Goal: Task Accomplishment & Management: Use online tool/utility

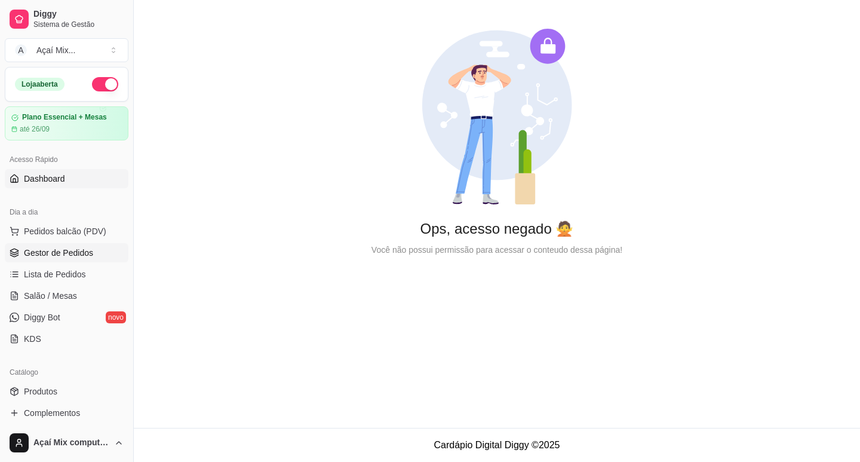
click at [78, 248] on span "Gestor de Pedidos" at bounding box center [58, 253] width 69 height 12
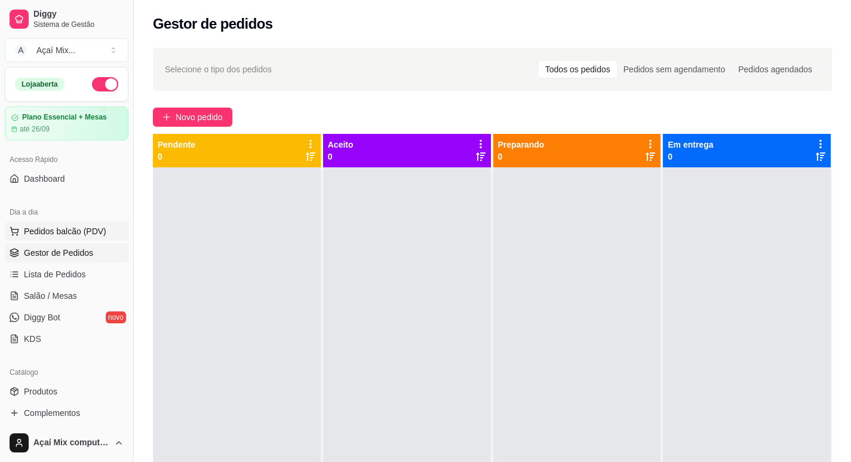
click at [45, 224] on button "Pedidos balcão (PDV)" at bounding box center [67, 231] width 124 height 19
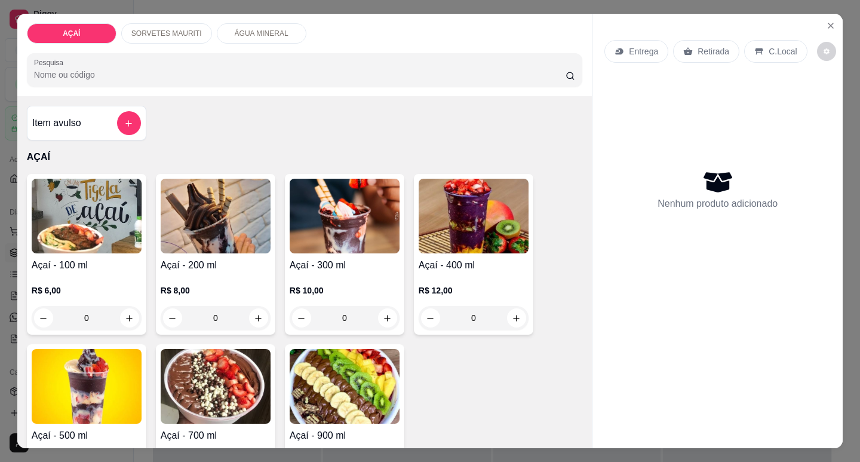
click at [305, 266] on h4 "Açaí - 300 ml" at bounding box center [345, 265] width 110 height 14
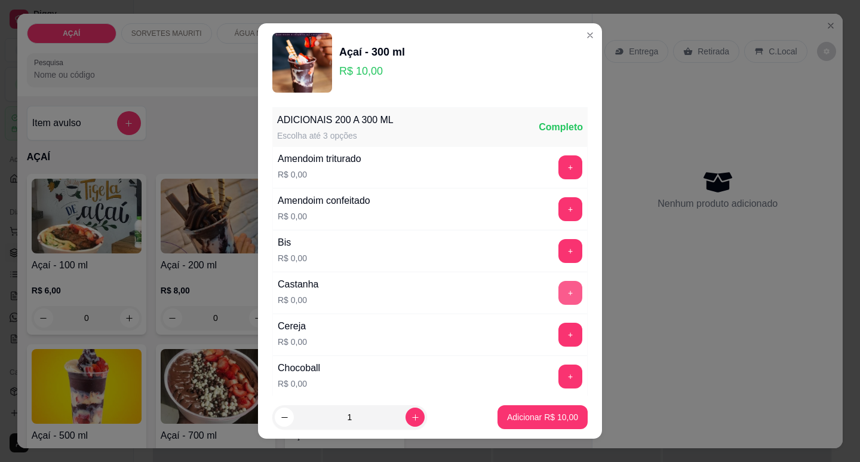
click at [559, 284] on button "+" at bounding box center [571, 293] width 24 height 24
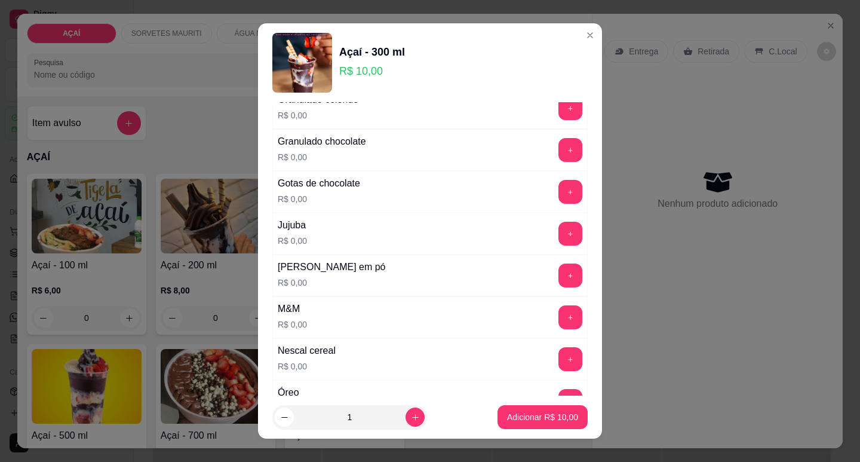
scroll to position [1135, 0]
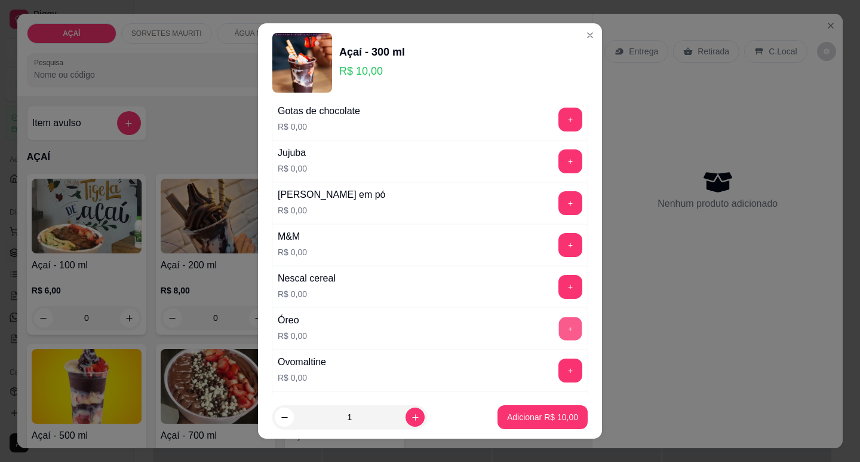
click at [559, 322] on button "+" at bounding box center [570, 328] width 23 height 23
click at [559, 212] on button "+" at bounding box center [570, 202] width 23 height 23
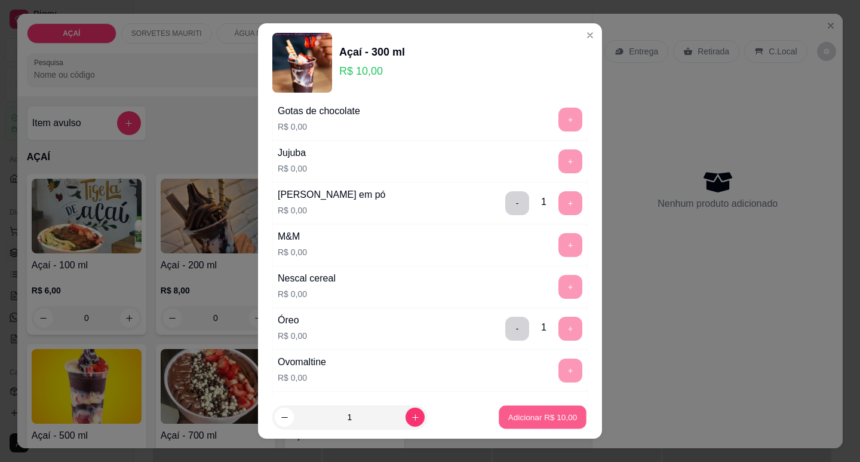
click at [536, 420] on p "Adicionar R$ 10,00" at bounding box center [542, 417] width 69 height 11
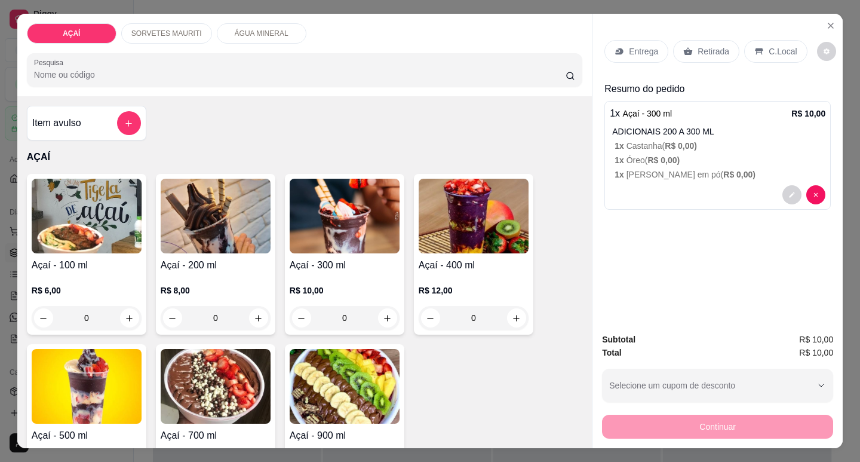
click at [344, 278] on div "R$ 10,00 0" at bounding box center [345, 300] width 110 height 57
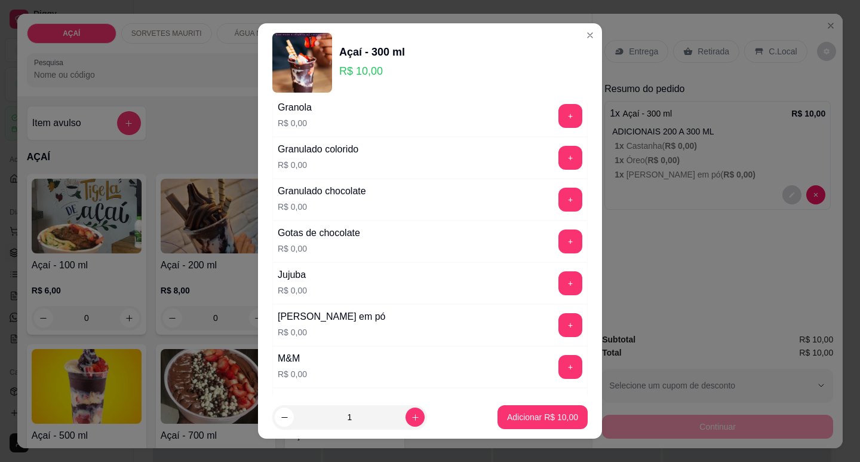
scroll to position [1075, 0]
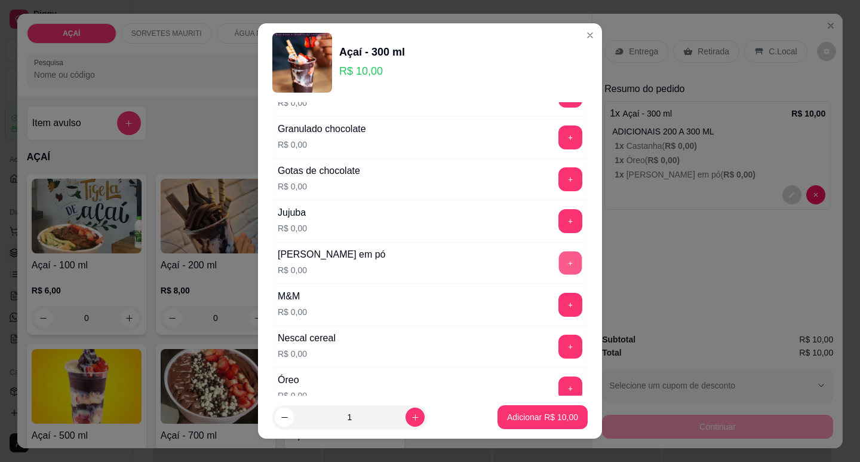
click at [560, 257] on button "+" at bounding box center [570, 262] width 23 height 23
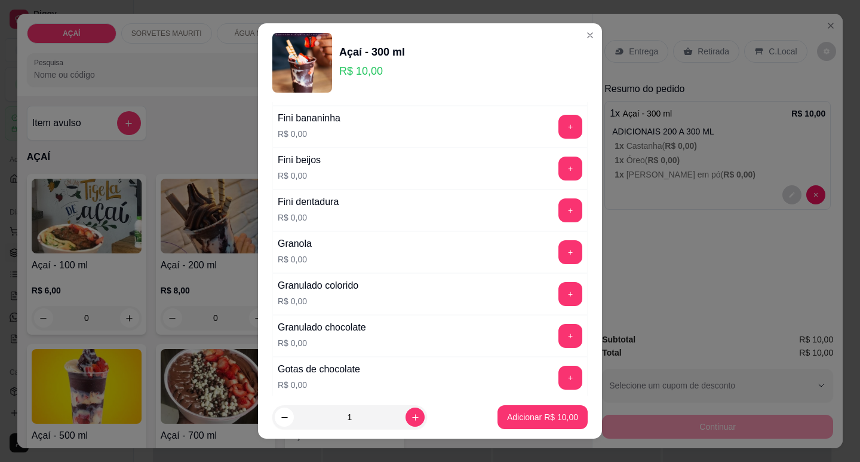
scroll to position [836, 0]
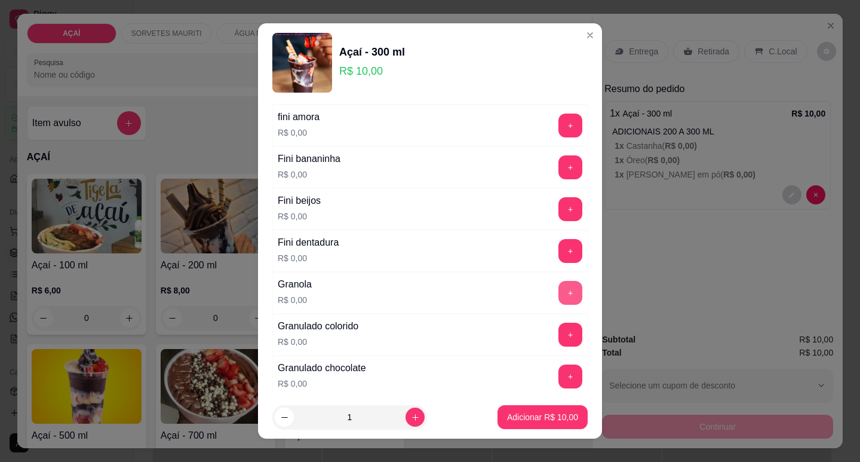
click at [559, 297] on button "+" at bounding box center [571, 293] width 24 height 24
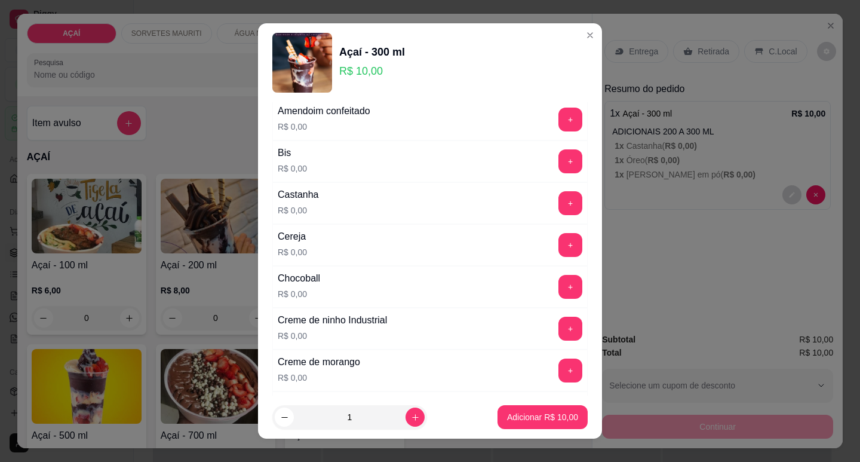
scroll to position [0, 0]
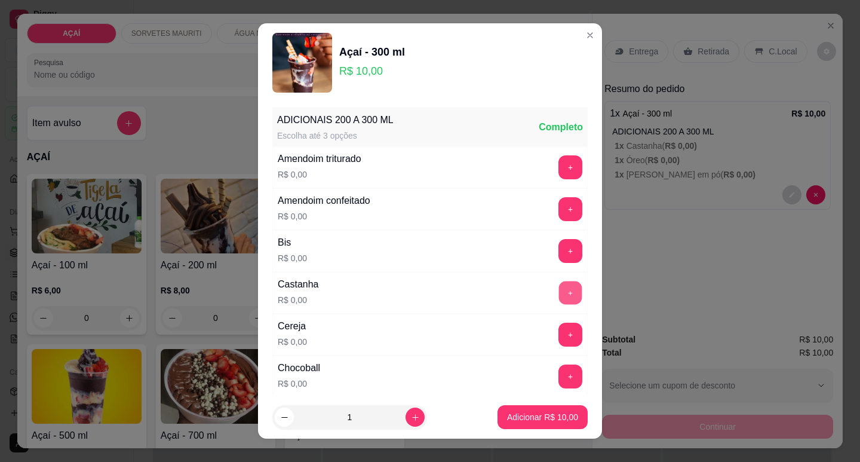
click at [559, 284] on button "+" at bounding box center [570, 292] width 23 height 23
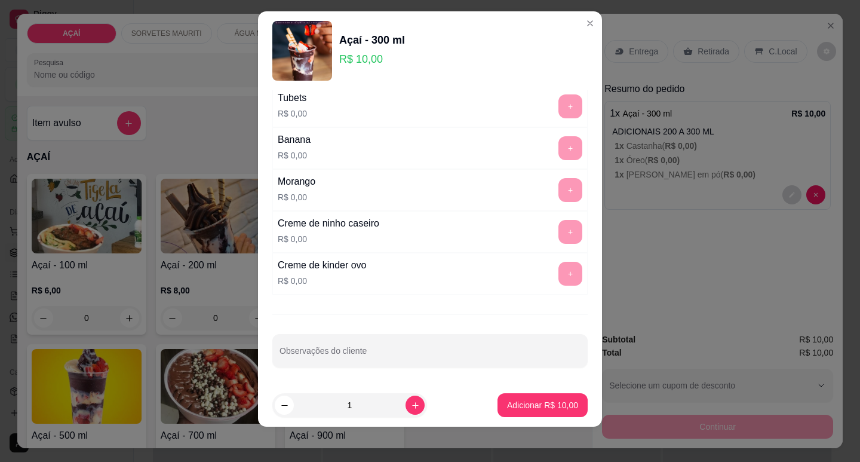
scroll to position [15, 0]
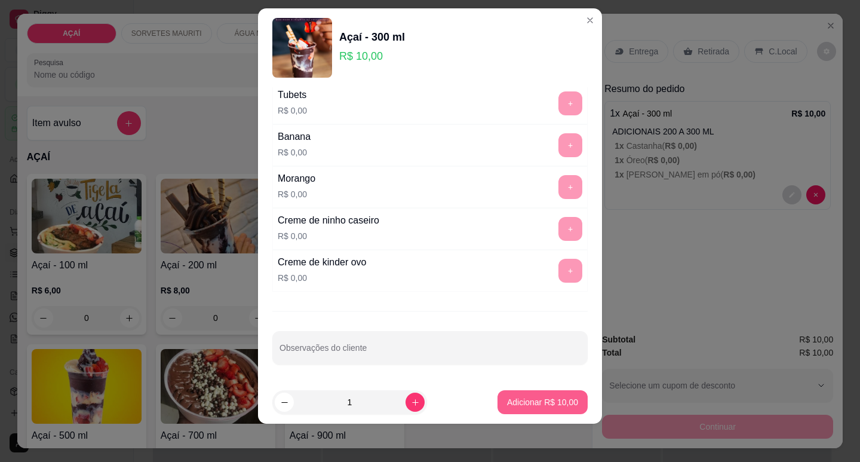
click at [538, 391] on button "Adicionar R$ 10,00" at bounding box center [543, 402] width 90 height 24
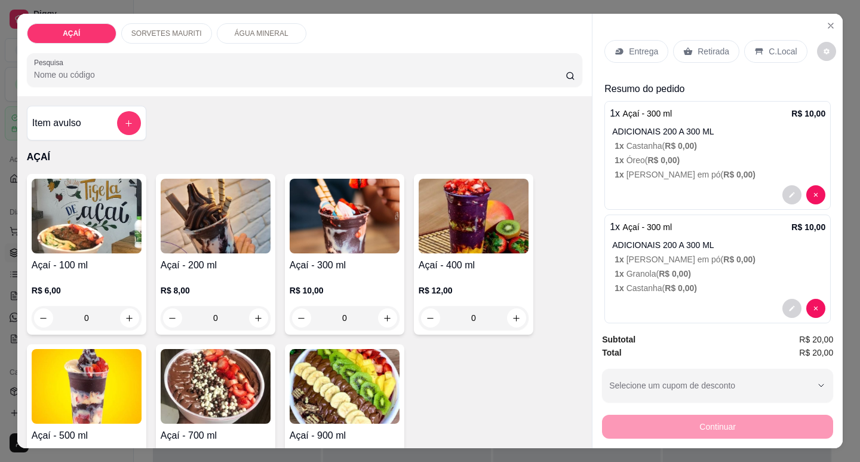
click at [191, 274] on div "R$ 8,00 0" at bounding box center [216, 300] width 110 height 57
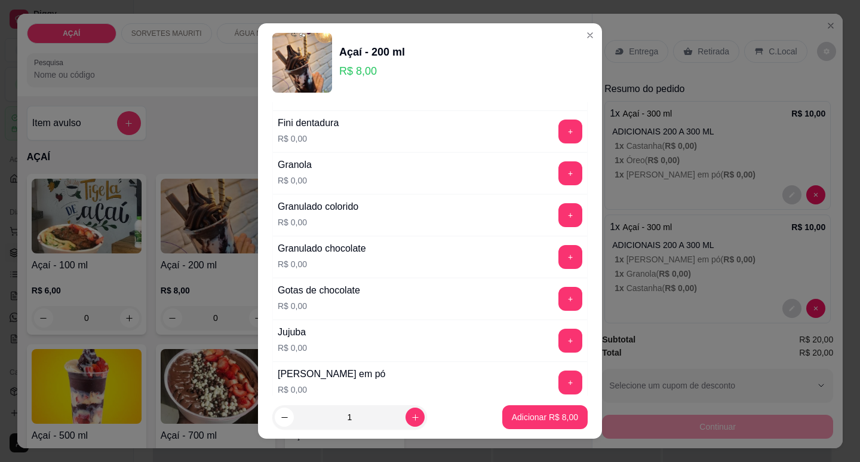
scroll to position [1016, 0]
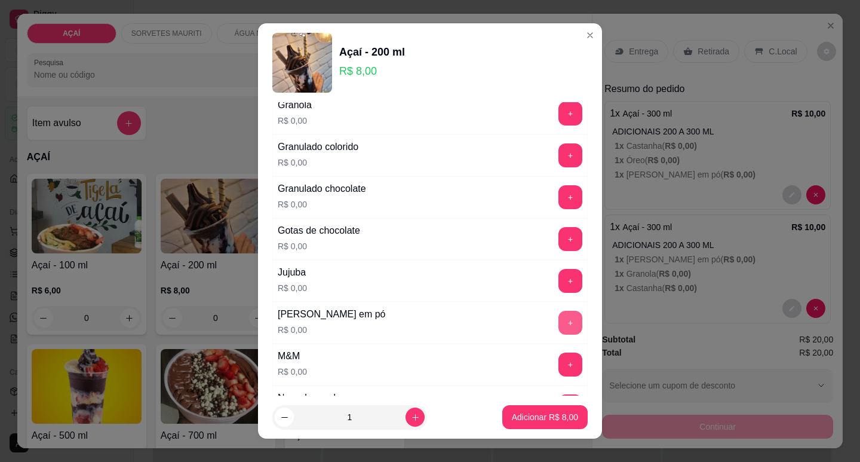
click at [559, 328] on button "+" at bounding box center [571, 323] width 24 height 24
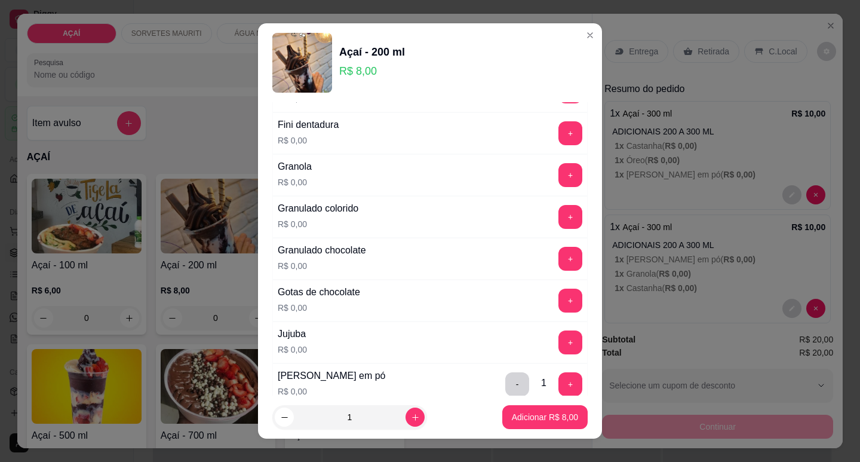
scroll to position [896, 0]
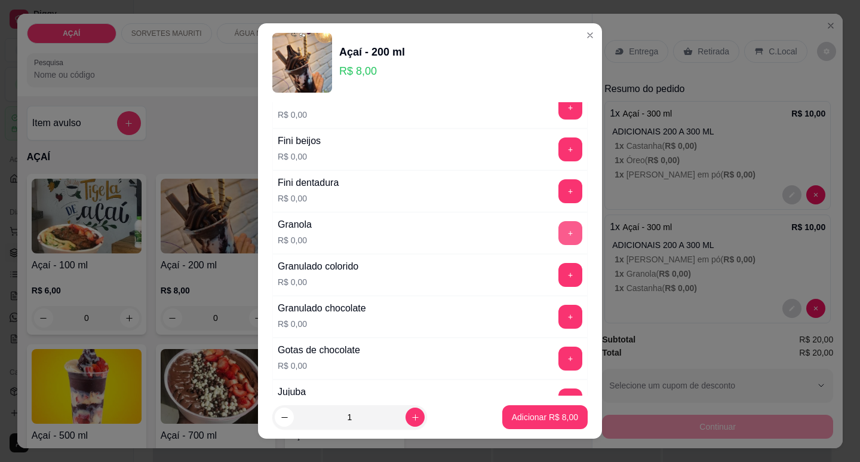
click at [559, 235] on button "+" at bounding box center [571, 233] width 24 height 24
click at [519, 422] on p "Adicionar R$ 8,00" at bounding box center [545, 417] width 66 height 12
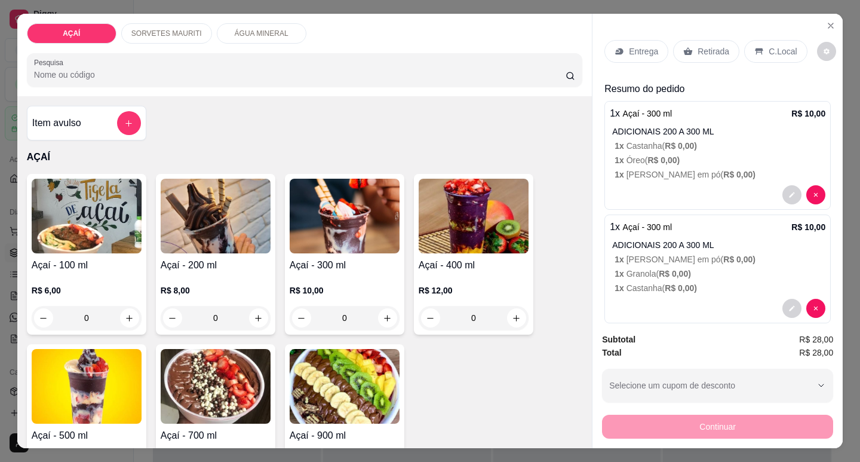
click at [647, 57] on div "Entrega" at bounding box center [637, 51] width 64 height 23
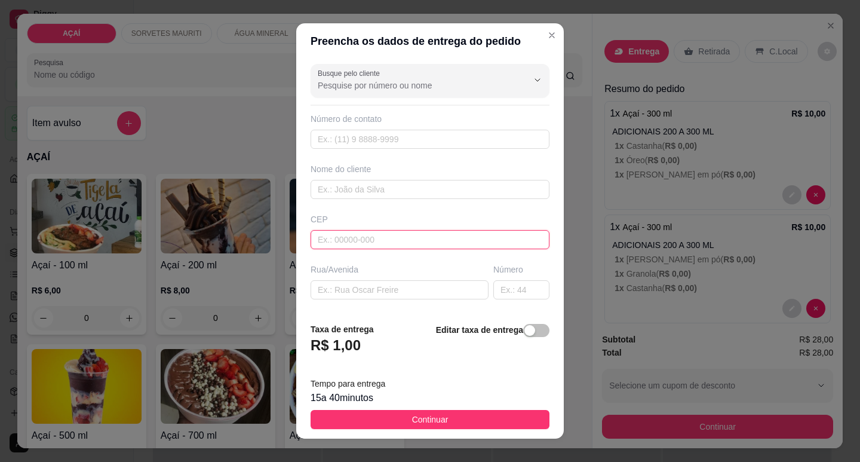
drag, startPoint x: 373, startPoint y: 249, endPoint x: 376, endPoint y: 236, distance: 12.9
click at [376, 240] on input "text" at bounding box center [430, 239] width 239 height 19
type input "57520000"
type input "Maravilha"
type input "5752000000"
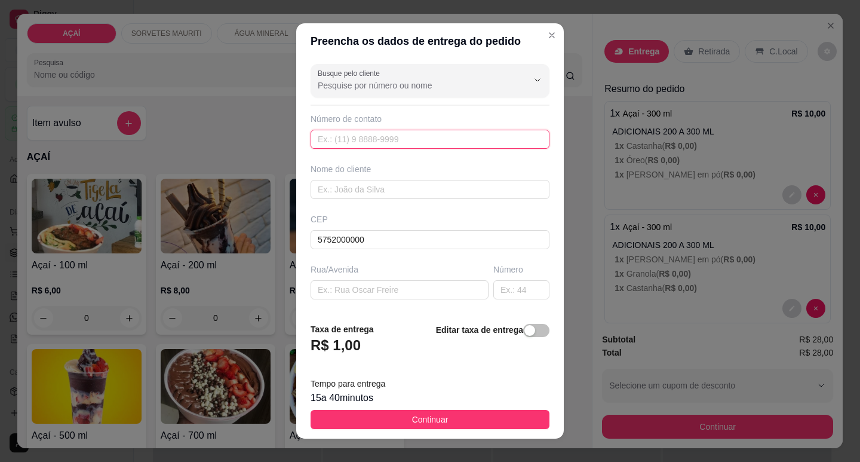
click at [338, 132] on input "text" at bounding box center [430, 139] width 239 height 19
type input "[PERSON_NAME]"
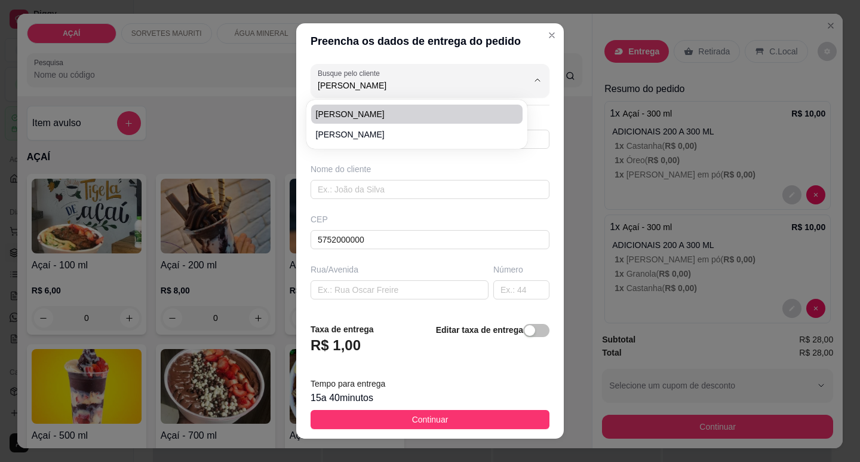
click at [434, 111] on span "[PERSON_NAME]" at bounding box center [411, 114] width 190 height 12
type input "981150253"
type input "[PERSON_NAME]"
type input "575200000000"
type input "entregar no PSF 2, na frente da [GEOGRAPHIC_DATA][PERSON_NAME]"
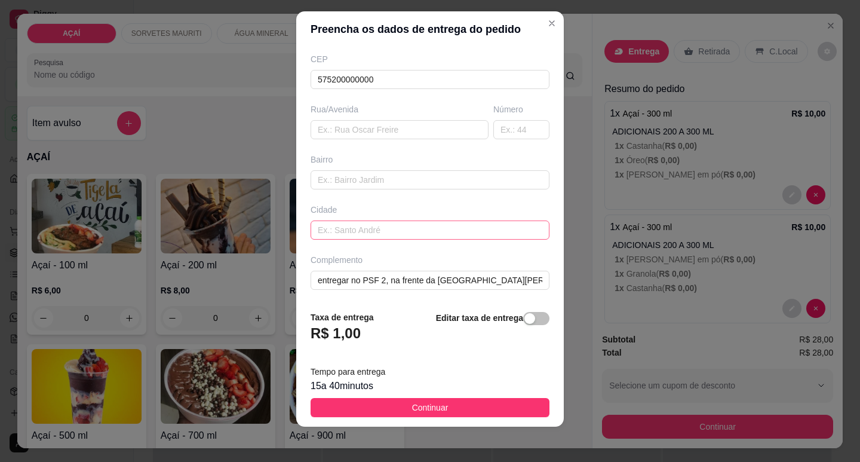
scroll to position [15, 0]
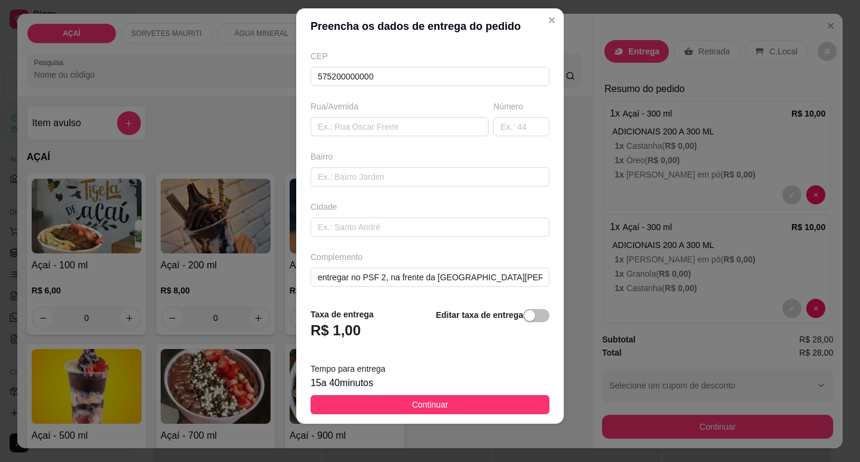
drag, startPoint x: 485, startPoint y: 403, endPoint x: 566, endPoint y: 410, distance: 82.1
click at [493, 404] on button "Continuar" at bounding box center [430, 404] width 239 height 19
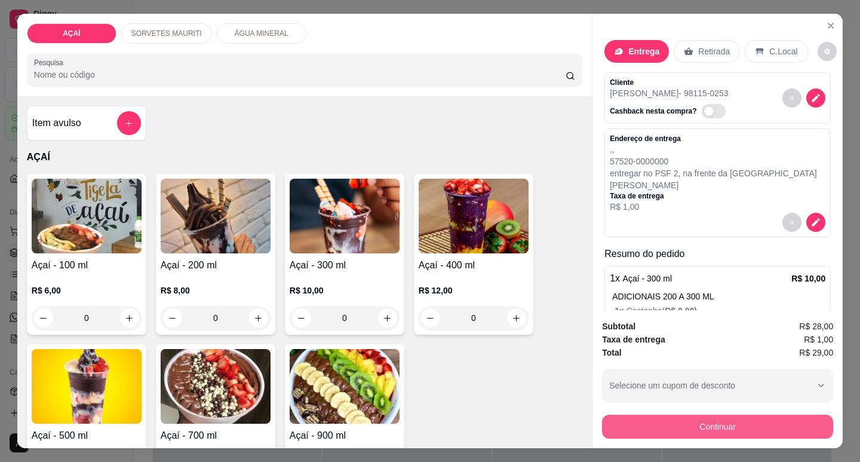
click at [644, 428] on button "Continuar" at bounding box center [717, 427] width 231 height 24
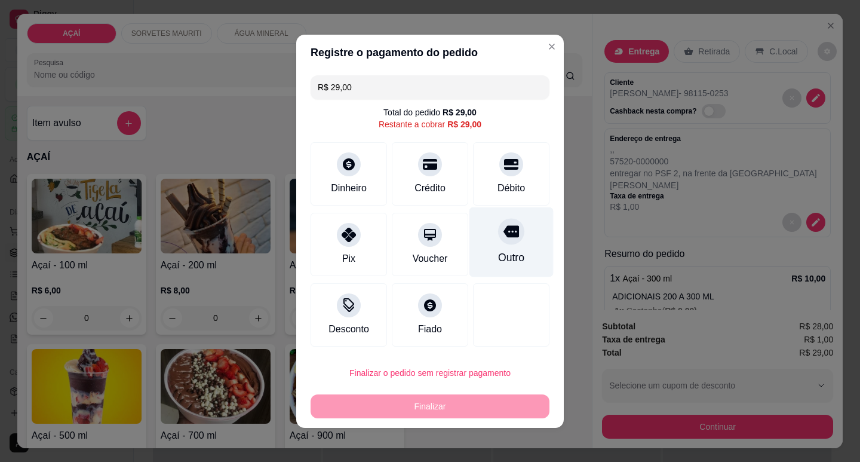
click at [478, 250] on div "Outro" at bounding box center [512, 242] width 84 height 70
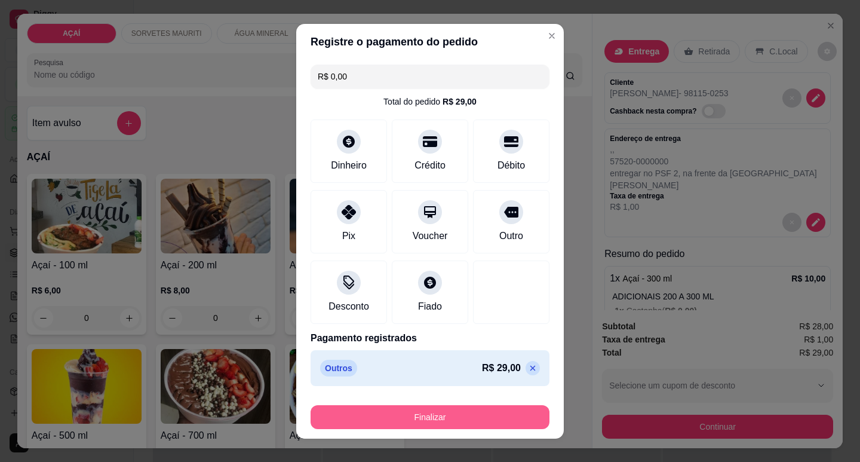
click at [473, 421] on button "Finalizar" at bounding box center [430, 417] width 239 height 24
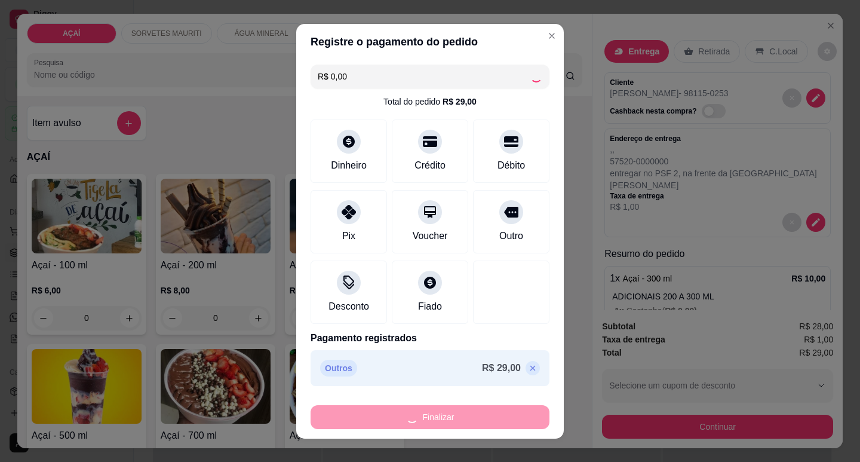
type input "-R$ 29,00"
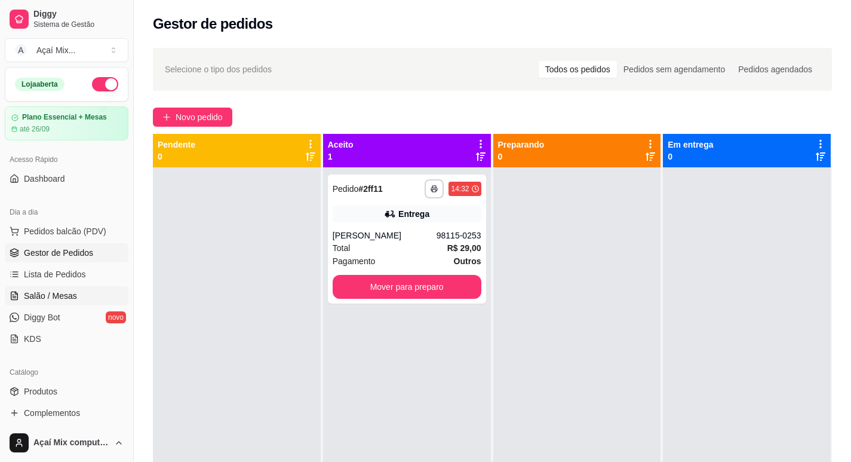
click at [24, 302] on link "Salão / Mesas" at bounding box center [67, 295] width 124 height 19
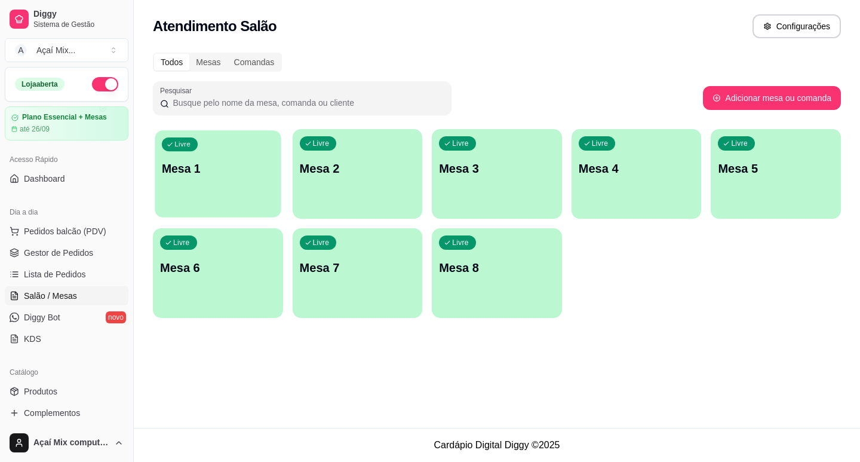
click at [223, 198] on div "Livre Mesa 1" at bounding box center [218, 166] width 126 height 73
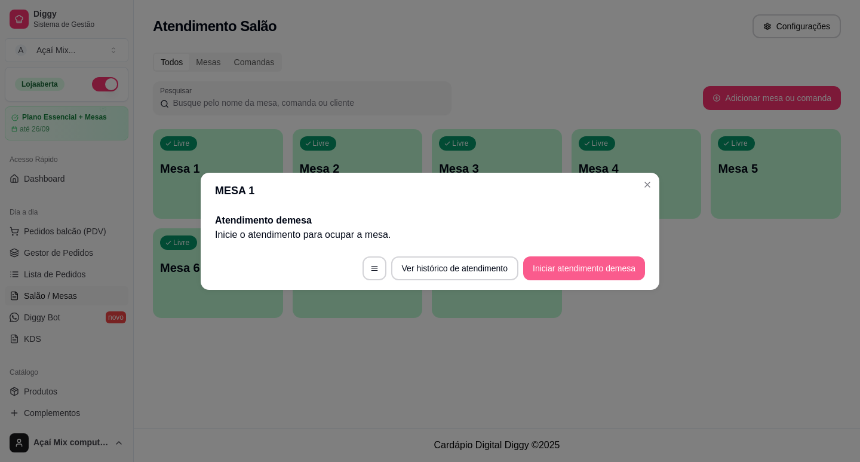
click at [554, 266] on button "Iniciar atendimento de mesa" at bounding box center [584, 268] width 122 height 24
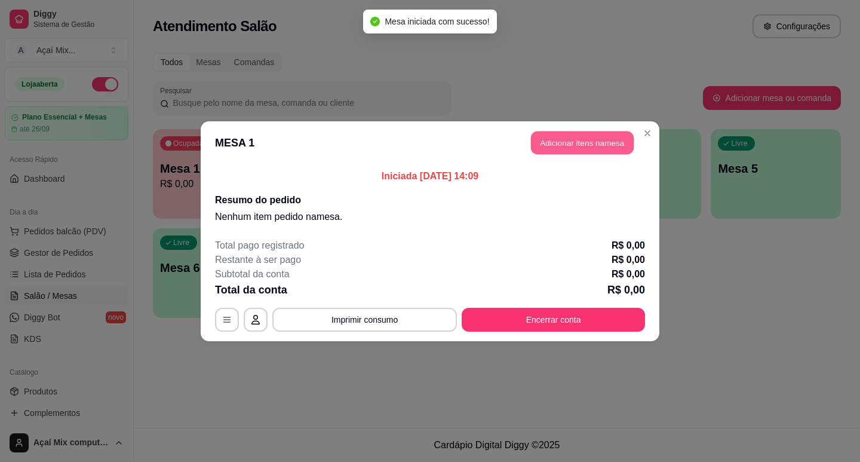
click at [584, 137] on button "Adicionar itens na mesa" at bounding box center [582, 142] width 103 height 23
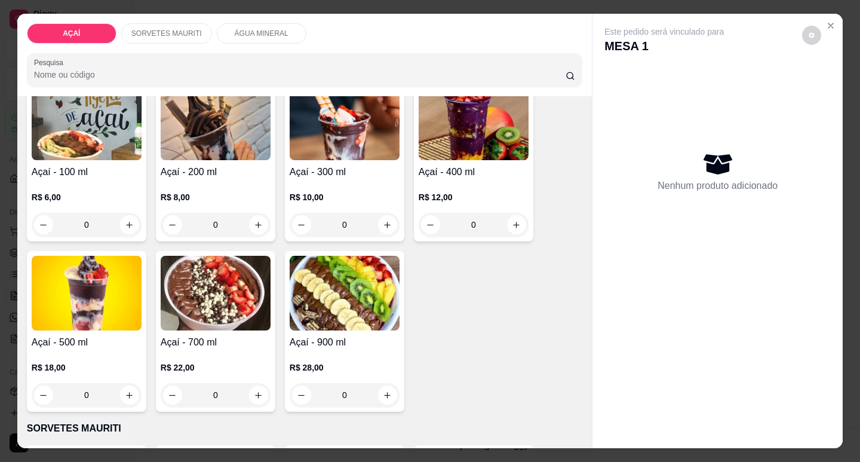
scroll to position [119, 0]
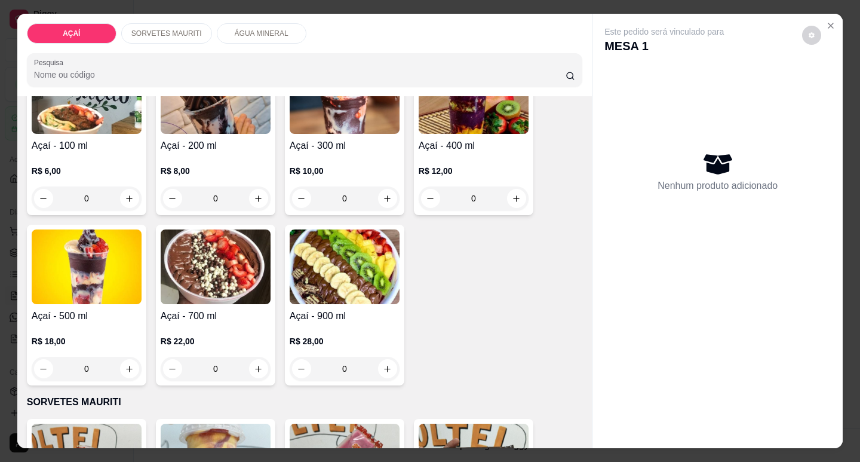
click at [196, 335] on p "R$ 22,00" at bounding box center [216, 341] width 110 height 12
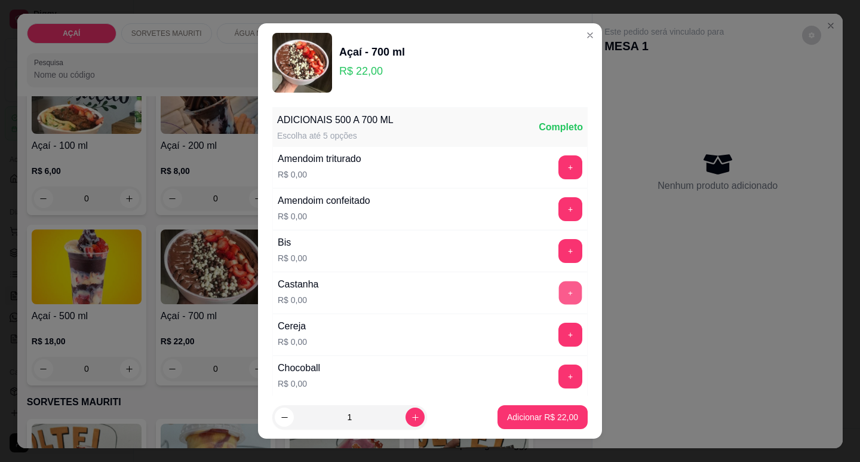
click at [559, 292] on button "+" at bounding box center [570, 292] width 23 height 23
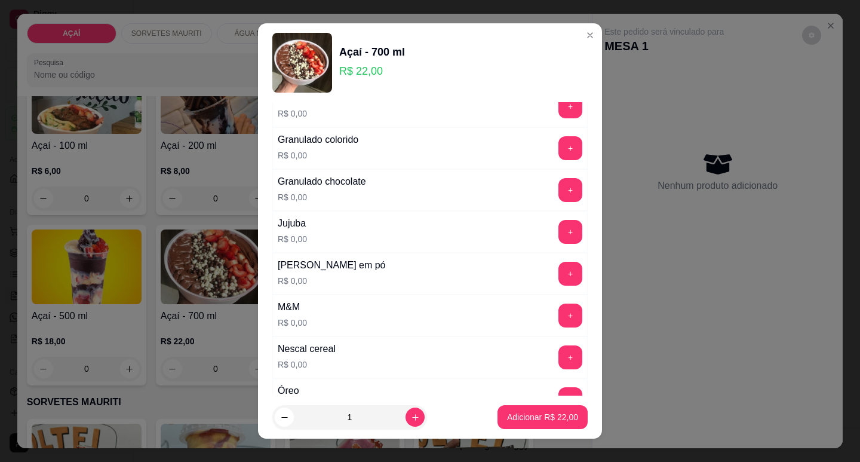
scroll to position [1075, 0]
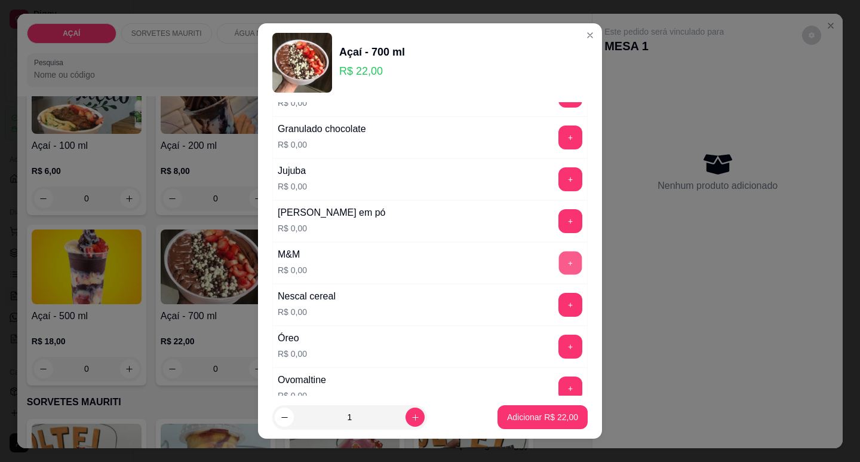
click at [559, 260] on button "+" at bounding box center [570, 262] width 23 height 23
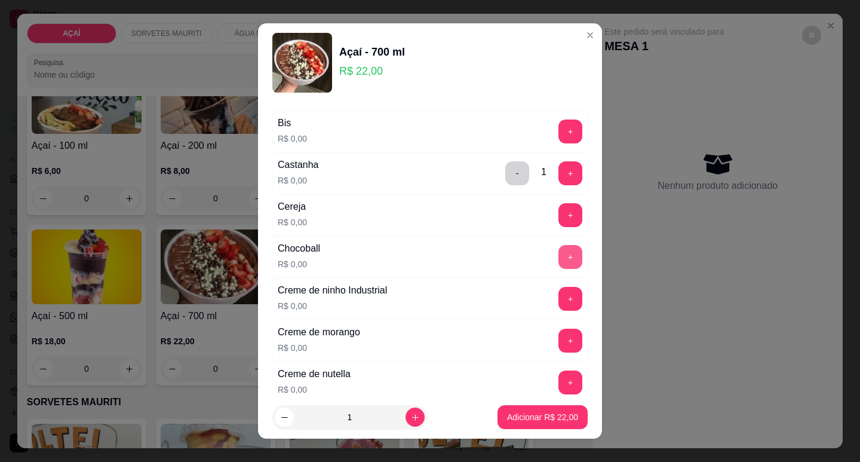
scroll to position [0, 0]
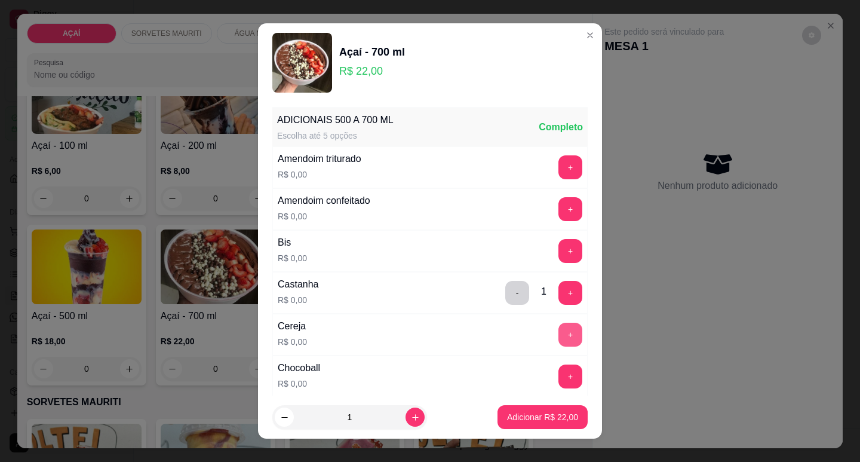
click at [559, 344] on button "+" at bounding box center [571, 335] width 24 height 24
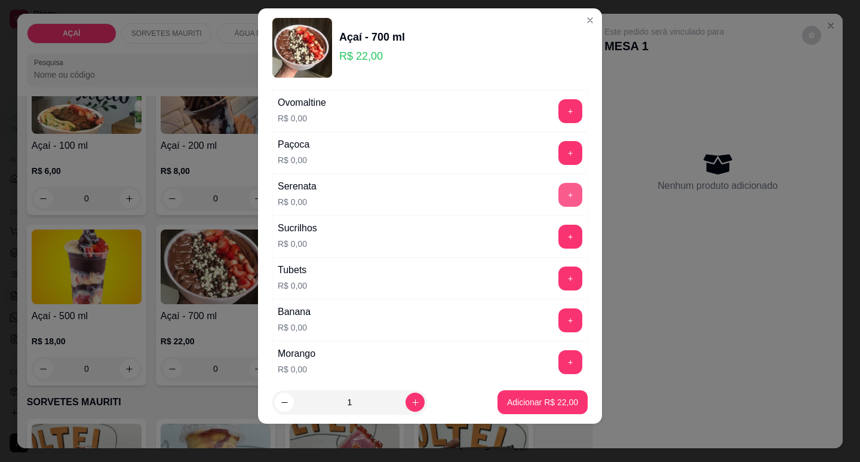
scroll to position [1316, 0]
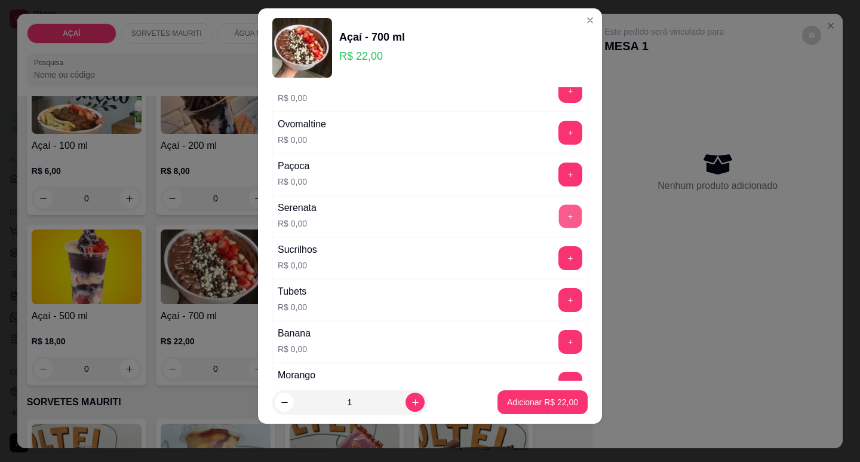
click at [559, 219] on button "+" at bounding box center [570, 215] width 23 height 23
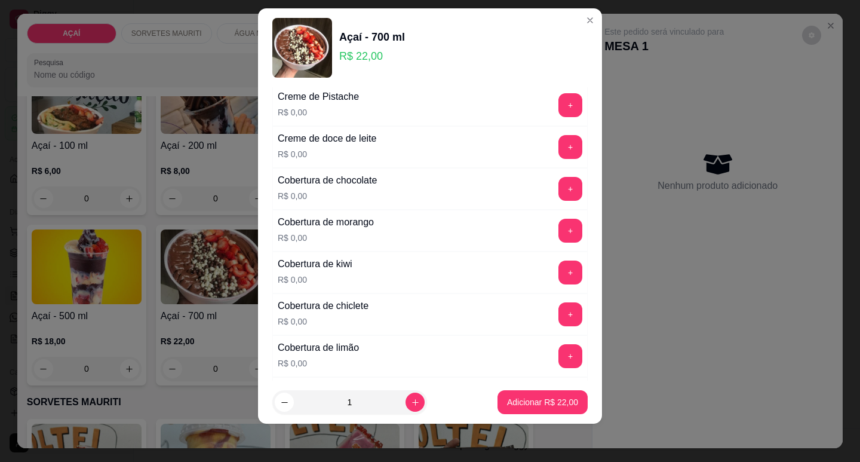
scroll to position [480, 0]
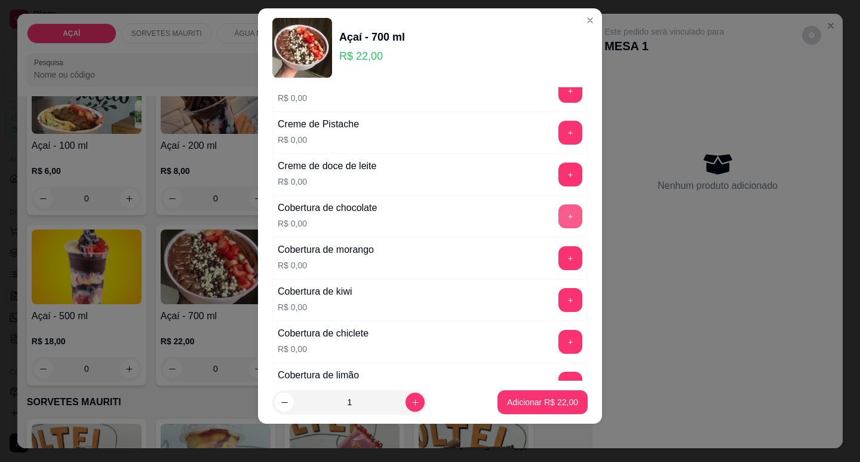
click at [554, 225] on div "+" at bounding box center [570, 216] width 33 height 24
click at [559, 225] on button "+" at bounding box center [571, 216] width 24 height 24
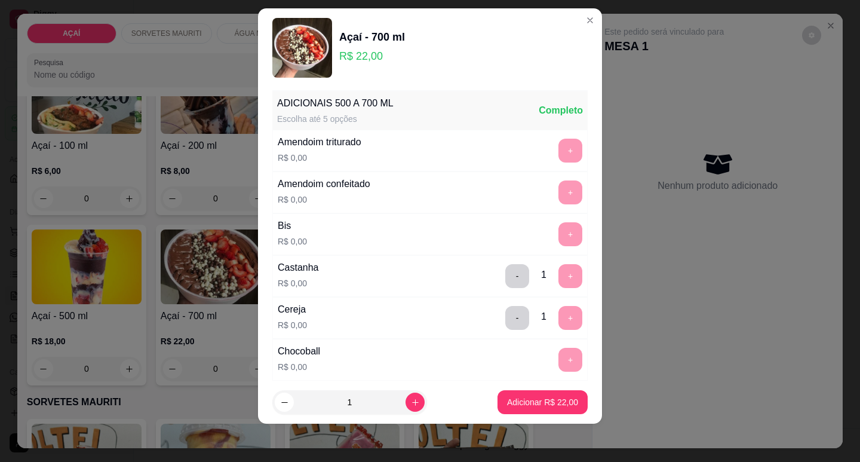
scroll to position [0, 0]
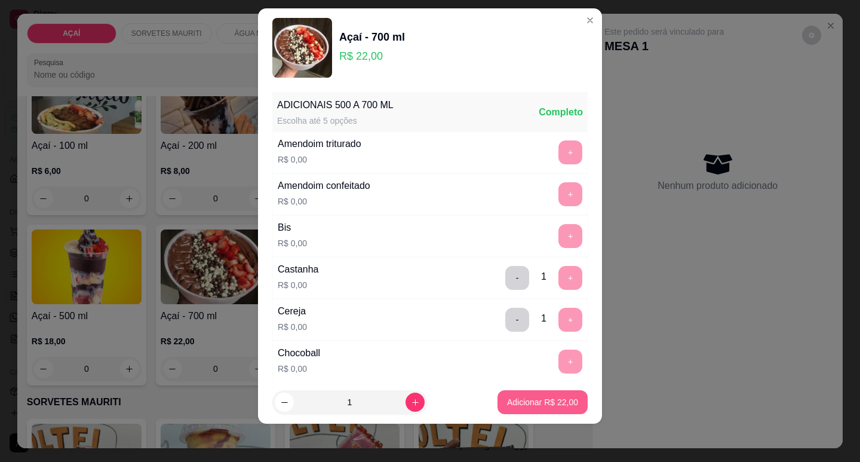
click at [521, 396] on p "Adicionar R$ 22,00" at bounding box center [542, 402] width 71 height 12
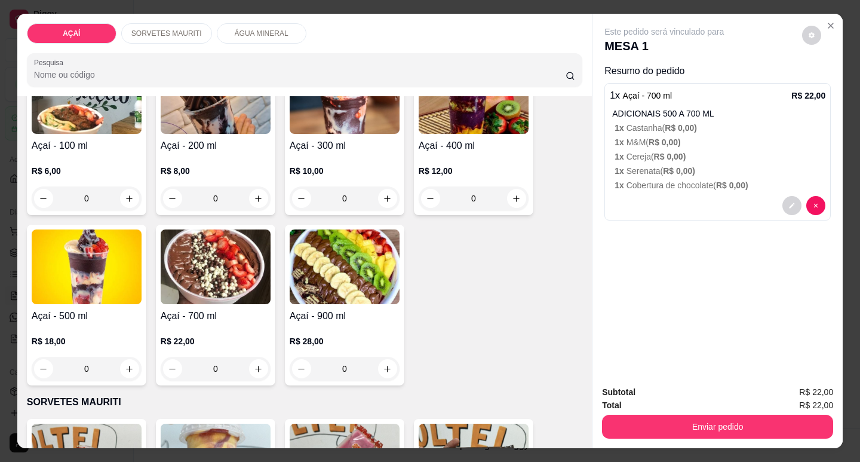
click at [225, 266] on img at bounding box center [216, 266] width 110 height 75
click at [722, 127] on p "1 x Castanha ( R$ 0,00 )" at bounding box center [720, 128] width 211 height 12
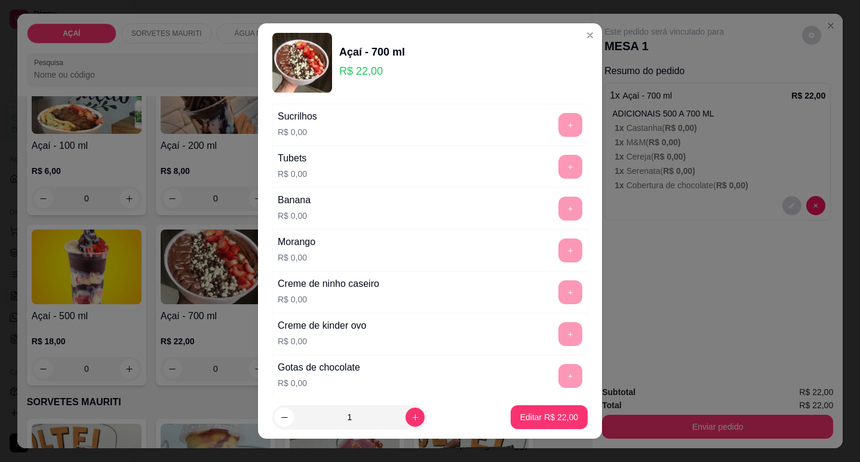
scroll to position [1376, 0]
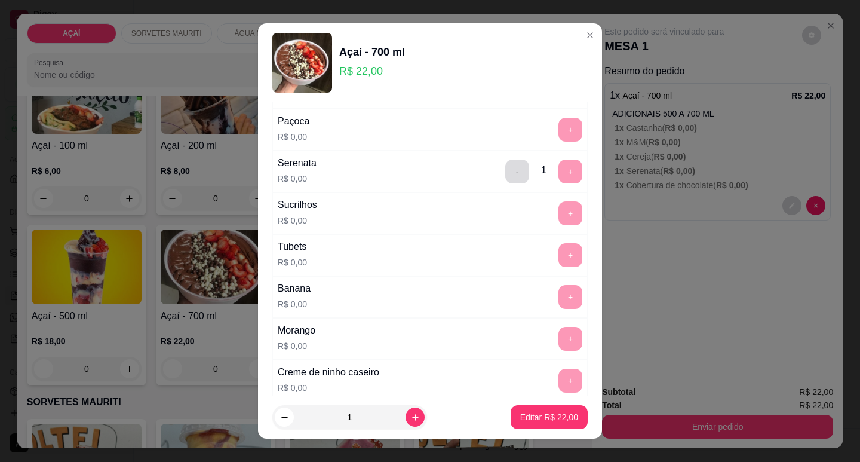
click at [507, 167] on button "-" at bounding box center [517, 172] width 24 height 24
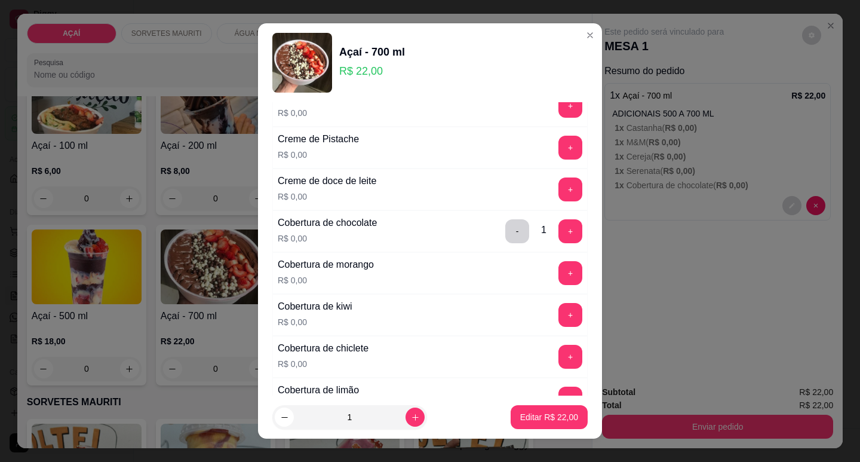
scroll to position [360, 0]
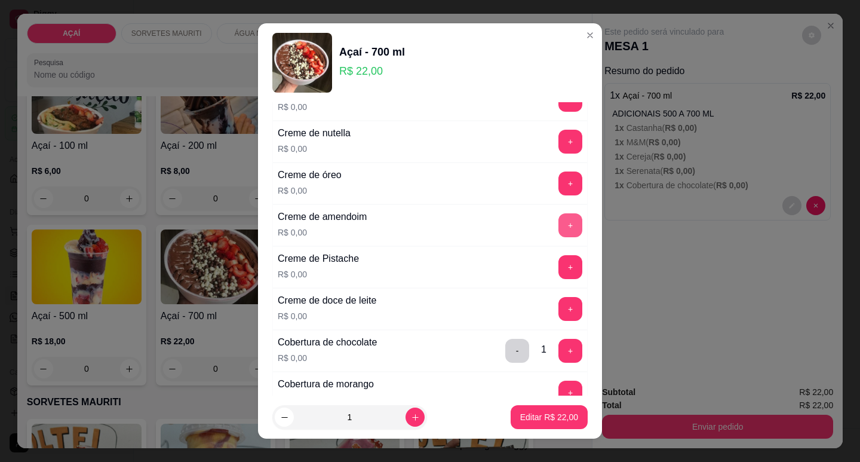
click at [559, 227] on button "+" at bounding box center [571, 225] width 24 height 24
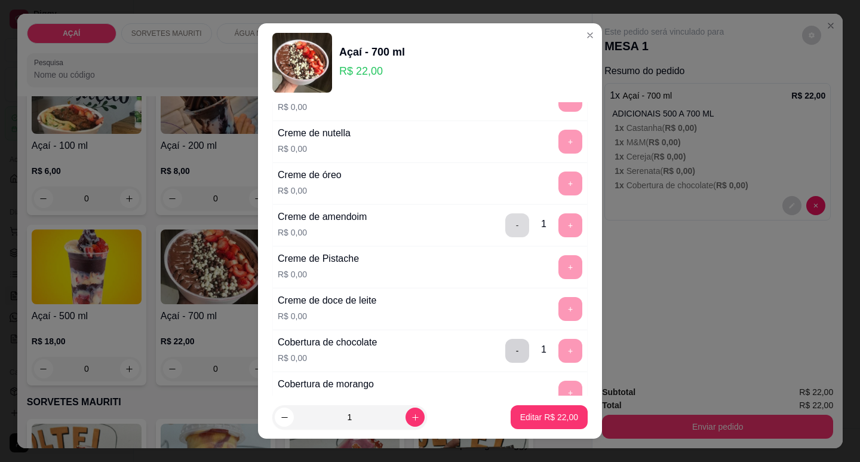
click at [505, 229] on button "-" at bounding box center [517, 225] width 24 height 24
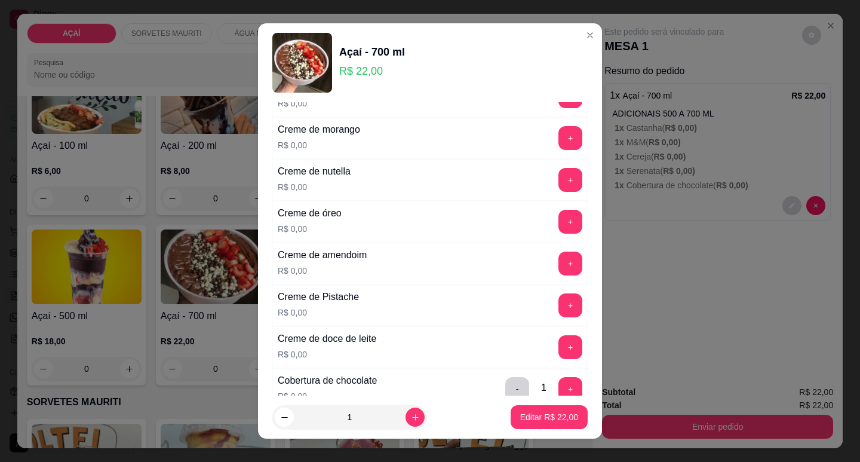
scroll to position [301, 0]
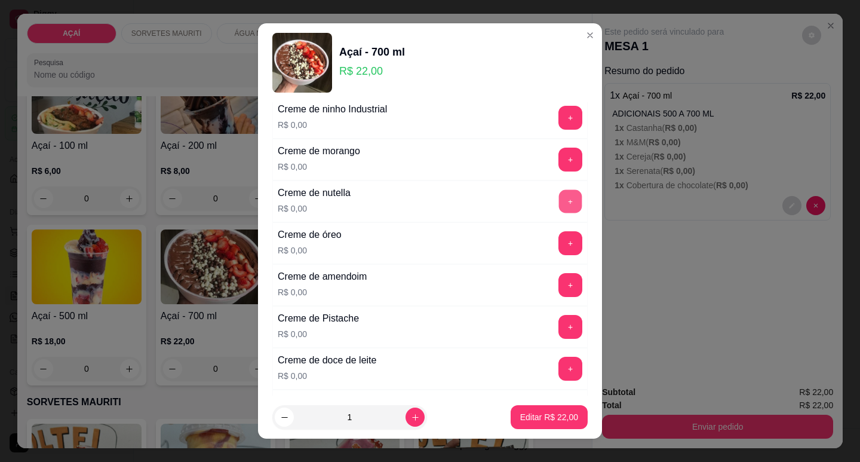
click at [559, 206] on button "+" at bounding box center [570, 200] width 23 height 23
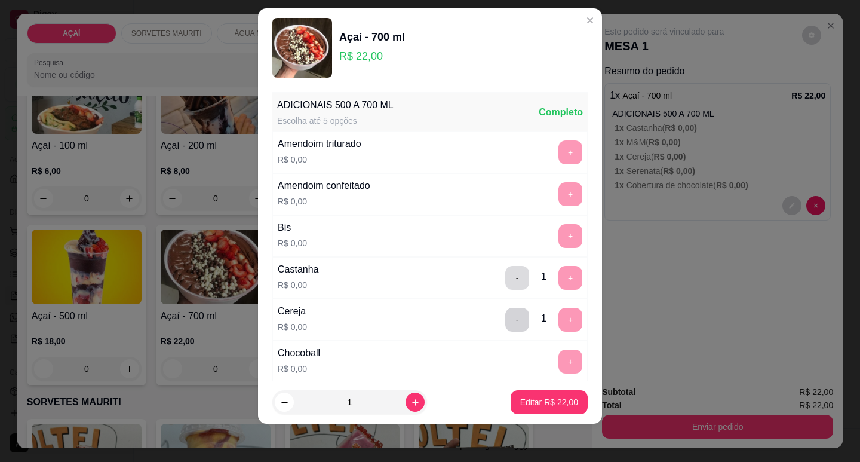
scroll to position [0, 0]
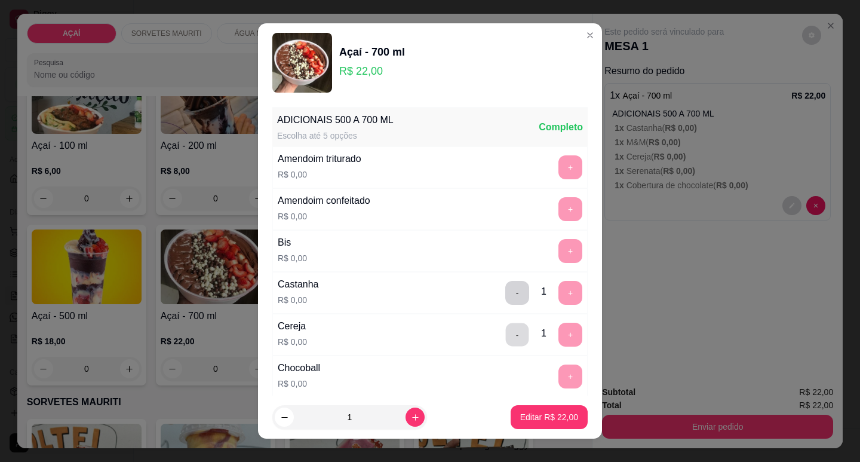
click at [506, 332] on button "-" at bounding box center [517, 334] width 23 height 23
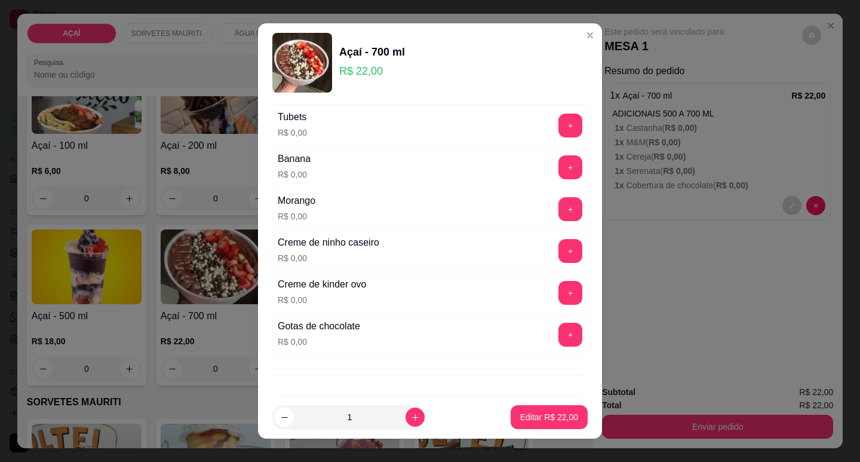
scroll to position [1555, 0]
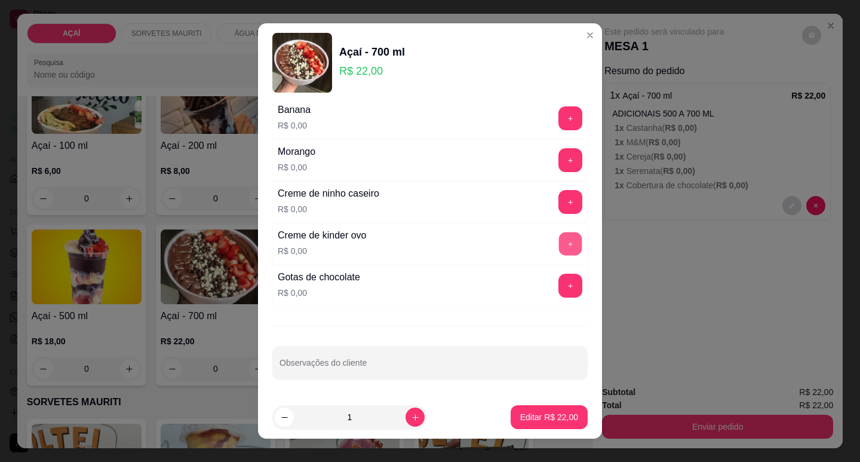
click at [559, 244] on button "+" at bounding box center [570, 243] width 23 height 23
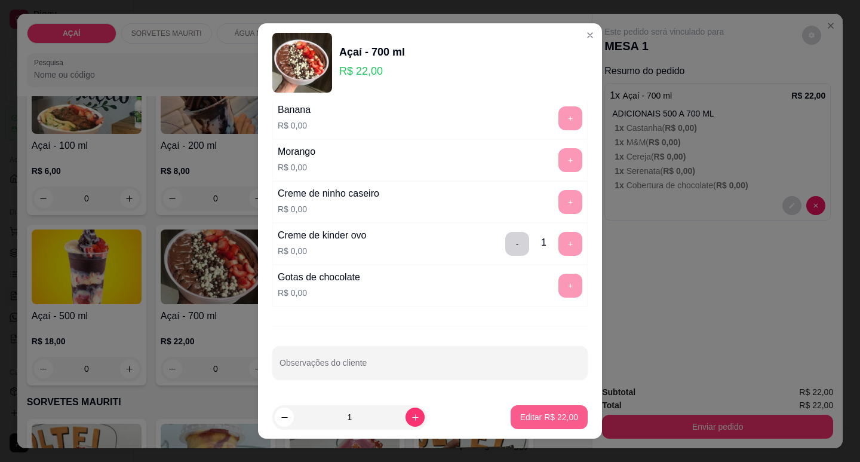
click at [540, 425] on button "Editar R$ 22,00" at bounding box center [549, 417] width 77 height 24
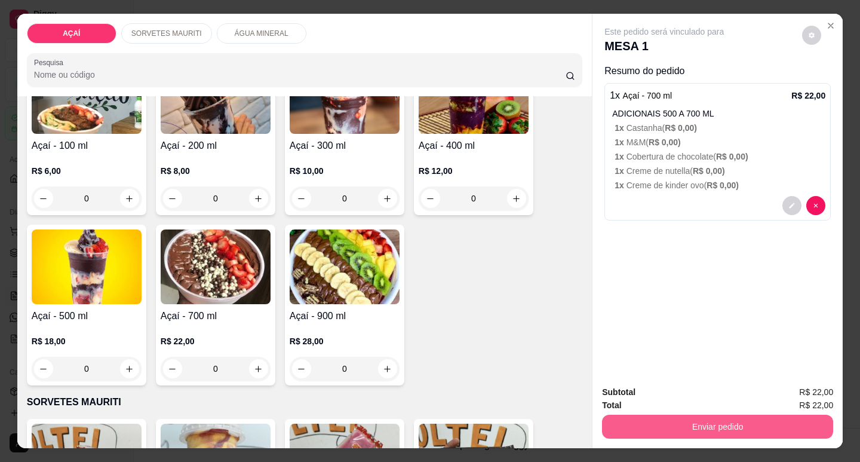
click at [670, 422] on button "Enviar pedido" at bounding box center [717, 427] width 231 height 24
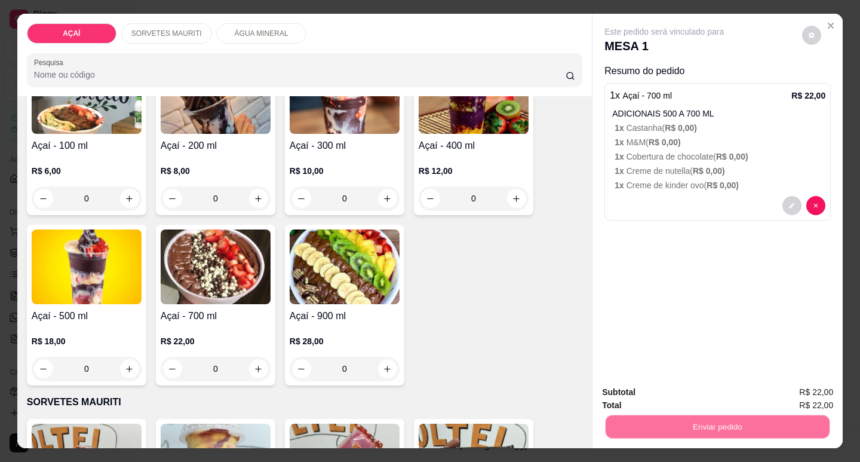
click at [666, 400] on button "Não registrar e enviar pedido" at bounding box center [678, 392] width 124 height 23
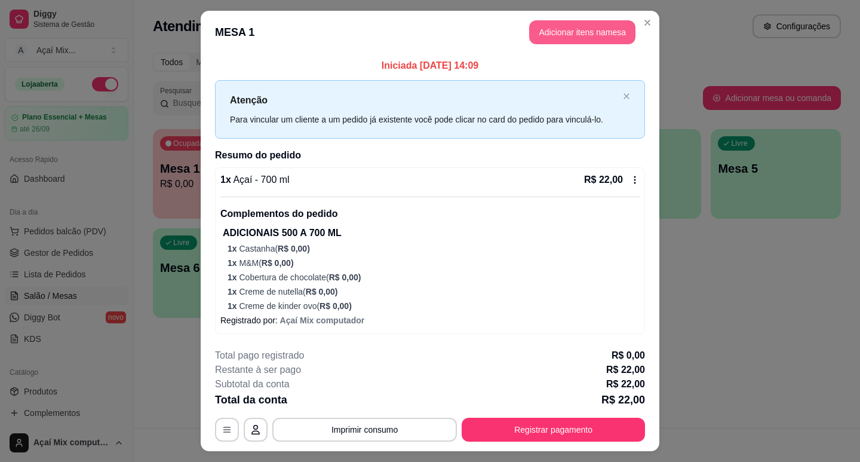
click at [573, 32] on button "Adicionar itens na mesa" at bounding box center [582, 32] width 106 height 24
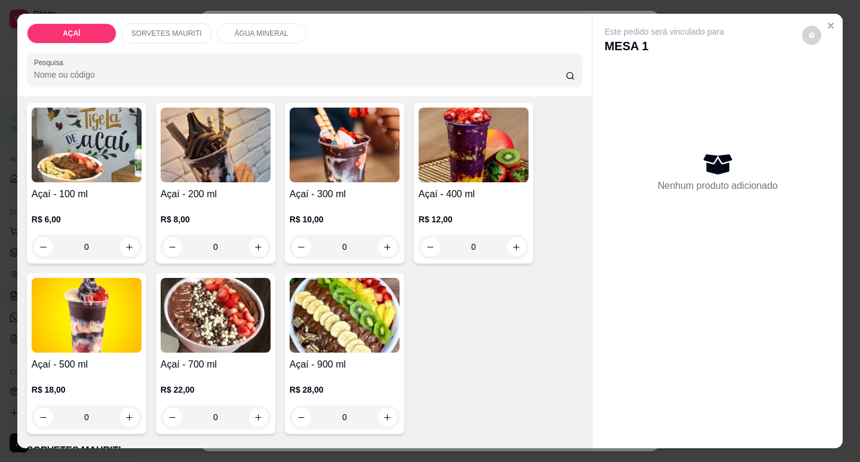
scroll to position [119, 0]
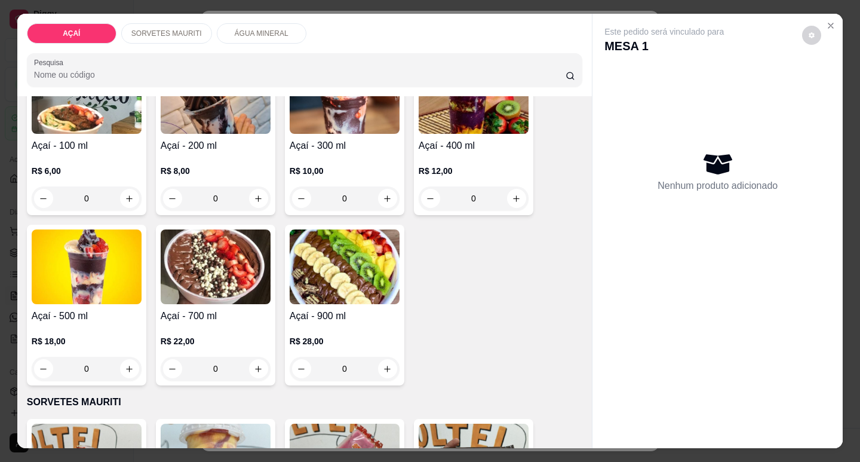
click at [232, 311] on h4 "Açaí - 700 ml" at bounding box center [216, 316] width 110 height 14
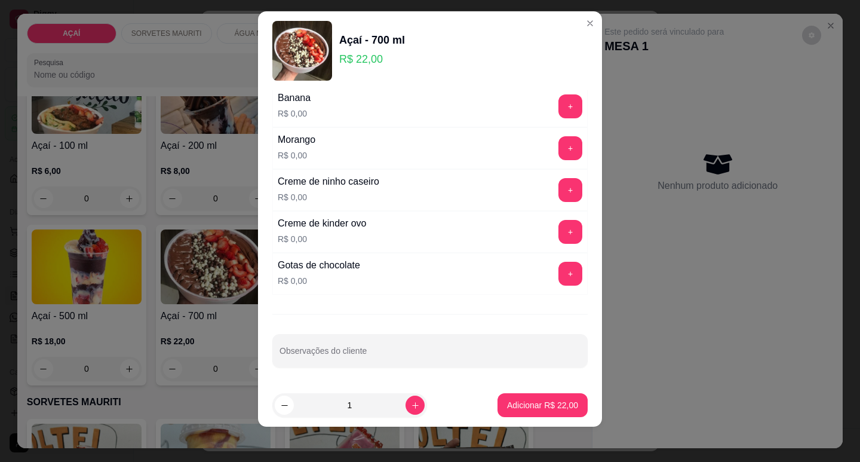
scroll to position [15, 0]
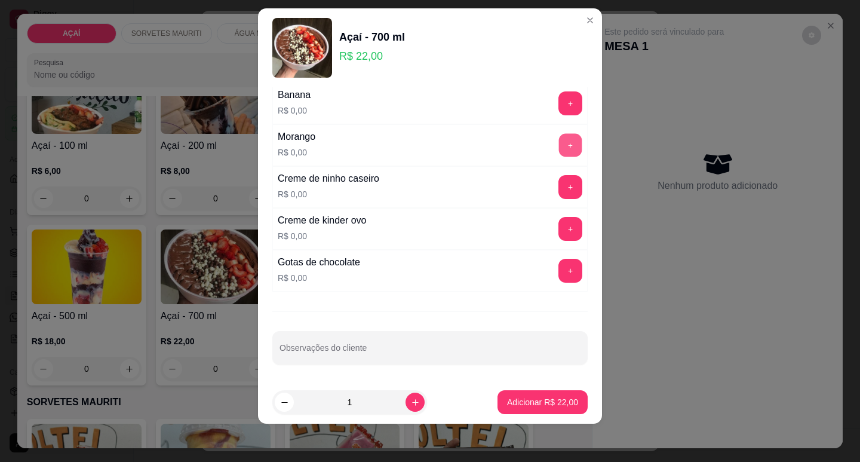
click at [559, 145] on button "+" at bounding box center [570, 144] width 23 height 23
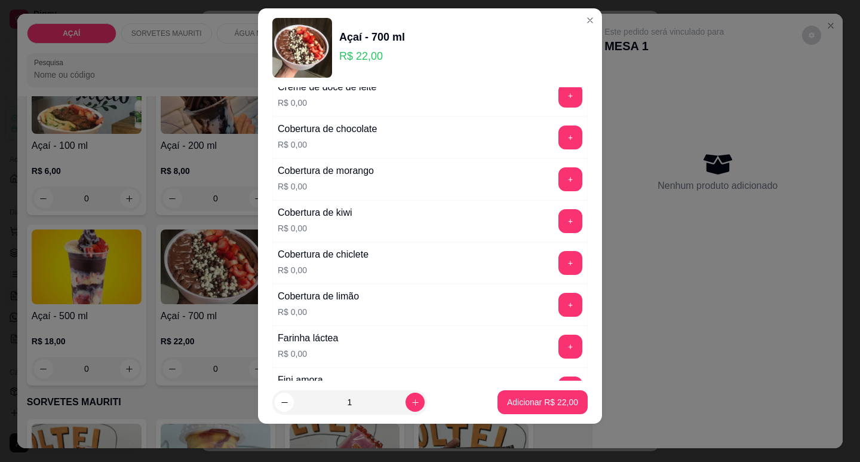
scroll to position [479, 0]
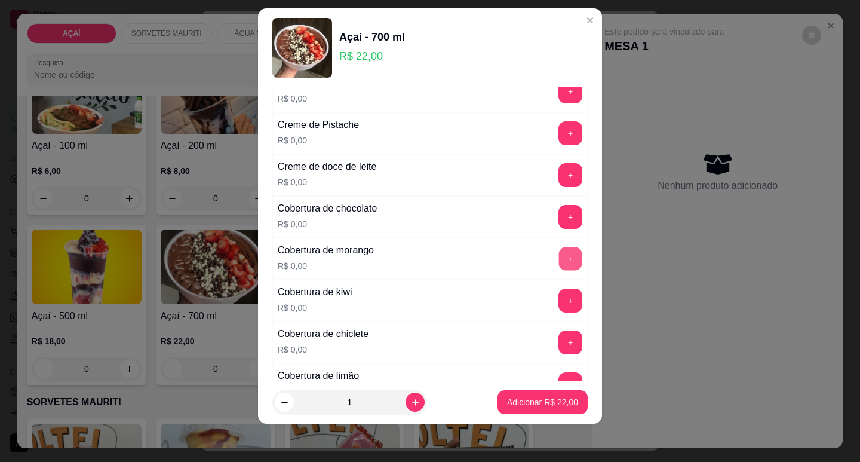
click at [559, 259] on button "+" at bounding box center [570, 258] width 23 height 23
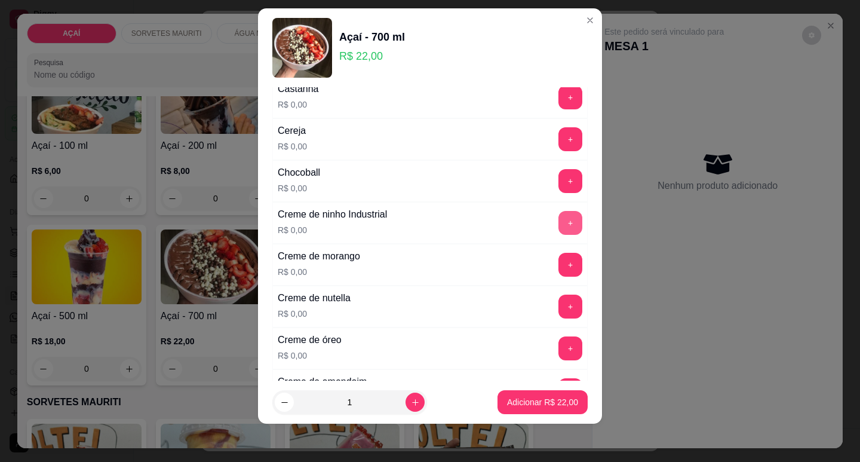
scroll to position [240, 0]
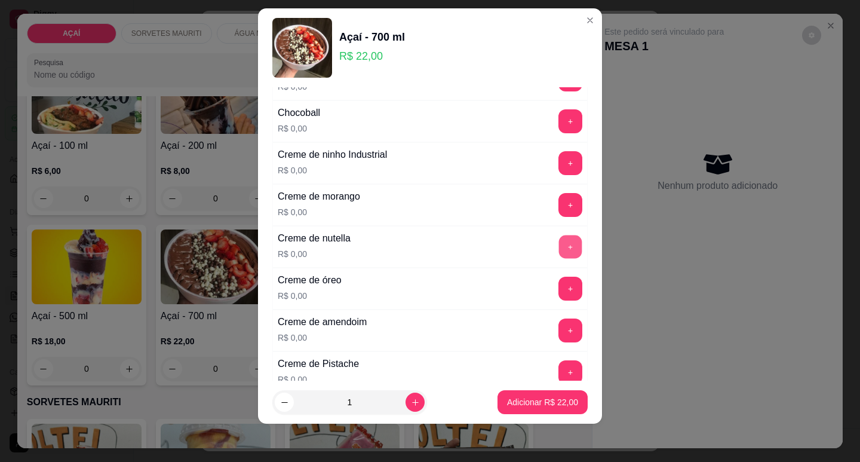
click at [559, 252] on button "+" at bounding box center [570, 246] width 23 height 23
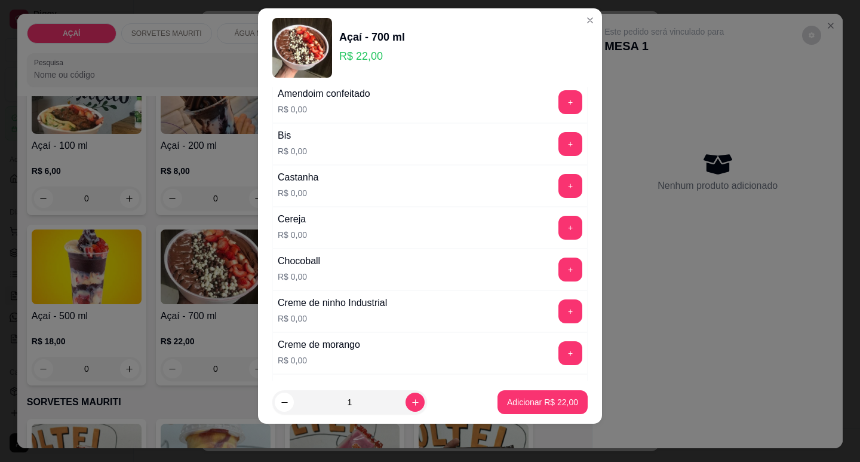
scroll to position [61, 0]
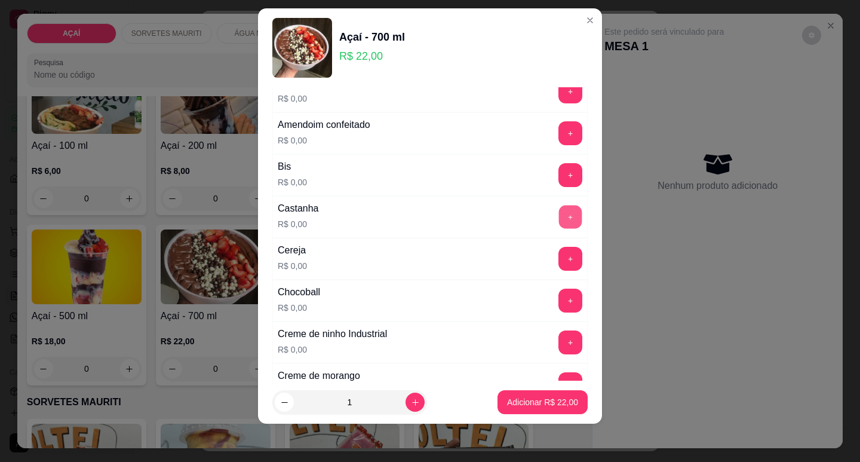
click at [559, 217] on button "+" at bounding box center [570, 216] width 23 height 23
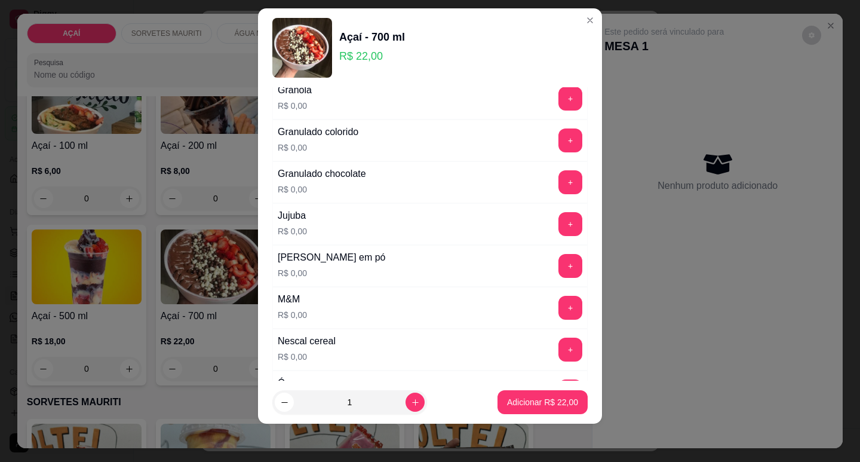
scroll to position [1075, 0]
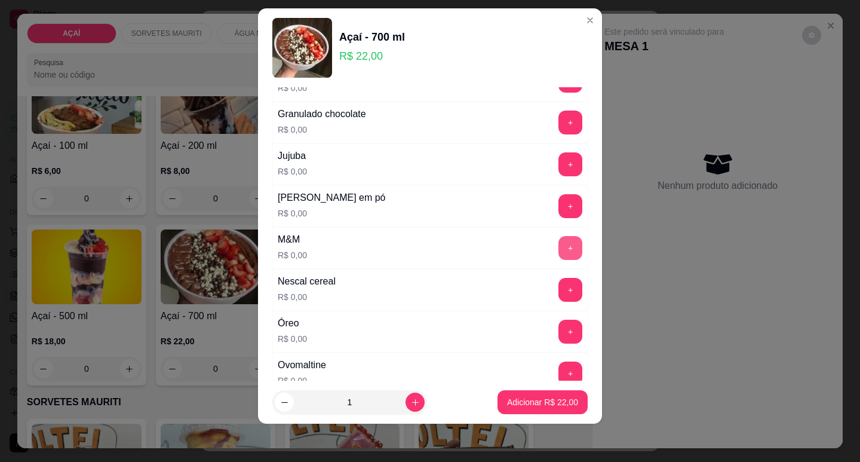
click at [559, 238] on button "+" at bounding box center [571, 248] width 24 height 24
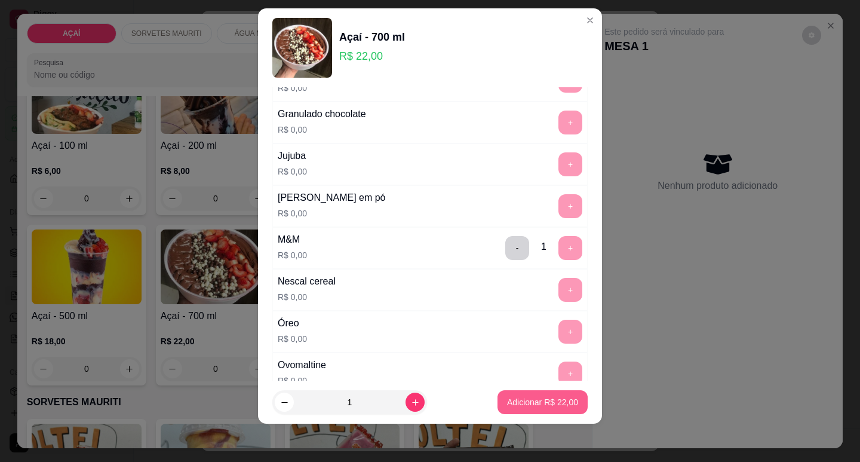
click at [510, 399] on p "Adicionar R$ 22,00" at bounding box center [542, 402] width 71 height 12
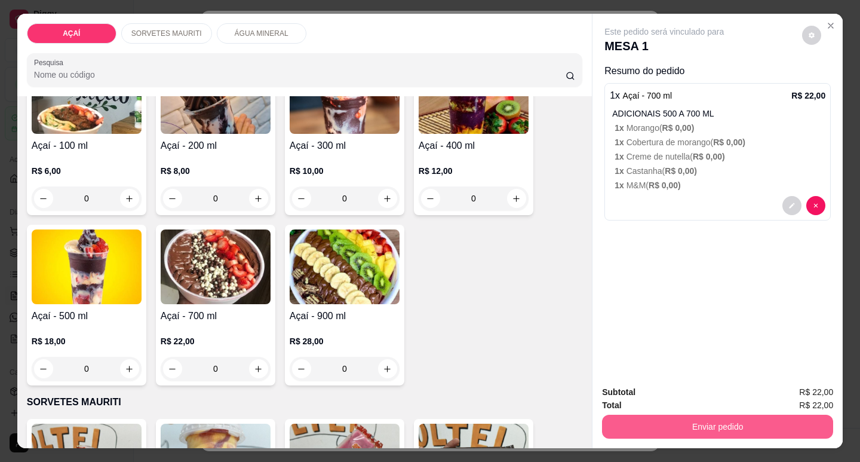
click at [652, 422] on button "Enviar pedido" at bounding box center [717, 427] width 231 height 24
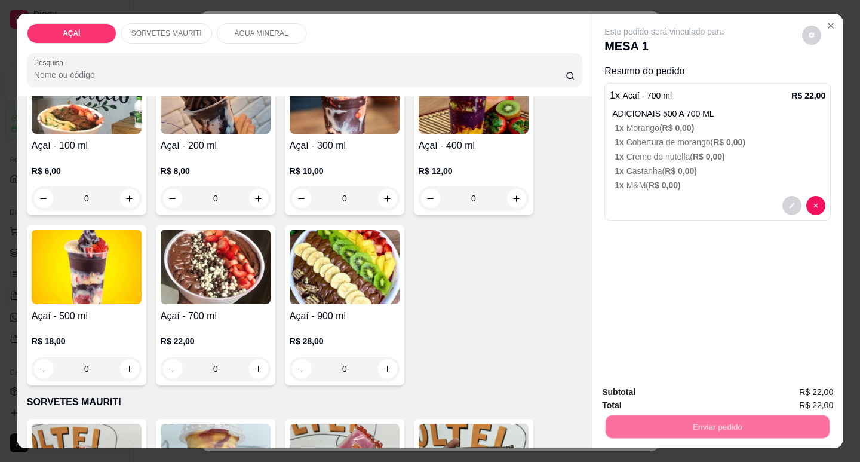
click at [672, 391] on button "Não registrar e enviar pedido" at bounding box center [678, 392] width 124 height 23
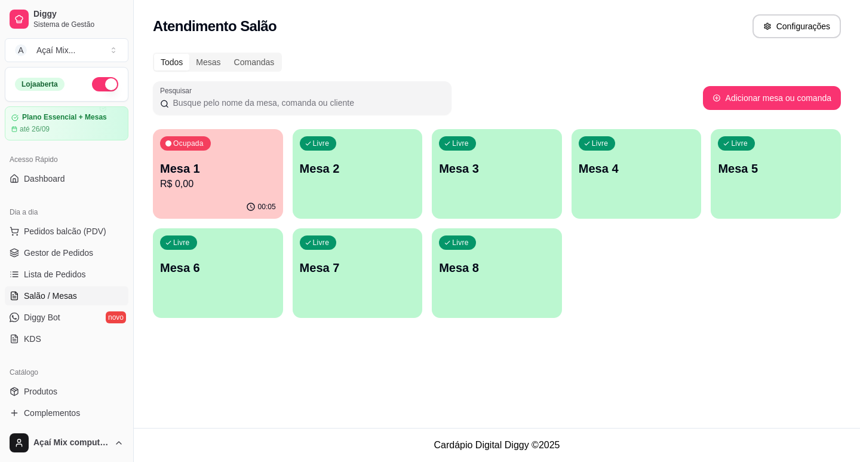
click at [378, 214] on div "button" at bounding box center [358, 211] width 130 height 14
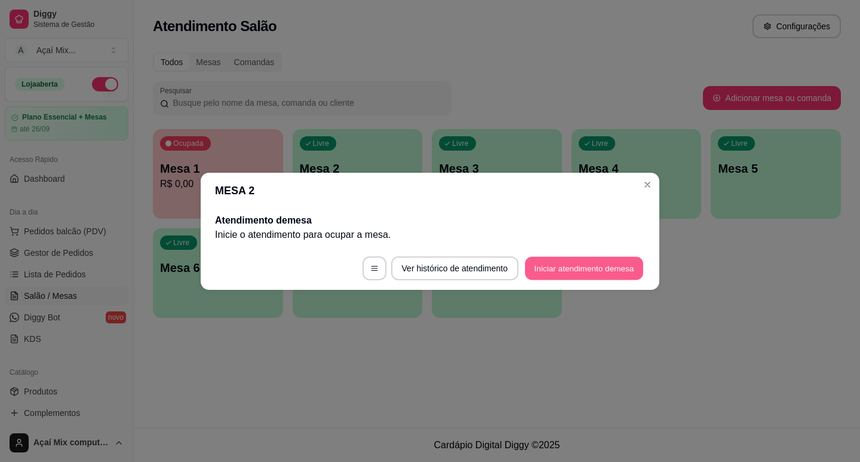
click at [553, 258] on button "Iniciar atendimento de mesa" at bounding box center [584, 267] width 118 height 23
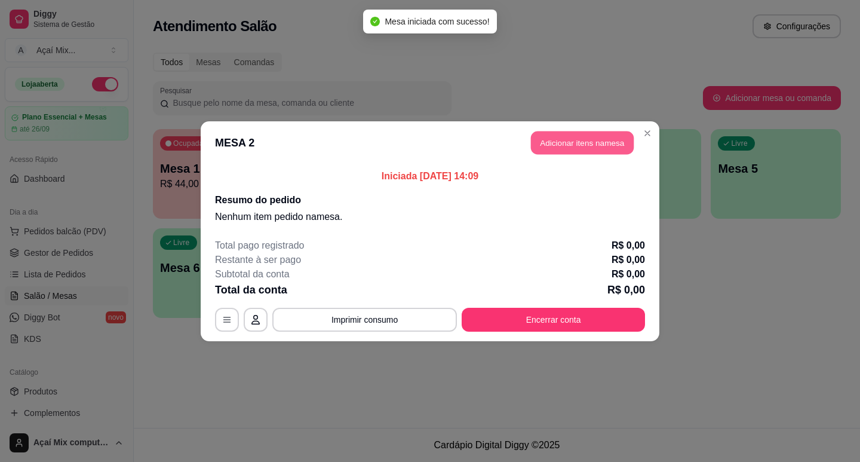
click at [547, 137] on button "Adicionar itens na mesa" at bounding box center [582, 142] width 103 height 23
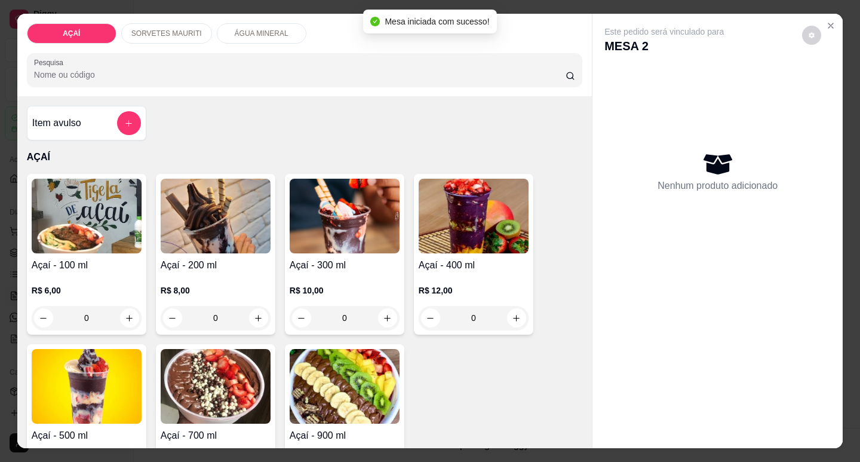
click at [355, 244] on img at bounding box center [345, 216] width 110 height 75
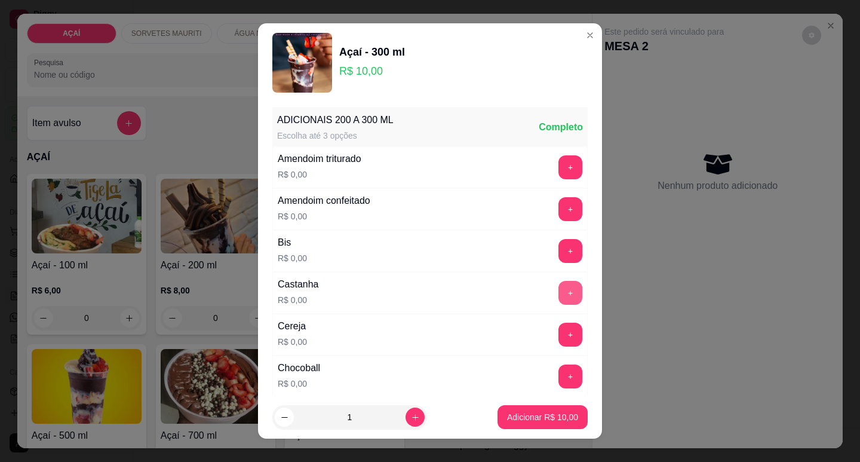
click at [559, 291] on button "+" at bounding box center [571, 293] width 24 height 24
click at [559, 176] on button "+" at bounding box center [570, 166] width 23 height 23
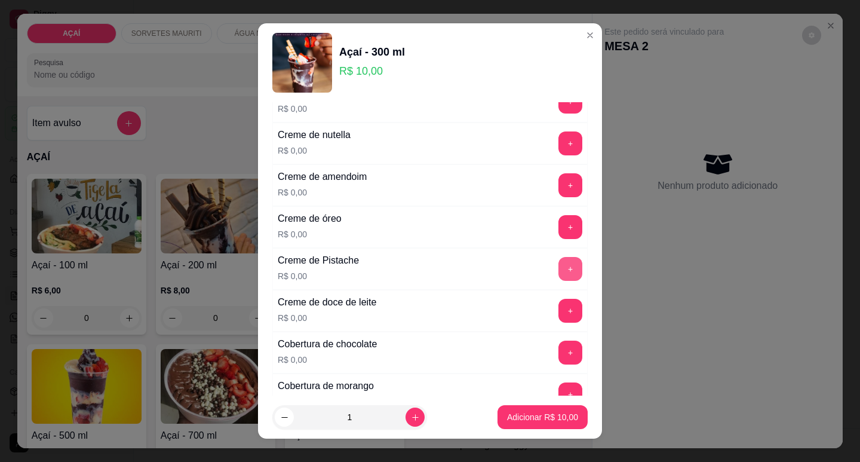
scroll to position [299, 0]
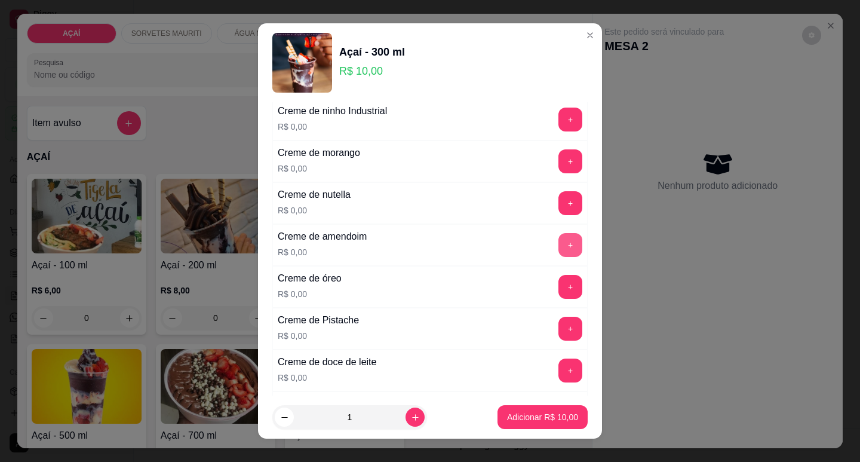
click at [559, 249] on button "+" at bounding box center [571, 245] width 24 height 24
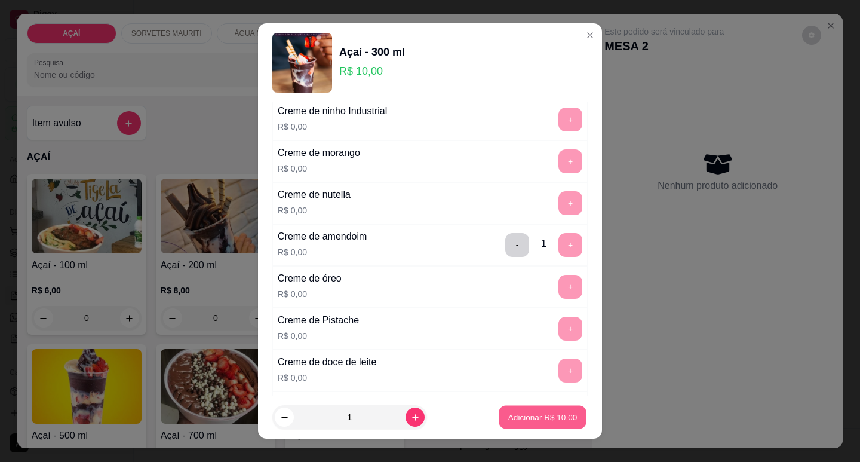
click at [513, 422] on p "Adicionar R$ 10,00" at bounding box center [542, 417] width 69 height 11
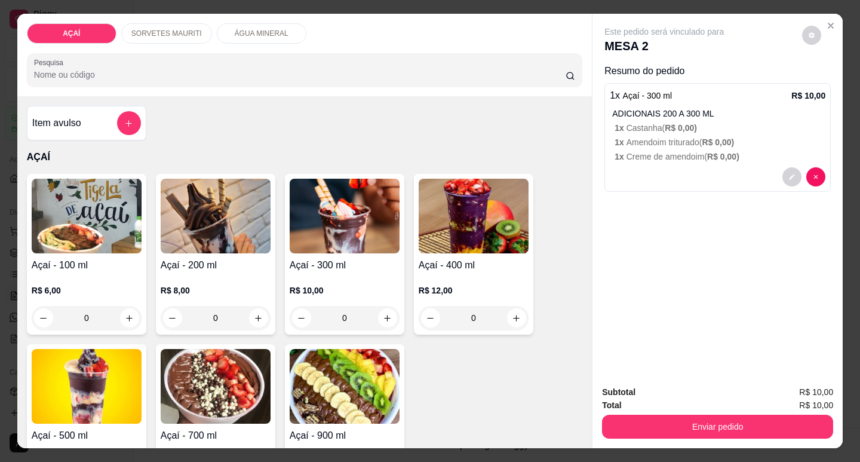
click at [372, 272] on div "R$ 10,00 0" at bounding box center [345, 300] width 110 height 57
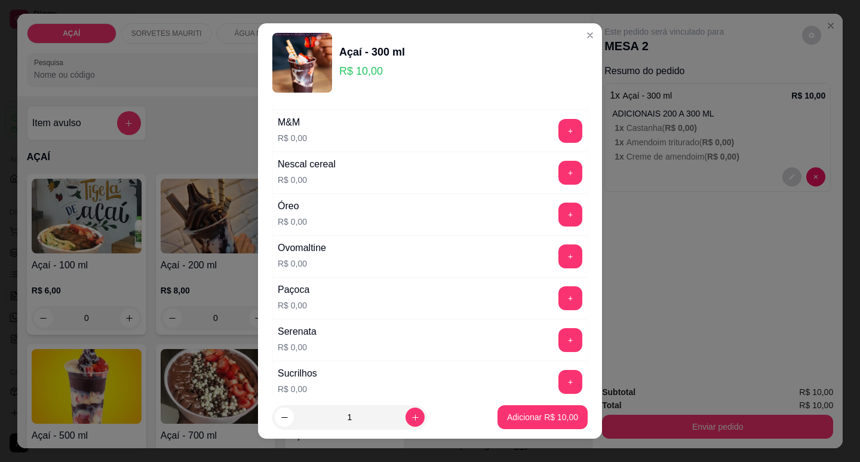
scroll to position [1255, 0]
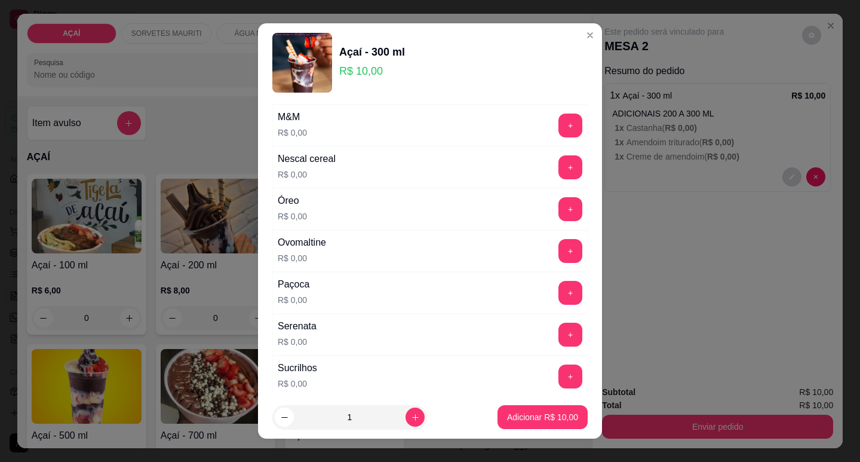
click at [545, 280] on div "Paçoca R$ 0,00 +" at bounding box center [429, 293] width 315 height 42
click at [559, 287] on button "+" at bounding box center [571, 293] width 24 height 24
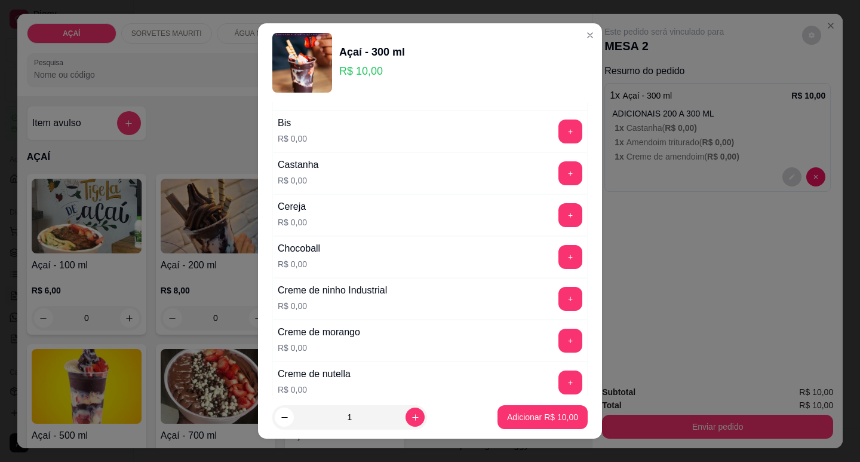
scroll to position [0, 0]
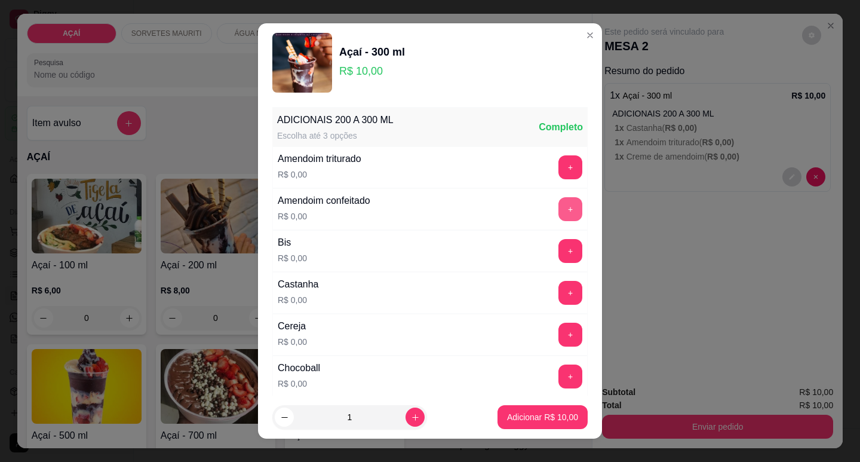
click at [559, 207] on button "+" at bounding box center [571, 209] width 24 height 24
click at [559, 335] on button "+" at bounding box center [570, 334] width 23 height 23
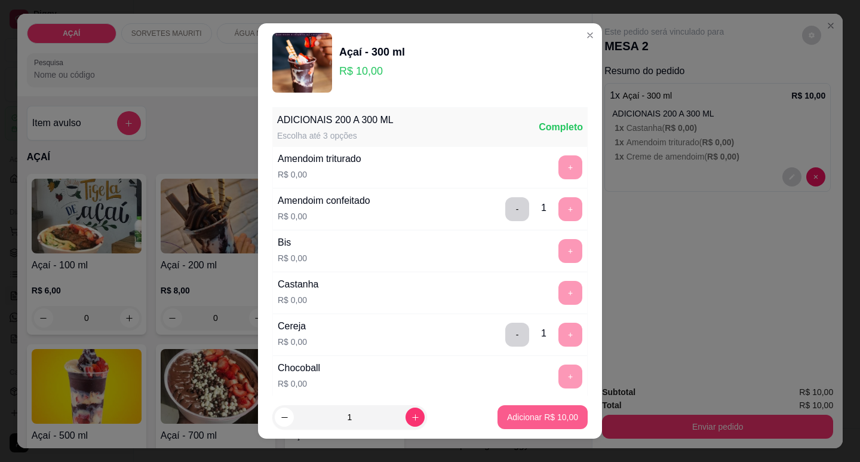
click at [529, 407] on button "Adicionar R$ 10,00" at bounding box center [543, 417] width 90 height 24
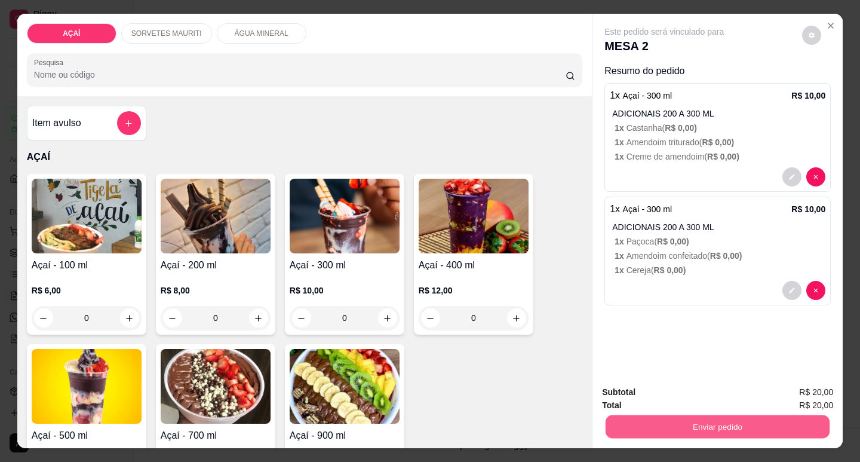
click at [658, 420] on button "Enviar pedido" at bounding box center [718, 426] width 224 height 23
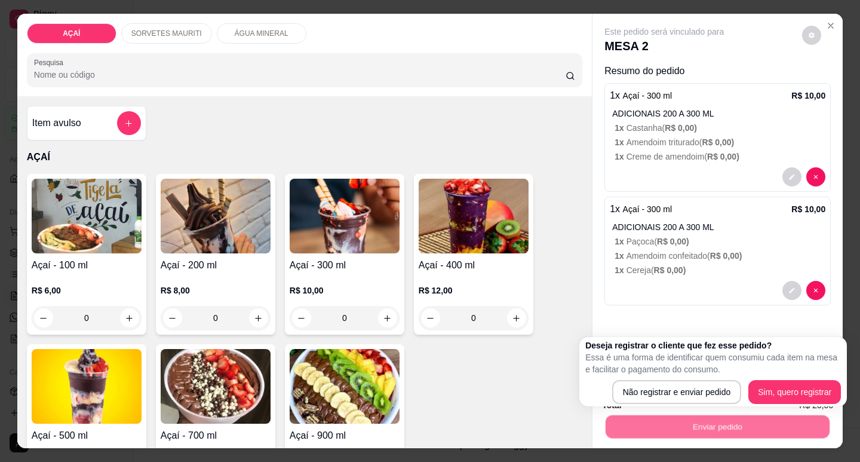
click at [667, 376] on div "Deseja registrar o cliente que fez esse pedido? Essa é uma forma de identificar…" at bounding box center [714, 371] width 256 height 65
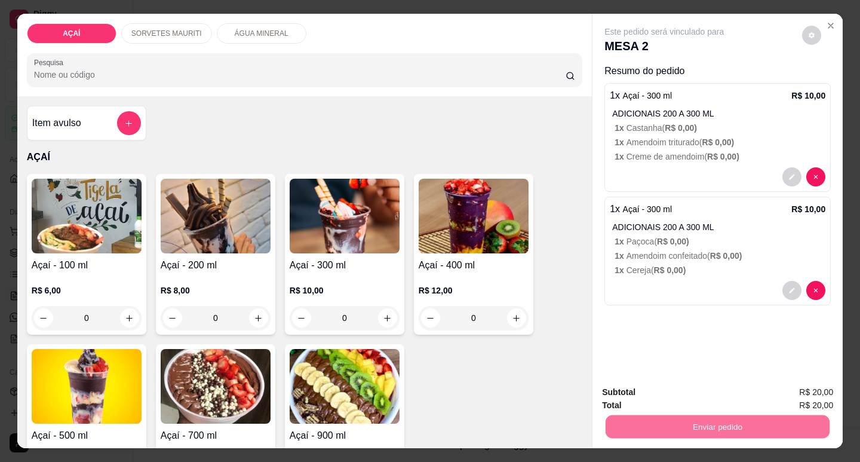
click at [671, 390] on button "Não registrar e enviar pedido" at bounding box center [678, 392] width 124 height 23
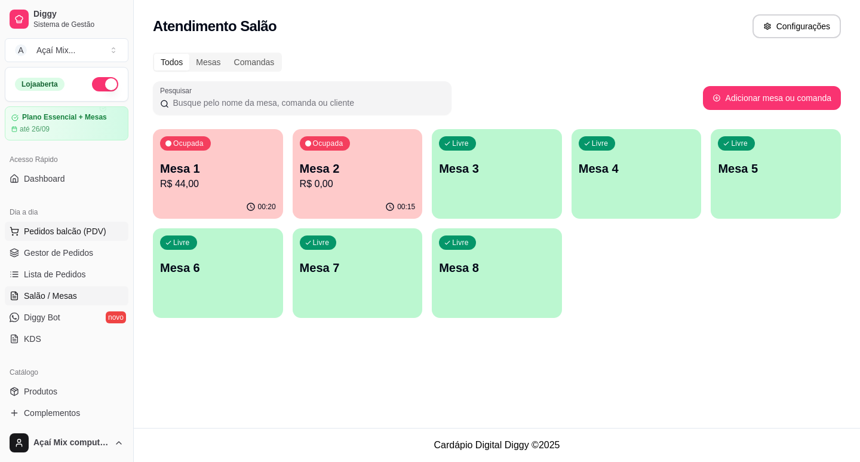
click at [81, 238] on button "Pedidos balcão (PDV)" at bounding box center [67, 231] width 124 height 19
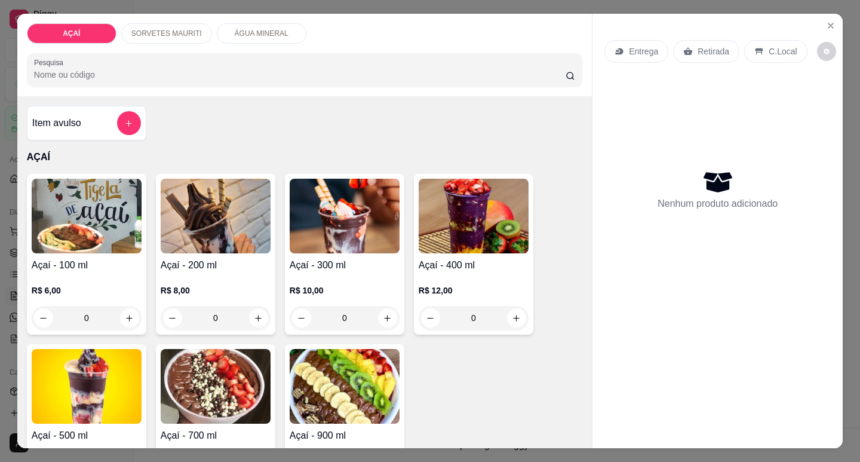
click at [243, 272] on div "R$ 8,00 0" at bounding box center [216, 300] width 110 height 57
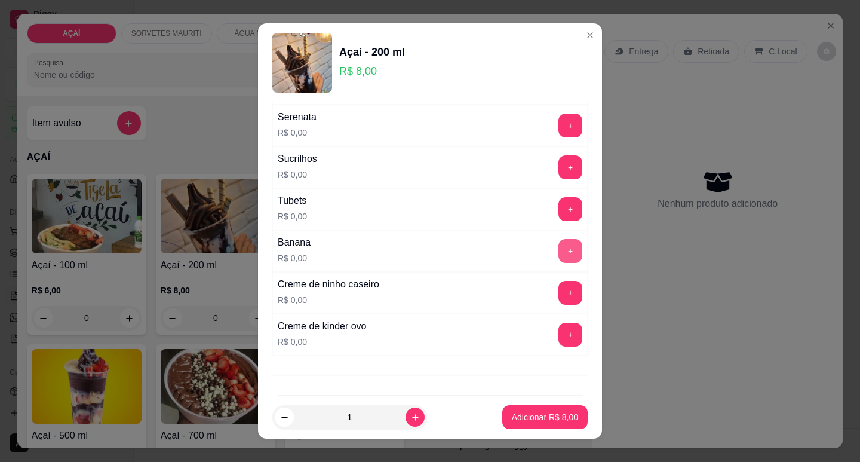
scroll to position [1471, 0]
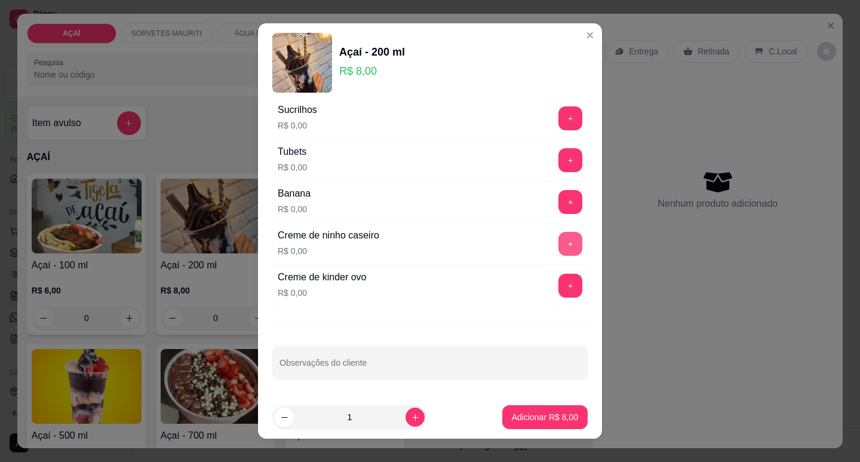
click at [559, 244] on button "+" at bounding box center [571, 244] width 24 height 24
click at [559, 244] on button "+" at bounding box center [570, 243] width 23 height 23
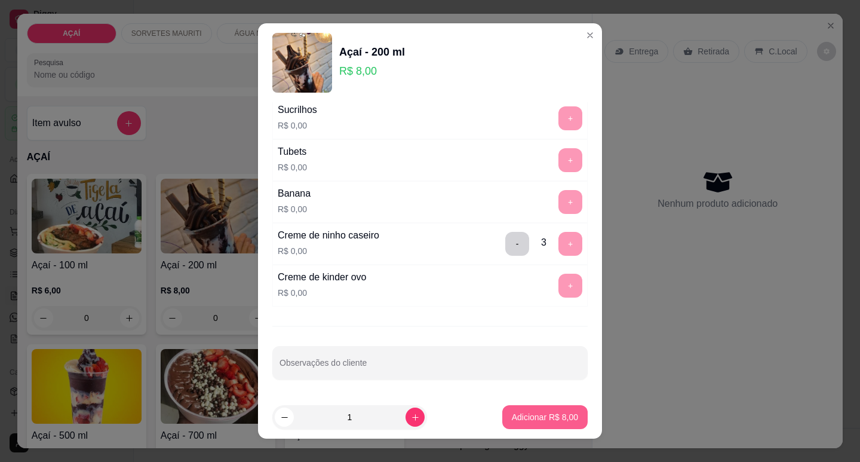
click at [527, 412] on p "Adicionar R$ 8,00" at bounding box center [545, 417] width 66 height 12
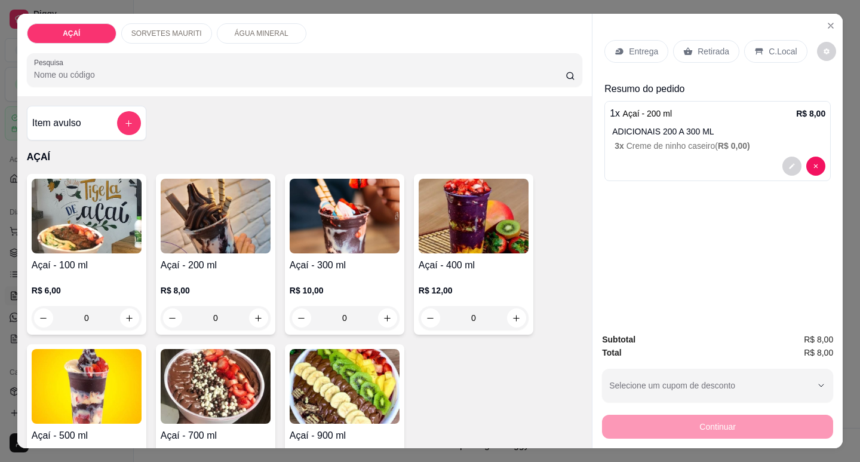
click at [250, 240] on img at bounding box center [216, 216] width 110 height 75
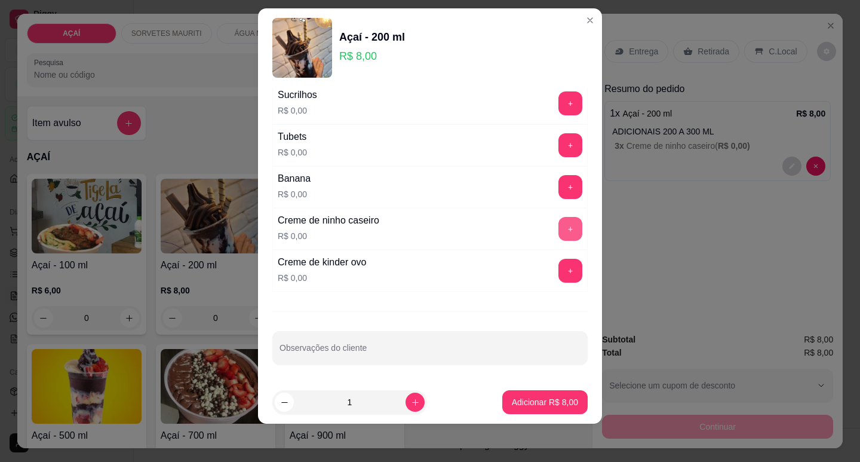
click at [559, 232] on button "+" at bounding box center [571, 229] width 24 height 24
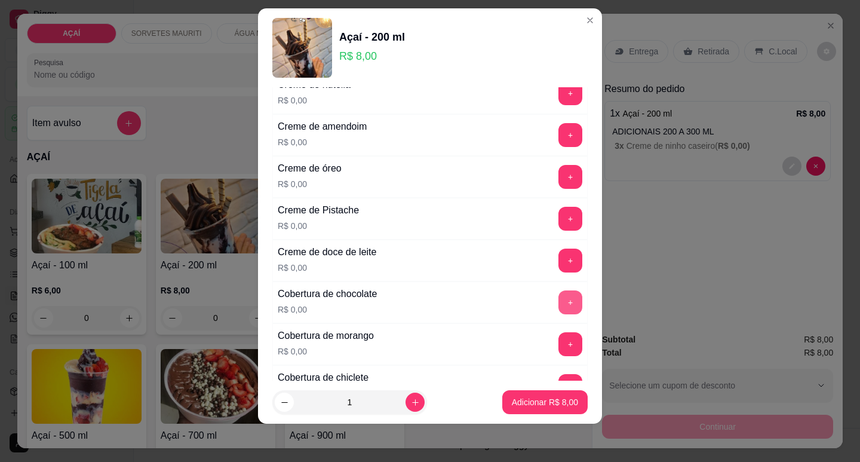
scroll to position [336, 0]
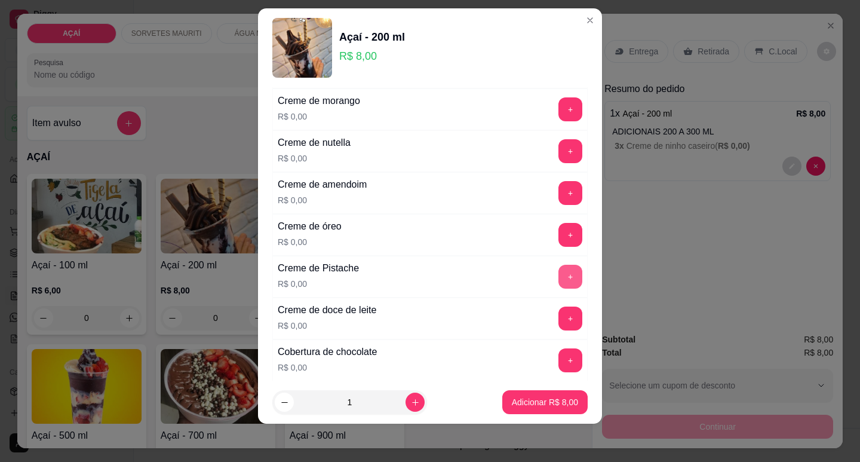
click at [559, 271] on button "+" at bounding box center [571, 277] width 24 height 24
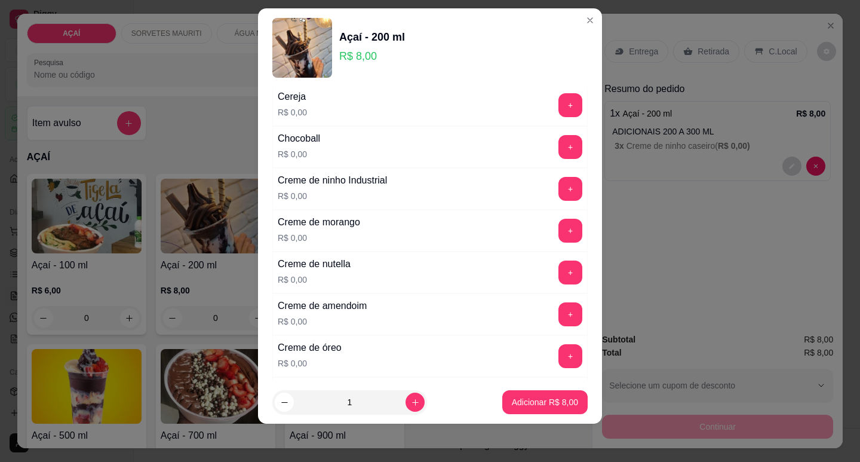
scroll to position [216, 0]
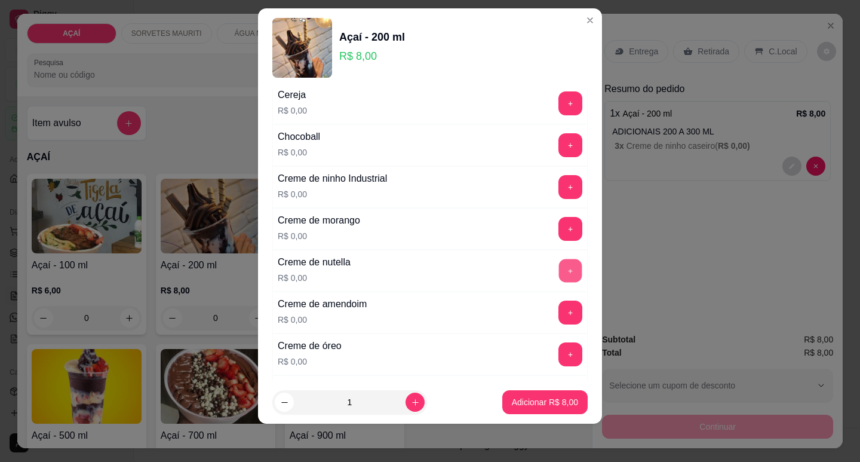
click at [559, 275] on button "+" at bounding box center [570, 270] width 23 height 23
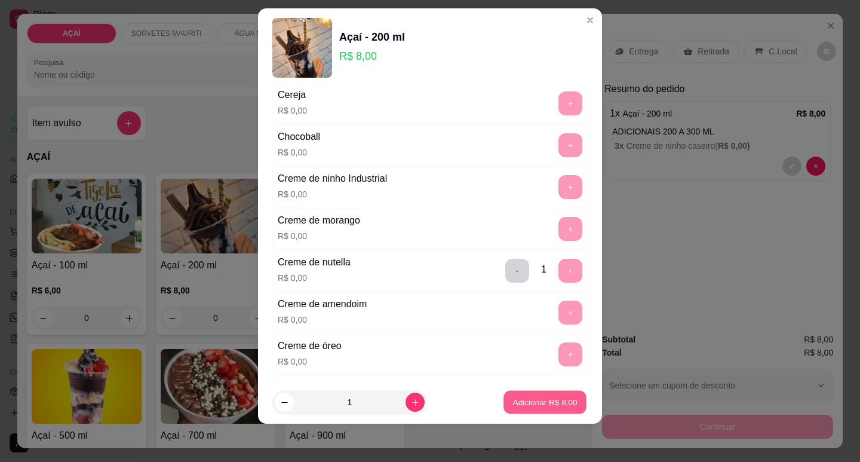
click at [531, 404] on p "Adicionar R$ 8,00" at bounding box center [545, 402] width 65 height 11
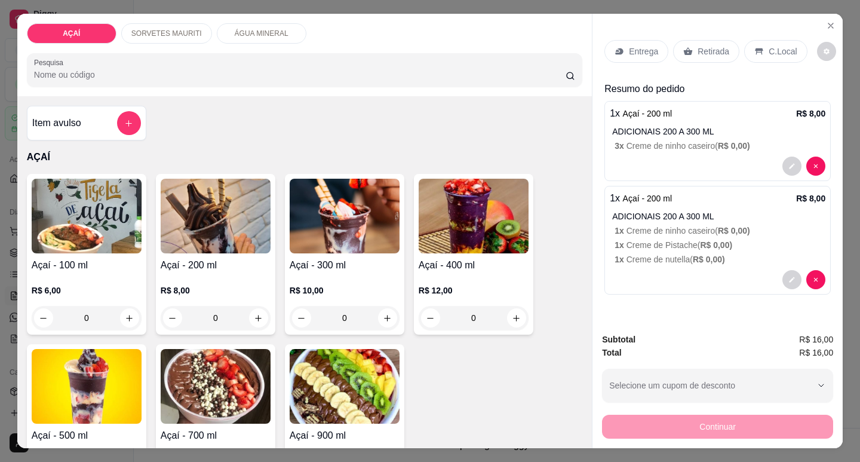
click at [645, 53] on p "Entrega" at bounding box center [643, 51] width 29 height 12
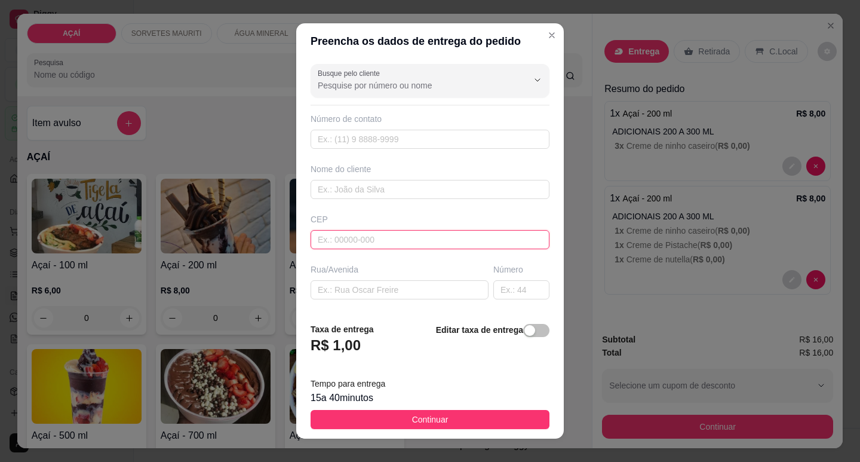
click at [420, 240] on input "text" at bounding box center [430, 239] width 239 height 19
type input "57520000"
type input "Maravilha"
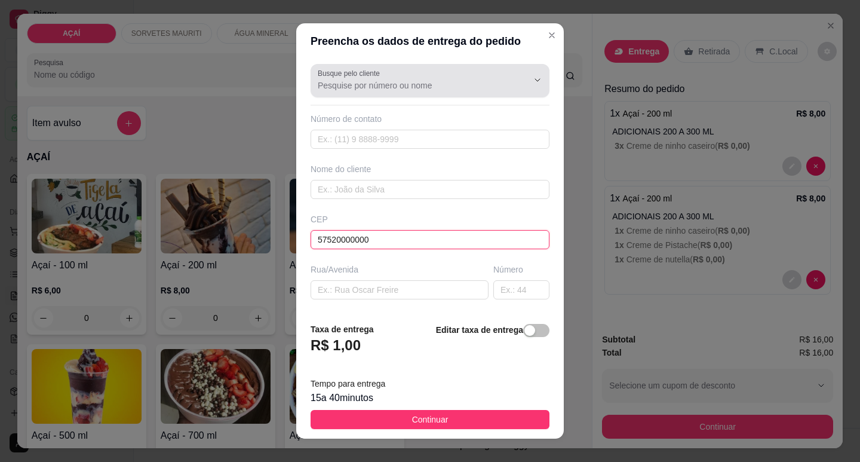
type input "57520000000"
click at [432, 96] on div "Busque pelo cliente" at bounding box center [430, 80] width 239 height 33
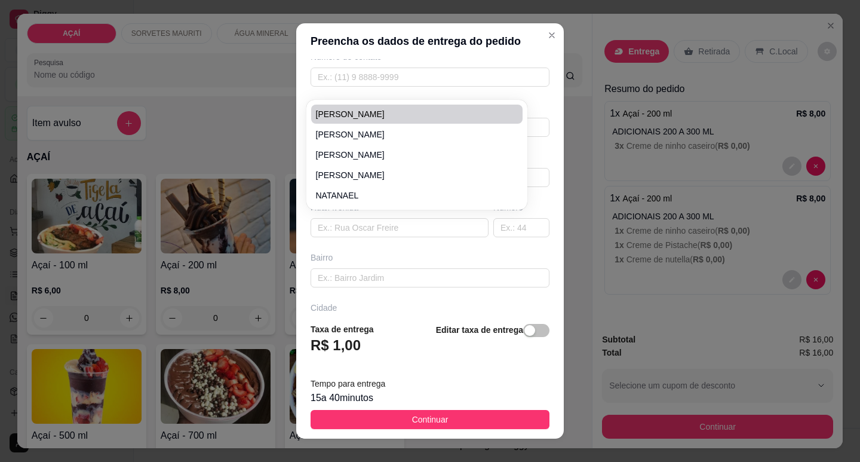
scroll to position [0, 0]
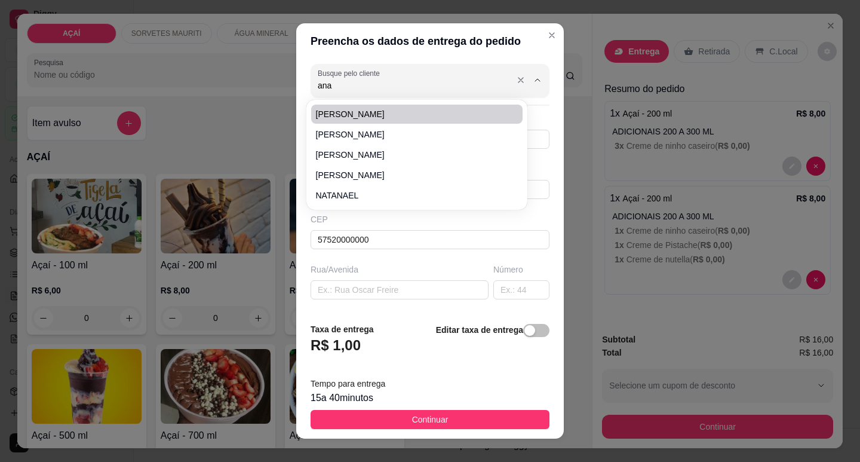
type input "ana"
drag, startPoint x: 394, startPoint y: 93, endPoint x: 393, endPoint y: 86, distance: 6.8
click at [393, 86] on div "Busque pelo cliente" at bounding box center [430, 80] width 239 height 33
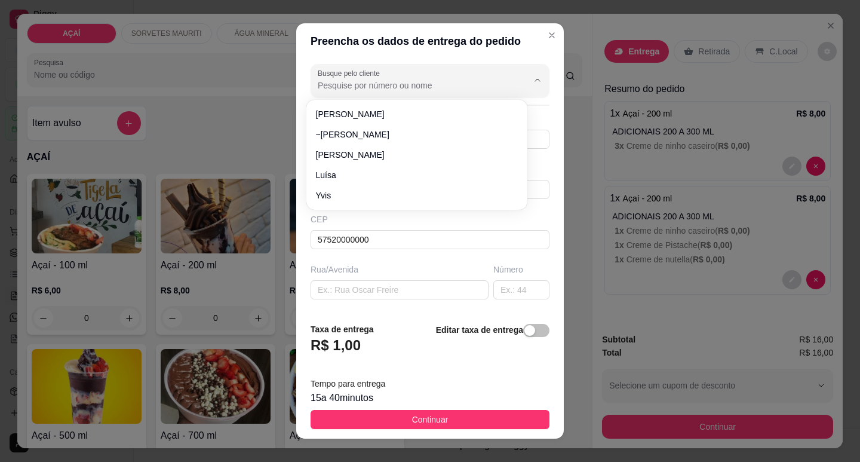
scroll to position [24, 0]
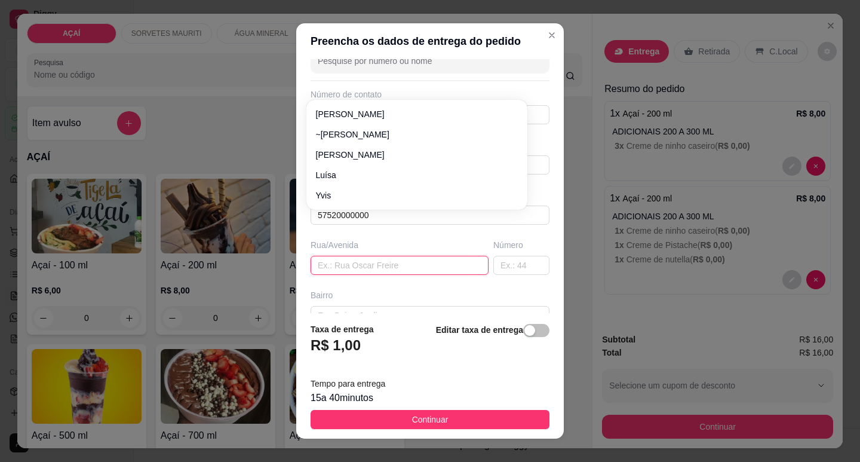
type input "~~Ana 🪩"
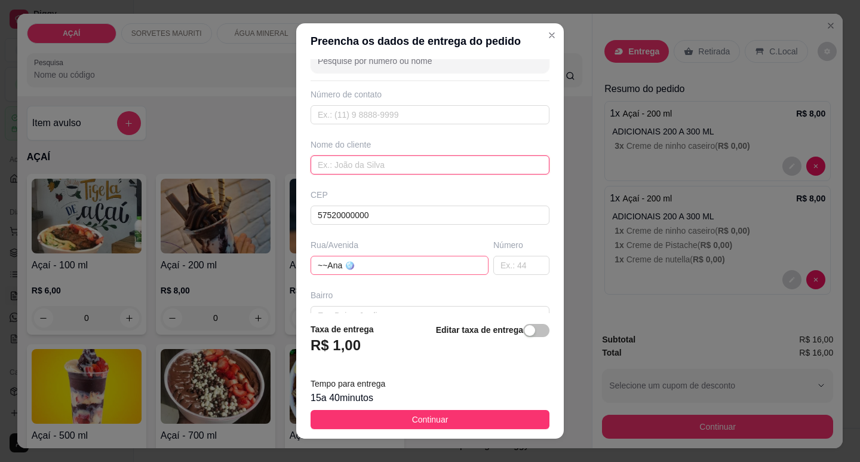
type input "~~Ana 🪩"
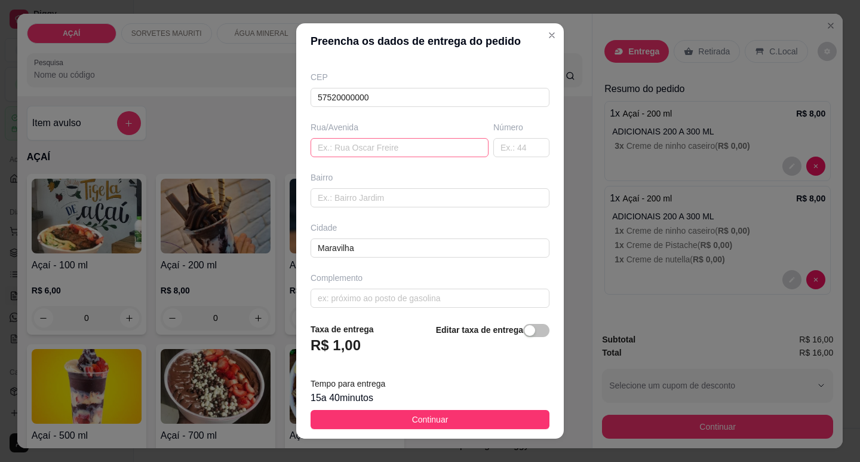
scroll to position [148, 0]
type input "8221-9464"
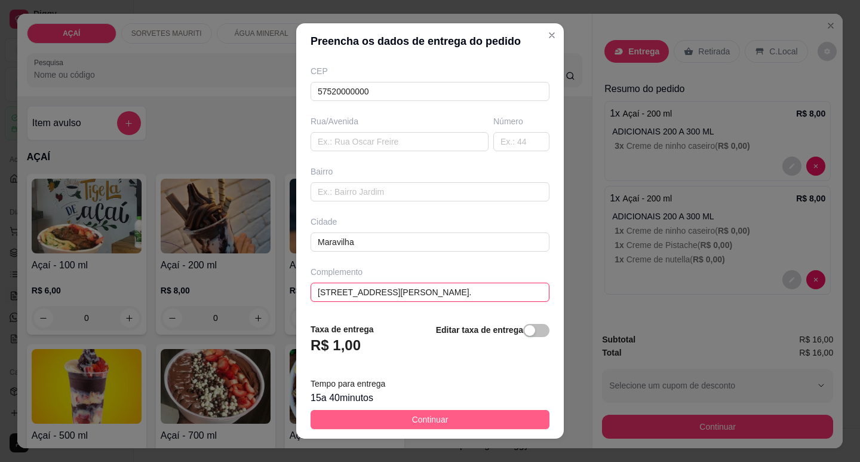
type input "[STREET_ADDRESS][PERSON_NAME]."
click at [442, 422] on button "Continuar" at bounding box center [430, 419] width 239 height 19
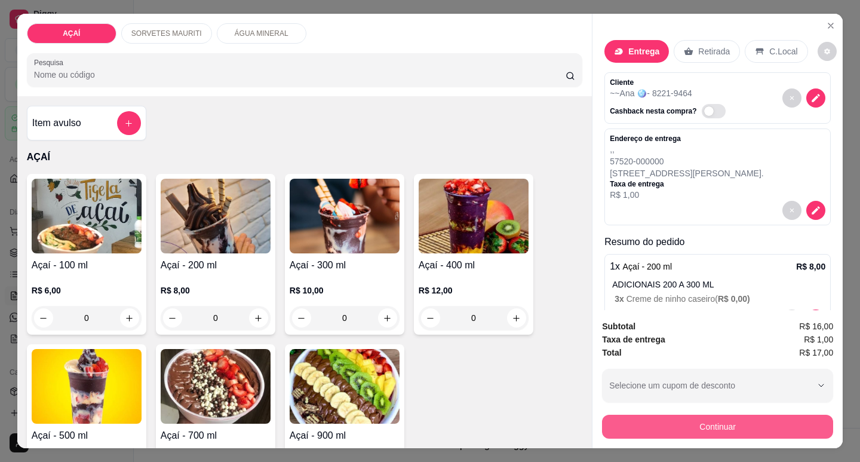
click at [630, 415] on button "Continuar" at bounding box center [717, 427] width 231 height 24
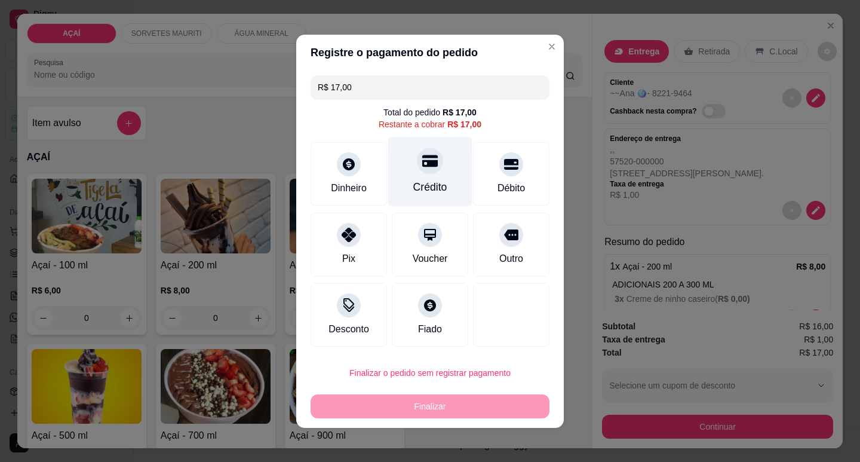
click at [450, 173] on div "Crédito" at bounding box center [430, 171] width 84 height 70
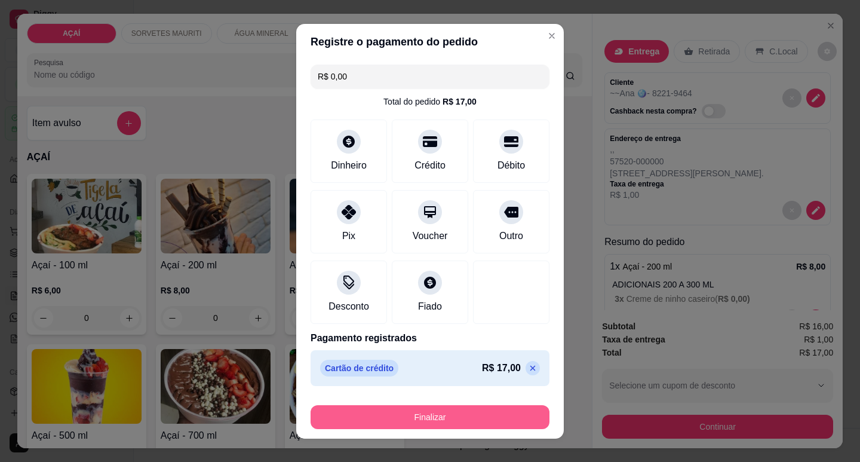
click at [489, 413] on button "Finalizar" at bounding box center [430, 417] width 239 height 24
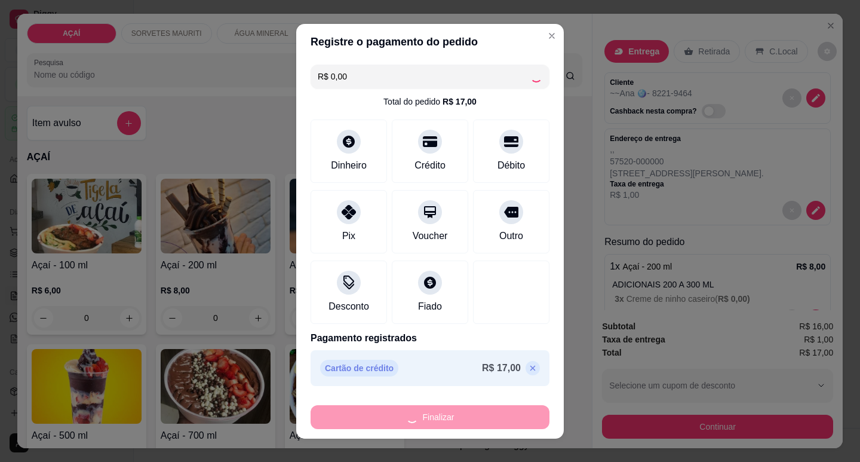
type input "-R$ 17,00"
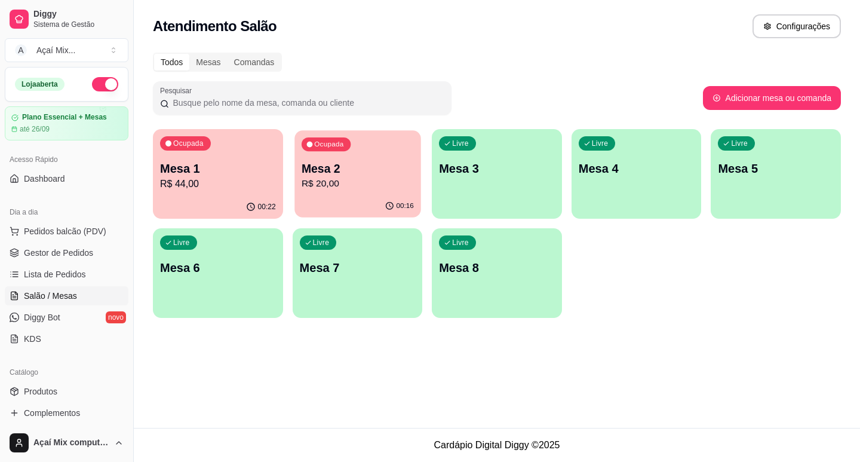
click at [347, 181] on p "R$ 20,00" at bounding box center [357, 184] width 112 height 14
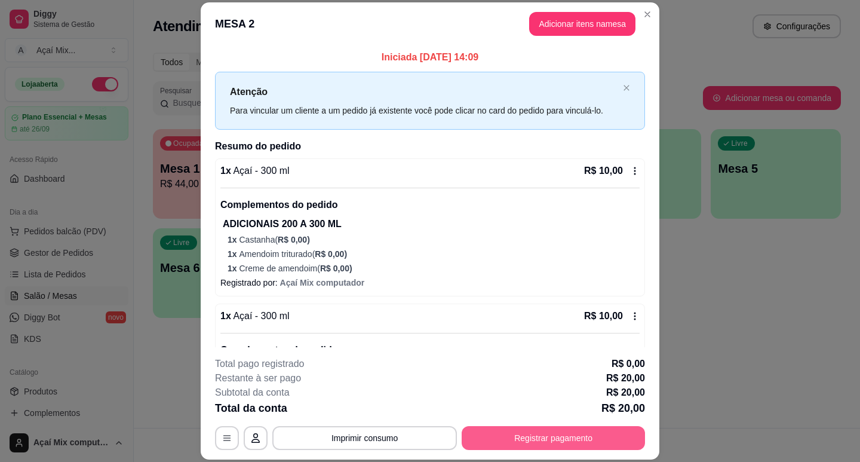
click at [572, 429] on div "**********" at bounding box center [430, 403] width 430 height 93
click at [562, 440] on button "Registrar pagamento" at bounding box center [554, 438] width 178 height 23
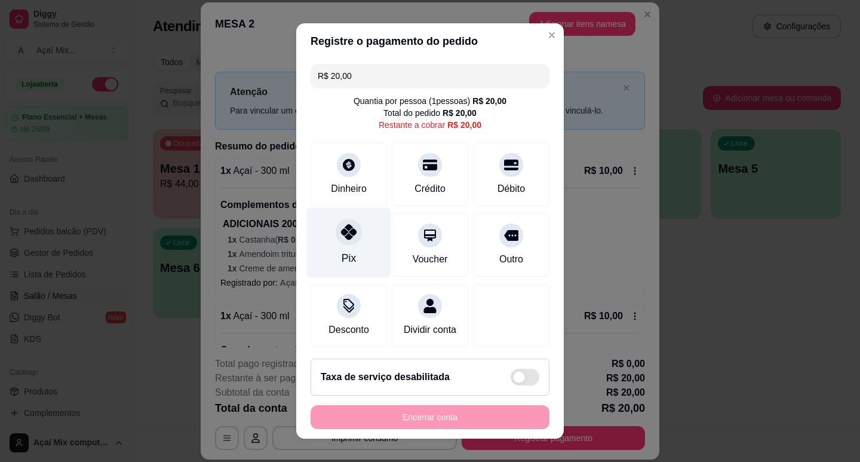
click at [361, 245] on div "Pix" at bounding box center [349, 242] width 84 height 70
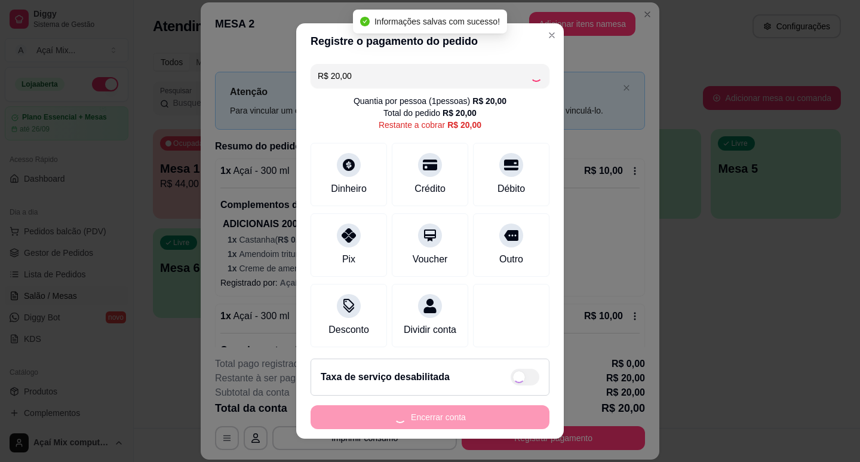
type input "R$ 0,00"
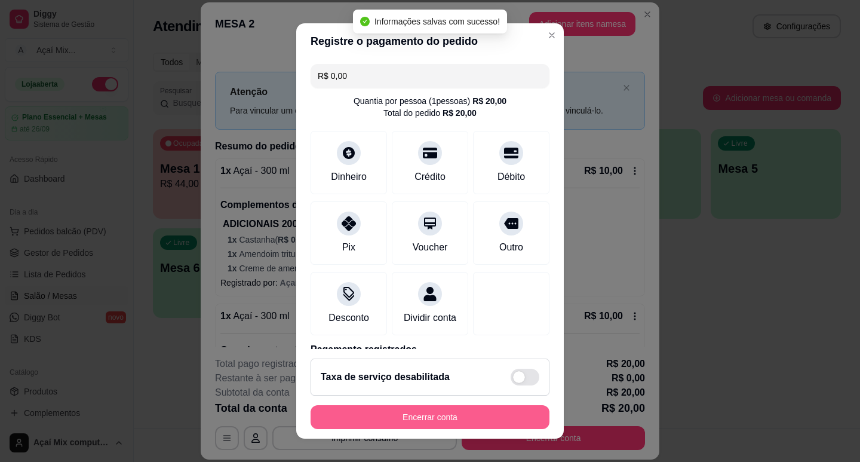
click at [441, 415] on button "Encerrar conta" at bounding box center [430, 417] width 239 height 24
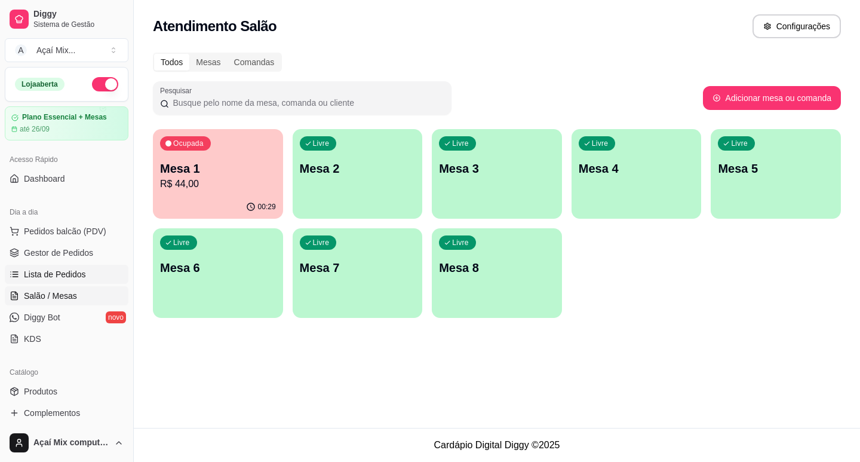
click at [32, 265] on link "Lista de Pedidos" at bounding box center [67, 274] width 124 height 19
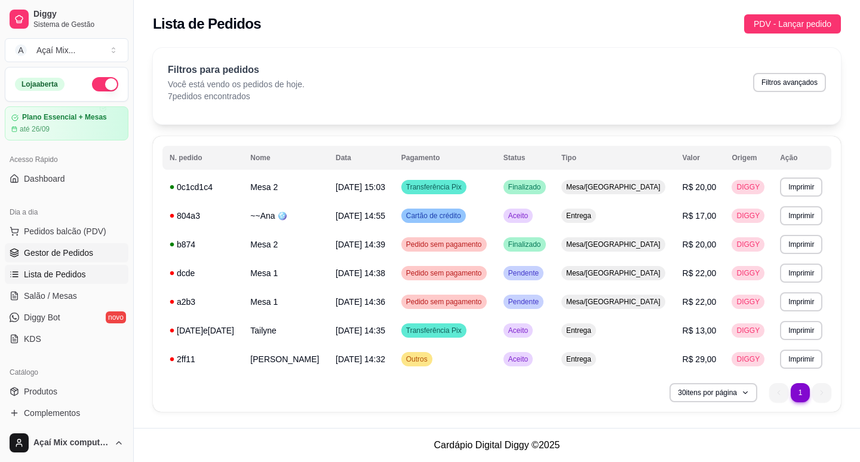
click at [31, 253] on span "Gestor de Pedidos" at bounding box center [58, 253] width 69 height 12
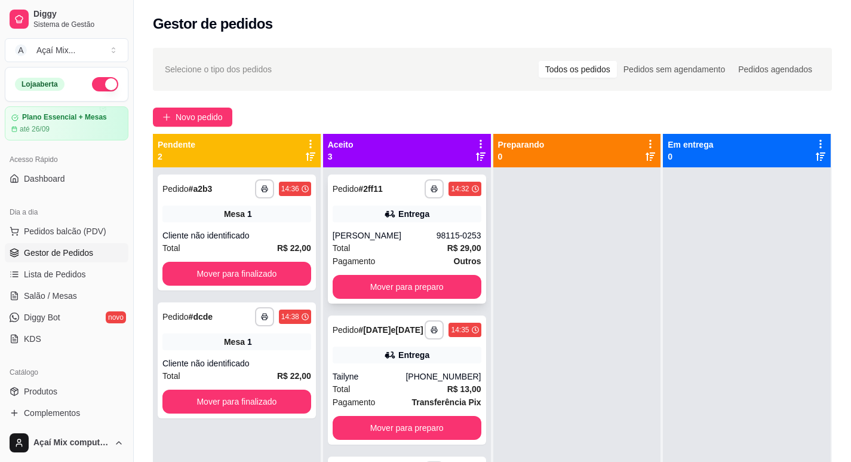
click at [417, 274] on div "**********" at bounding box center [407, 238] width 158 height 129
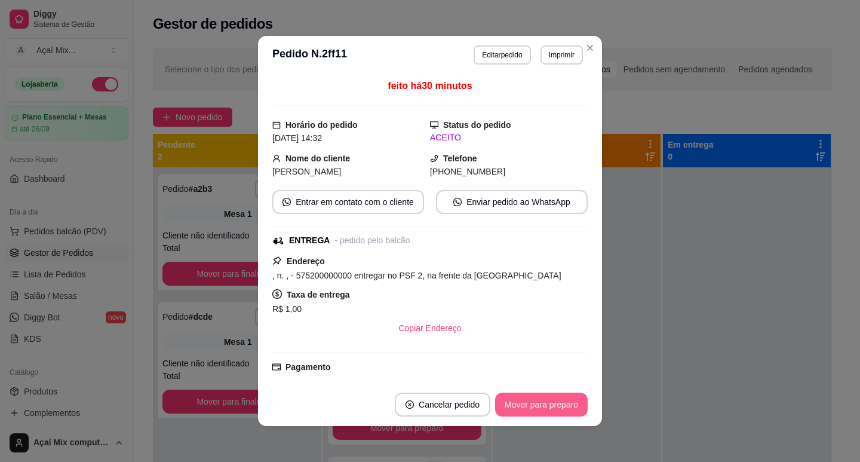
click at [544, 403] on button "Mover para preparo" at bounding box center [541, 405] width 93 height 24
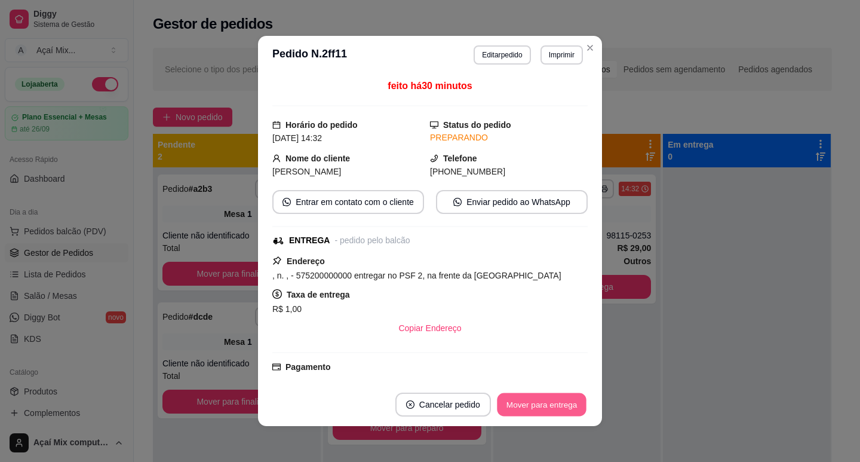
click at [545, 405] on button "Mover para entrega" at bounding box center [542, 404] width 90 height 23
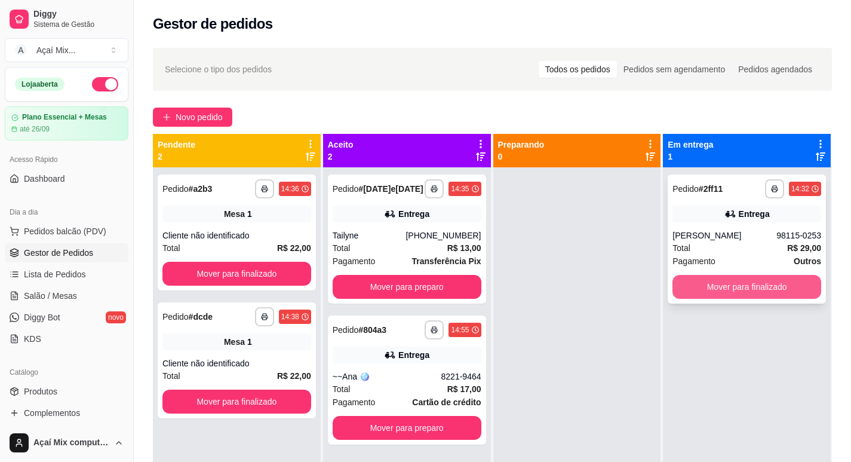
click at [776, 286] on button "Mover para finalizado" at bounding box center [747, 287] width 149 height 24
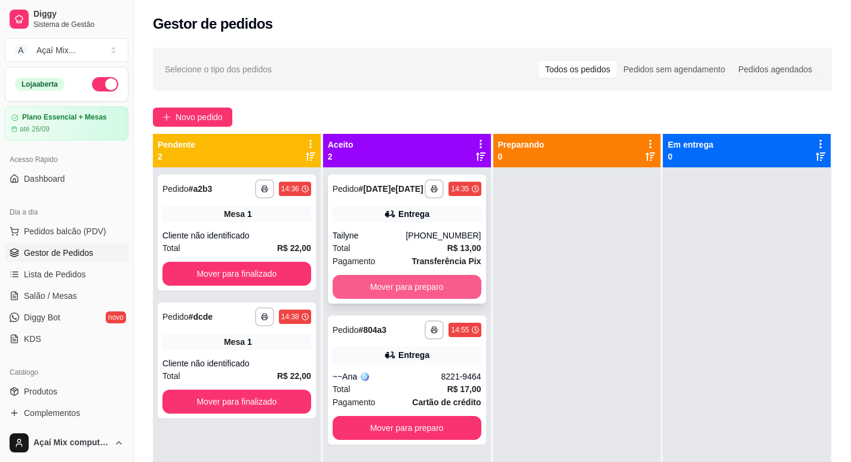
click at [434, 292] on button "Mover para preparo" at bounding box center [407, 287] width 149 height 24
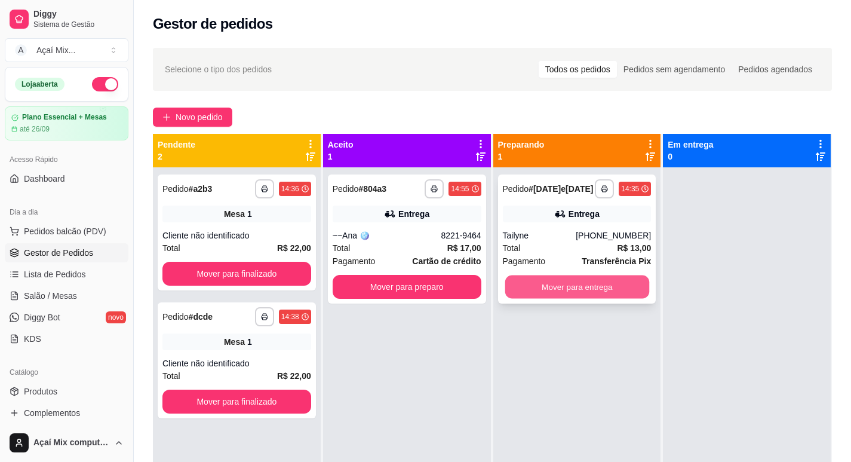
click at [585, 287] on button "Mover para entrega" at bounding box center [577, 286] width 144 height 23
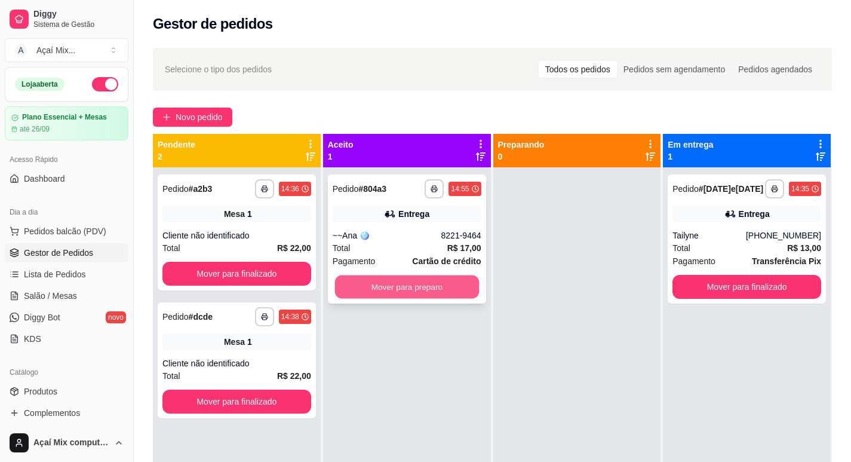
click at [428, 298] on button "Mover para preparo" at bounding box center [407, 286] width 144 height 23
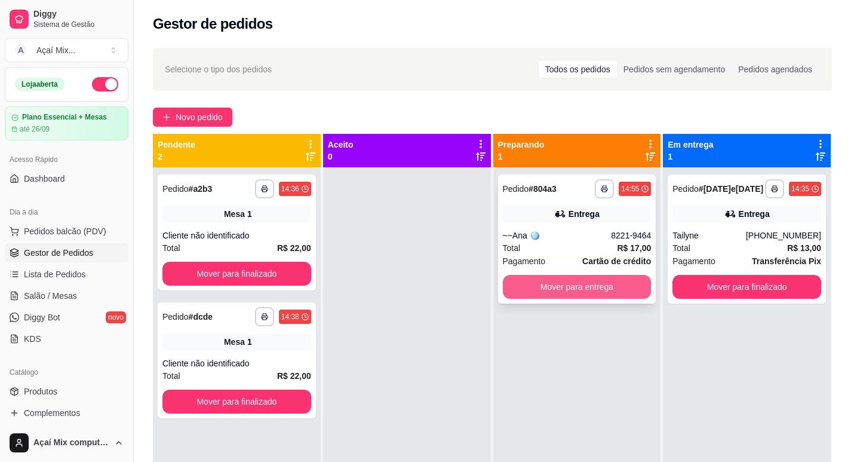
click at [621, 285] on button "Mover para entrega" at bounding box center [577, 287] width 149 height 24
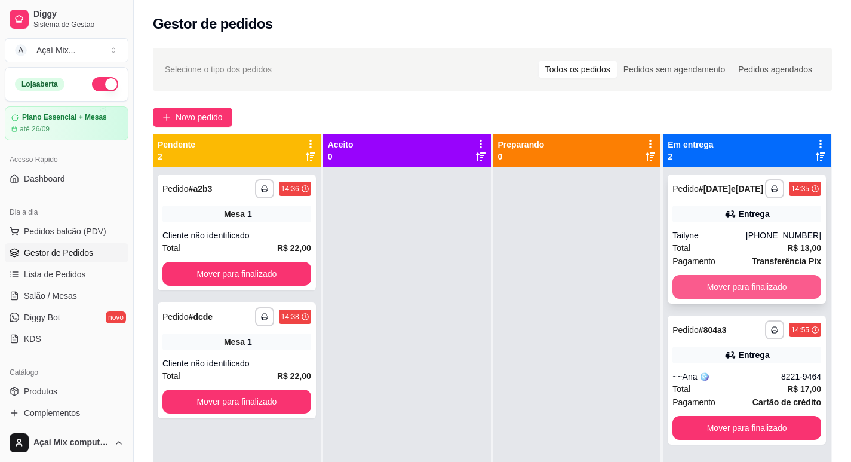
click at [757, 285] on button "Mover para finalizado" at bounding box center [747, 287] width 149 height 24
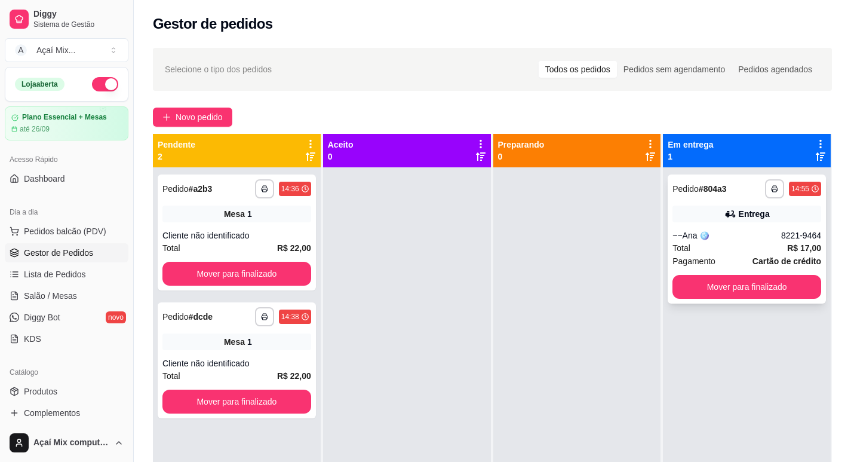
click at [765, 259] on strong "Cartão de crédito" at bounding box center [787, 261] width 69 height 10
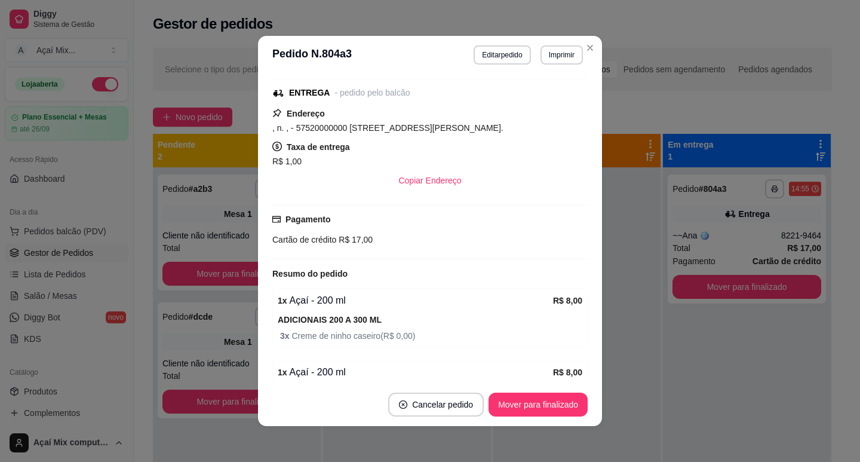
scroll to position [147, 0]
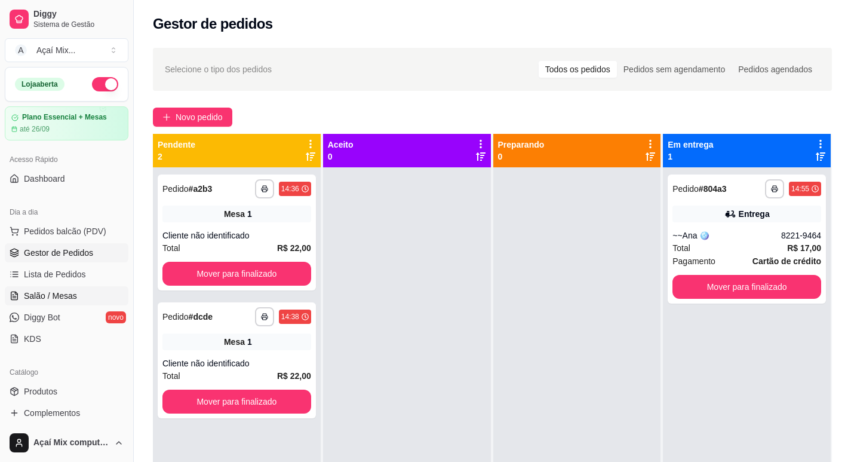
click at [47, 299] on span "Salão / Mesas" at bounding box center [50, 296] width 53 height 12
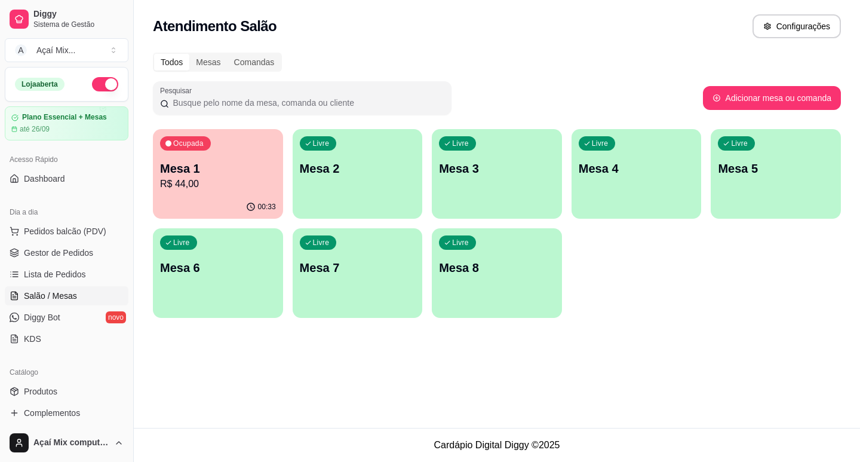
click at [176, 195] on div "Ocupada Mesa 1 R$ 44,00" at bounding box center [218, 162] width 130 height 66
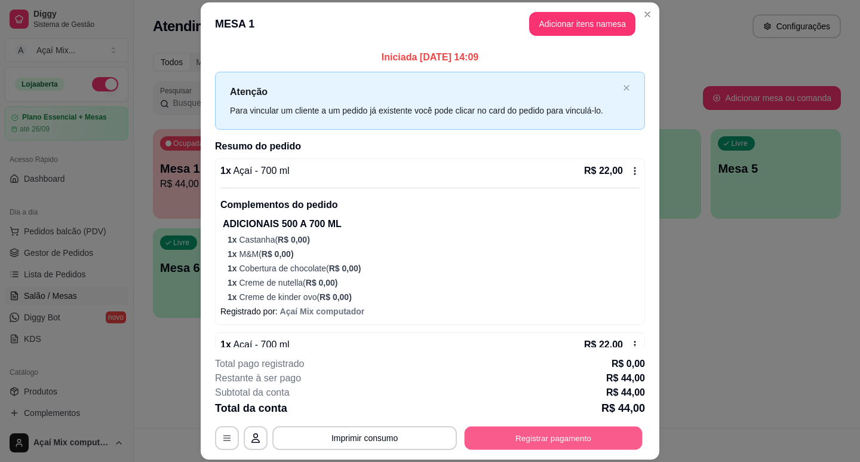
click at [543, 429] on button "Registrar pagamento" at bounding box center [554, 438] width 178 height 23
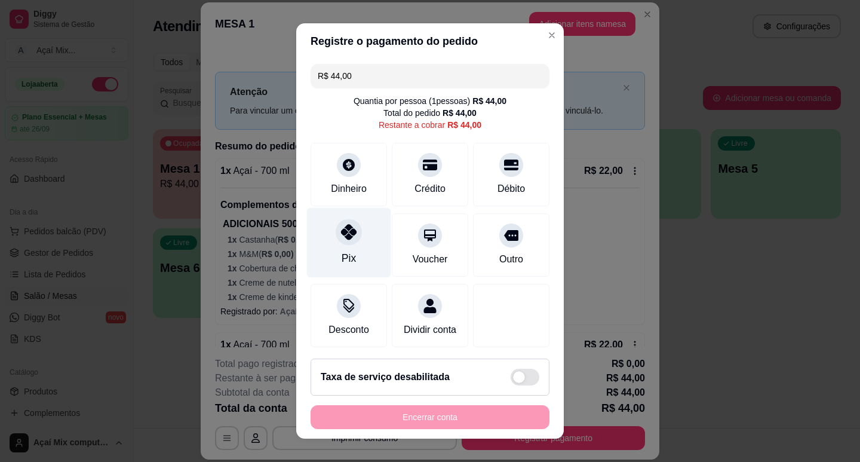
click at [345, 260] on div "Pix" at bounding box center [349, 258] width 14 height 16
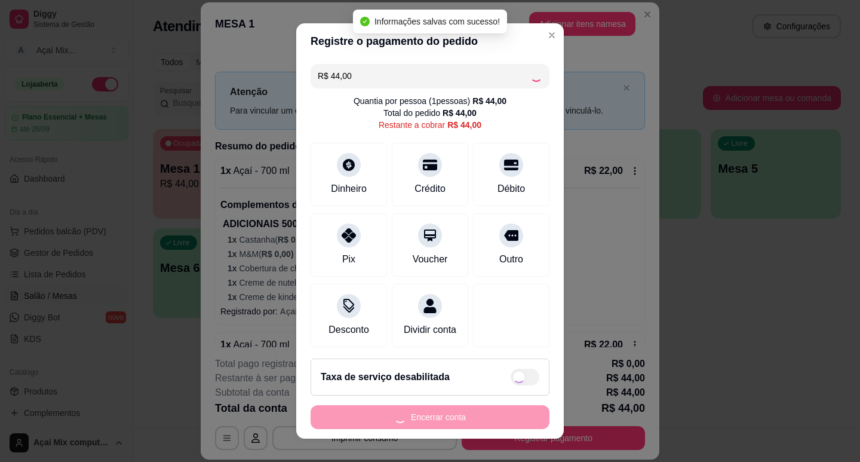
type input "R$ 0,00"
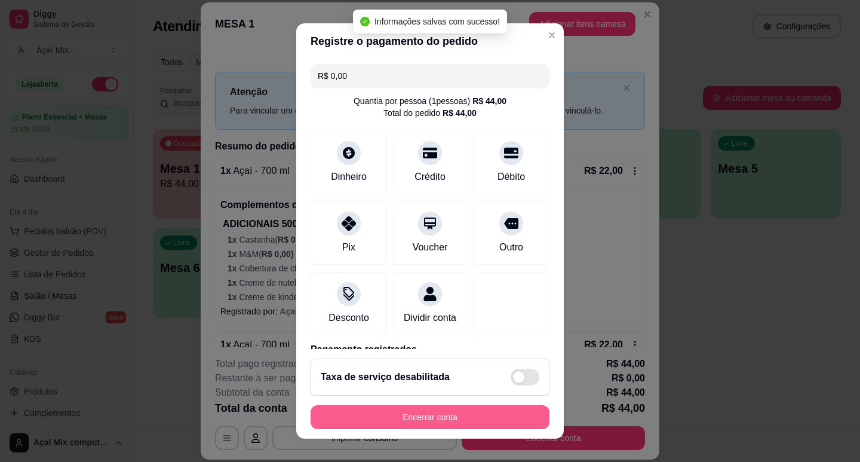
click at [457, 414] on button "Encerrar conta" at bounding box center [430, 417] width 239 height 24
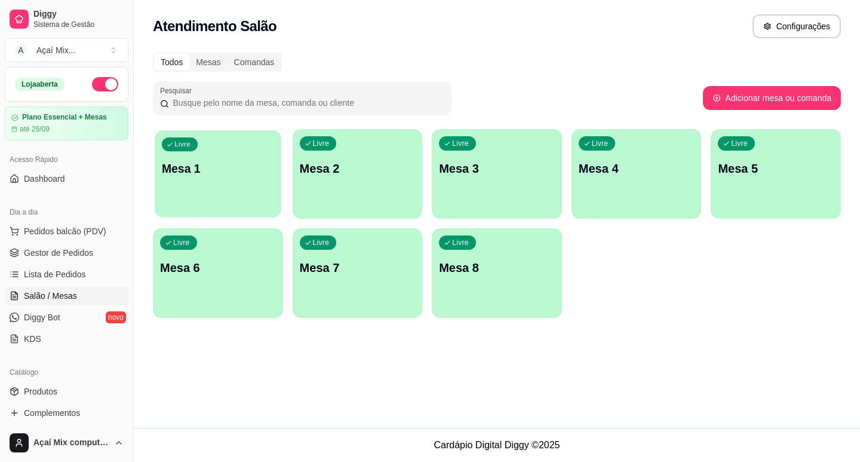
click at [250, 174] on p "Mesa 1" at bounding box center [218, 169] width 112 height 16
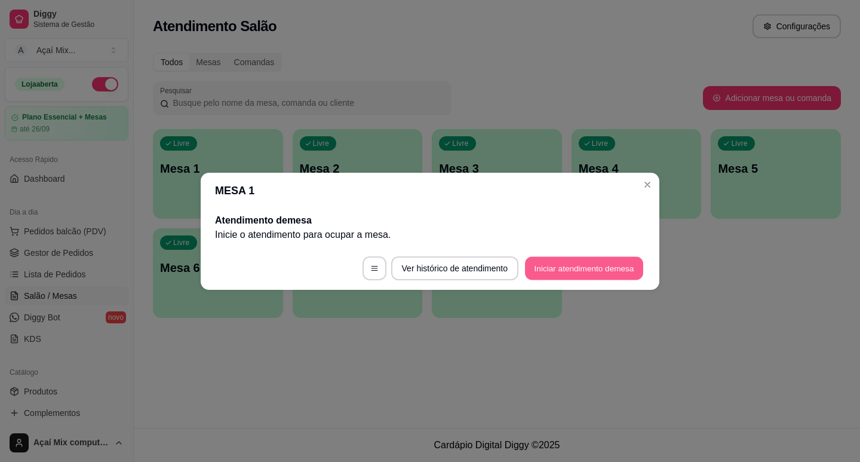
click at [588, 265] on button "Iniciar atendimento de mesa" at bounding box center [584, 267] width 118 height 23
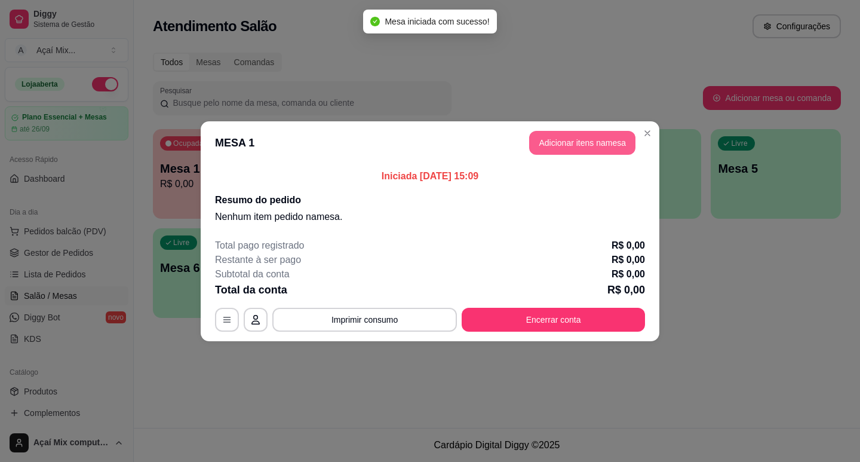
click at [535, 133] on button "Adicionar itens na mesa" at bounding box center [582, 143] width 106 height 24
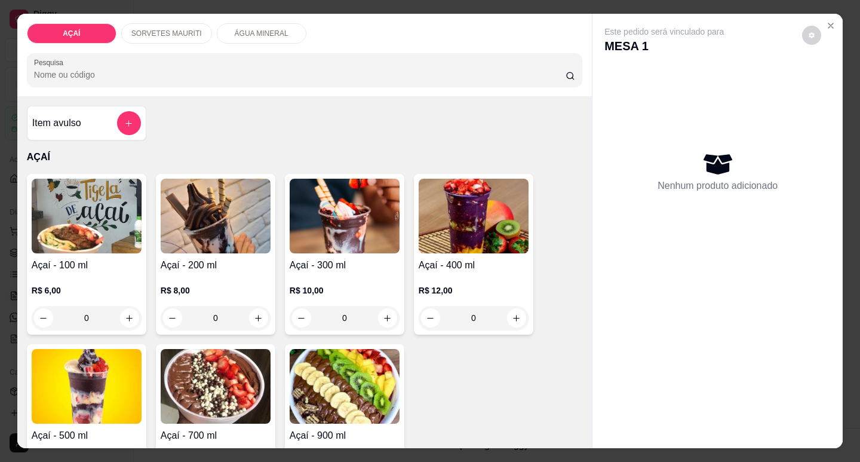
click at [183, 272] on div "R$ 8,00 0" at bounding box center [216, 300] width 110 height 57
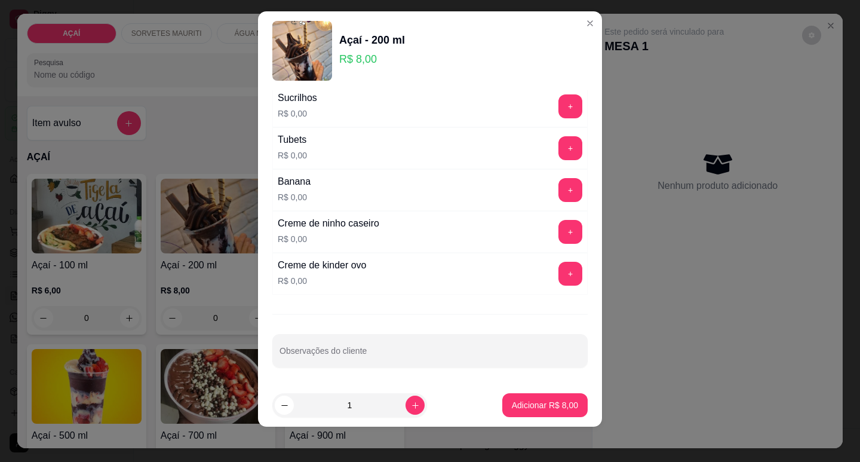
scroll to position [15, 0]
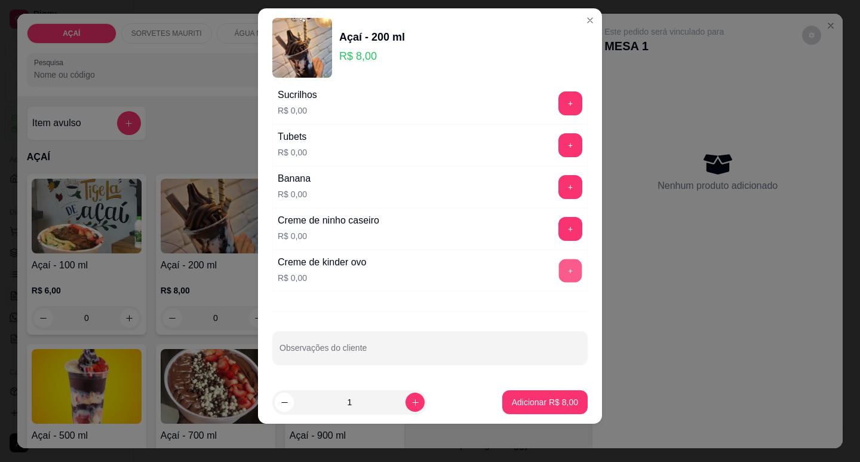
click at [559, 269] on button "+" at bounding box center [570, 270] width 23 height 23
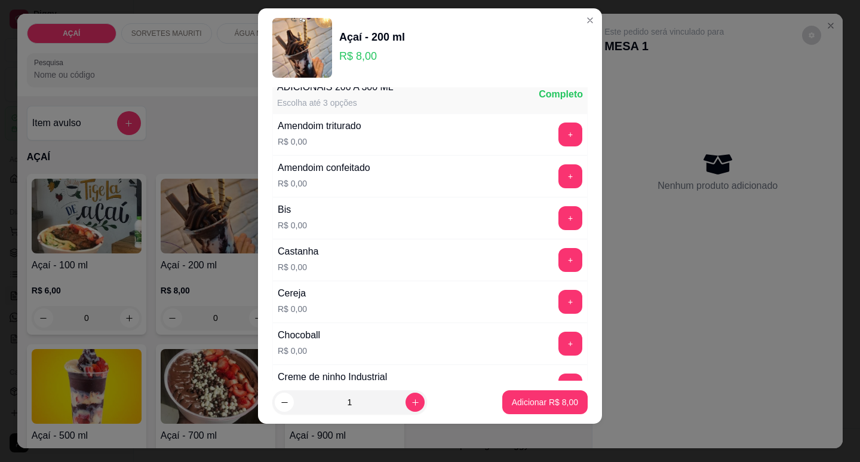
scroll to position [0, 0]
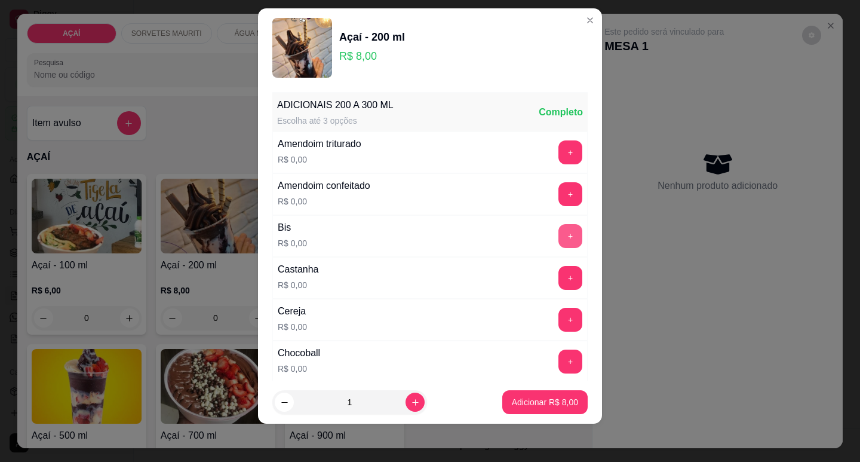
click at [559, 241] on button "+" at bounding box center [571, 236] width 24 height 24
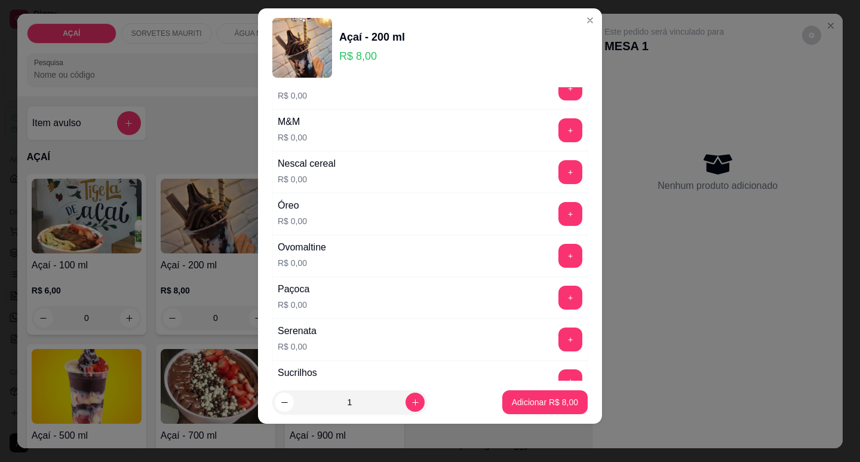
scroll to position [1172, 0]
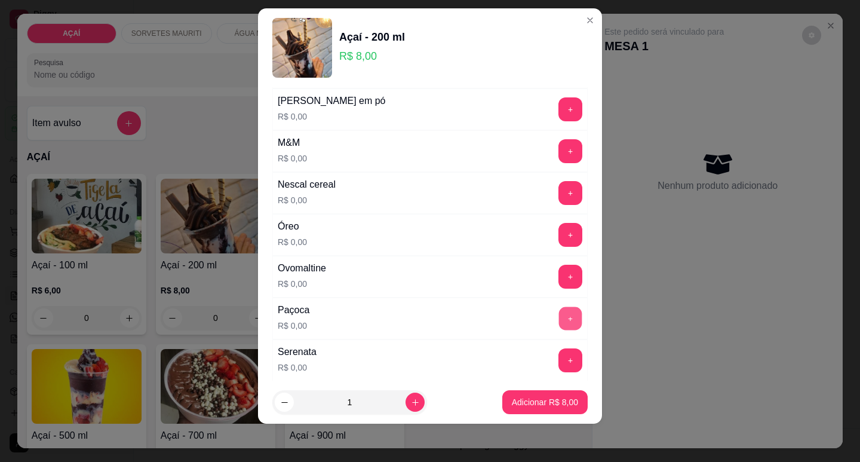
click at [559, 316] on button "+" at bounding box center [570, 318] width 23 height 23
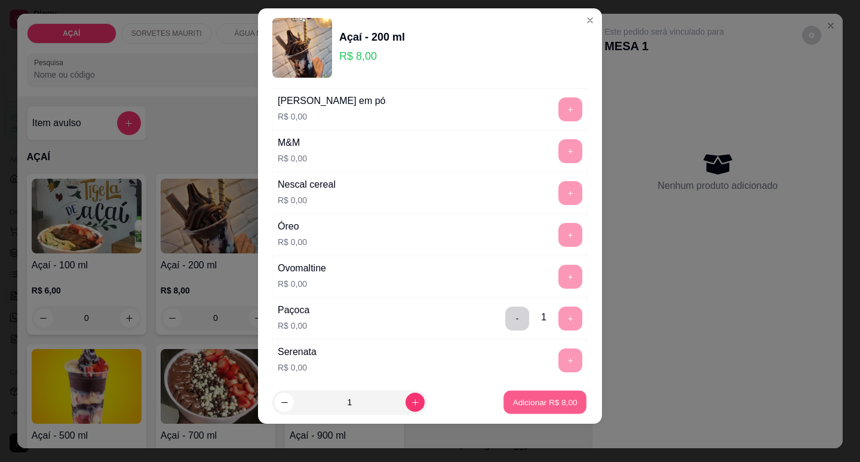
click at [530, 411] on button "Adicionar R$ 8,00" at bounding box center [545, 402] width 83 height 23
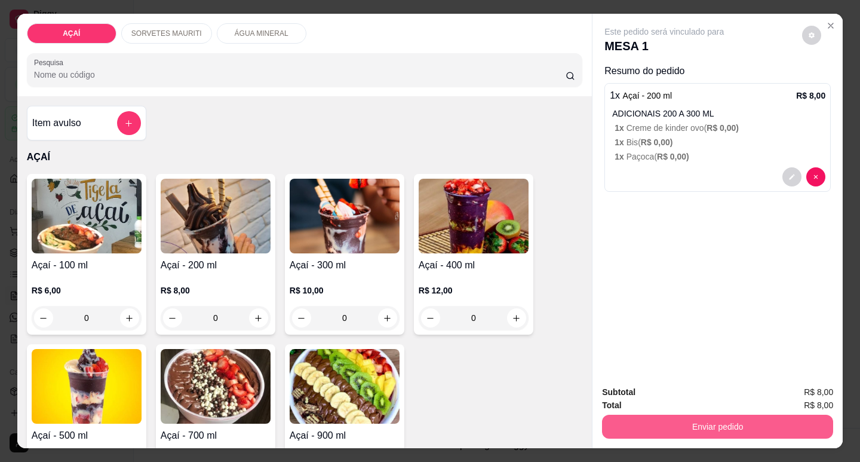
click at [752, 421] on button "Enviar pedido" at bounding box center [717, 427] width 231 height 24
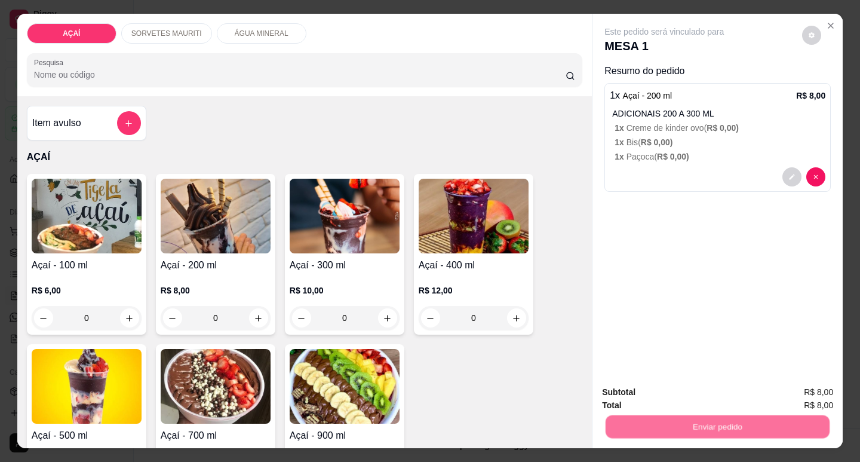
click at [664, 392] on button "Não registrar e enviar pedido" at bounding box center [678, 392] width 124 height 23
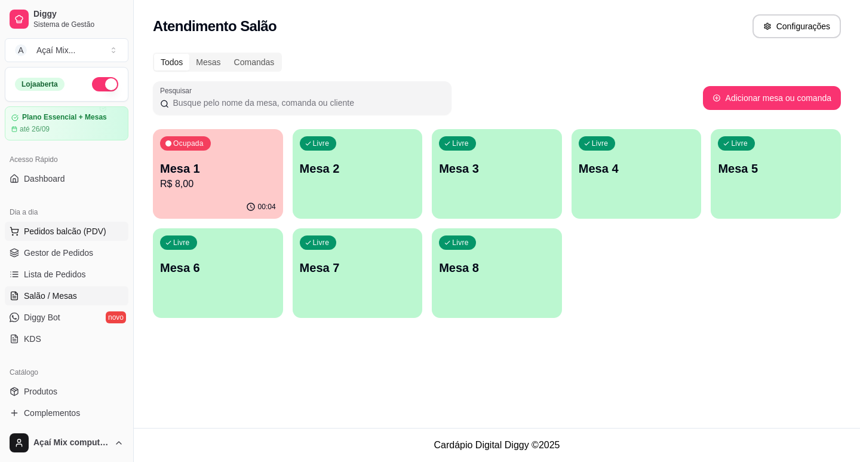
click at [82, 234] on span "Pedidos balcão (PDV)" at bounding box center [65, 231] width 82 height 12
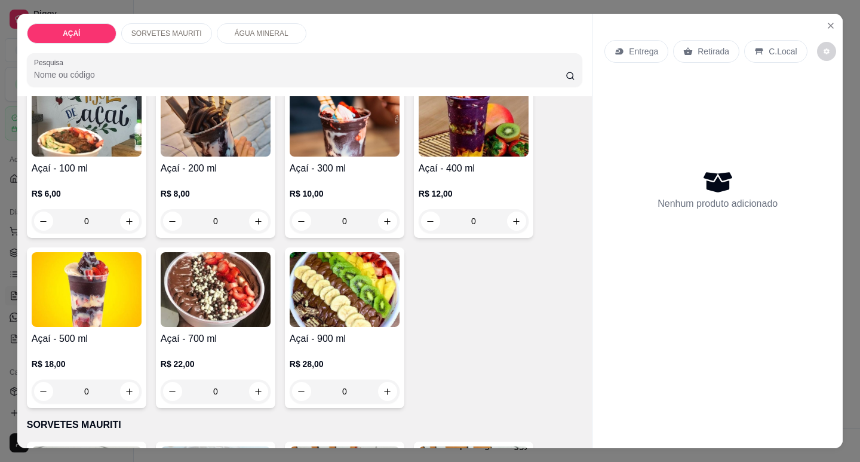
scroll to position [119, 0]
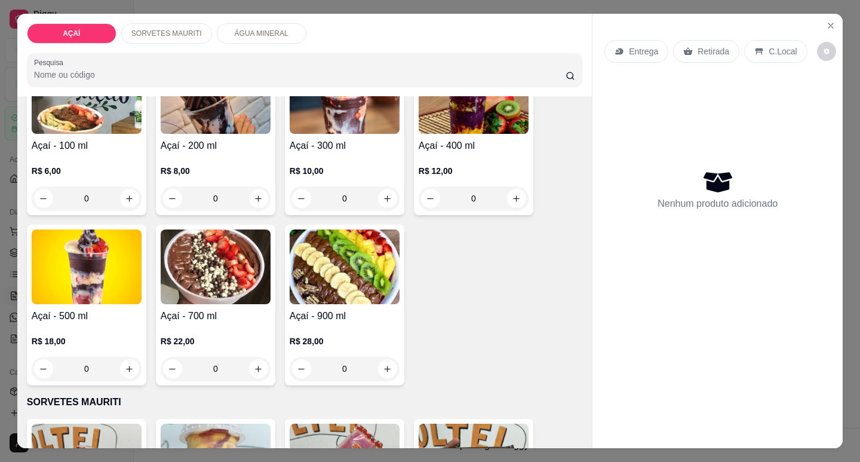
click at [231, 295] on img at bounding box center [216, 266] width 110 height 75
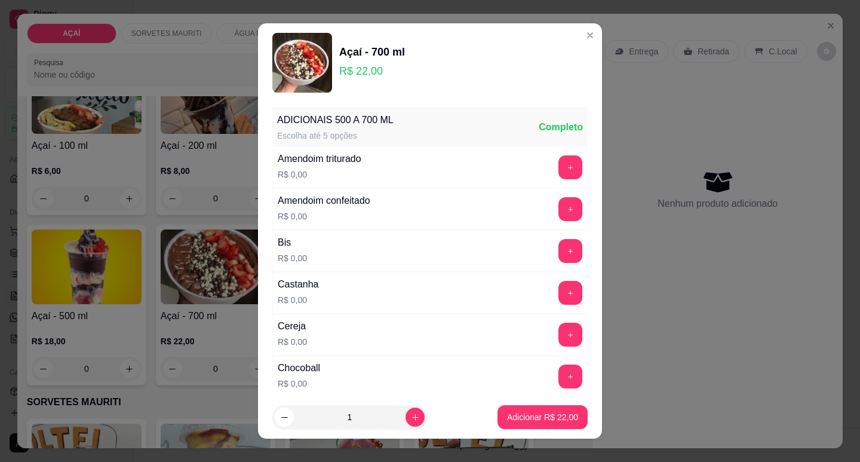
scroll to position [179, 0]
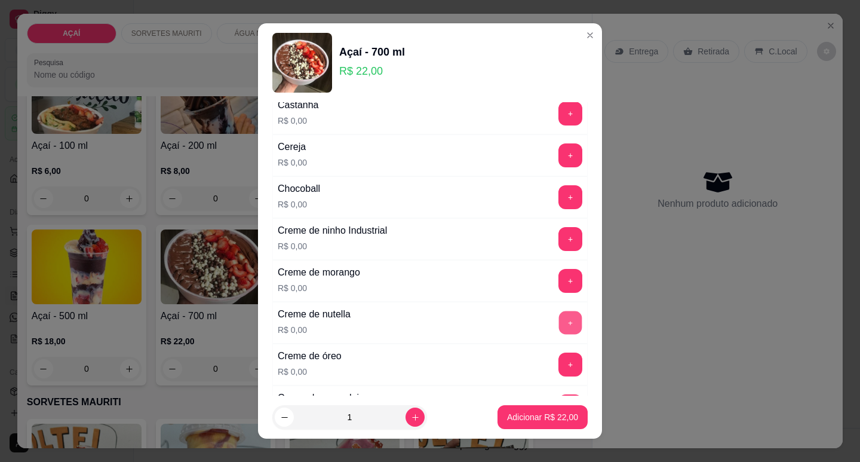
click at [559, 312] on button "+" at bounding box center [570, 322] width 23 height 23
click at [559, 361] on button "+" at bounding box center [571, 365] width 24 height 24
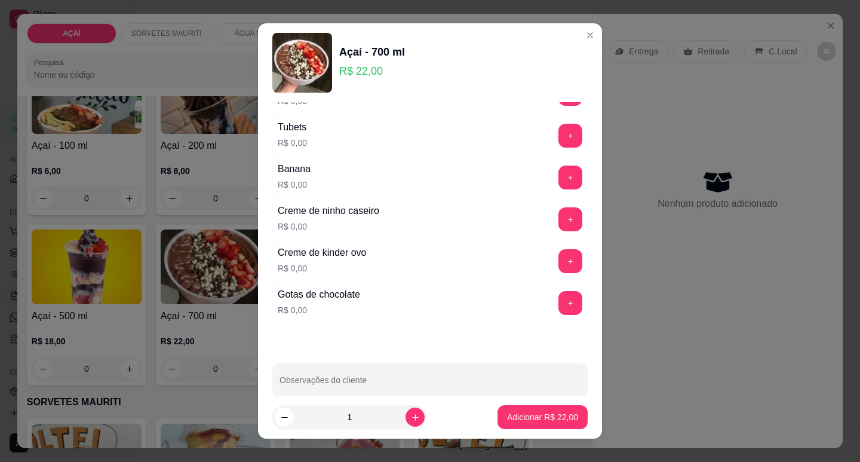
scroll to position [1471, 0]
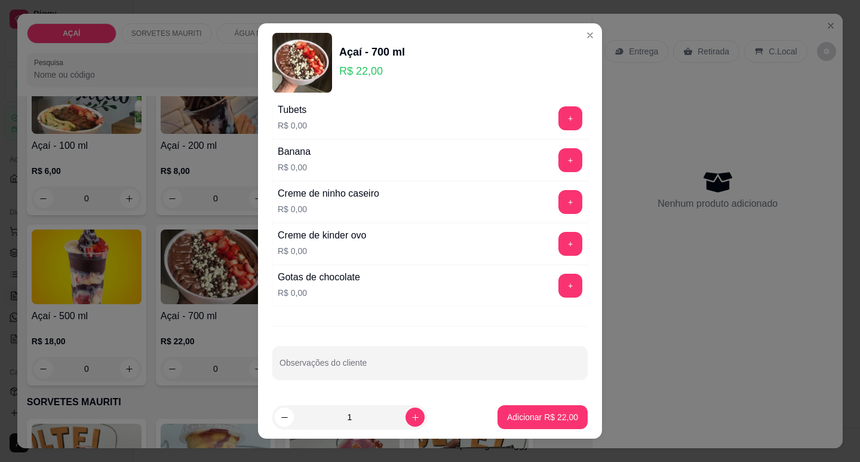
click at [489, 344] on div "ADICIONAIS 500 A 700 ML Escolha até 5 opções Completo Amendoim triturado R$ 0,0…" at bounding box center [430, 249] width 344 height 294
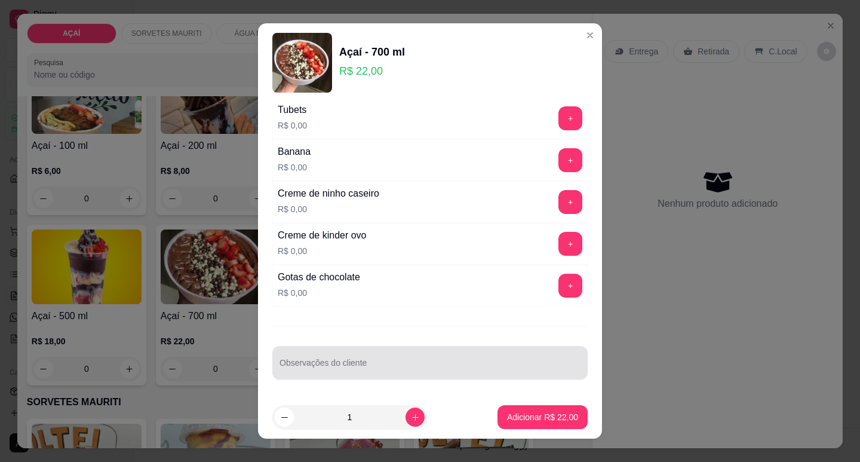
click at [495, 355] on div at bounding box center [430, 363] width 301 height 24
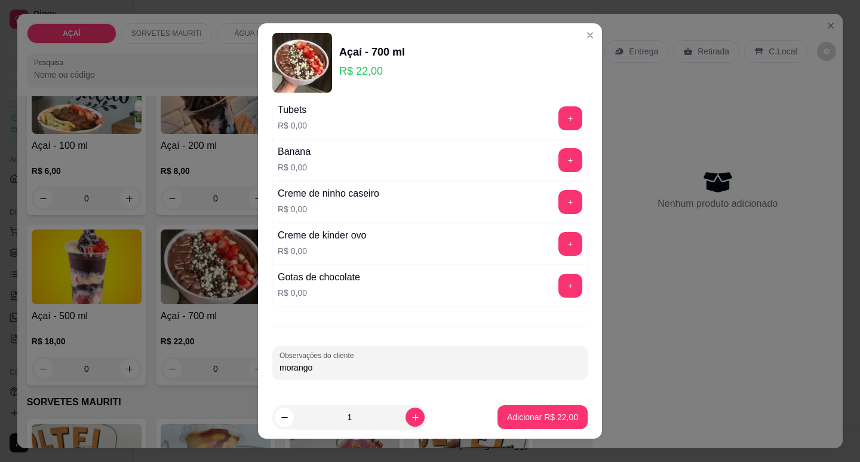
type input "morango"
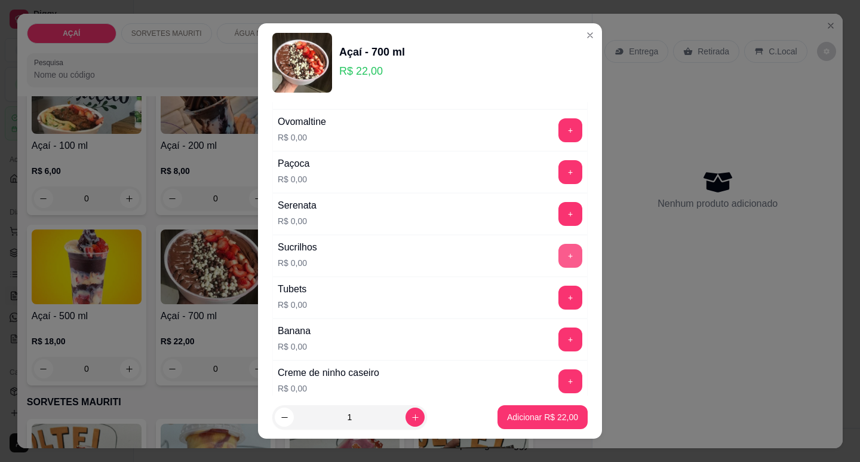
scroll to position [1172, 0]
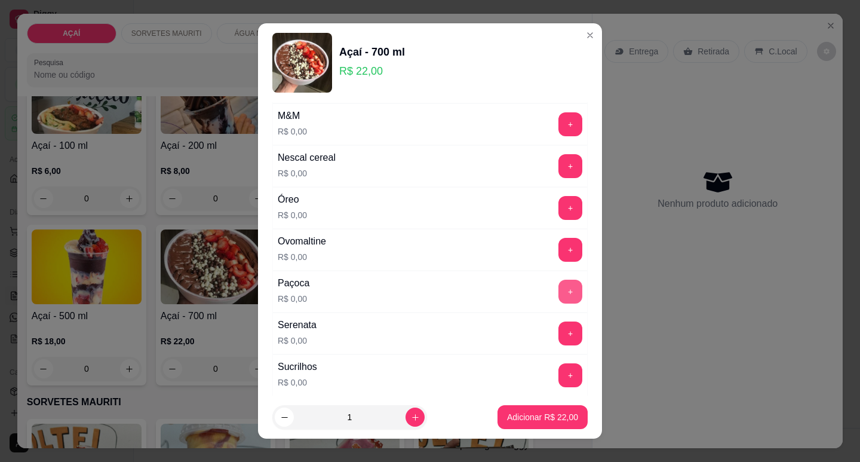
click at [559, 295] on button "+" at bounding box center [571, 292] width 24 height 24
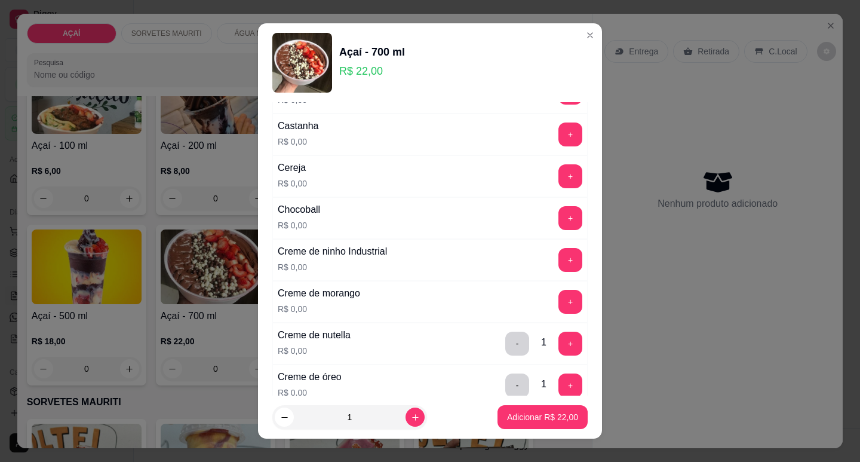
scroll to position [179, 0]
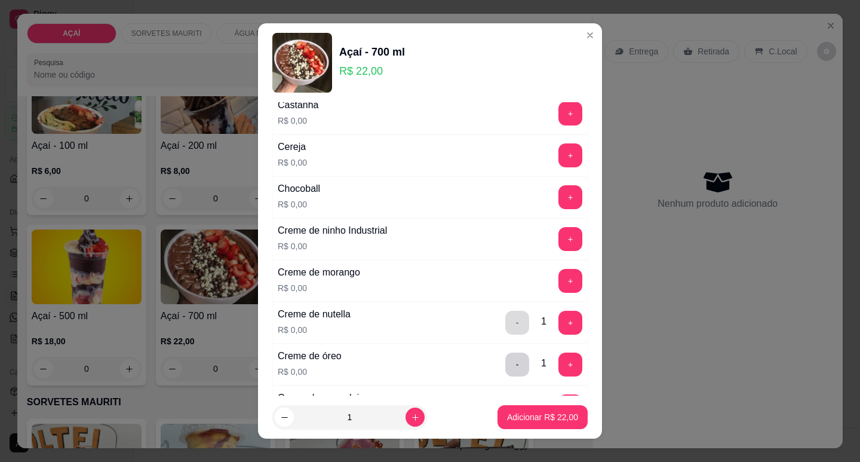
click at [505, 327] on button "-" at bounding box center [517, 323] width 24 height 24
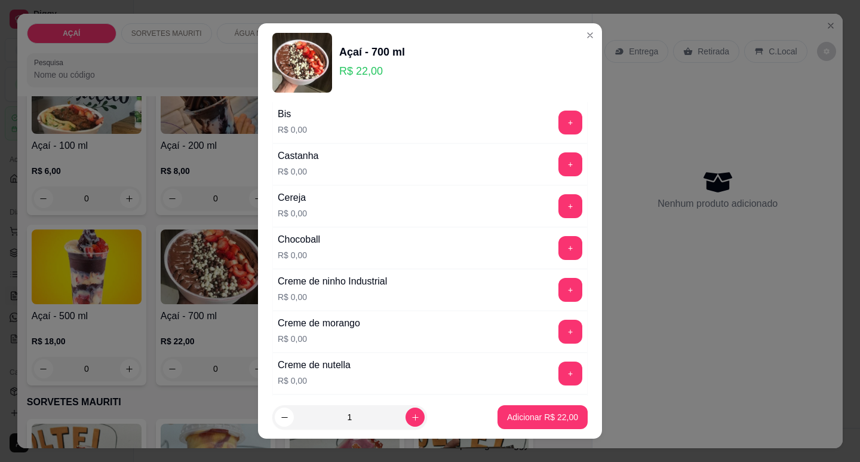
scroll to position [60, 0]
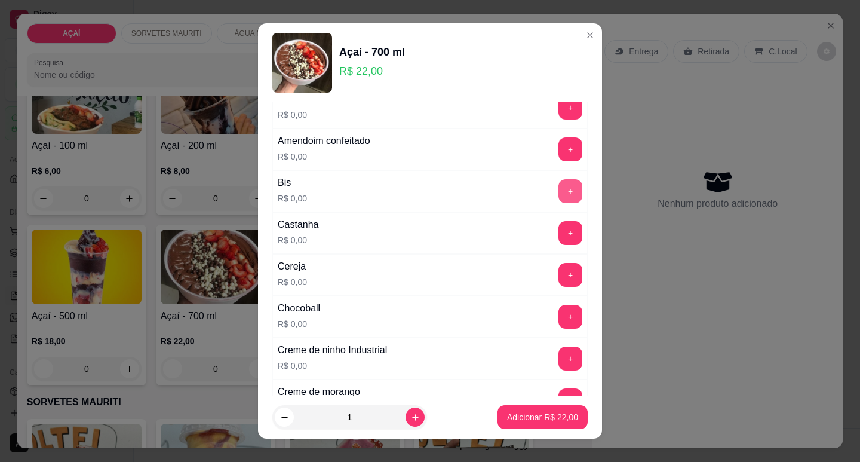
click at [559, 191] on button "+" at bounding box center [571, 191] width 24 height 24
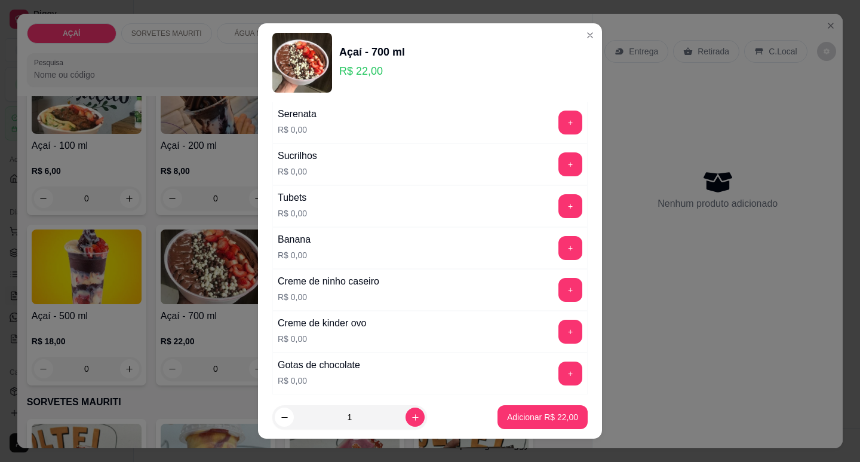
scroll to position [1471, 0]
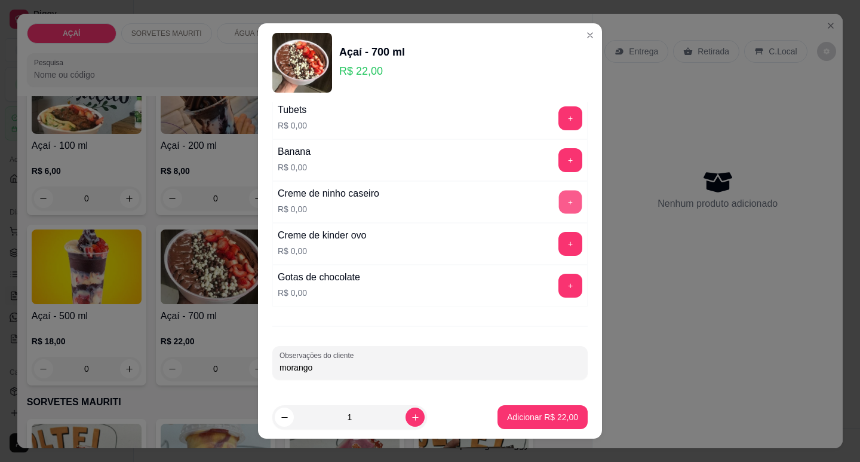
click at [559, 206] on button "+" at bounding box center [570, 201] width 23 height 23
click at [540, 417] on p "Adicionar R$ 22,00" at bounding box center [542, 417] width 71 height 12
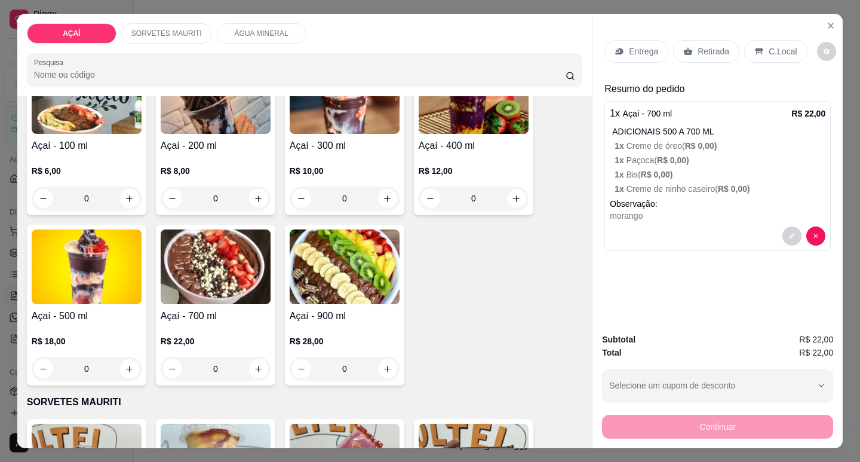
click at [640, 53] on div "Entrega" at bounding box center [637, 51] width 64 height 23
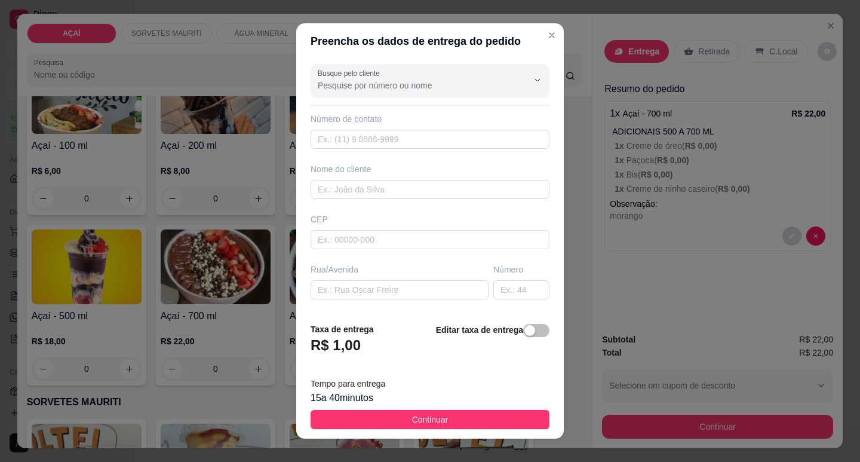
click at [411, 229] on div "CEP" at bounding box center [430, 231] width 246 height 36
click at [418, 238] on input "text" at bounding box center [430, 239] width 239 height 19
type input "57520000"
type input "Maravilha"
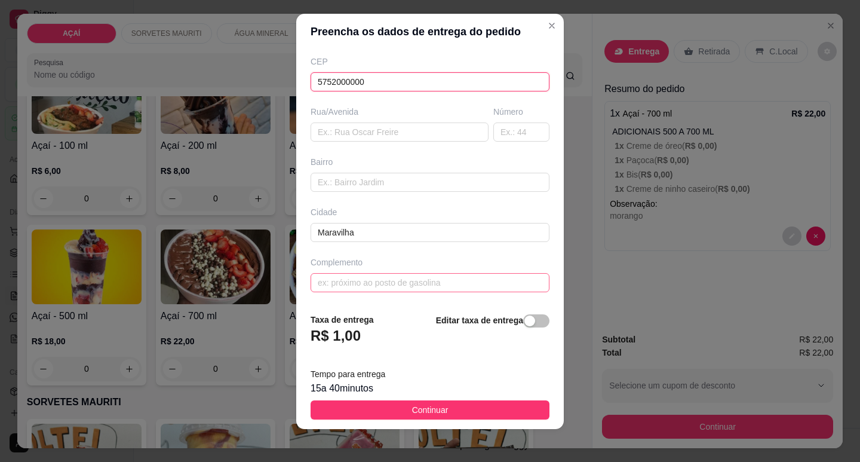
scroll to position [15, 0]
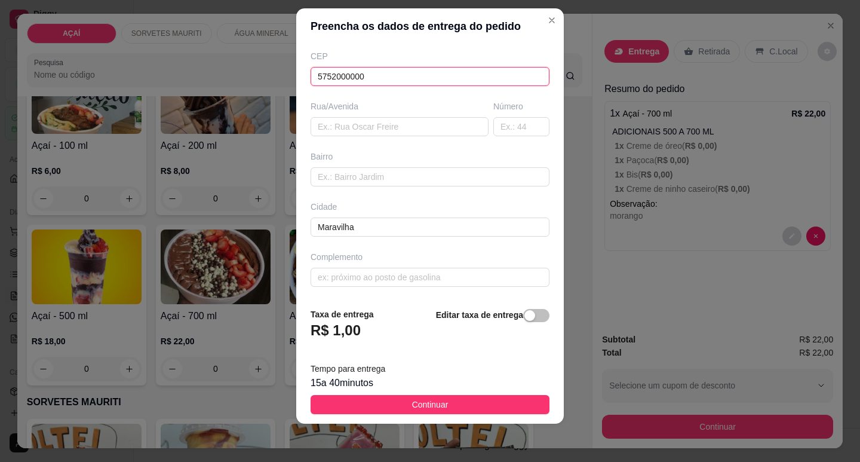
type input "5752000000"
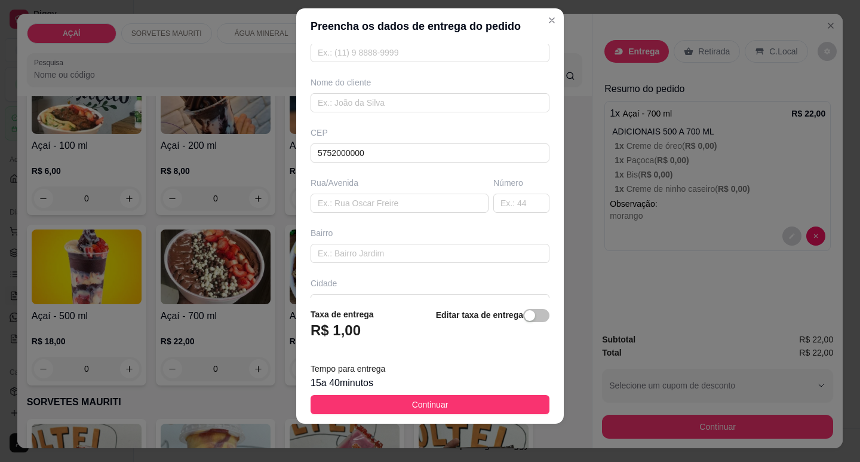
scroll to position [0, 0]
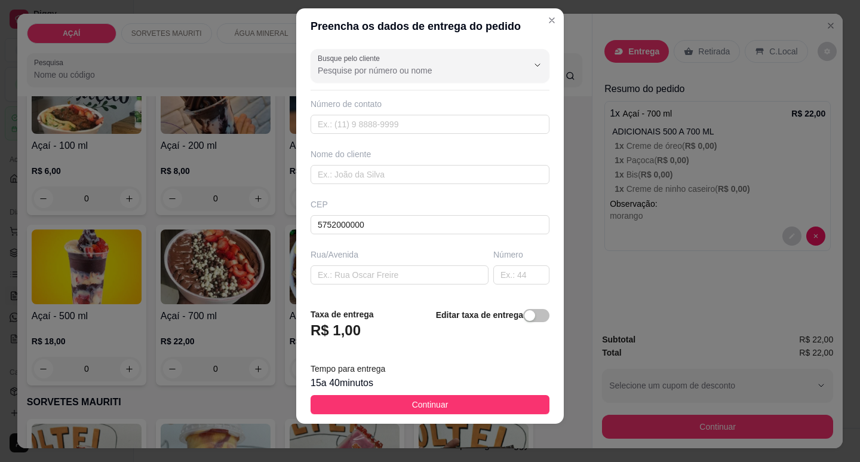
type input "no oitavo “ a” a [PERSON_NAME]"
type input "8103-0191"
click at [321, 180] on input "text" at bounding box center [430, 174] width 239 height 19
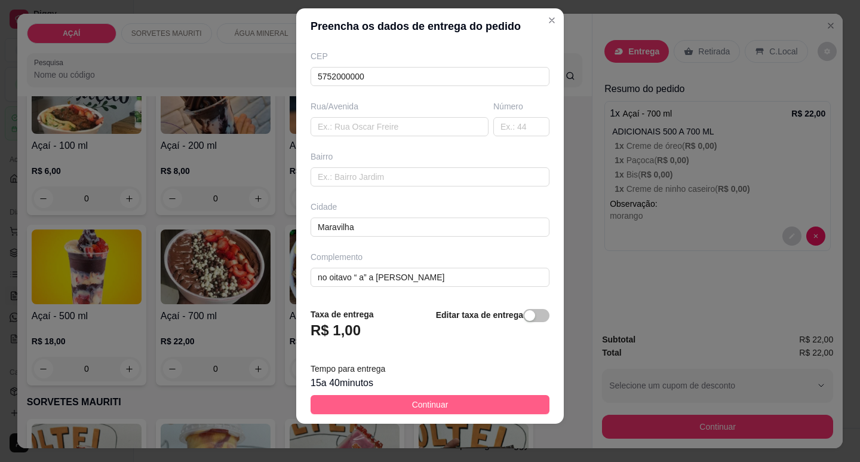
type input "~[PERSON_NAME]"
click at [356, 407] on button "Continuar" at bounding box center [430, 404] width 239 height 19
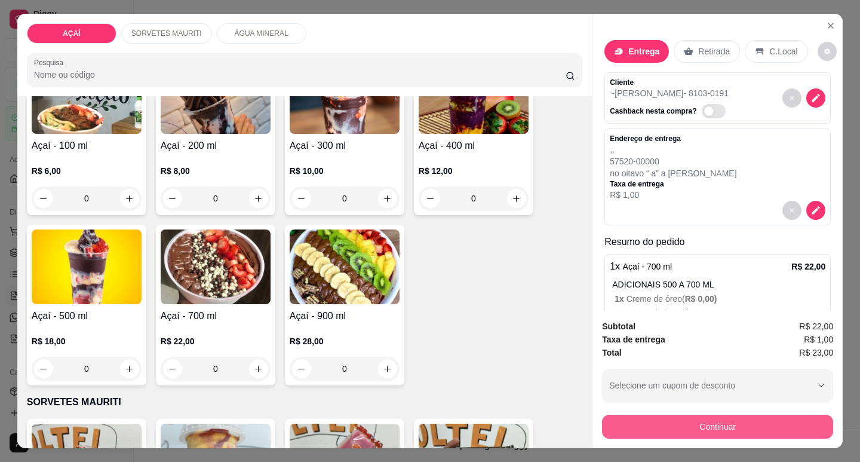
click at [737, 415] on button "Continuar" at bounding box center [717, 427] width 231 height 24
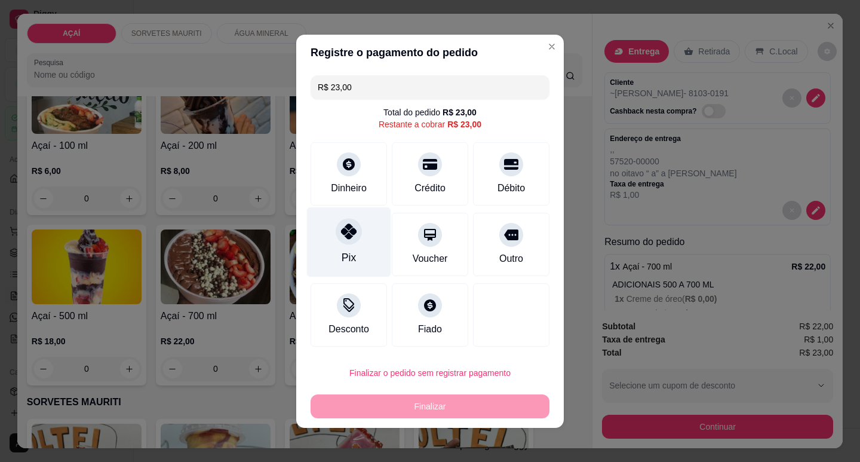
click at [350, 246] on div "Pix" at bounding box center [349, 242] width 84 height 70
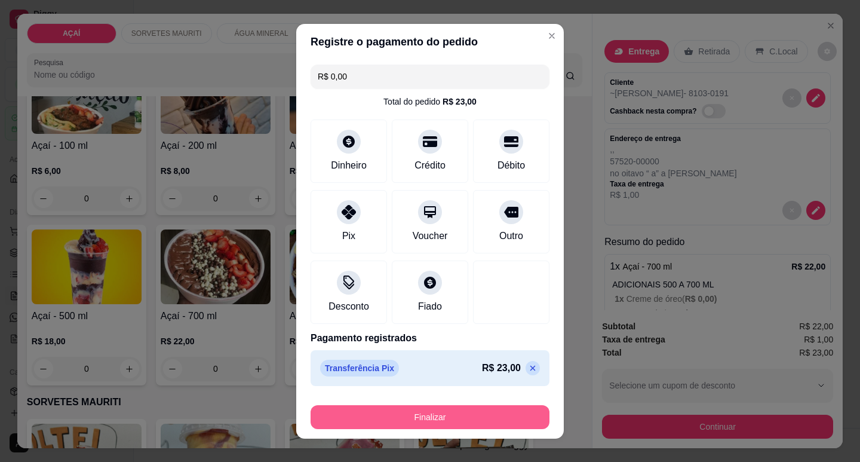
click at [459, 413] on button "Finalizar" at bounding box center [430, 417] width 239 height 24
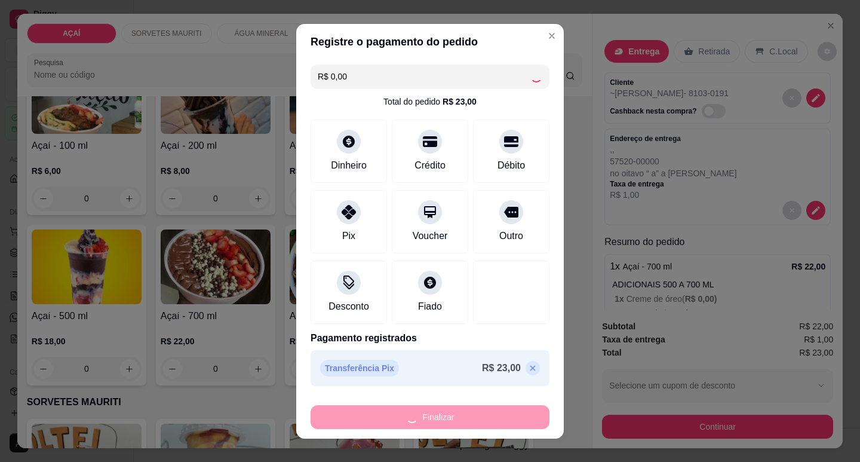
type input "-R$ 23,00"
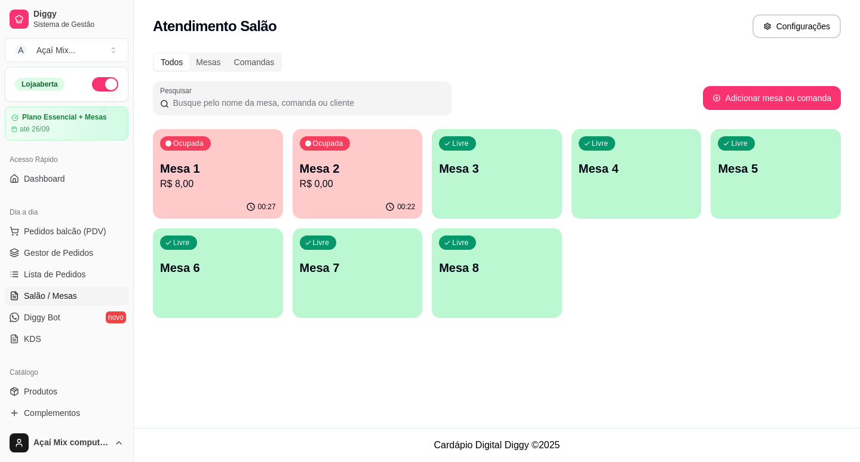
click at [28, 221] on div "Dia a dia" at bounding box center [67, 212] width 124 height 19
click at [32, 229] on span "Pedidos balcão (PDV)" at bounding box center [65, 231] width 82 height 12
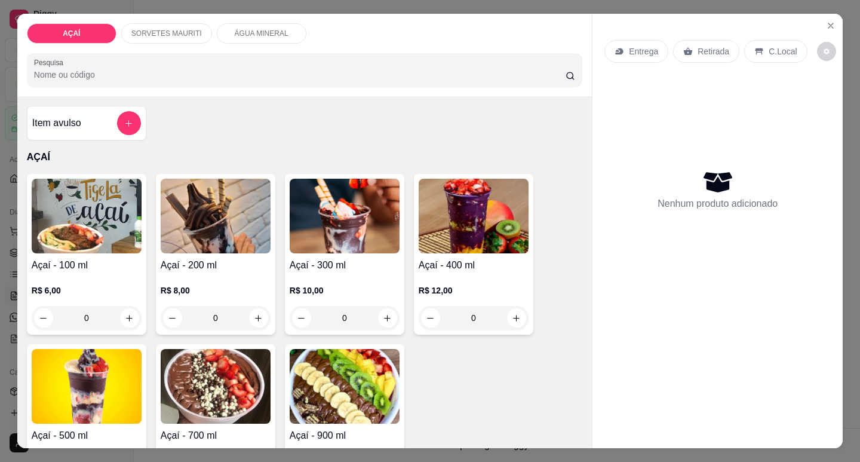
click at [317, 276] on div "R$ 10,00 0" at bounding box center [345, 300] width 110 height 57
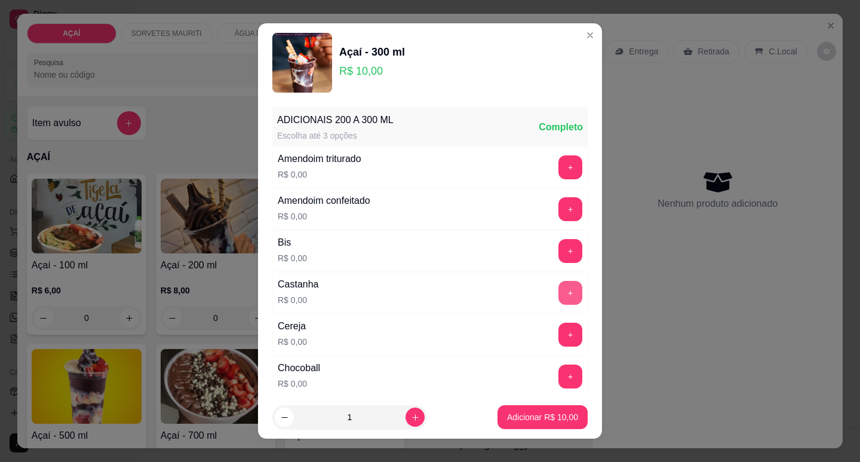
click at [559, 292] on button "+" at bounding box center [571, 293] width 24 height 24
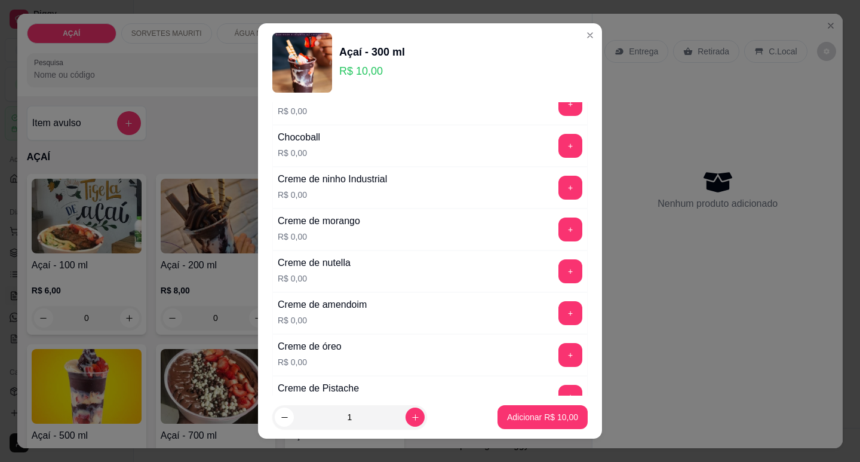
scroll to position [239, 0]
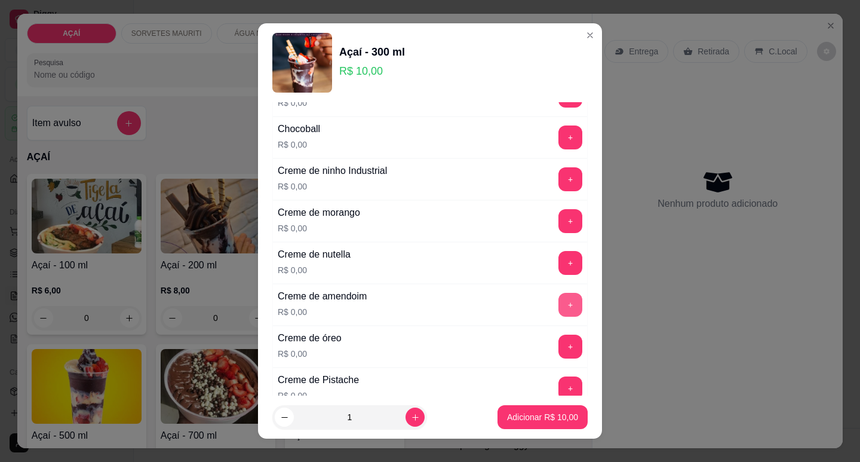
click at [559, 304] on button "+" at bounding box center [571, 305] width 24 height 24
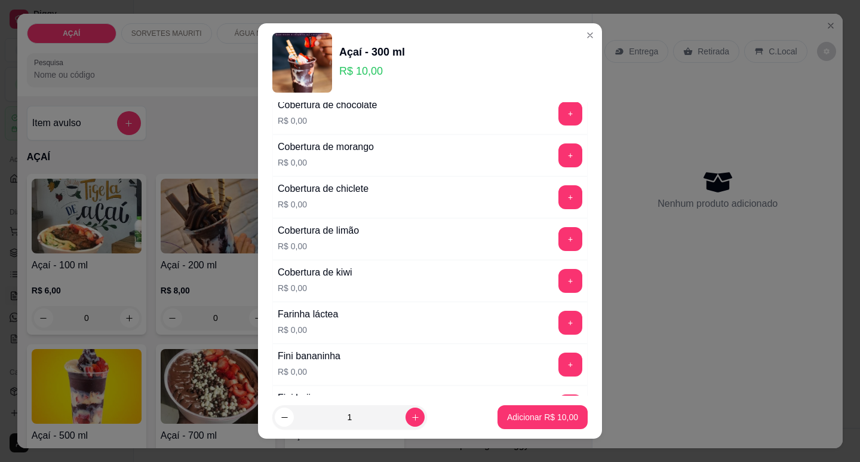
scroll to position [717, 0]
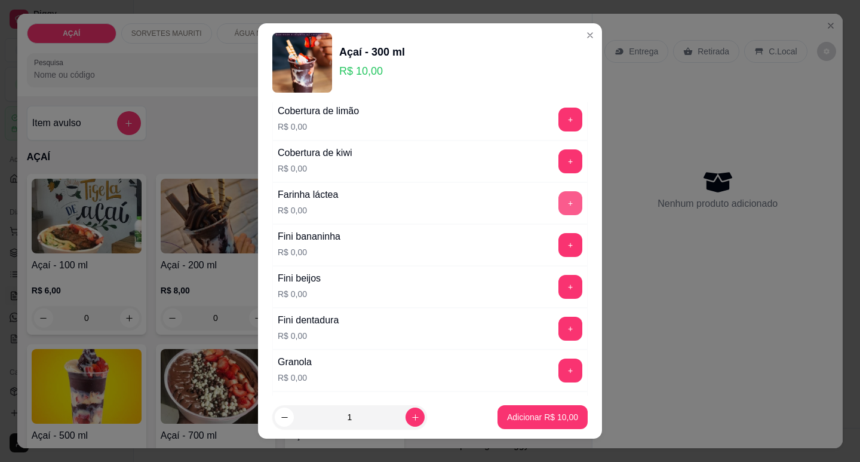
click at [559, 195] on button "+" at bounding box center [571, 203] width 24 height 24
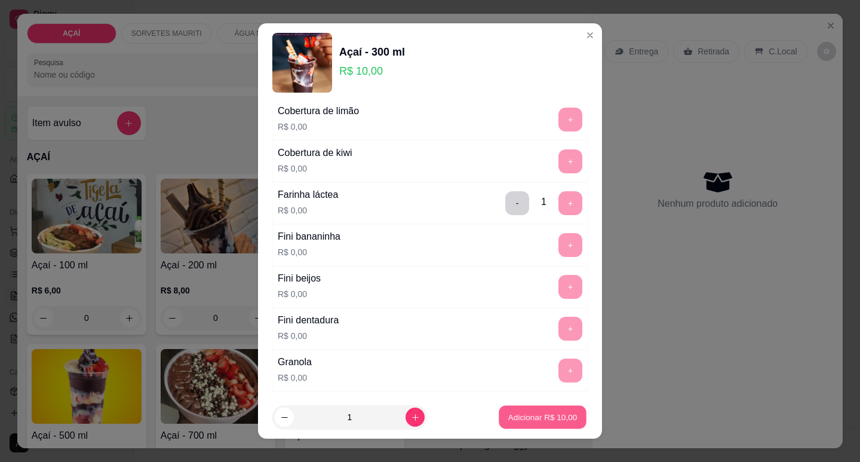
click at [518, 413] on p "Adicionar R$ 10,00" at bounding box center [542, 417] width 69 height 11
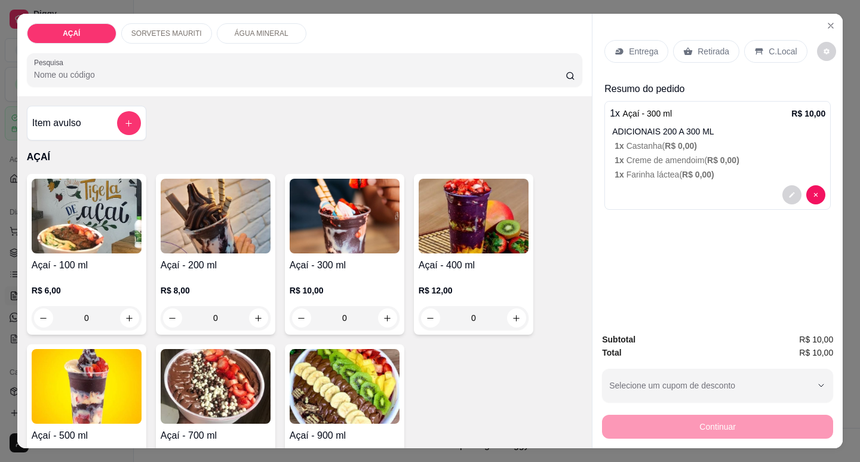
click at [611, 54] on div "Entrega" at bounding box center [637, 51] width 64 height 23
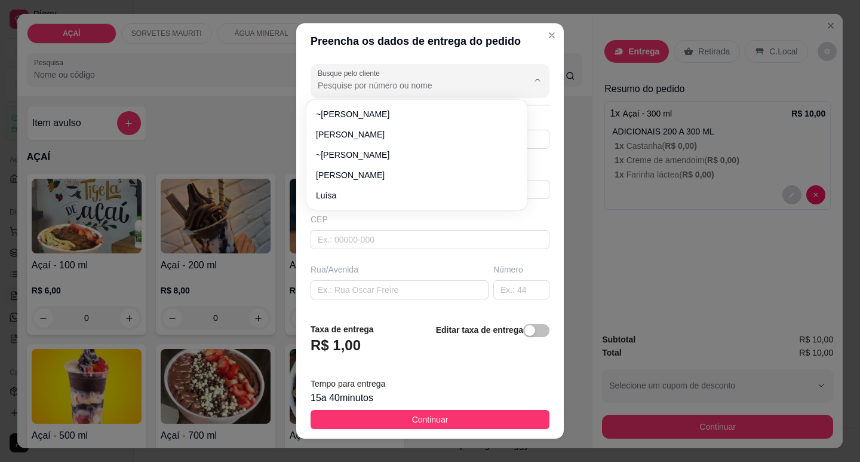
click at [377, 86] on input "Busque pelo cliente" at bounding box center [413, 85] width 191 height 12
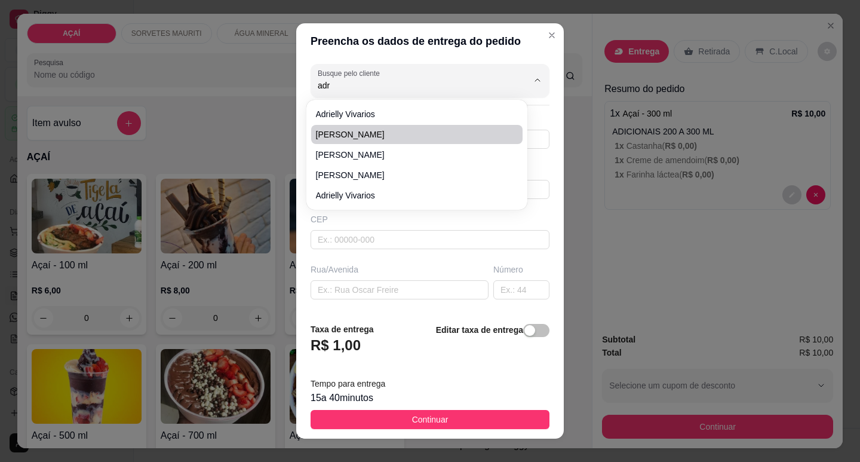
click at [390, 140] on li "[PERSON_NAME]" at bounding box center [417, 134] width 212 height 19
type input "[PERSON_NAME]"
type input "987228748"
type input "[PERSON_NAME]"
type input "575200000000"
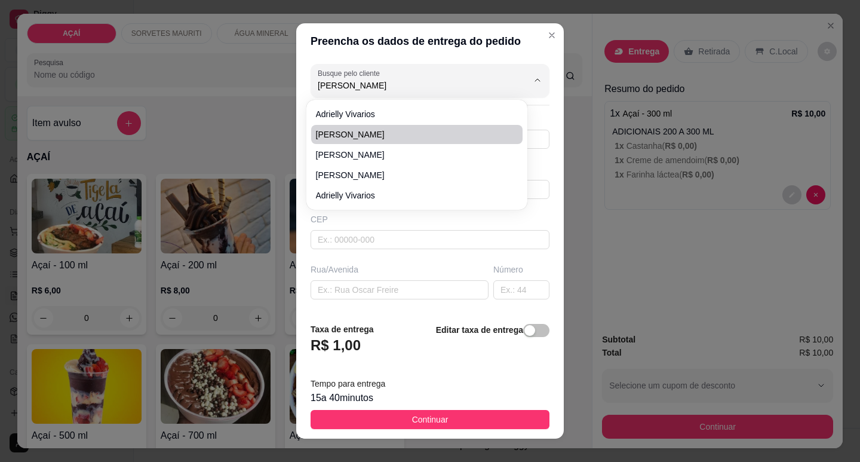
type input "Entrega casa de [PERSON_NAME]"
type input "PROXIMO A [PERSON_NAME] DA RACAO UMA CASA PERTO DO [GEOGRAPHIC_DATA]"
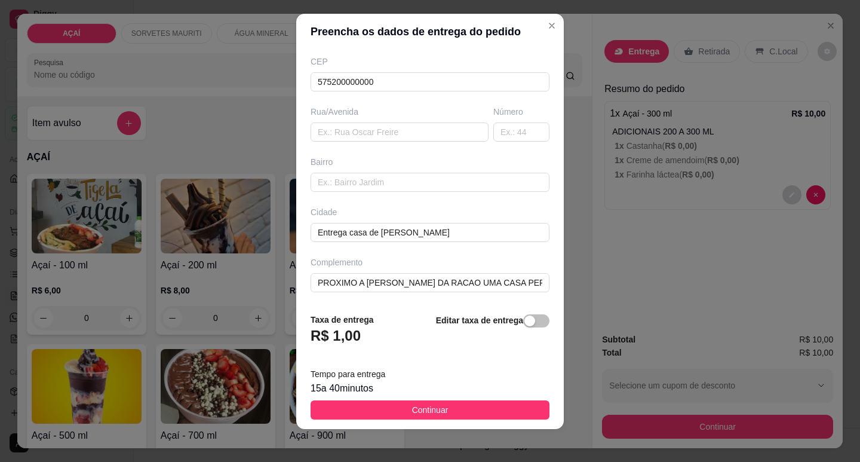
scroll to position [15, 0]
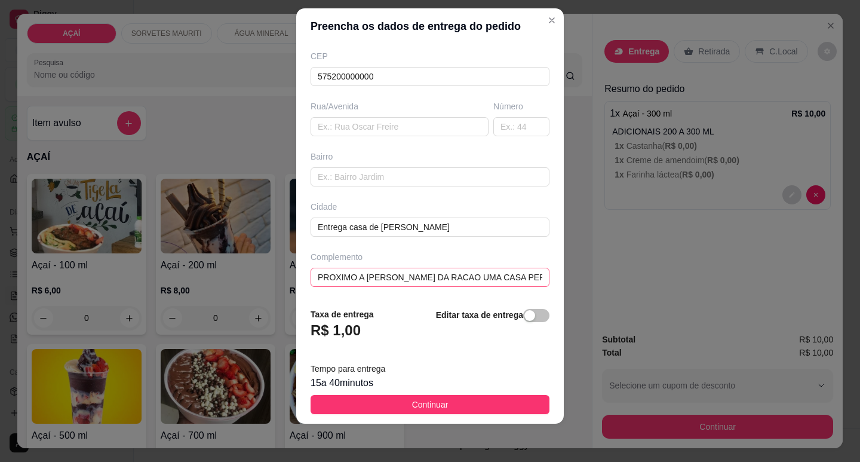
type input "[PERSON_NAME]"
drag, startPoint x: 514, startPoint y: 280, endPoint x: 557, endPoint y: 304, distance: 49.5
click at [557, 304] on section "Preencha os dados de entrega do pedido Busque pelo cliente [PERSON_NAME] Número…" at bounding box center [430, 216] width 268 height 416
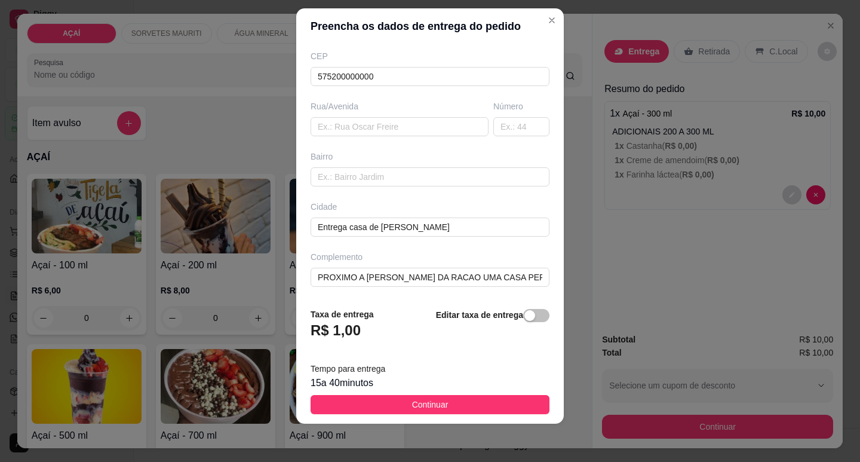
click at [497, 293] on div "Busque pelo cliente [PERSON_NAME] Número de contato 987228748 Nome do cliente […" at bounding box center [430, 171] width 268 height 255
drag, startPoint x: 521, startPoint y: 281, endPoint x: 360, endPoint y: 299, distance: 161.7
click at [358, 290] on div "Busque pelo cliente [PERSON_NAME] Número de contato 987228748 Nome do cliente […" at bounding box center [430, 171] width 268 height 255
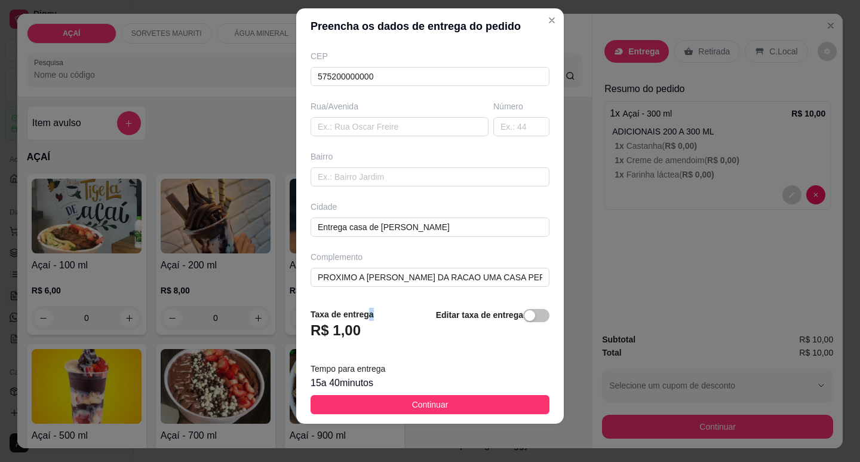
drag, startPoint x: 363, startPoint y: 304, endPoint x: 391, endPoint y: 298, distance: 28.7
click at [381, 300] on footer "Taxa de entrega R$ 1,00 Editar taxa de entrega Tempo para entrega 15 a 40 minut…" at bounding box center [430, 360] width 268 height 125
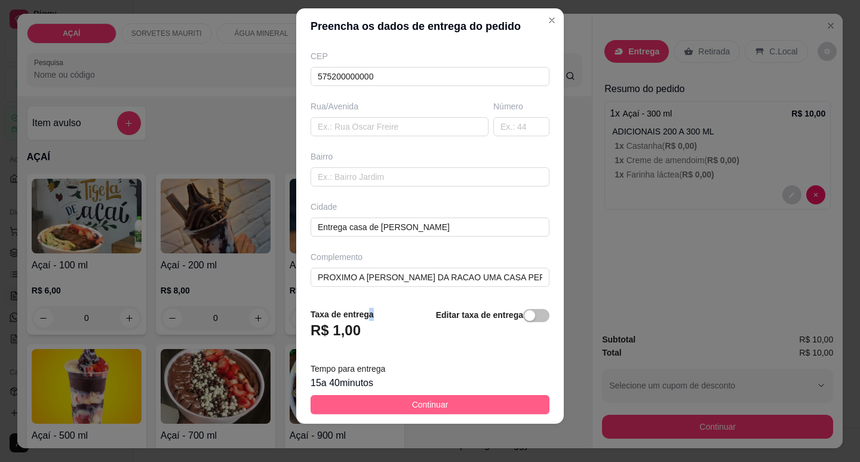
click at [383, 400] on button "Continuar" at bounding box center [430, 404] width 239 height 19
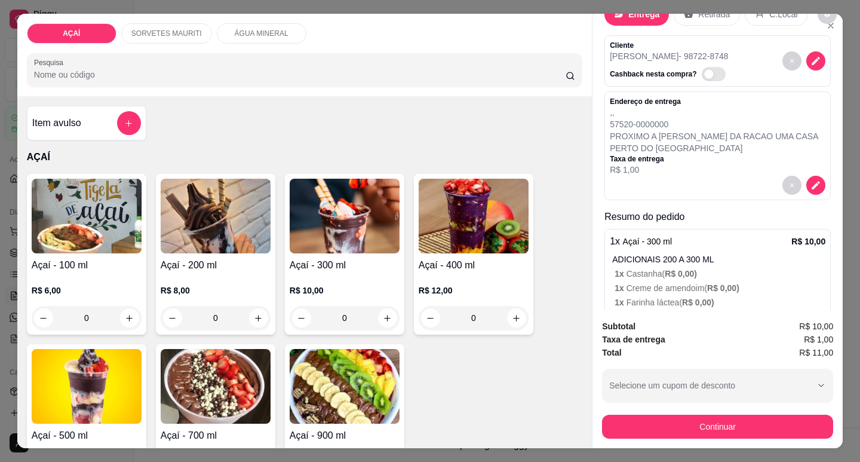
scroll to position [81, 0]
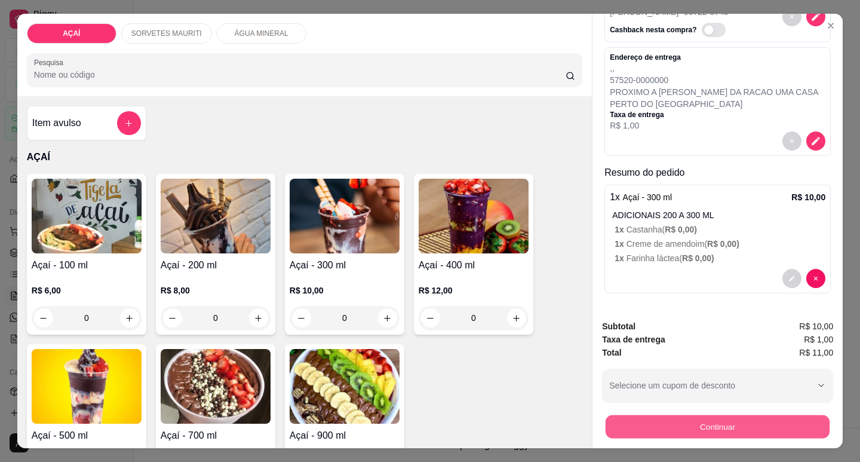
click at [640, 422] on button "Continuar" at bounding box center [718, 426] width 224 height 23
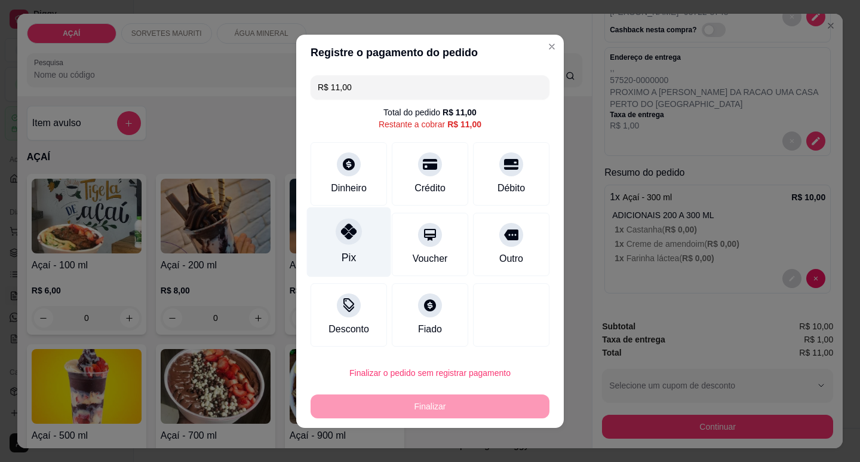
click at [327, 273] on div "Pix" at bounding box center [349, 242] width 84 height 70
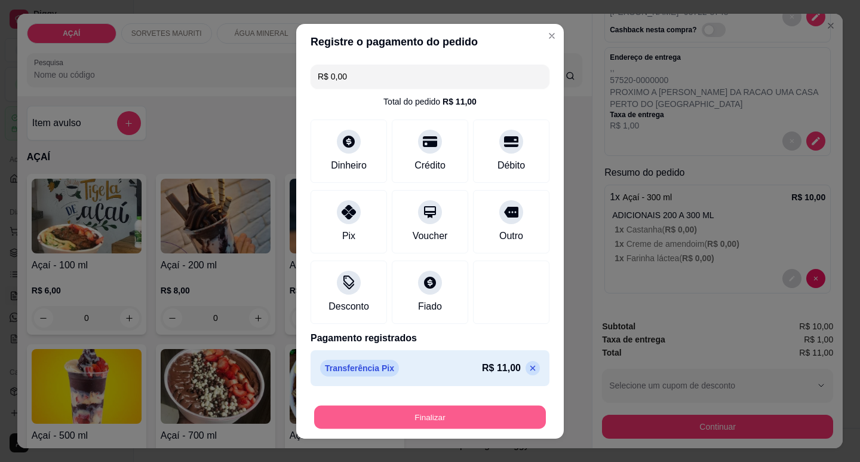
click at [414, 406] on button "Finalizar" at bounding box center [430, 416] width 232 height 23
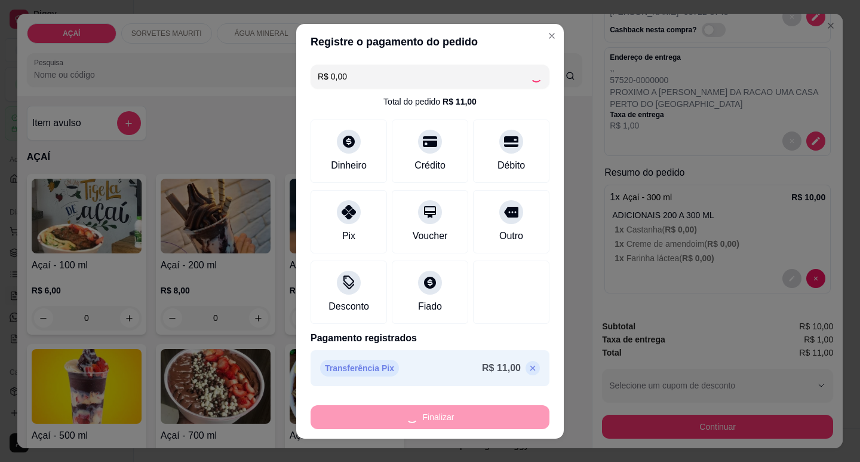
type input "-R$ 11,00"
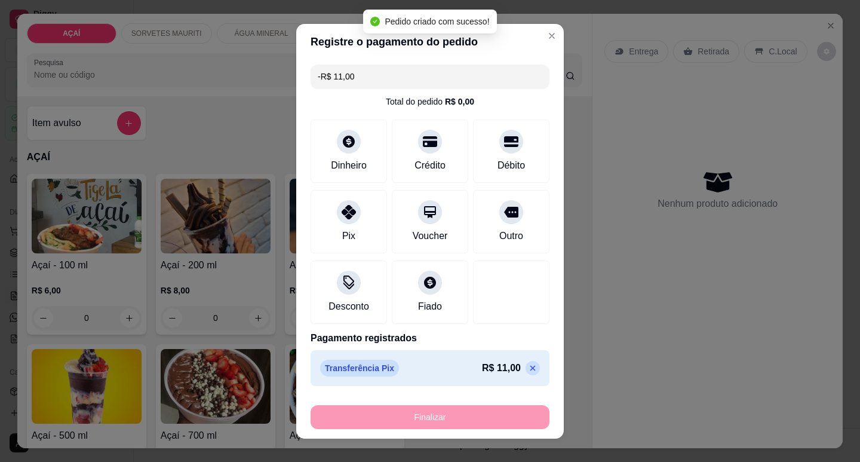
scroll to position [0, 0]
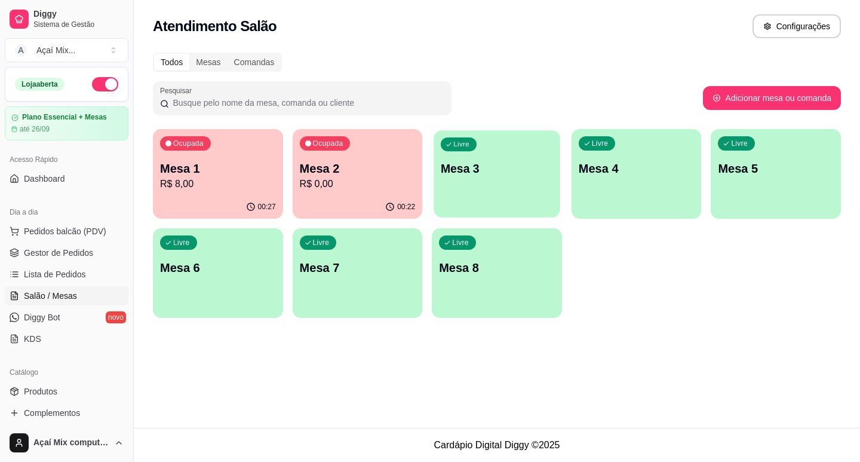
click at [514, 176] on p "Mesa 3" at bounding box center [497, 169] width 112 height 16
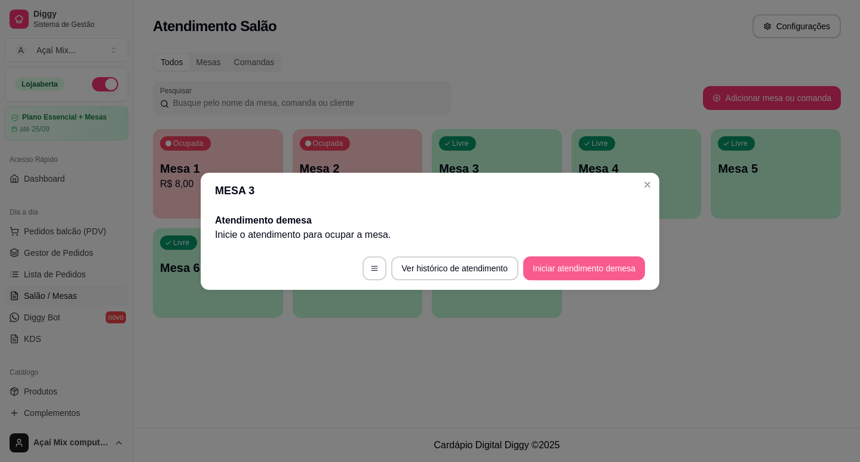
click at [597, 269] on button "Iniciar atendimento de mesa" at bounding box center [584, 268] width 122 height 24
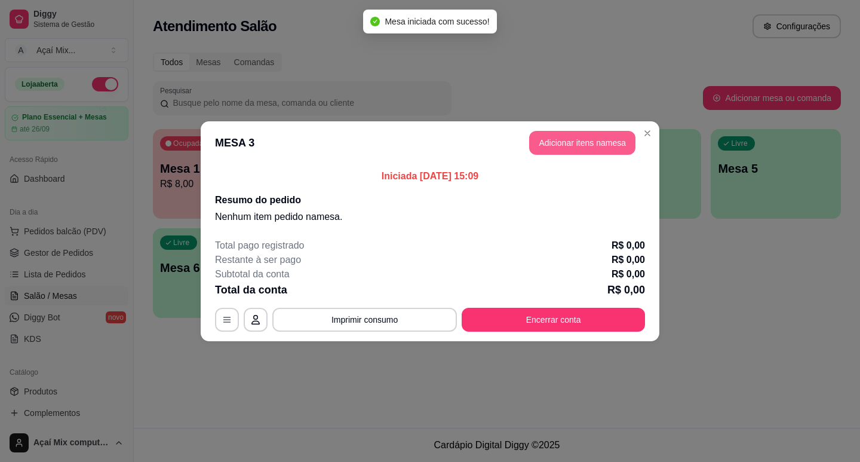
click at [615, 140] on button "Adicionar itens na mesa" at bounding box center [582, 143] width 106 height 24
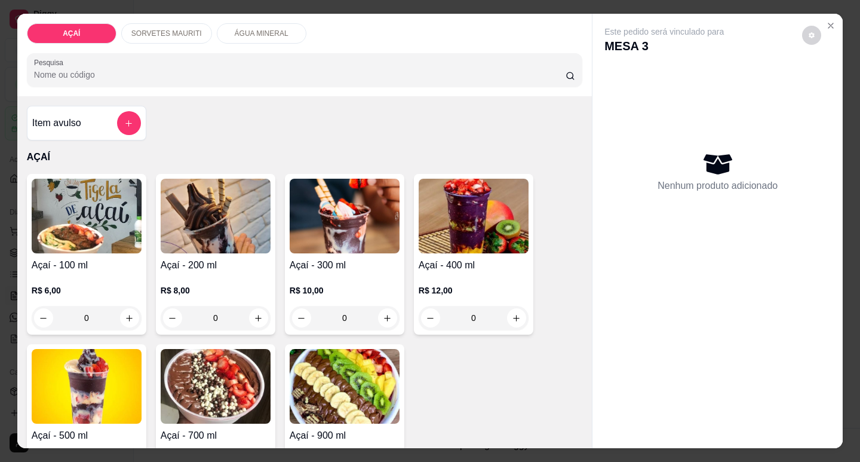
click at [473, 284] on p "R$ 12,00" at bounding box center [474, 290] width 110 height 12
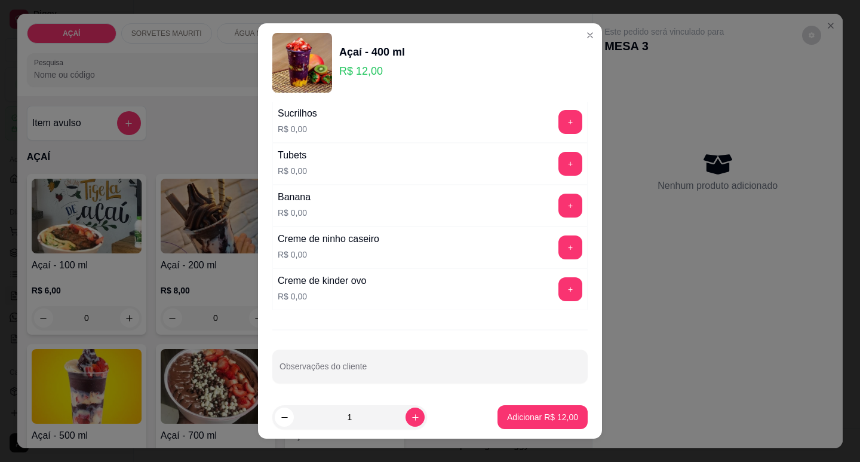
scroll to position [1471, 0]
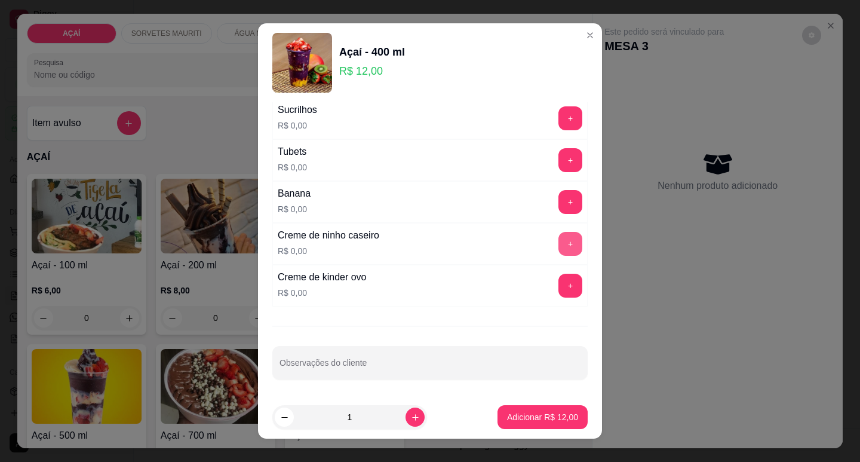
click at [559, 247] on button "+" at bounding box center [571, 244] width 24 height 24
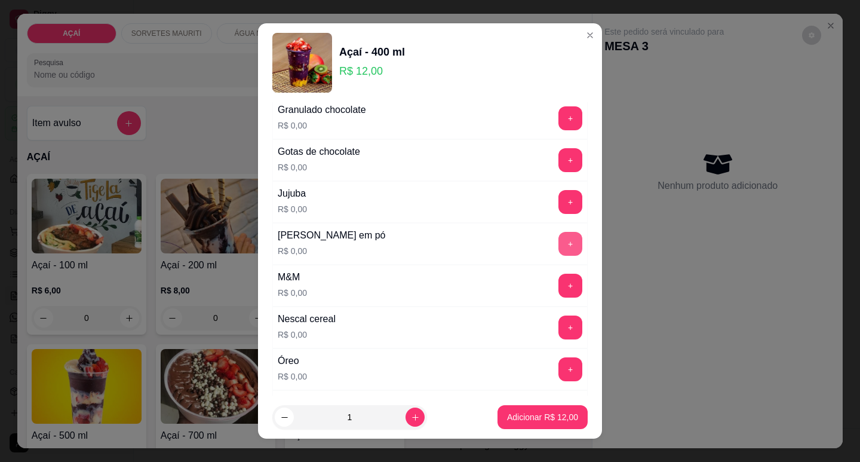
click at [559, 239] on button "+" at bounding box center [571, 244] width 24 height 24
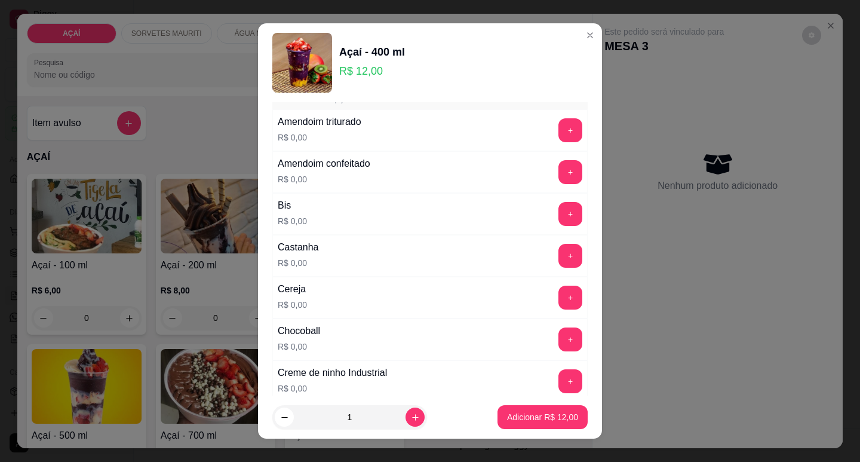
scroll to position [0, 0]
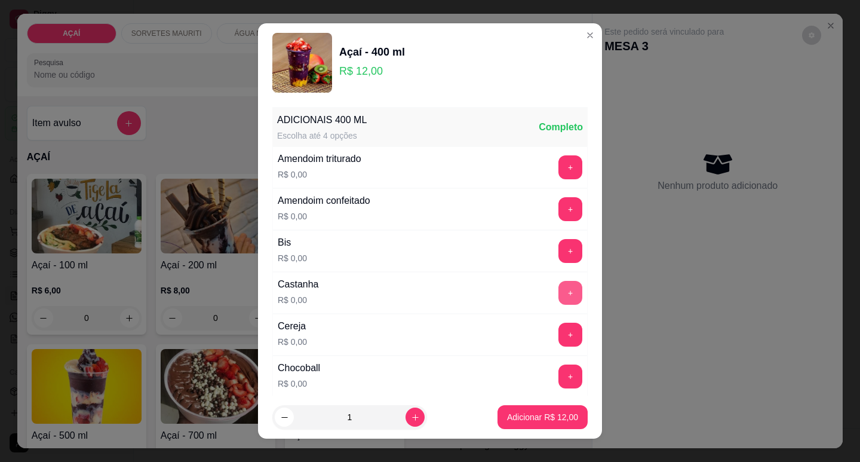
click at [559, 301] on button "+" at bounding box center [571, 293] width 24 height 24
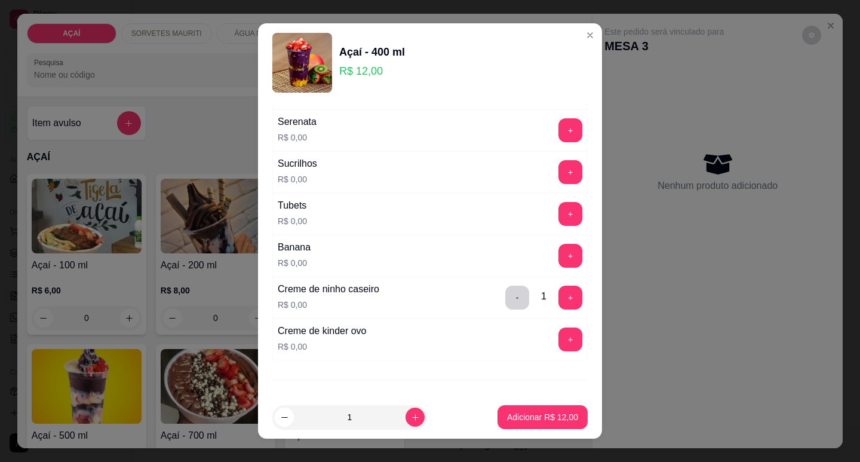
scroll to position [1434, 0]
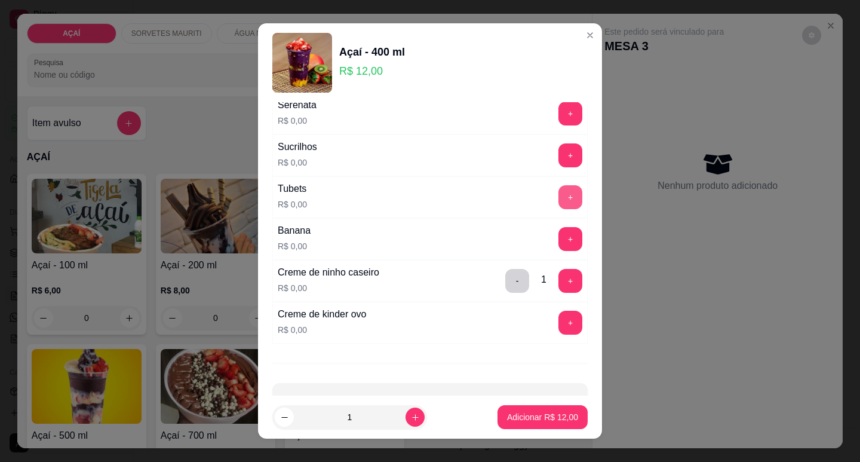
click at [559, 197] on button "+" at bounding box center [571, 197] width 24 height 24
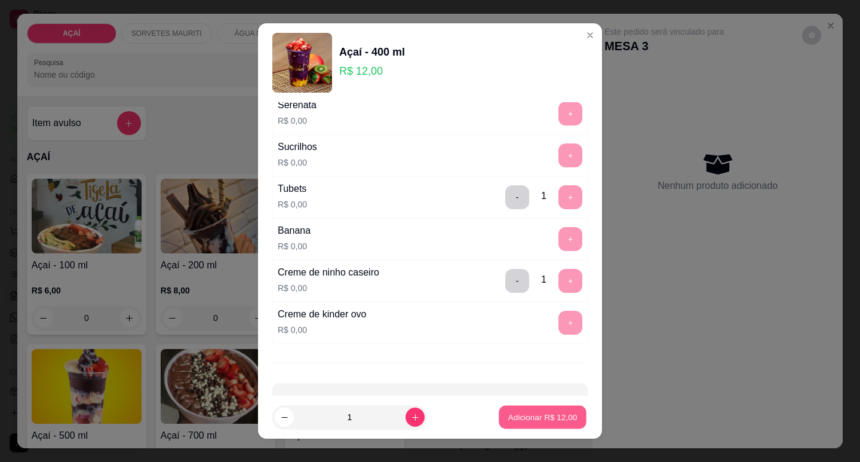
click at [525, 417] on p "Adicionar R$ 12,00" at bounding box center [542, 417] width 69 height 11
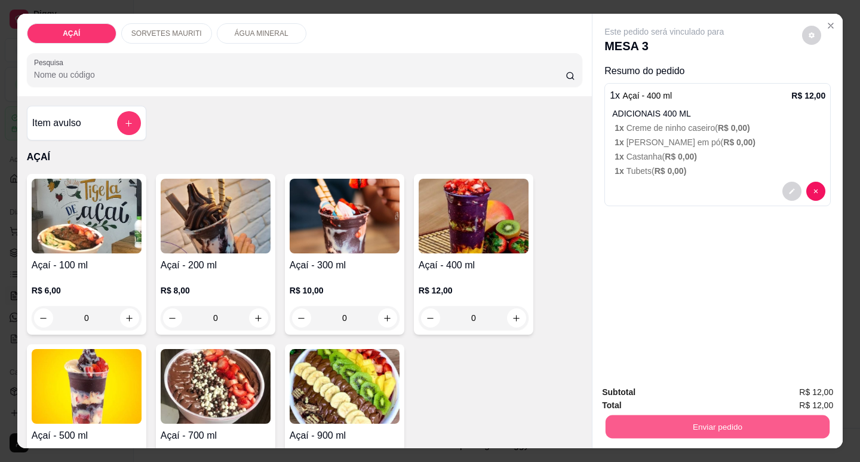
click at [715, 430] on button "Enviar pedido" at bounding box center [718, 426] width 224 height 23
click at [692, 390] on button "Não registrar e enviar pedido" at bounding box center [678, 392] width 124 height 23
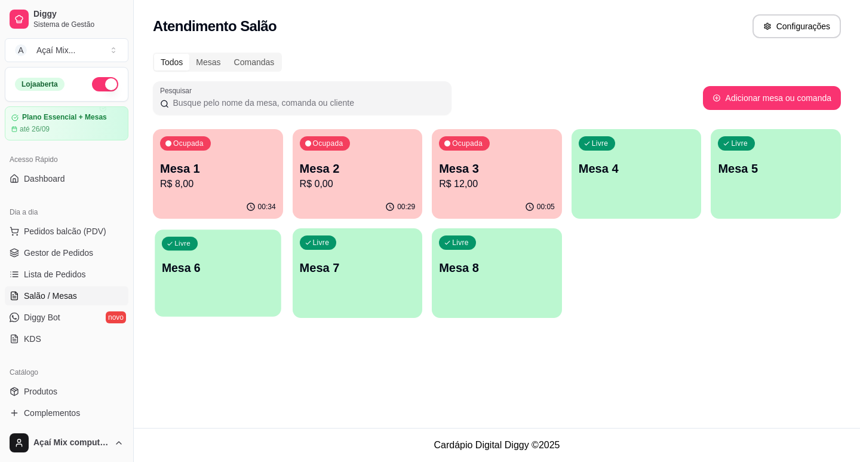
click at [189, 276] on div "Livre Mesa 6" at bounding box center [218, 265] width 126 height 73
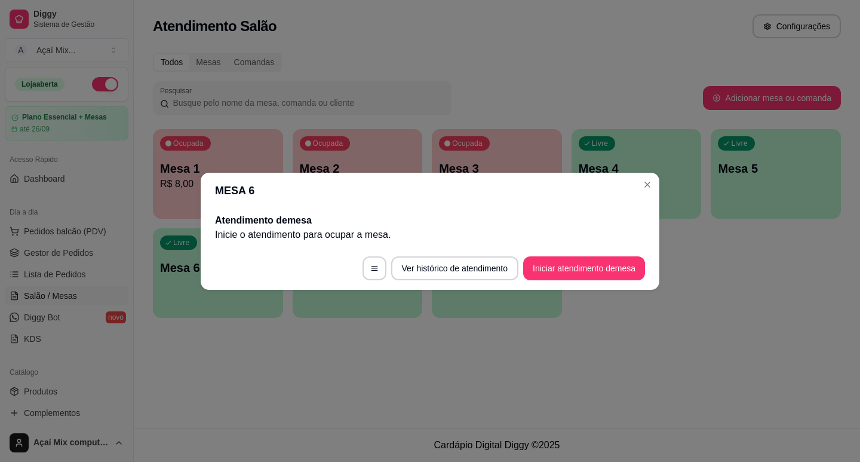
click at [602, 283] on footer "Ver histórico de atendimento Iniciar atendimento de mesa" at bounding box center [430, 268] width 459 height 43
click at [606, 266] on button "Iniciar atendimento de mesa" at bounding box center [584, 267] width 118 height 23
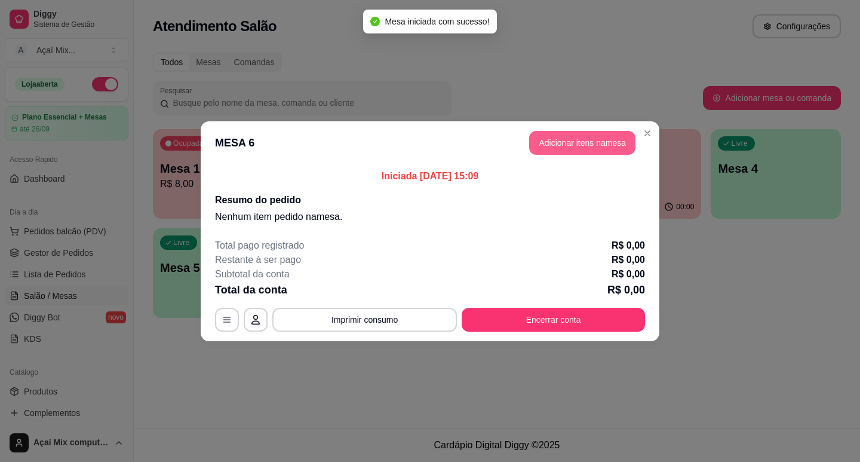
click at [590, 142] on button "Adicionar itens na mesa" at bounding box center [582, 143] width 106 height 24
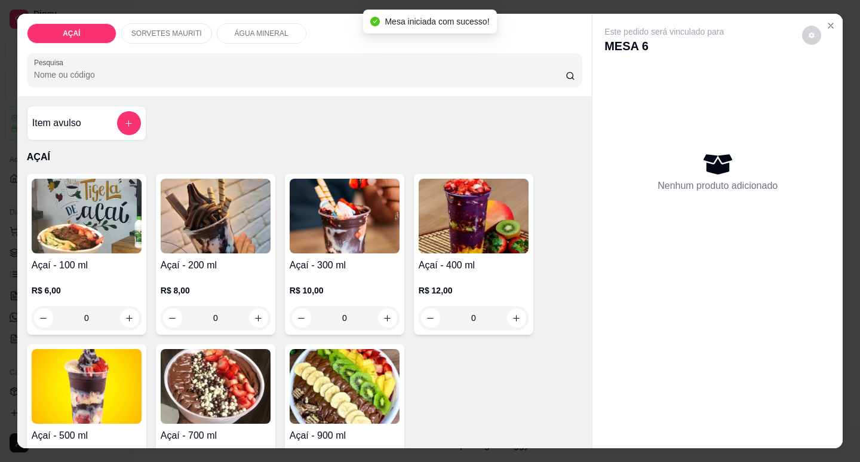
click at [256, 284] on p "R$ 8,00" at bounding box center [216, 290] width 110 height 12
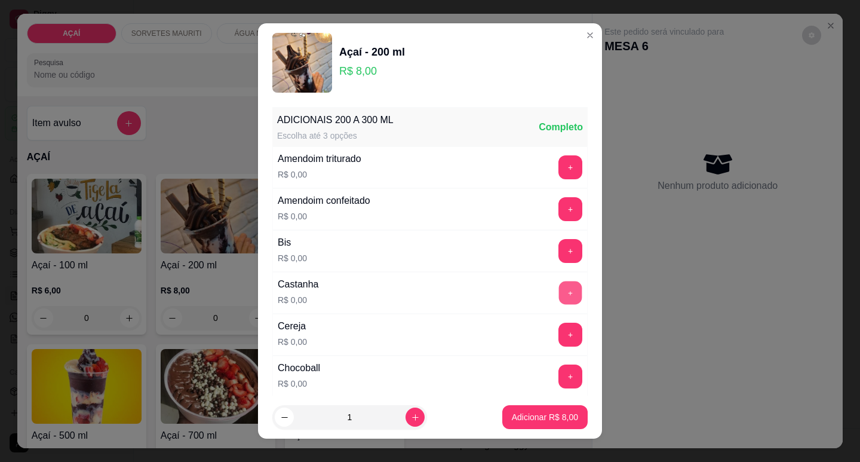
click at [559, 281] on button "+" at bounding box center [570, 292] width 23 height 23
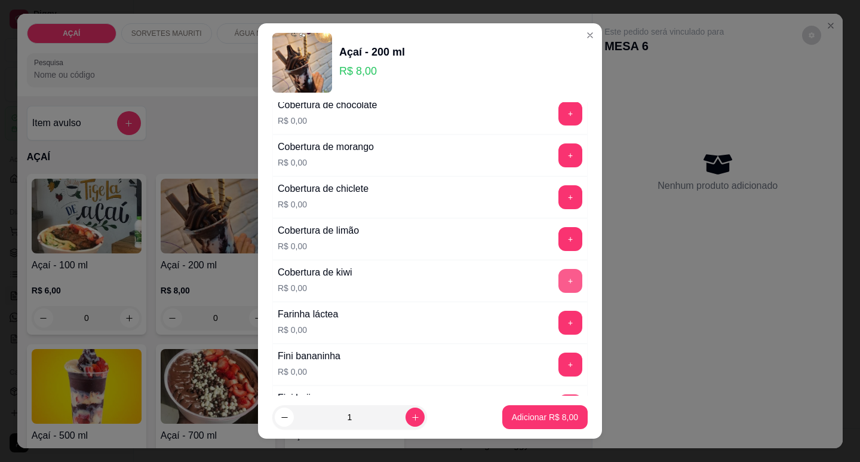
scroll to position [657, 0]
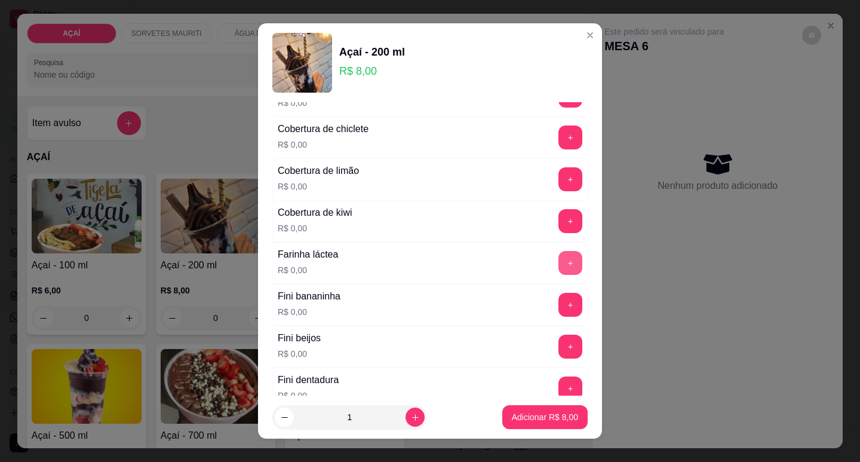
click at [559, 262] on button "+" at bounding box center [571, 263] width 24 height 24
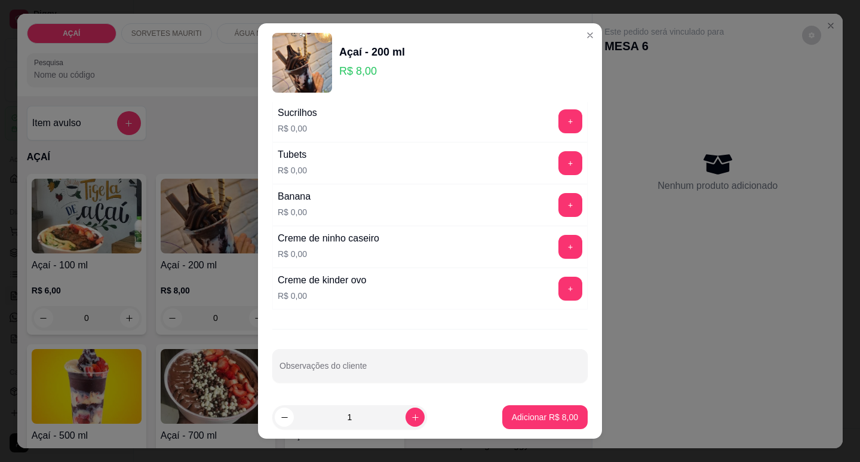
scroll to position [1471, 0]
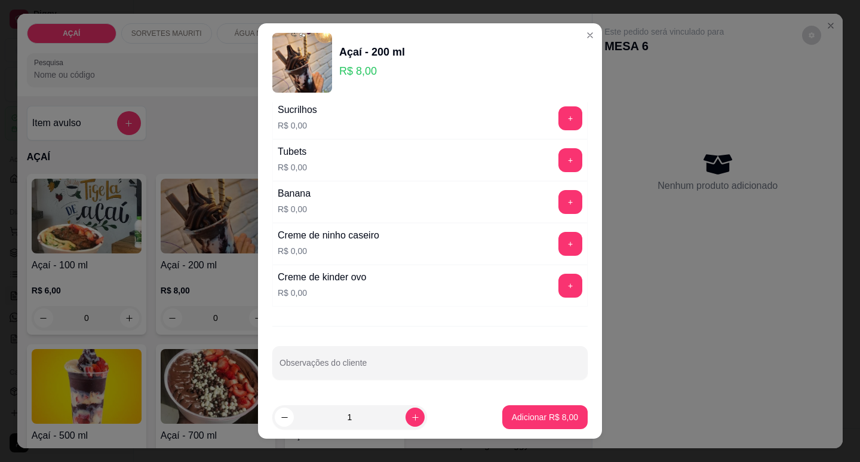
click at [560, 239] on div "+" at bounding box center [570, 244] width 33 height 24
click at [559, 249] on button "+" at bounding box center [570, 243] width 23 height 23
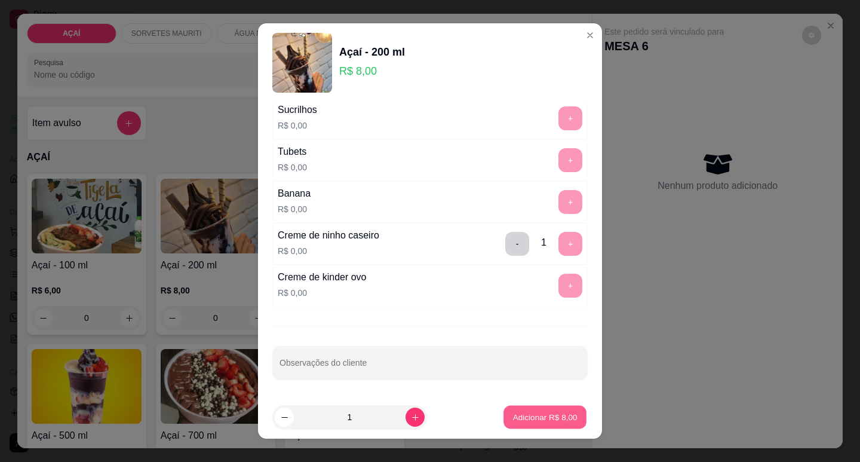
click at [539, 412] on button "Adicionar R$ 8,00" at bounding box center [545, 417] width 83 height 23
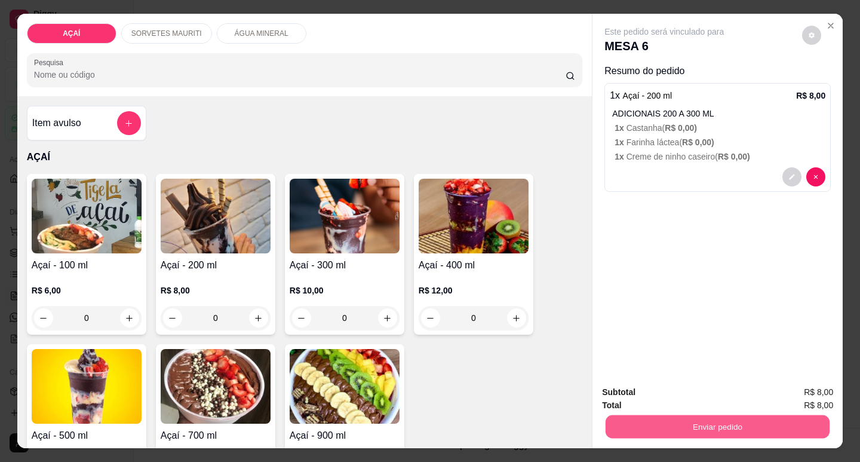
click at [640, 423] on button "Enviar pedido" at bounding box center [718, 426] width 224 height 23
click at [665, 394] on button "Não registrar e enviar pedido" at bounding box center [678, 392] width 121 height 22
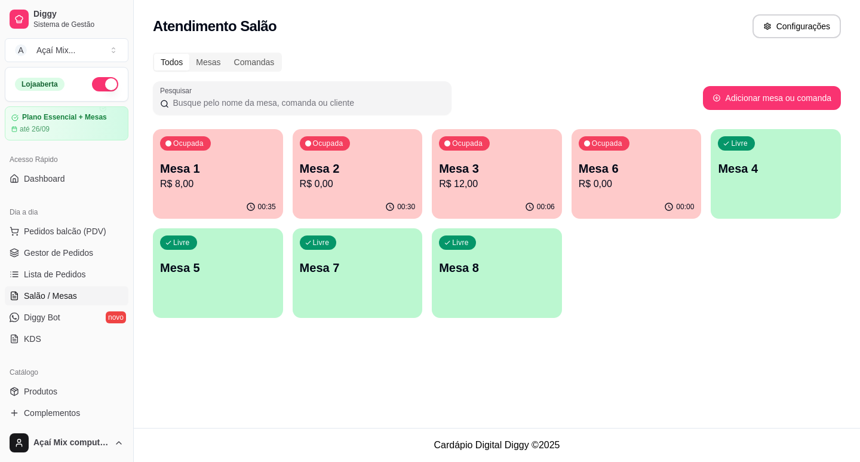
click at [782, 162] on p "Mesa 4" at bounding box center [776, 168] width 116 height 17
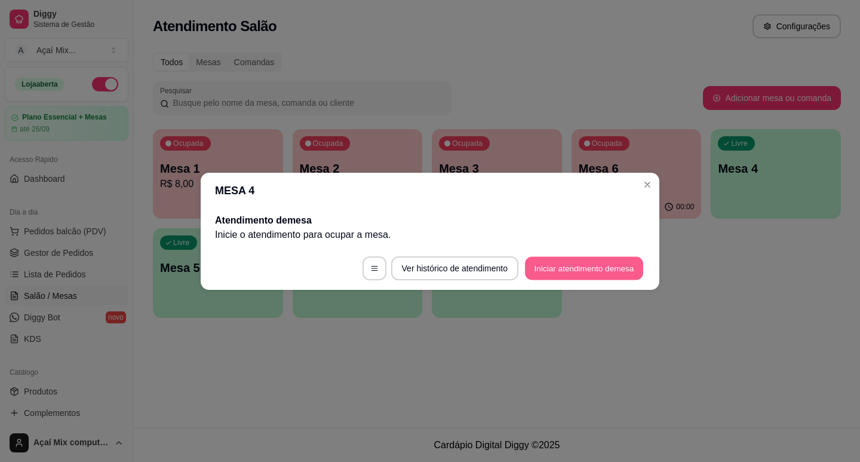
click at [593, 260] on button "Iniciar atendimento de mesa" at bounding box center [584, 267] width 118 height 23
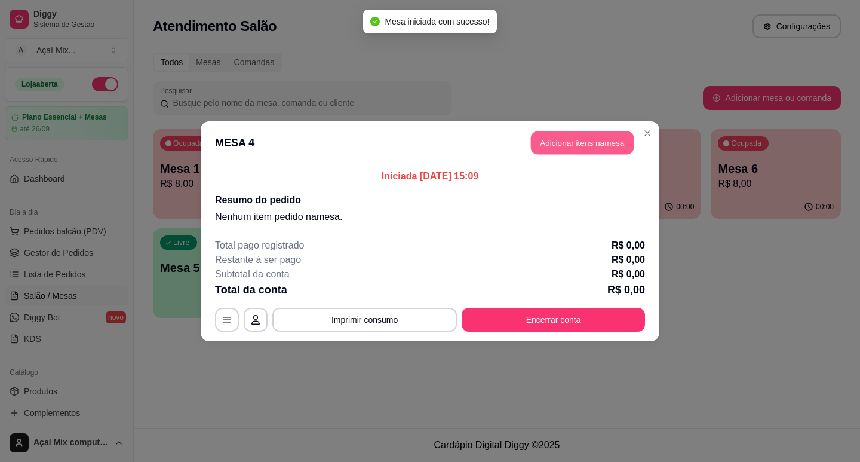
click at [539, 142] on button "Adicionar itens na mesa" at bounding box center [582, 142] width 103 height 23
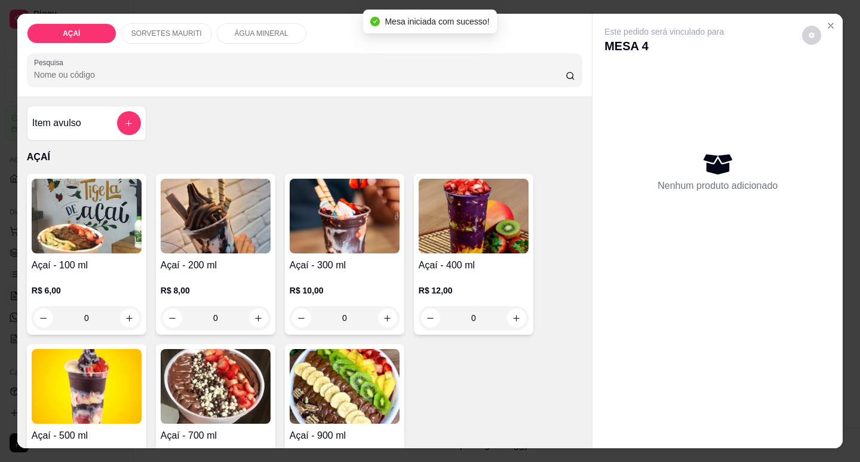
click at [129, 245] on img at bounding box center [87, 216] width 110 height 75
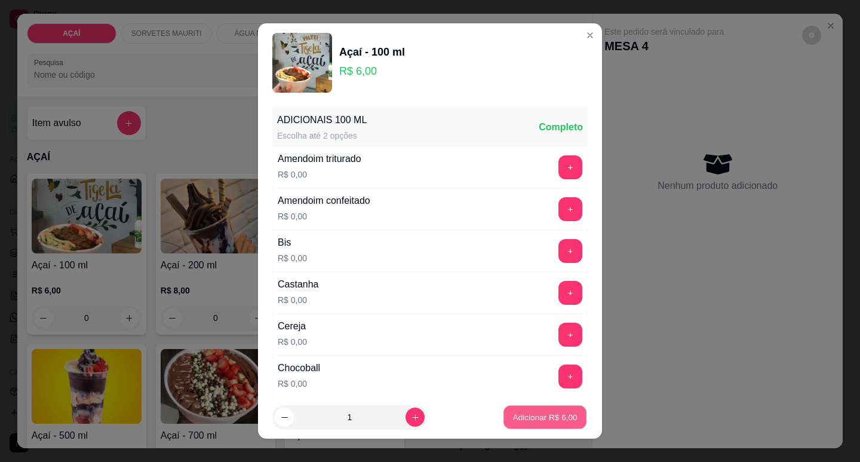
click at [521, 419] on p "Adicionar R$ 6,00" at bounding box center [545, 417] width 65 height 11
type input "1"
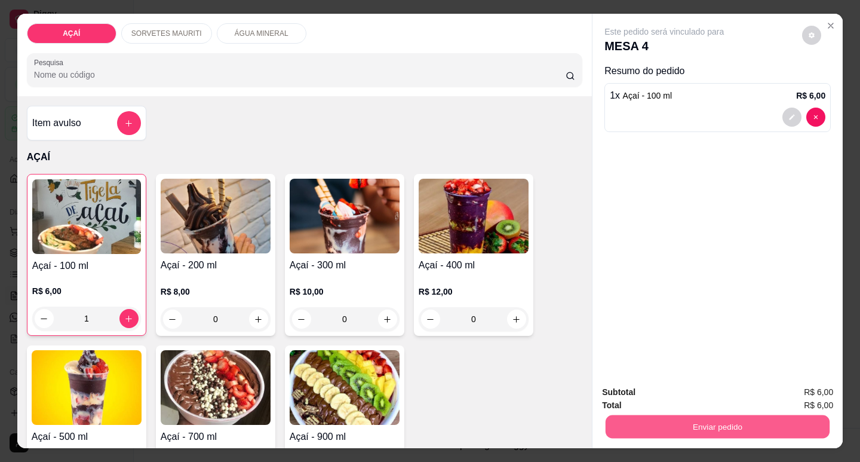
click at [663, 428] on button "Enviar pedido" at bounding box center [718, 426] width 224 height 23
click at [652, 398] on button "Não registrar e enviar pedido" at bounding box center [678, 392] width 121 height 22
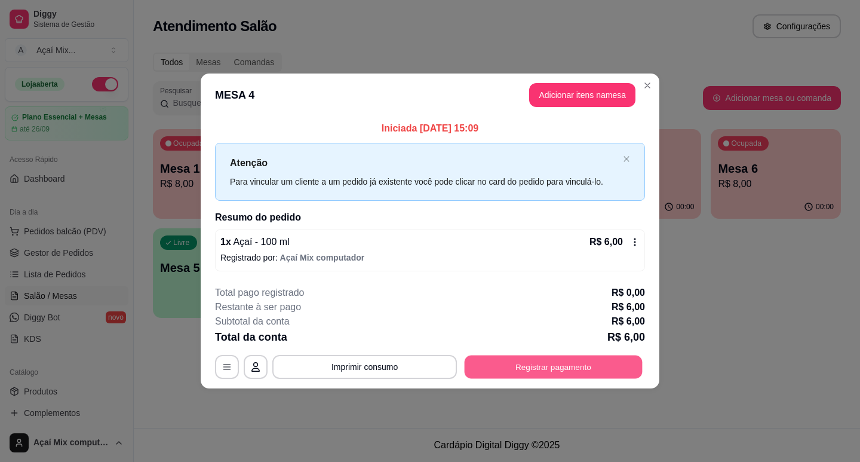
click at [593, 374] on button "Registrar pagamento" at bounding box center [554, 366] width 178 height 23
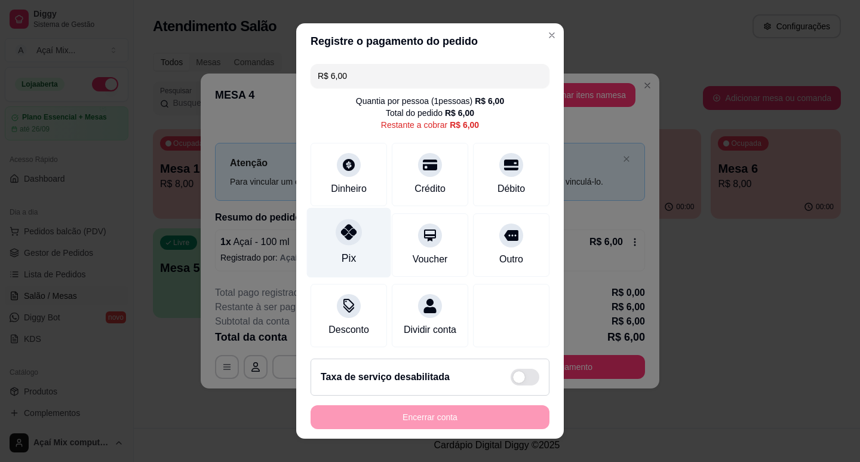
click at [348, 242] on div at bounding box center [349, 232] width 26 height 26
type input "R$ 0,00"
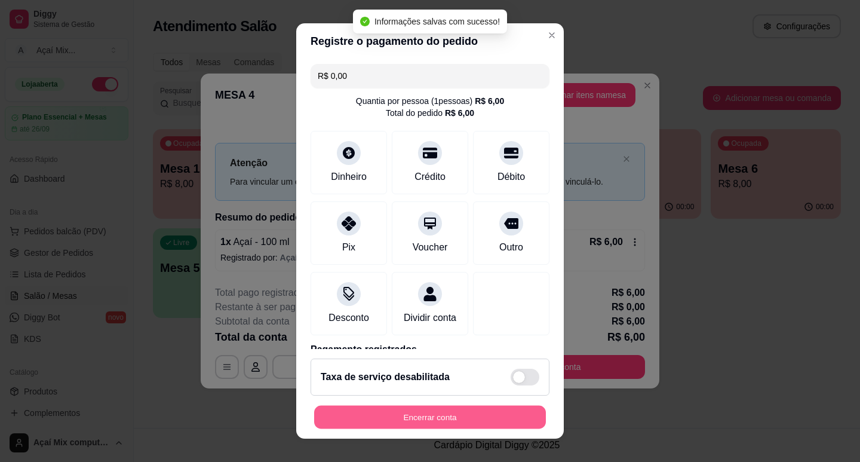
click at [486, 415] on button "Encerrar conta" at bounding box center [430, 417] width 232 height 23
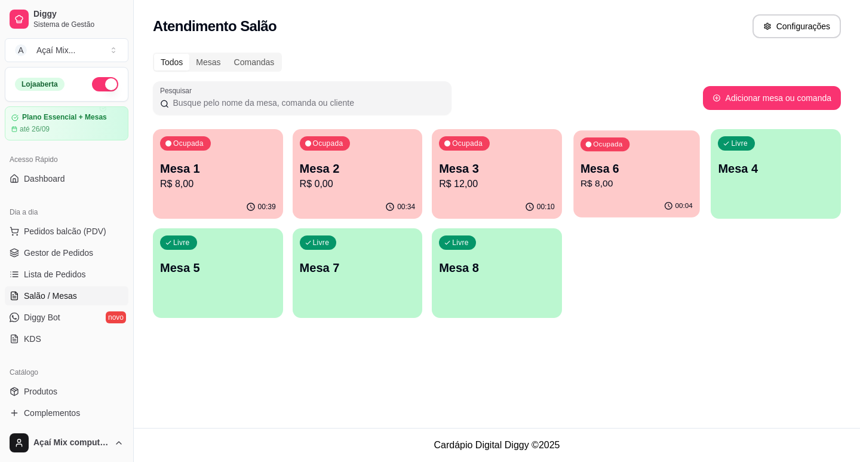
click at [606, 165] on p "Mesa 6" at bounding box center [637, 169] width 112 height 16
click at [519, 207] on div "00:10" at bounding box center [497, 206] width 130 height 23
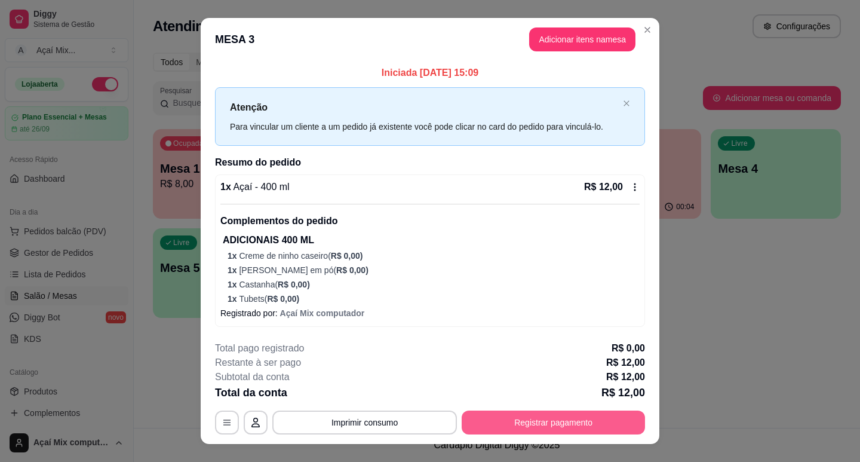
click at [551, 421] on button "Registrar pagamento" at bounding box center [553, 422] width 183 height 24
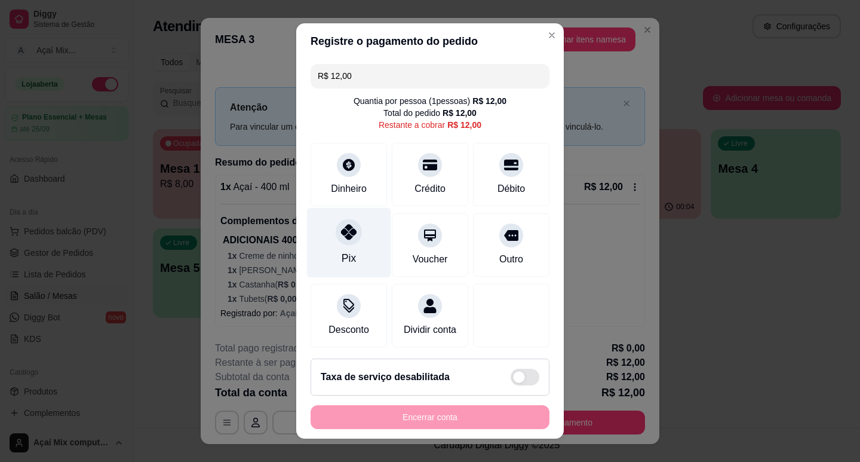
click at [353, 252] on div "Pix" at bounding box center [349, 242] width 84 height 70
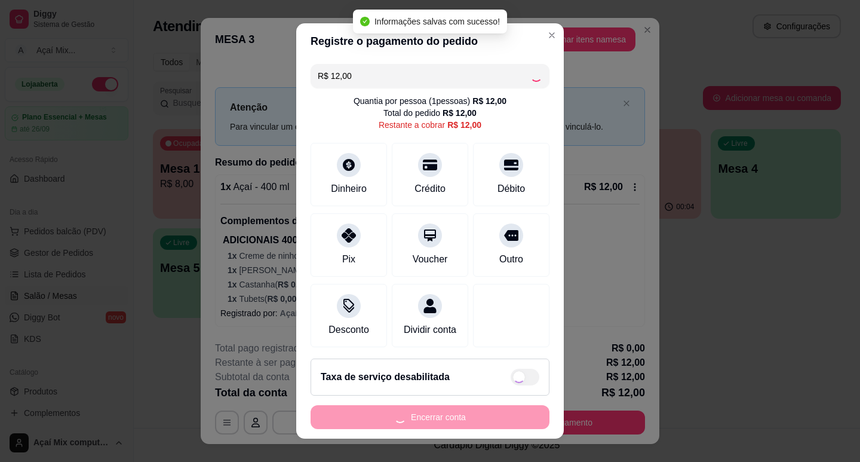
type input "R$ 0,00"
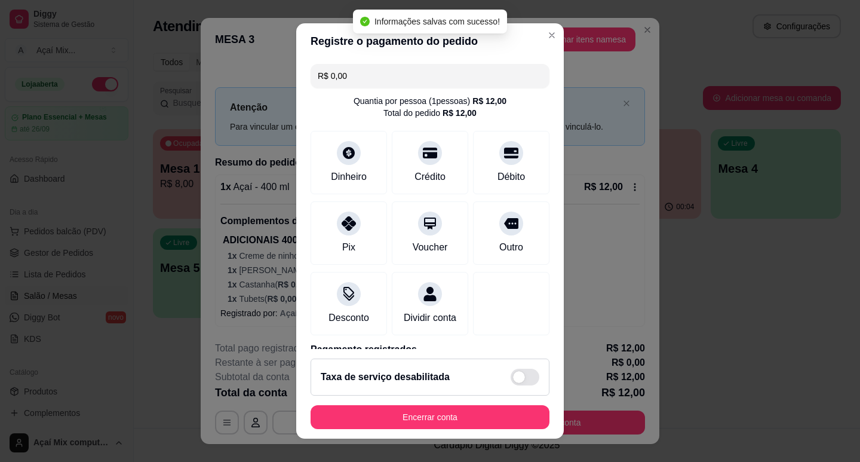
click at [383, 403] on footer "Taxa de serviço desabilitada Encerrar conta" at bounding box center [430, 394] width 268 height 90
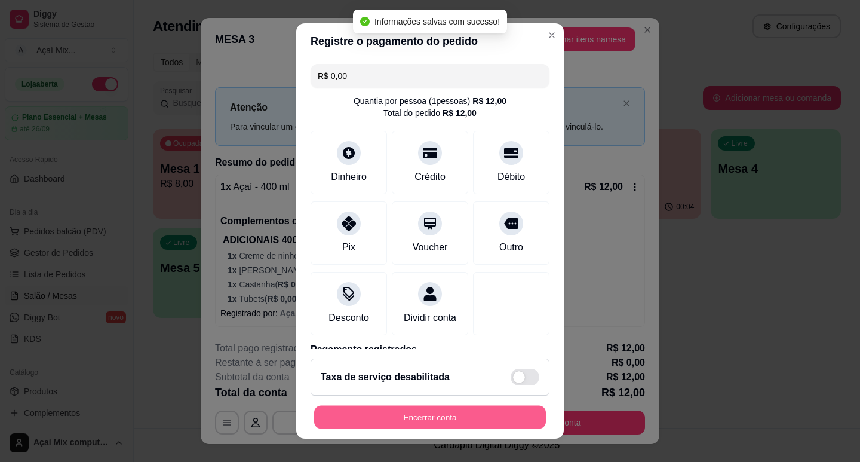
click at [383, 406] on button "Encerrar conta" at bounding box center [430, 417] width 232 height 23
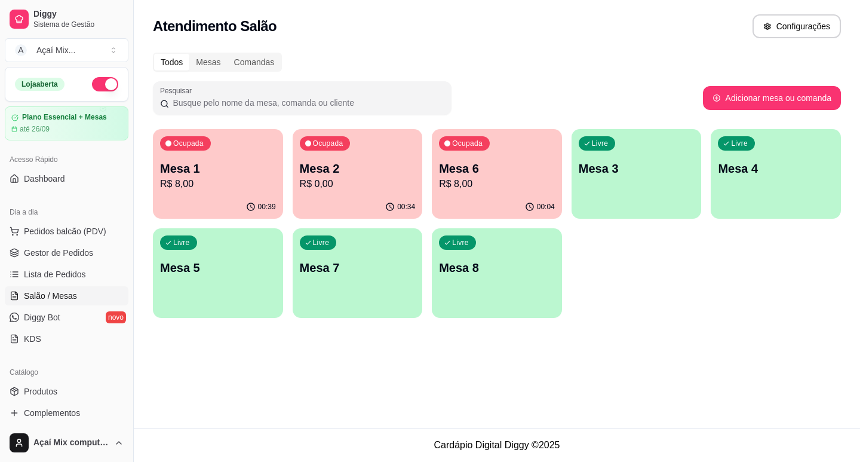
click at [316, 174] on p "Mesa 2" at bounding box center [358, 168] width 116 height 17
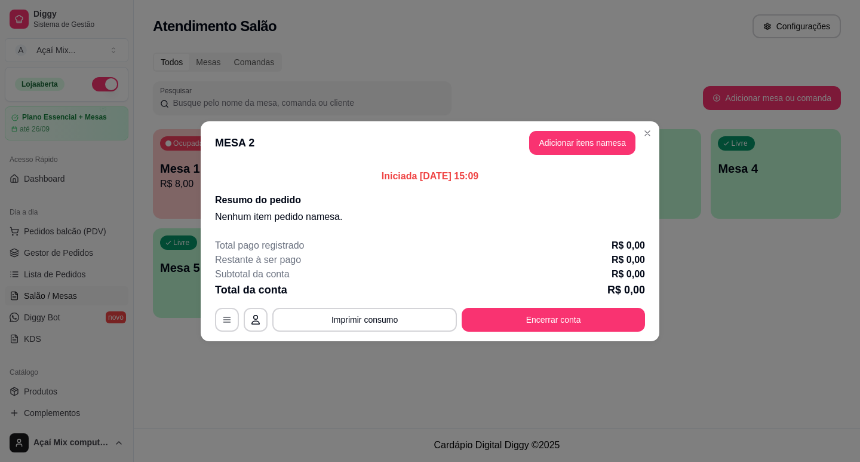
click at [335, 333] on div "MESA 2 Adicionar itens na mesa Iniciada [DATE] 15:09 Resumo do pedido Nenhum it…" at bounding box center [430, 231] width 860 height 462
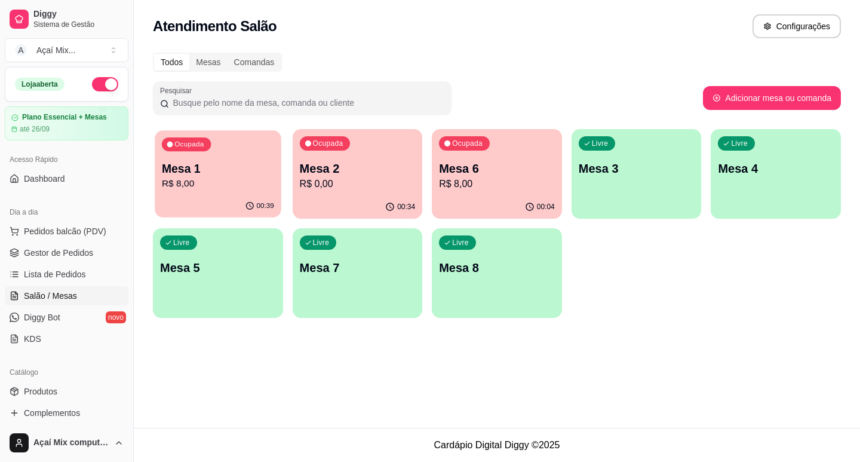
click at [194, 183] on p "R$ 8,00" at bounding box center [218, 184] width 112 height 14
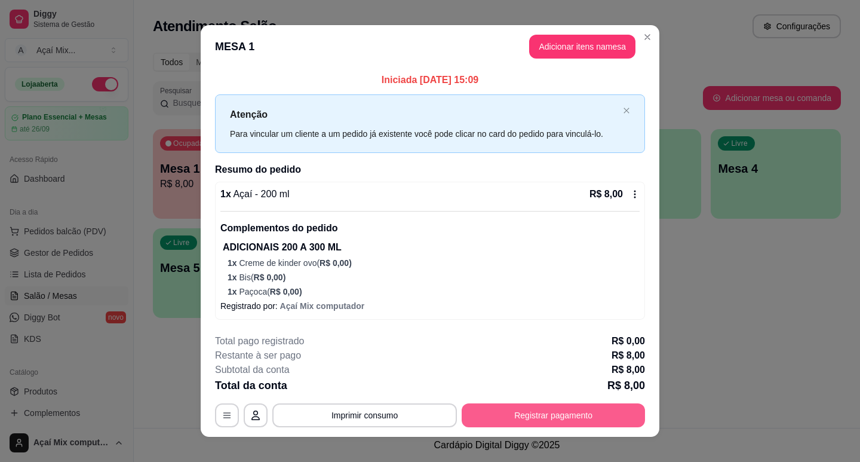
click at [512, 410] on button "Registrar pagamento" at bounding box center [553, 415] width 183 height 24
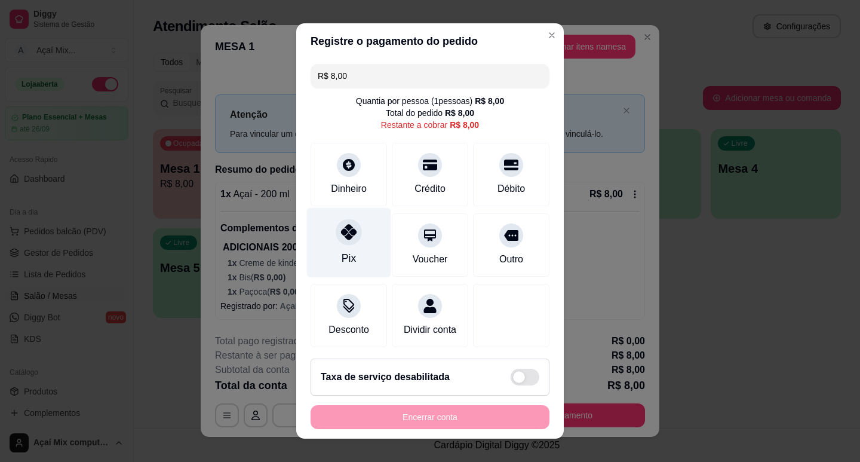
click at [347, 250] on div "Pix" at bounding box center [349, 242] width 84 height 70
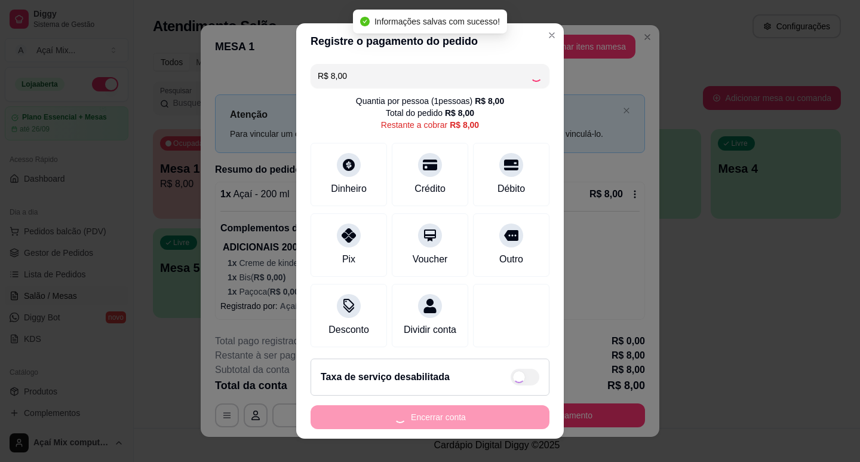
type input "R$ 0,00"
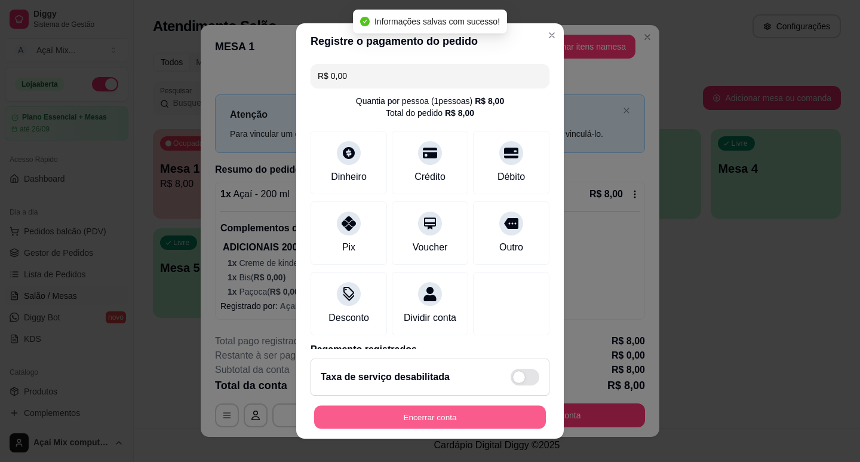
click at [410, 420] on button "Encerrar conta" at bounding box center [430, 417] width 232 height 23
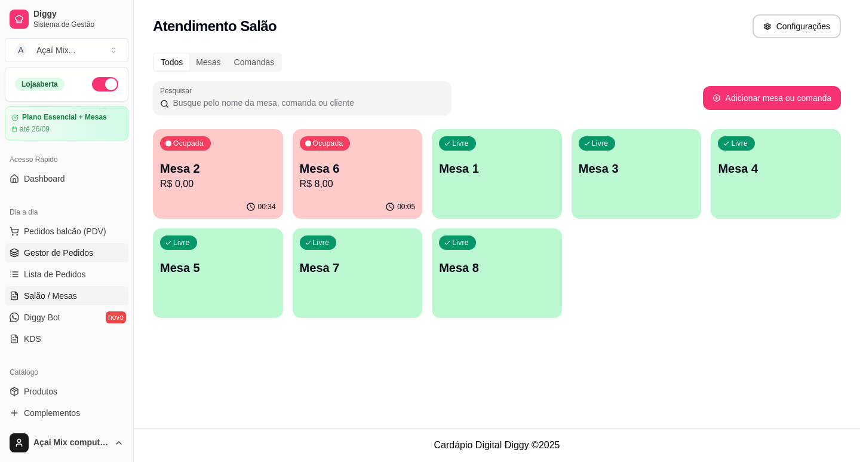
click at [15, 258] on link "Gestor de Pedidos" at bounding box center [67, 252] width 124 height 19
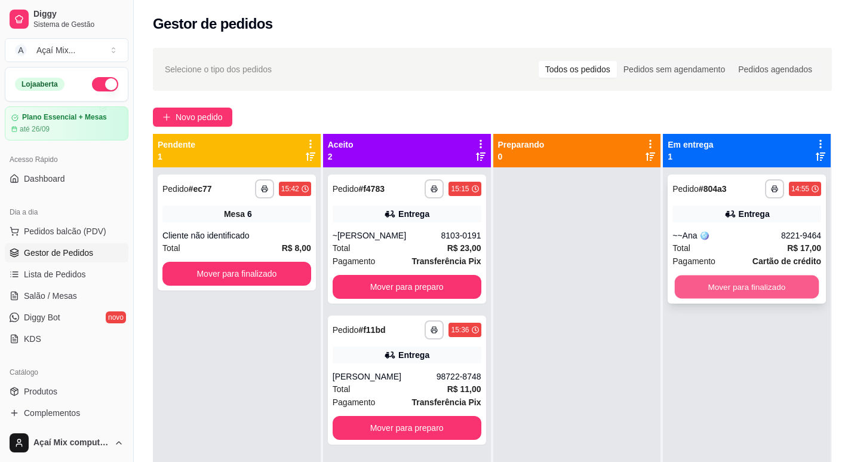
click at [759, 285] on button "Mover para finalizado" at bounding box center [747, 286] width 144 height 23
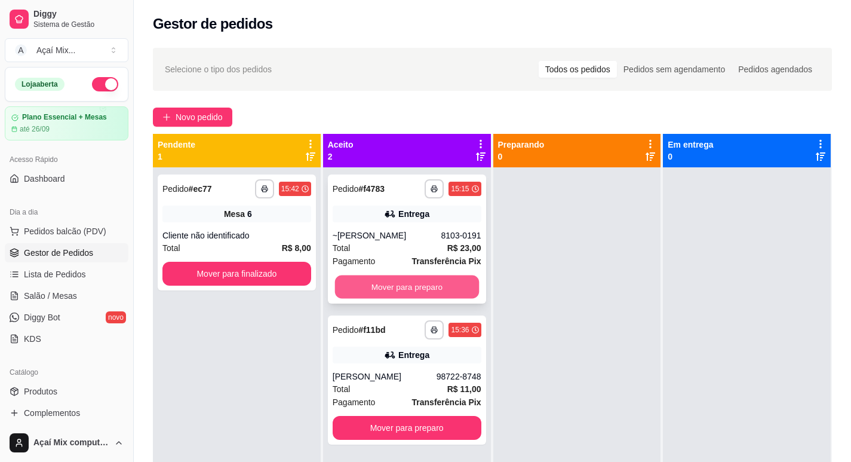
click at [470, 286] on button "Mover para preparo" at bounding box center [407, 286] width 144 height 23
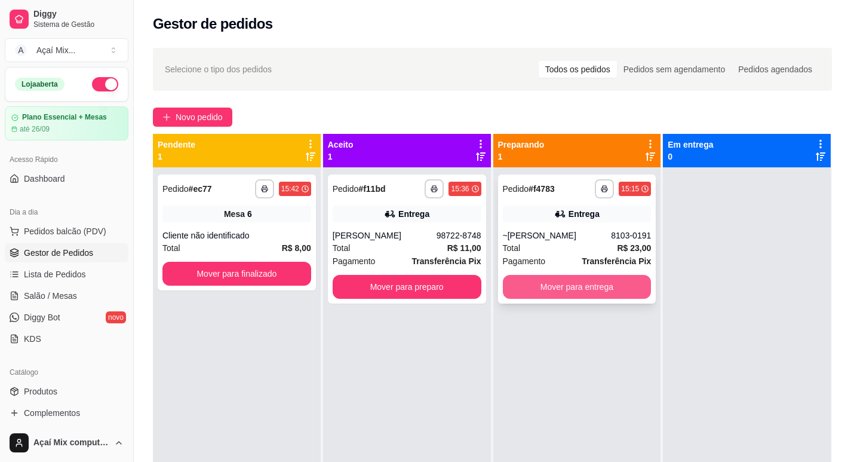
click at [579, 287] on button "Mover para entrega" at bounding box center [577, 287] width 149 height 24
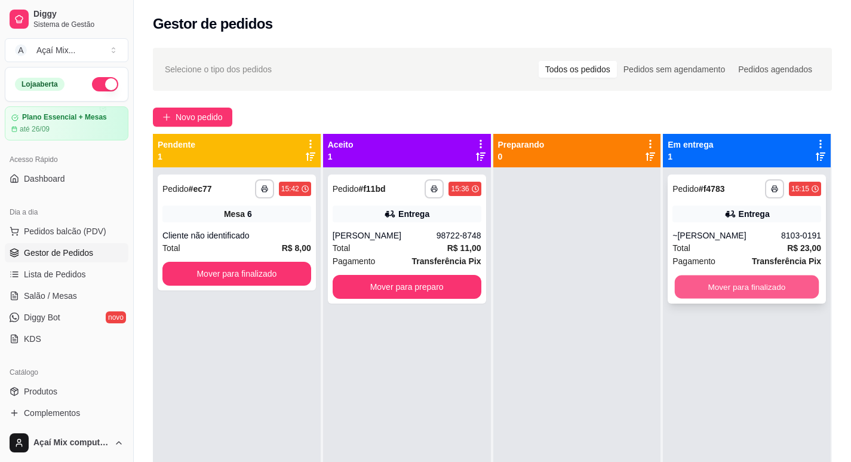
click at [705, 283] on button "Mover para finalizado" at bounding box center [747, 286] width 144 height 23
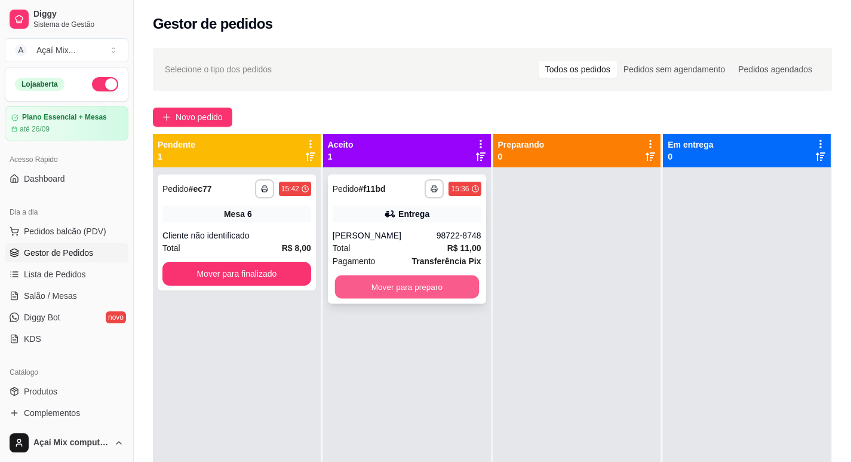
click at [433, 296] on button "Mover para preparo" at bounding box center [407, 286] width 144 height 23
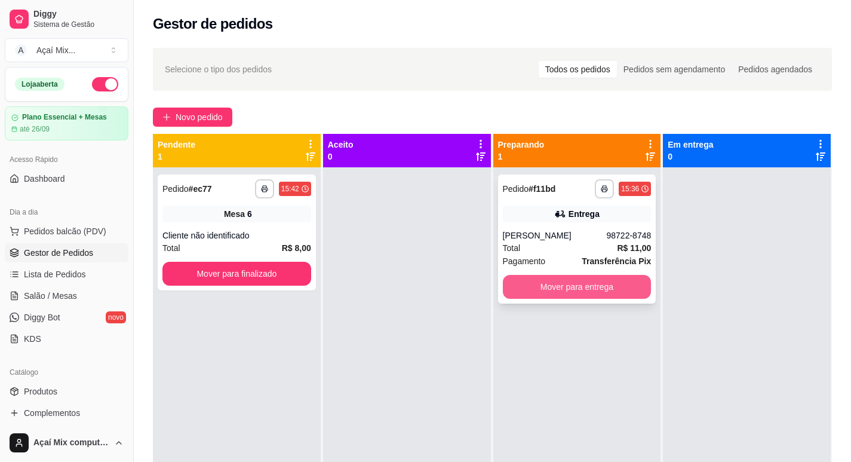
click at [588, 296] on button "Mover para entrega" at bounding box center [577, 287] width 149 height 24
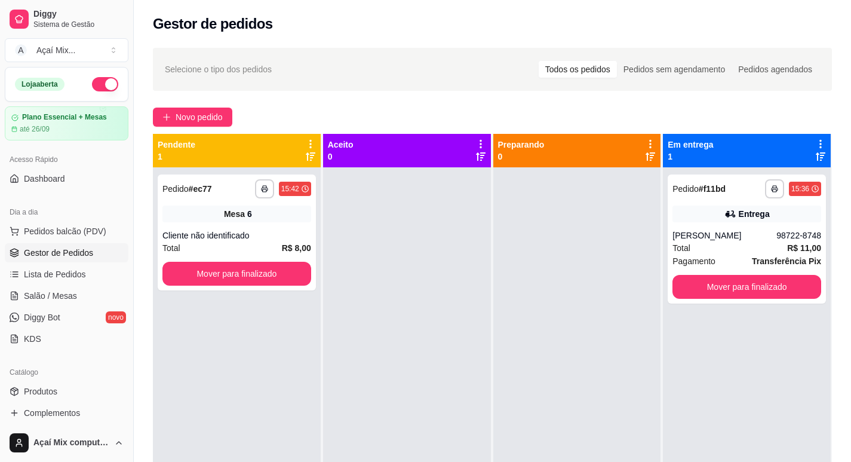
click at [54, 284] on ul "Pedidos balcão (PDV) Gestor de Pedidos Lista de Pedidos Salão / Mesas Diggy Bot…" at bounding box center [67, 285] width 124 height 127
click at [57, 295] on span "Salão / Mesas" at bounding box center [50, 296] width 53 height 12
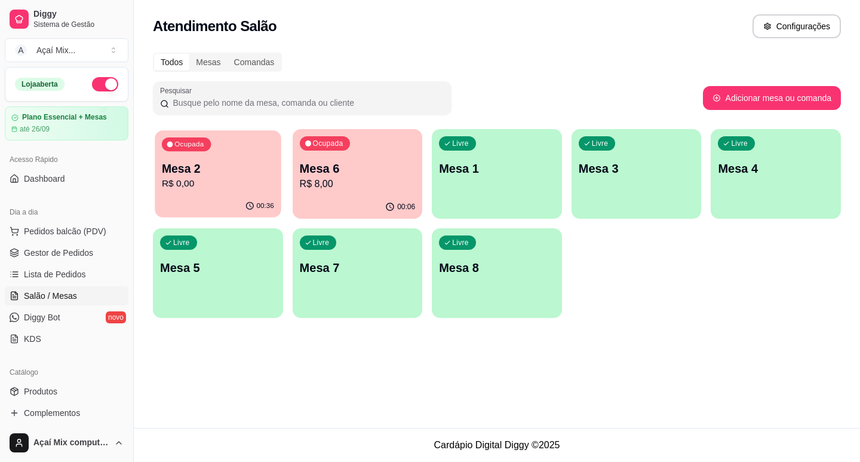
click at [249, 174] on p "Mesa 2" at bounding box center [218, 169] width 112 height 16
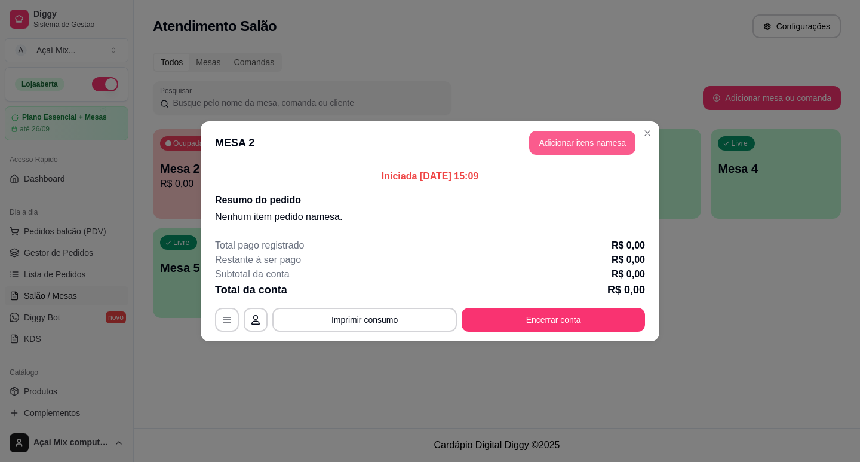
click at [552, 142] on button "Adicionar itens na mesa" at bounding box center [582, 143] width 106 height 24
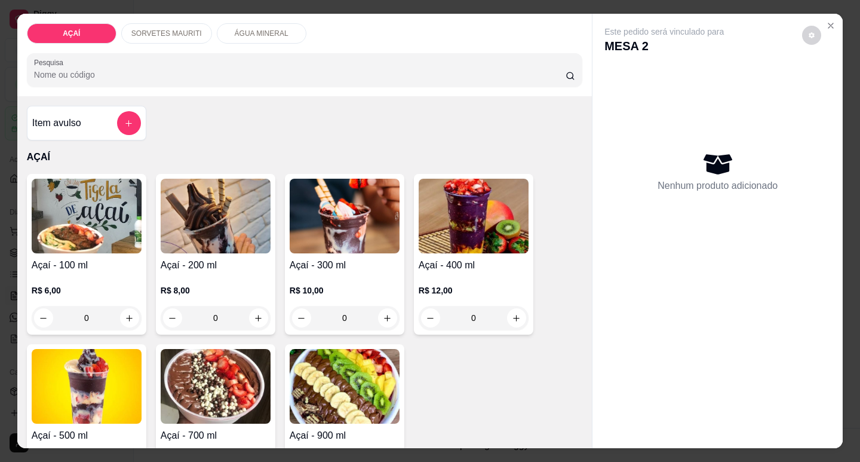
click at [433, 266] on h4 "Açaí - 400 ml" at bounding box center [474, 265] width 110 height 14
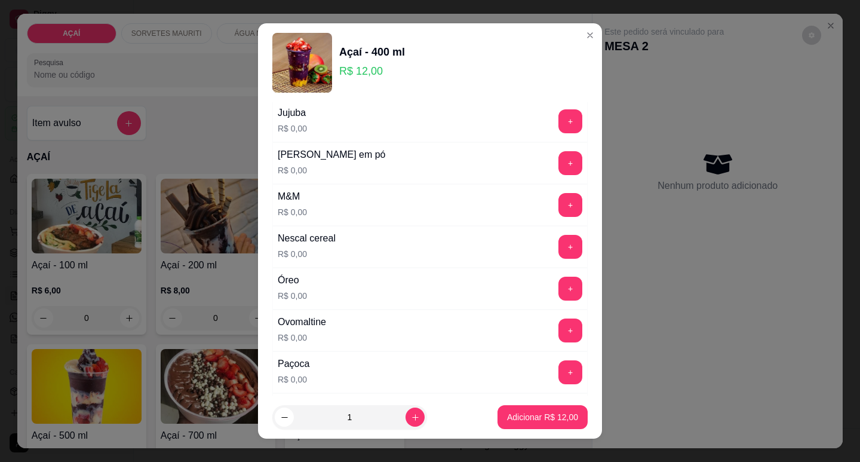
scroll to position [1135, 0]
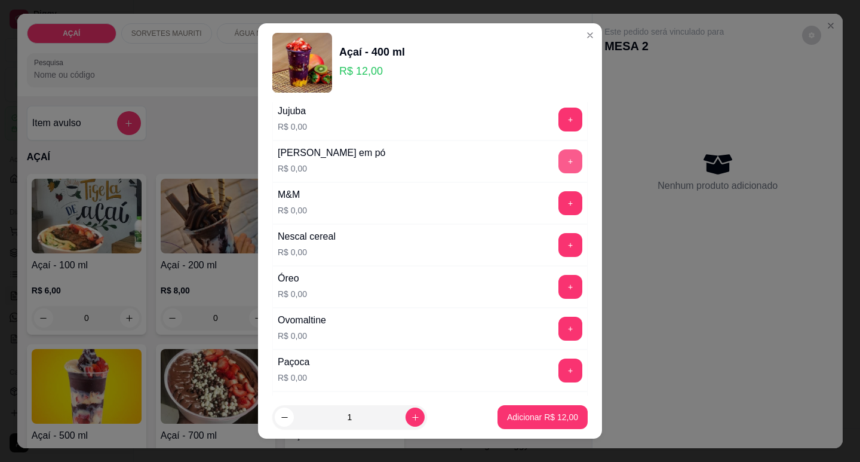
click at [559, 157] on button "+" at bounding box center [571, 161] width 24 height 24
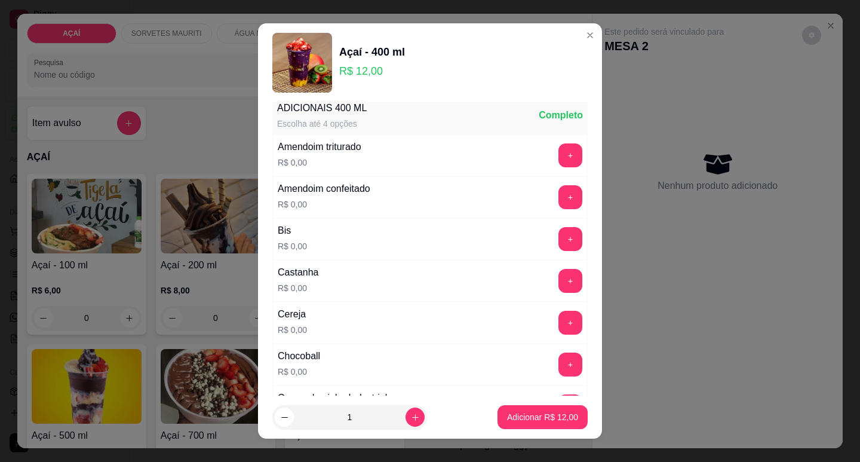
scroll to position [0, 0]
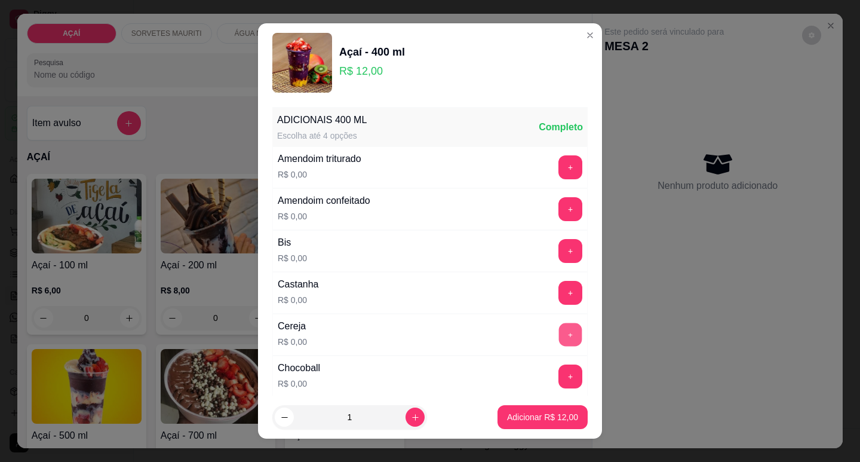
click at [559, 327] on button "+" at bounding box center [570, 334] width 23 height 23
click at [559, 300] on button "+" at bounding box center [570, 292] width 23 height 23
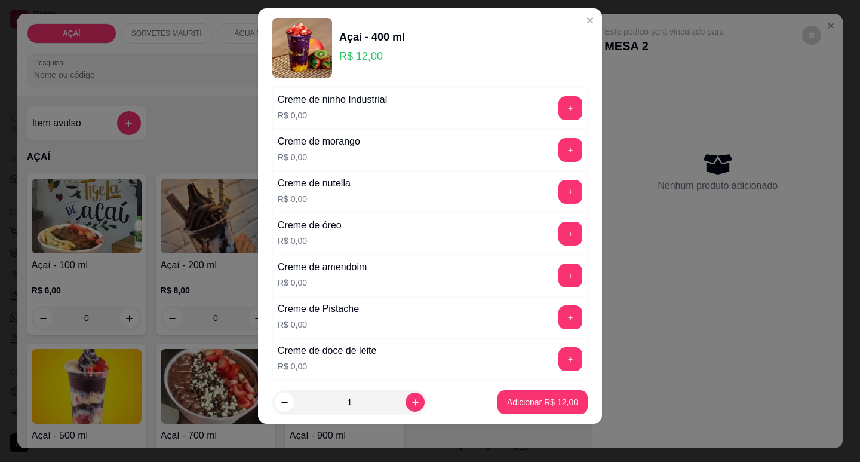
scroll to position [276, 0]
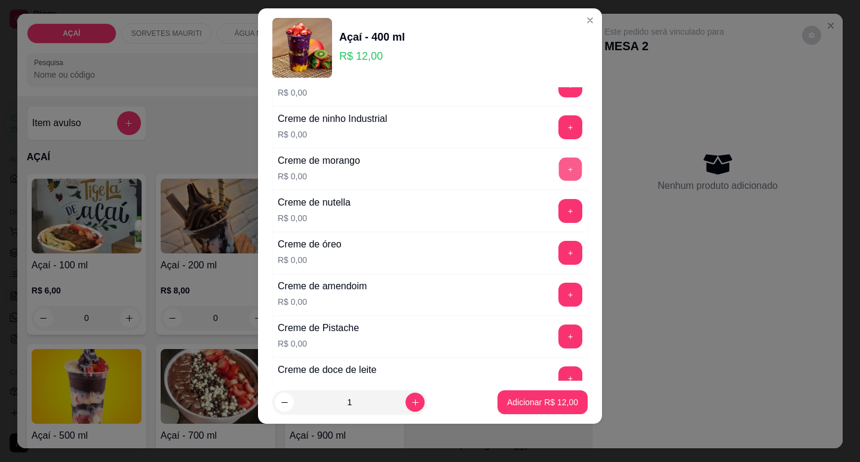
click at [559, 168] on button "+" at bounding box center [570, 168] width 23 height 23
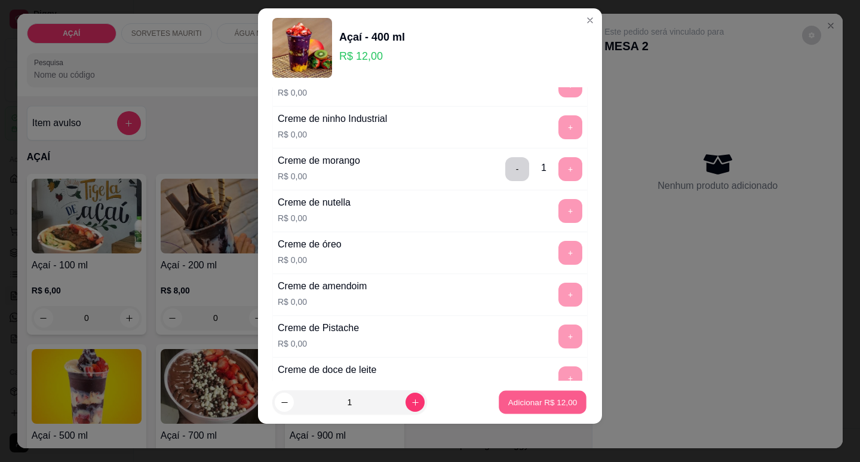
click at [508, 401] on p "Adicionar R$ 12,00" at bounding box center [542, 402] width 69 height 11
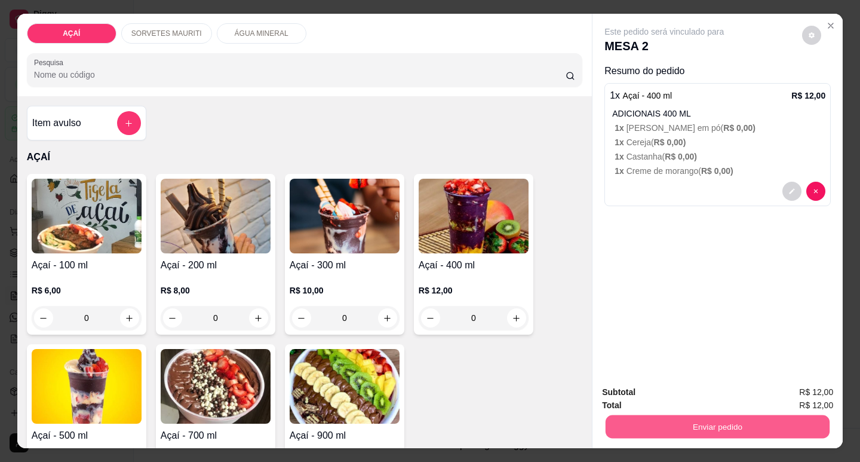
click at [627, 415] on button "Enviar pedido" at bounding box center [718, 426] width 224 height 23
click at [630, 383] on button "Não registrar e enviar pedido" at bounding box center [678, 392] width 124 height 23
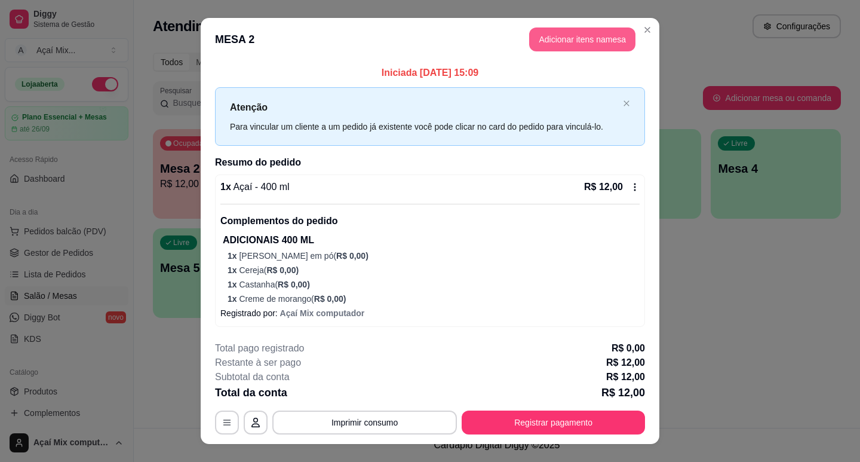
click at [537, 37] on button "Adicionar itens na mesa" at bounding box center [582, 39] width 106 height 24
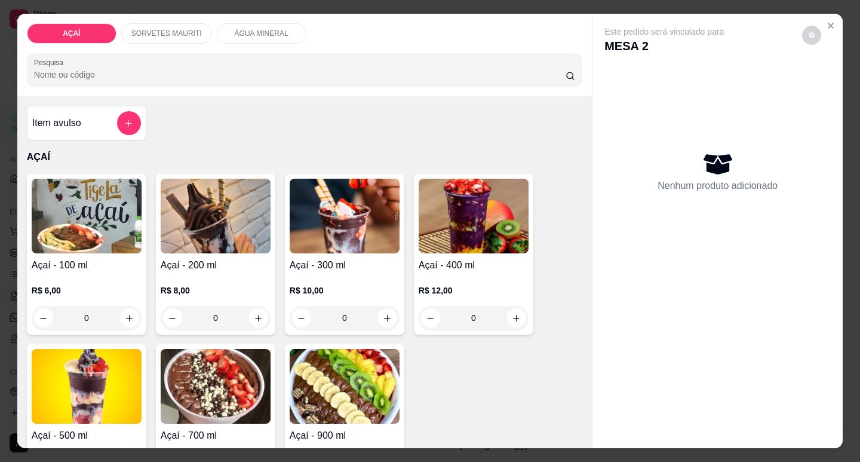
click at [174, 29] on p "SORVETES MAURITI" at bounding box center [166, 34] width 71 height 10
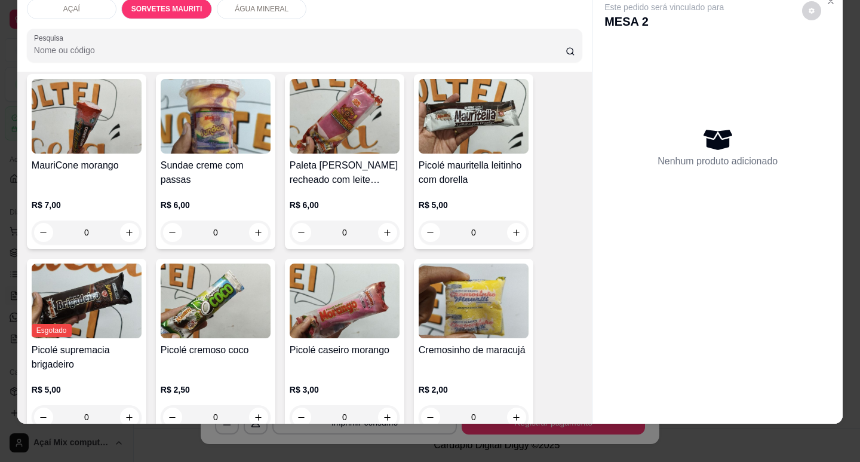
scroll to position [418, 0]
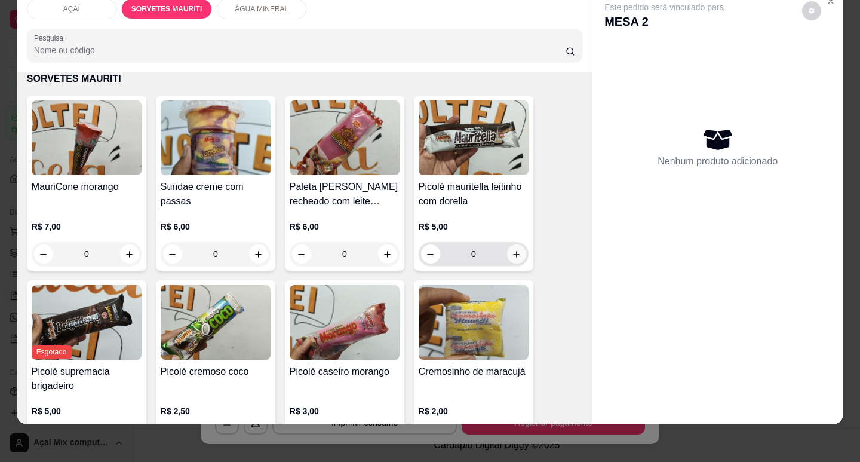
click at [515, 250] on icon "increase-product-quantity" at bounding box center [516, 254] width 9 height 9
type input "1"
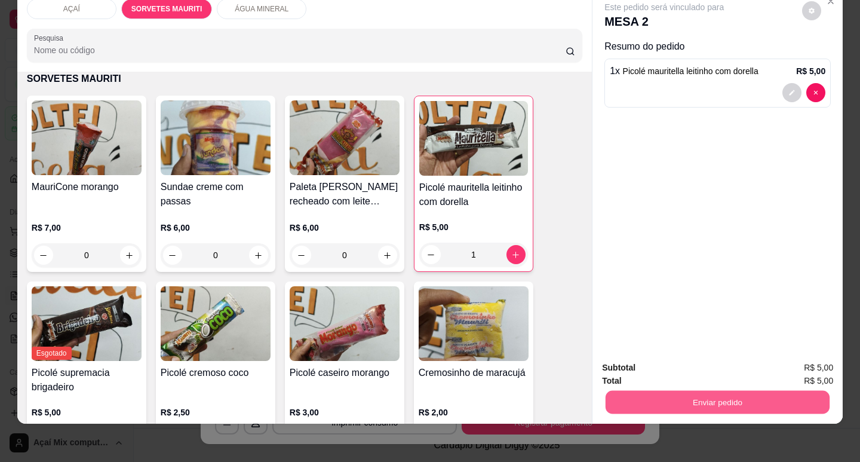
click at [664, 390] on button "Enviar pedido" at bounding box center [718, 401] width 224 height 23
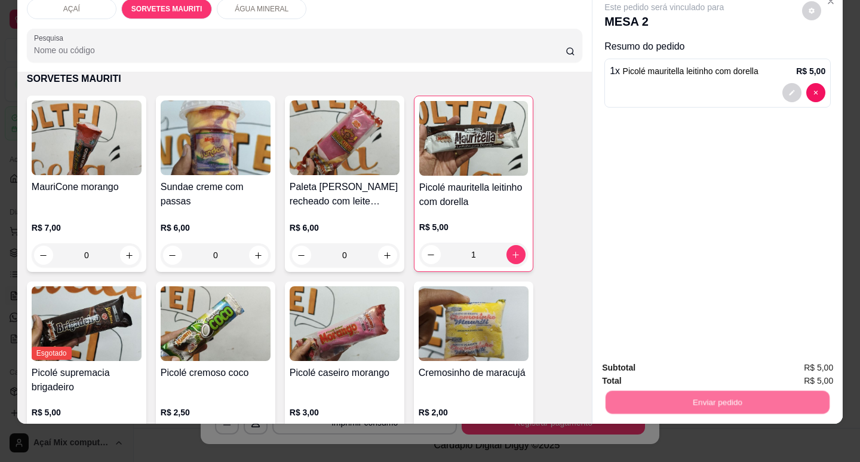
click at [689, 365] on button "Não registrar e enviar pedido" at bounding box center [678, 364] width 121 height 22
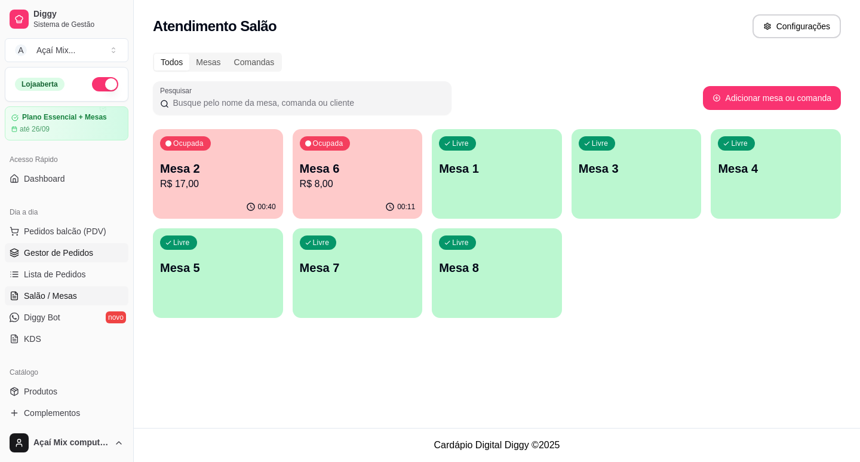
click at [73, 259] on link "Gestor de Pedidos" at bounding box center [67, 252] width 124 height 19
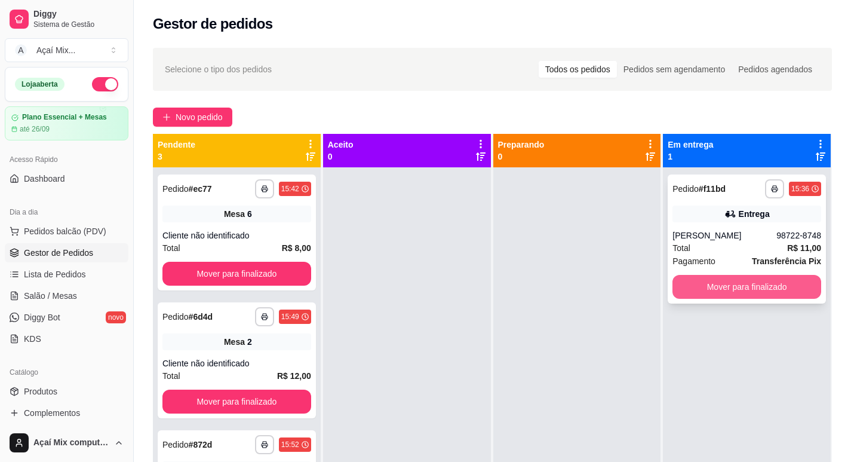
click at [730, 290] on button "Mover para finalizado" at bounding box center [747, 287] width 149 height 24
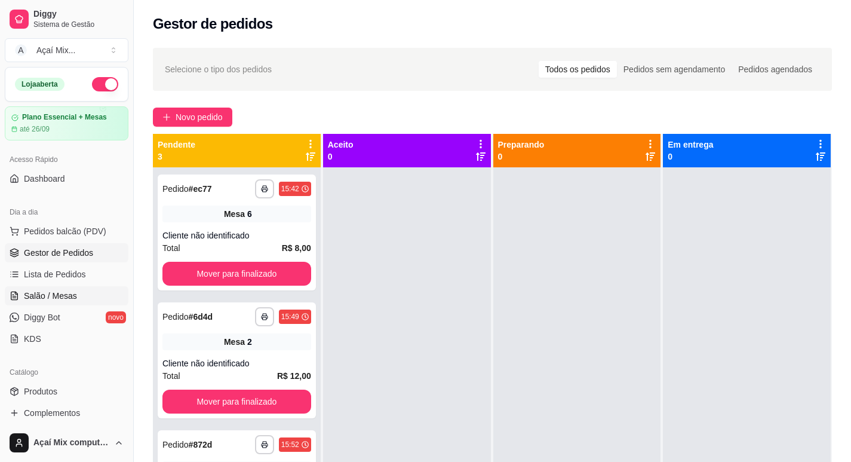
click at [78, 296] on link "Salão / Mesas" at bounding box center [67, 295] width 124 height 19
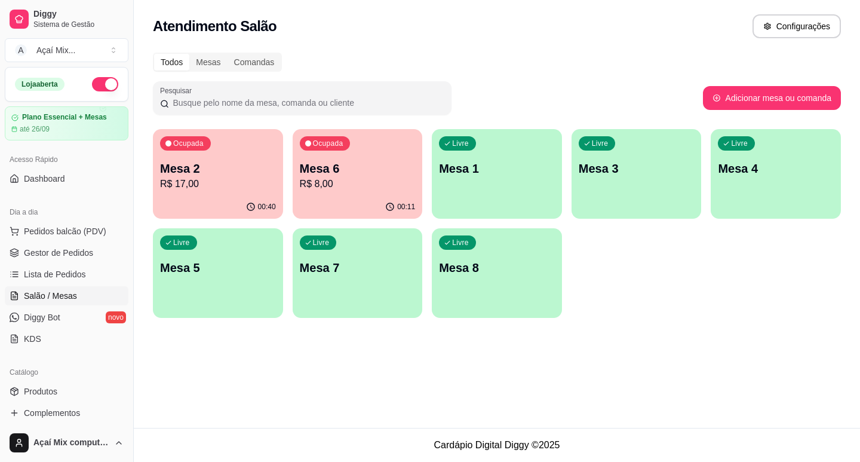
click at [151, 195] on div "Todos Mesas Comandas Pesquisar Adicionar mesa ou comanda Ocupada Mesa 2 R$ 17,0…" at bounding box center [497, 188] width 727 height 287
click at [229, 219] on div "Ocupada Mesa 2 R$ 17,00 00:40 Ocupada Mesa 6 R$ 8,00 00:11 Livre Mesa 1 Livre M…" at bounding box center [497, 223] width 688 height 189
click at [210, 203] on div "00:40" at bounding box center [218, 206] width 126 height 23
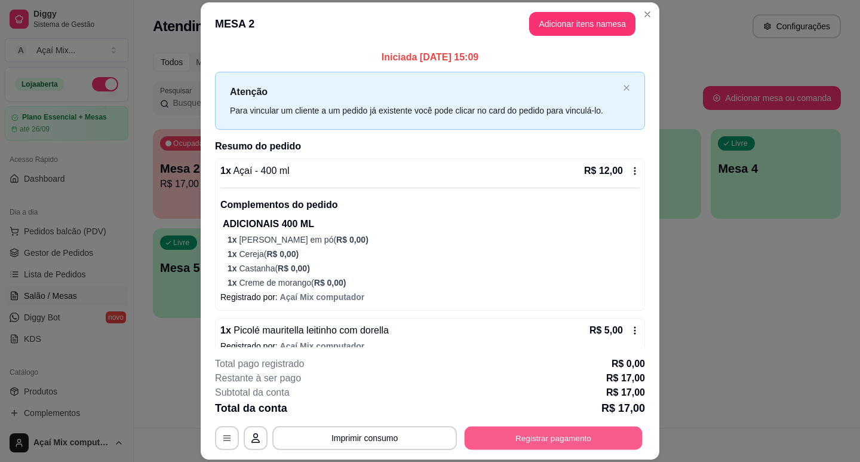
click at [491, 433] on button "Registrar pagamento" at bounding box center [554, 438] width 178 height 23
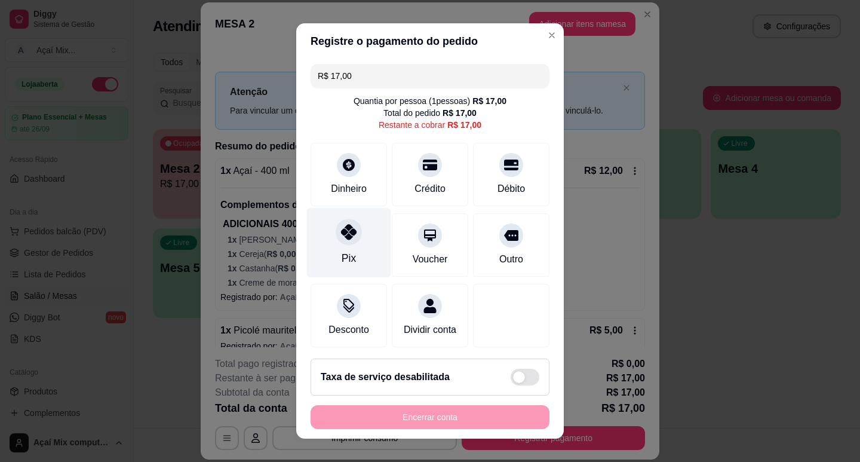
click at [372, 230] on div "Pix" at bounding box center [349, 242] width 84 height 70
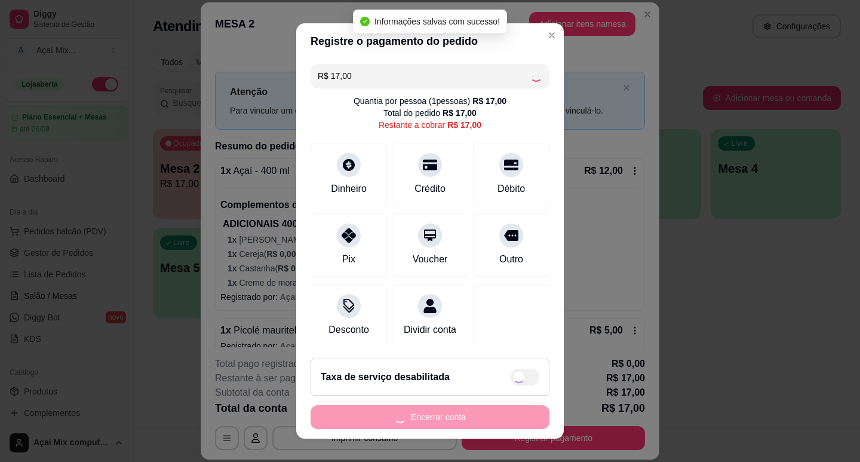
type input "R$ 0,00"
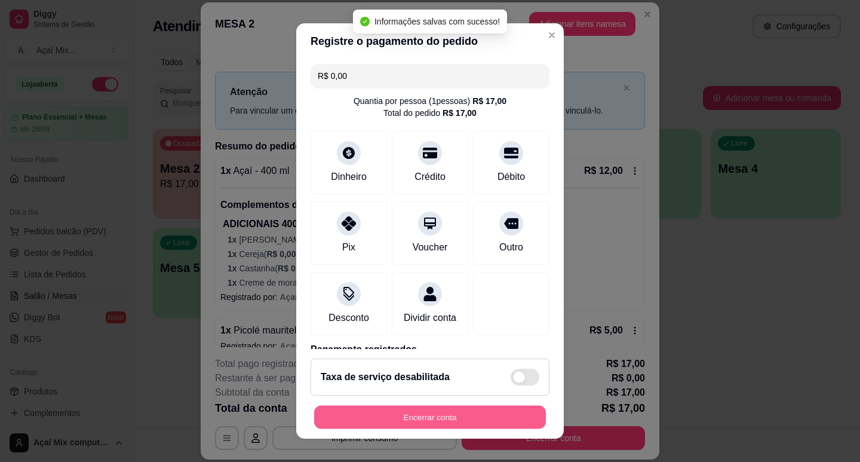
click at [442, 418] on button "Encerrar conta" at bounding box center [430, 417] width 232 height 23
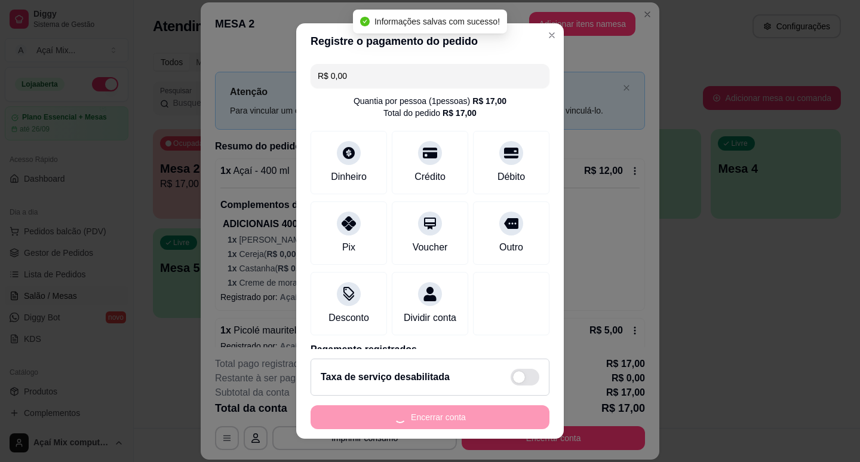
click at [442, 418] on div "Encerrar conta" at bounding box center [430, 417] width 239 height 24
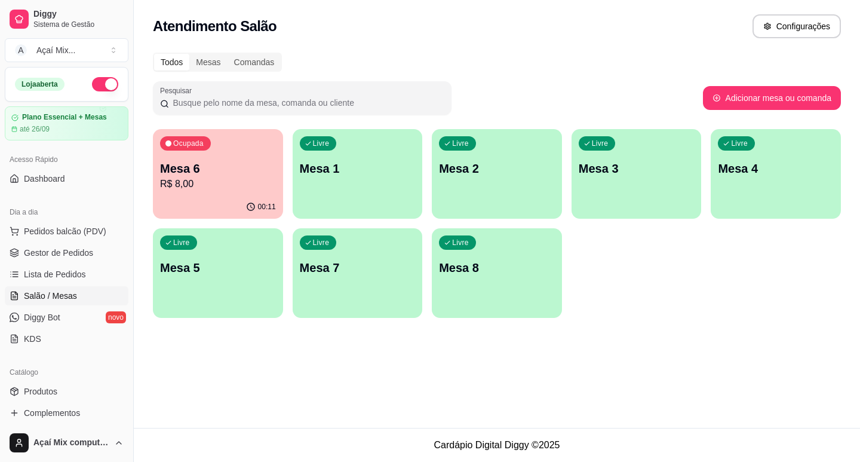
click at [366, 192] on div "Livre Mesa 1" at bounding box center [358, 166] width 130 height 75
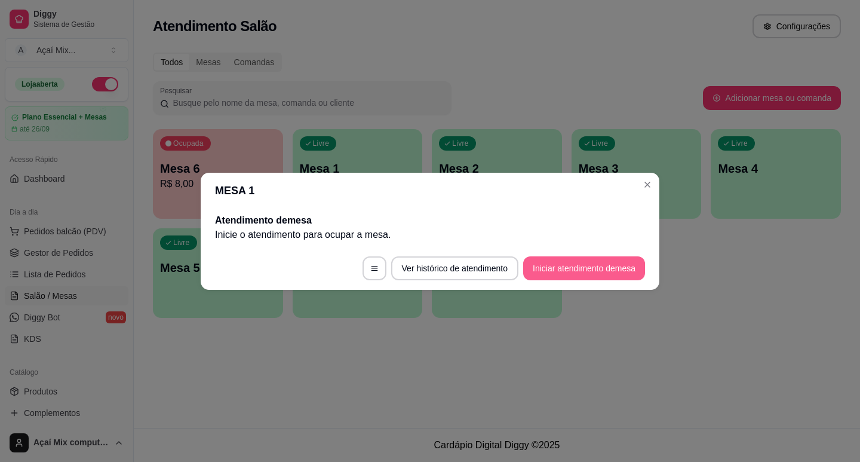
click at [575, 259] on button "Iniciar atendimento de mesa" at bounding box center [584, 268] width 122 height 24
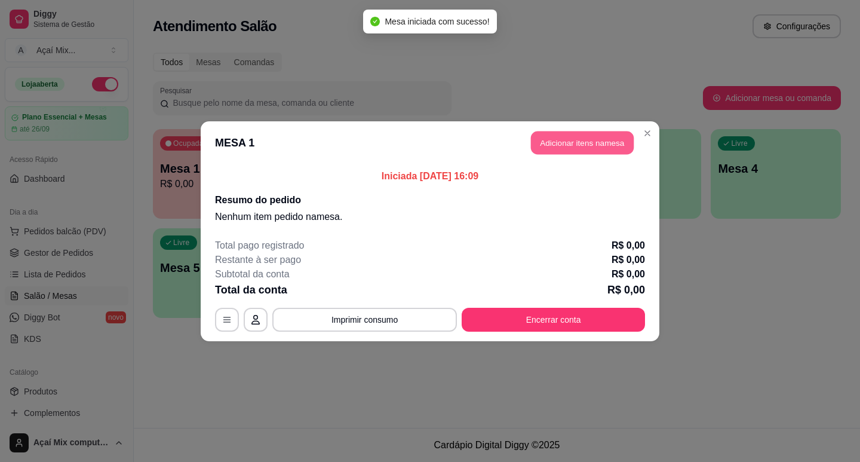
click at [562, 145] on button "Adicionar itens na mesa" at bounding box center [582, 142] width 103 height 23
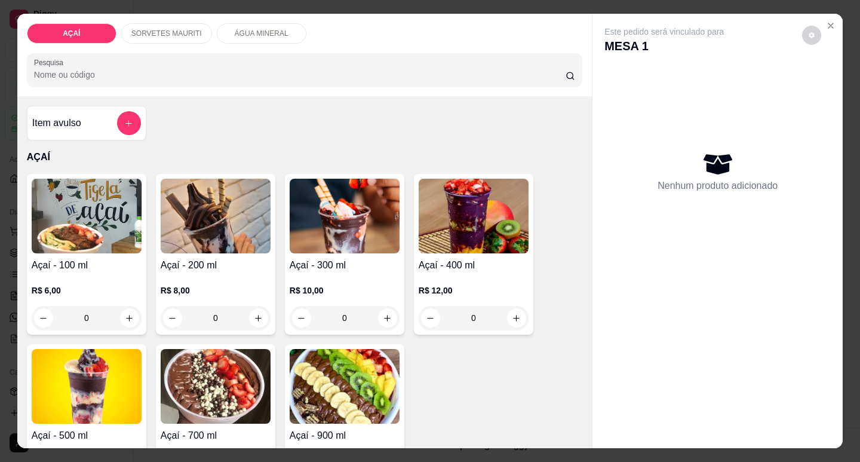
drag, startPoint x: 402, startPoint y: 251, endPoint x: 470, endPoint y: 263, distance: 69.2
click at [412, 252] on div "Açaí - 100 ml R$ 6,00 0 Açaí - 200 ml R$ 8,00 0 Açaí - 300 ml R$ 10,00 0 Açaí -…" at bounding box center [305, 339] width 556 height 331
click at [472, 263] on h4 "Açaí - 400 ml" at bounding box center [474, 265] width 110 height 14
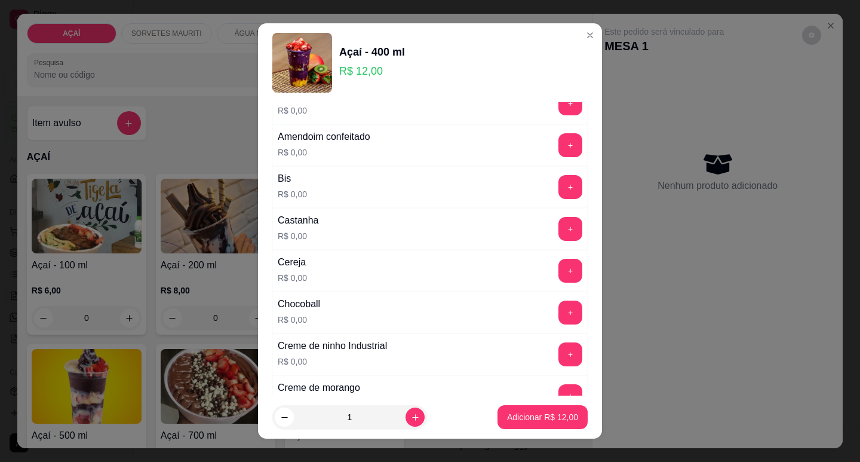
scroll to position [179, 0]
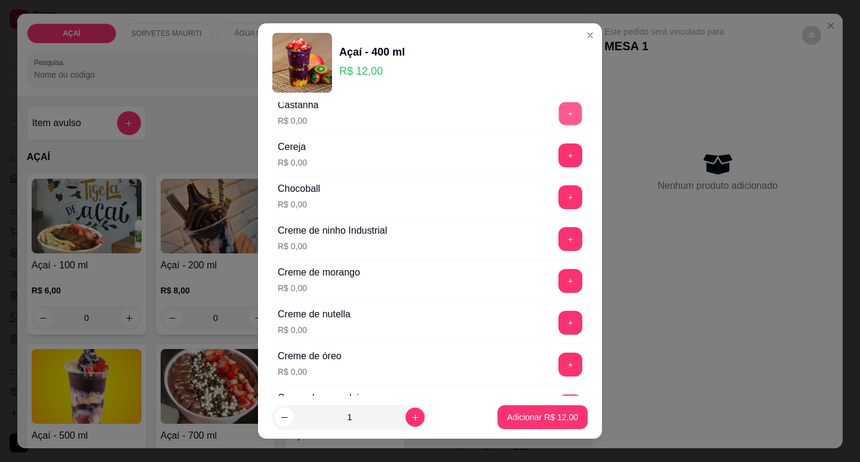
click at [559, 122] on button "+" at bounding box center [570, 113] width 23 height 23
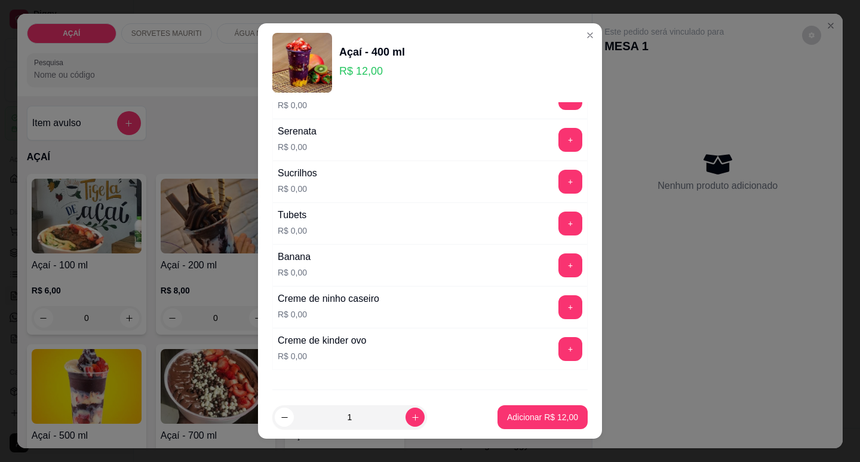
scroll to position [1471, 0]
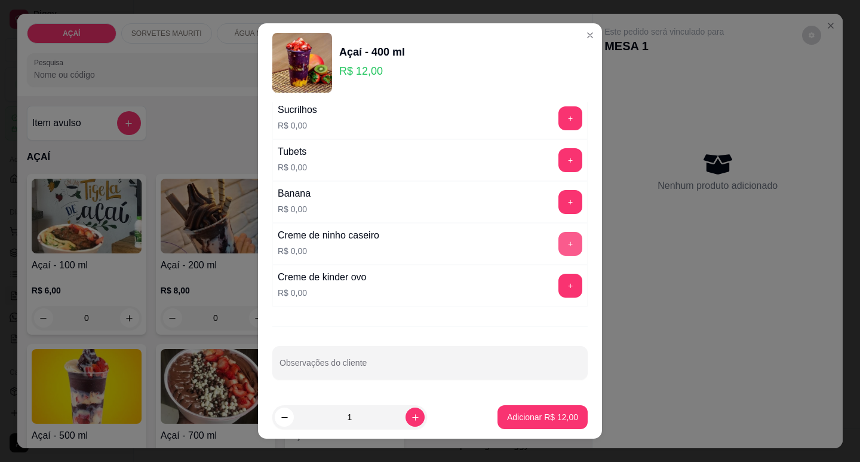
click at [559, 242] on button "+" at bounding box center [571, 244] width 24 height 24
click at [559, 210] on button "+" at bounding box center [570, 201] width 23 height 23
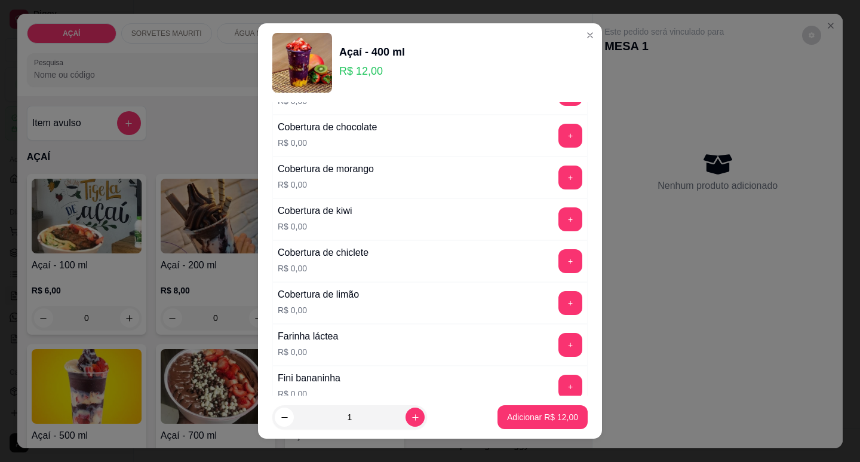
scroll to position [575, 0]
click at [559, 188] on button "+" at bounding box center [571, 178] width 24 height 24
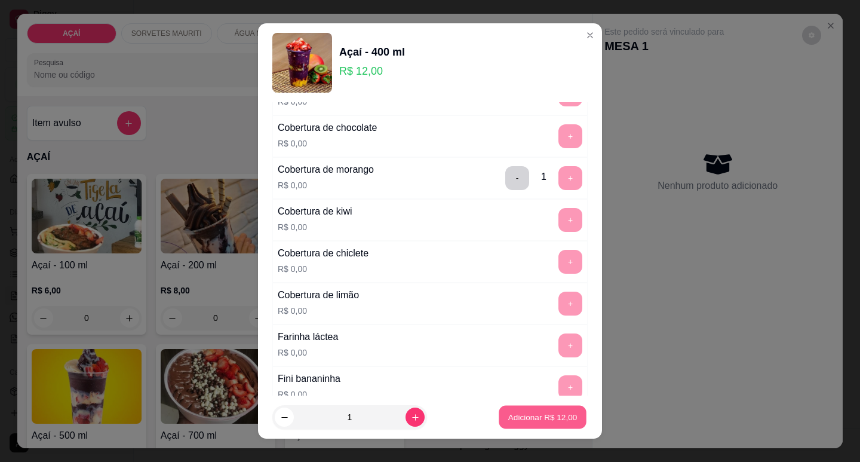
click at [548, 412] on p "Adicionar R$ 12,00" at bounding box center [542, 417] width 69 height 11
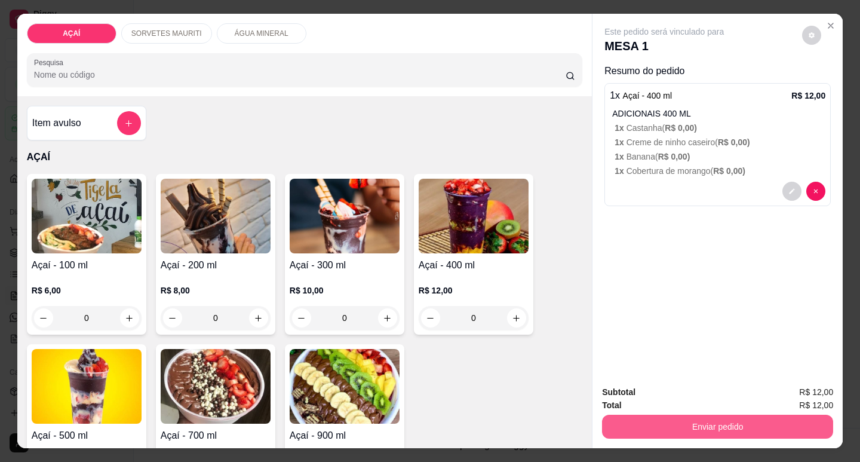
click at [663, 425] on button "Enviar pedido" at bounding box center [717, 427] width 231 height 24
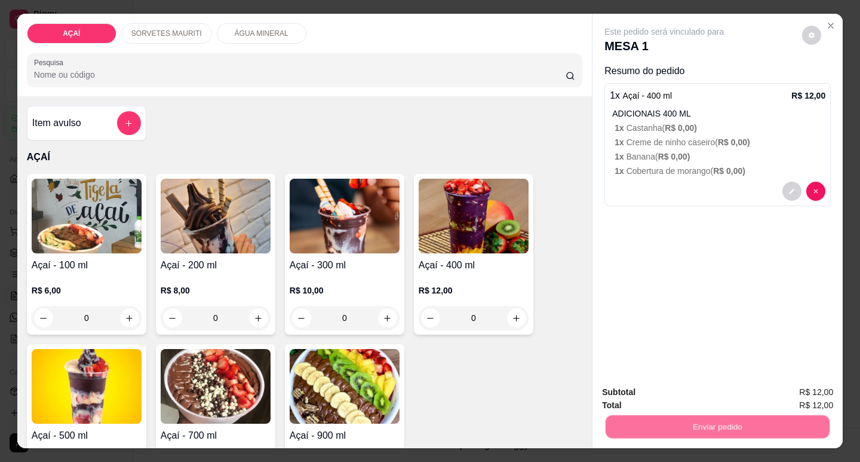
click at [672, 382] on button "Não registrar e enviar pedido" at bounding box center [678, 392] width 124 height 23
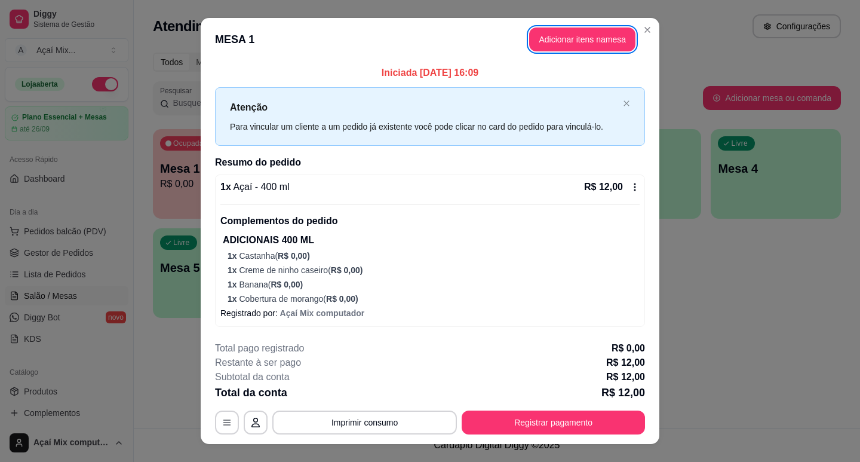
click at [554, 415] on button "Registrar pagamento" at bounding box center [553, 422] width 183 height 24
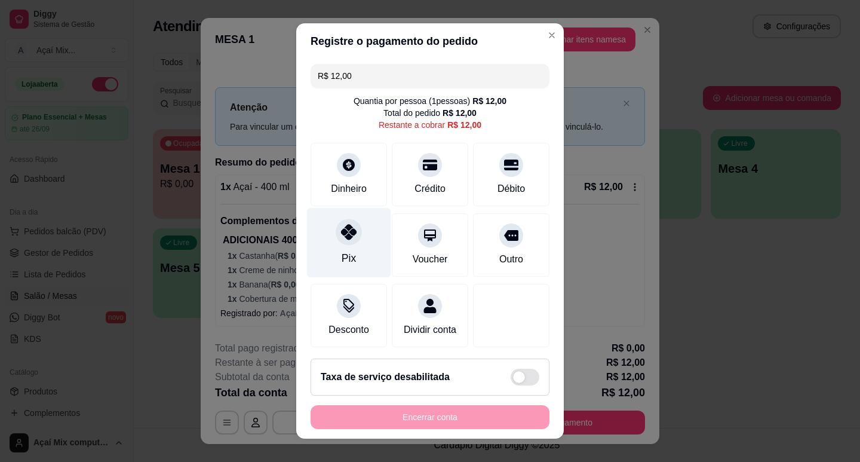
click at [342, 259] on div "Pix" at bounding box center [349, 258] width 14 height 16
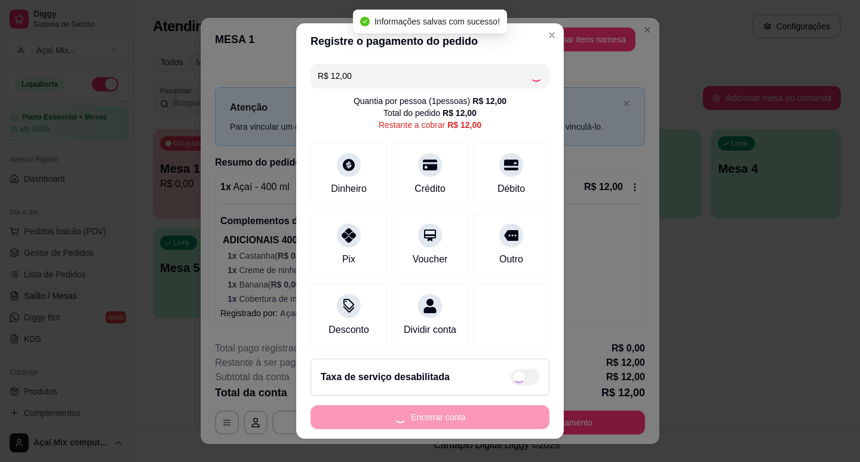
type input "R$ 0,00"
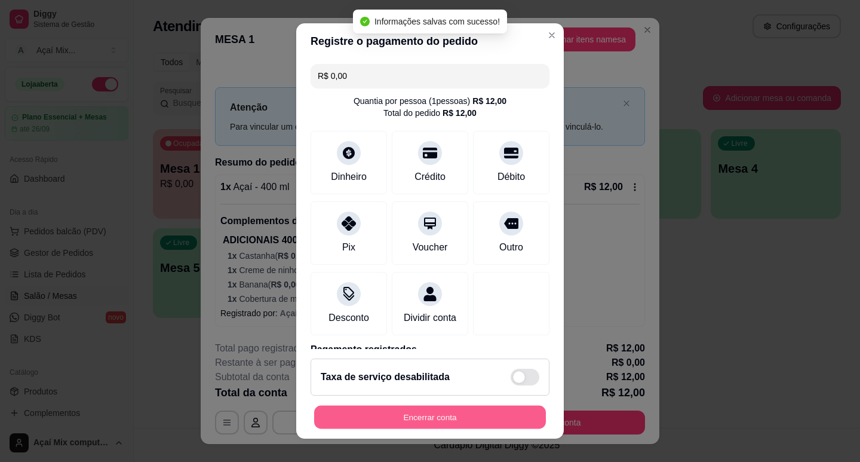
click at [460, 419] on button "Encerrar conta" at bounding box center [430, 417] width 232 height 23
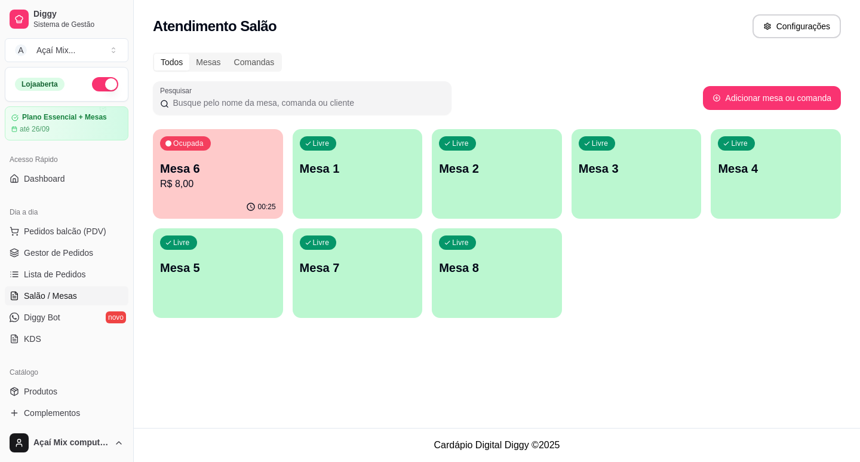
click at [380, 200] on div "Livre Mesa 1" at bounding box center [358, 166] width 130 height 75
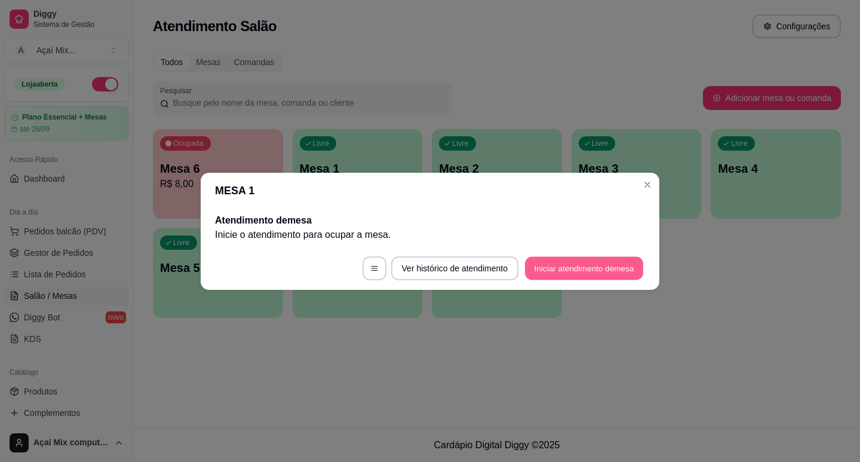
click at [625, 260] on button "Iniciar atendimento de mesa" at bounding box center [584, 267] width 118 height 23
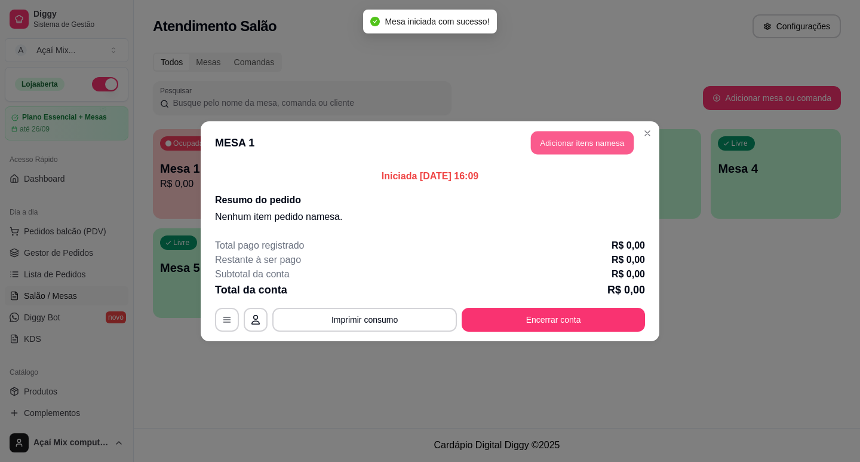
click at [576, 143] on button "Adicionar itens na mesa" at bounding box center [582, 142] width 103 height 23
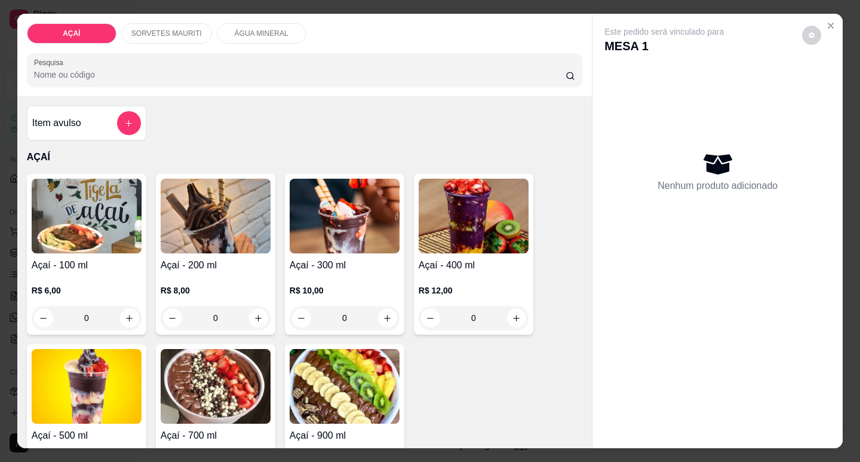
click at [207, 277] on div "R$ 8,00 0" at bounding box center [216, 300] width 110 height 57
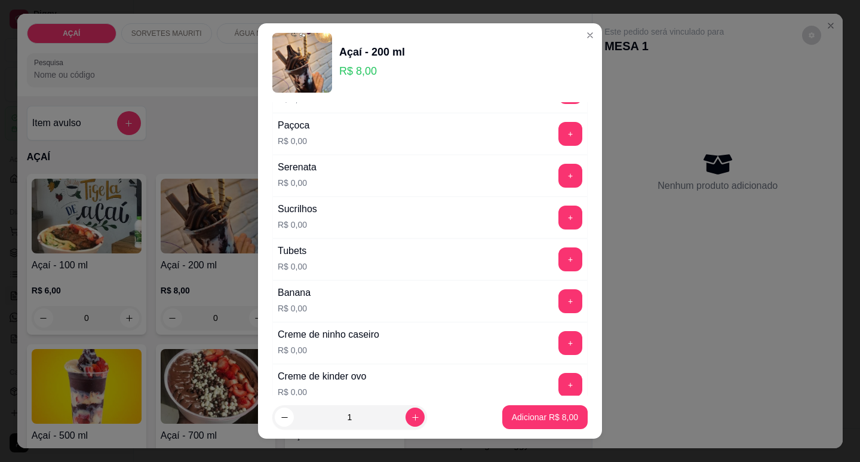
scroll to position [1471, 0]
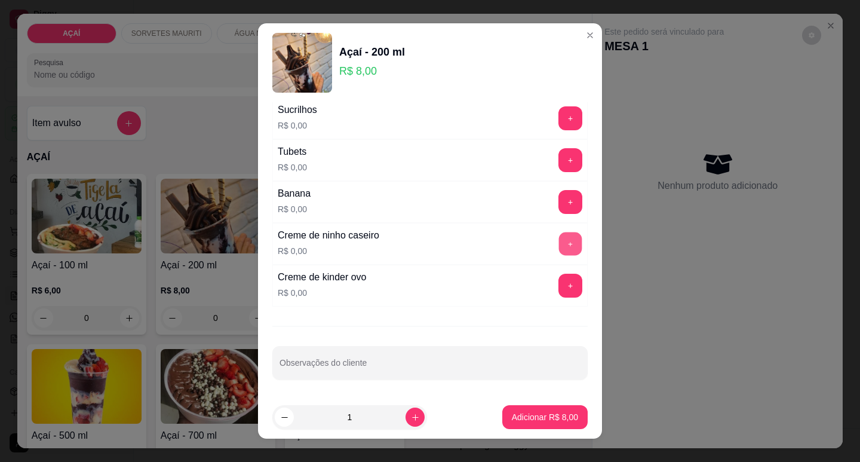
click at [559, 234] on button "+" at bounding box center [570, 243] width 23 height 23
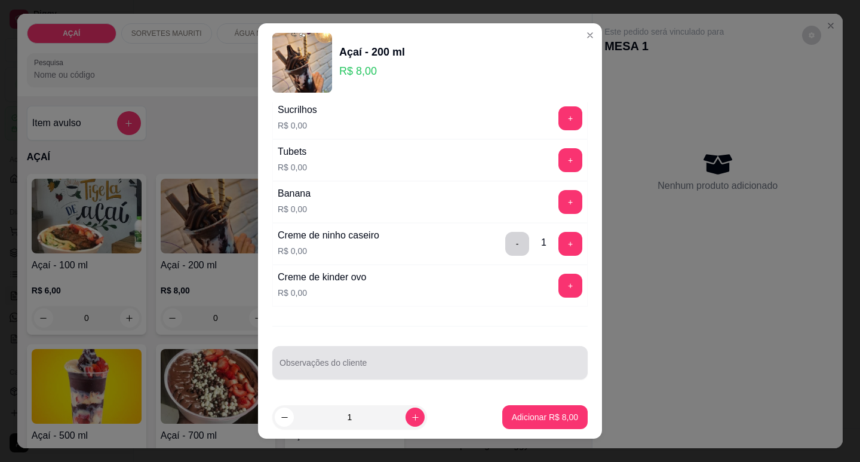
click at [495, 360] on div at bounding box center [430, 363] width 301 height 24
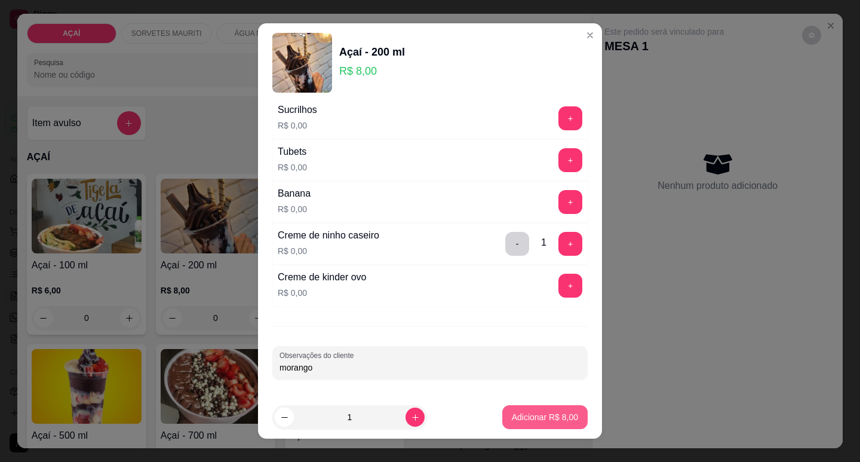
type input "morango"
click at [502, 416] on button "Adicionar R$ 8,00" at bounding box center [544, 417] width 85 height 24
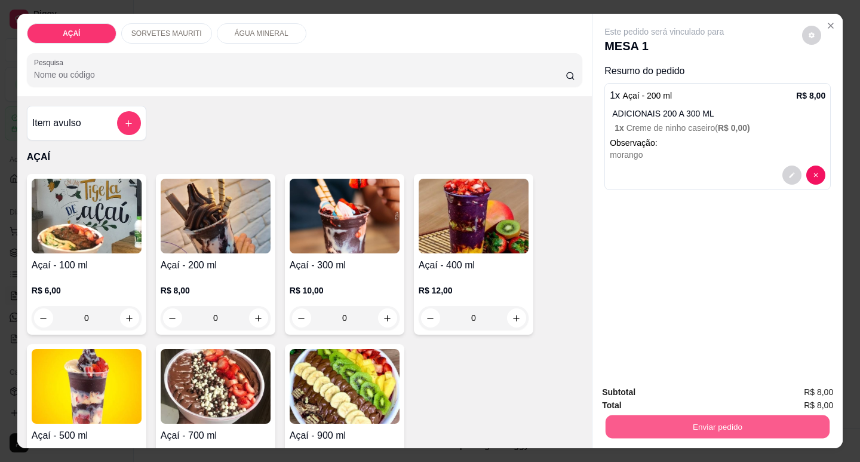
click at [611, 424] on button "Enviar pedido" at bounding box center [718, 426] width 224 height 23
click at [625, 388] on button "Não registrar e enviar pedido" at bounding box center [678, 392] width 124 height 23
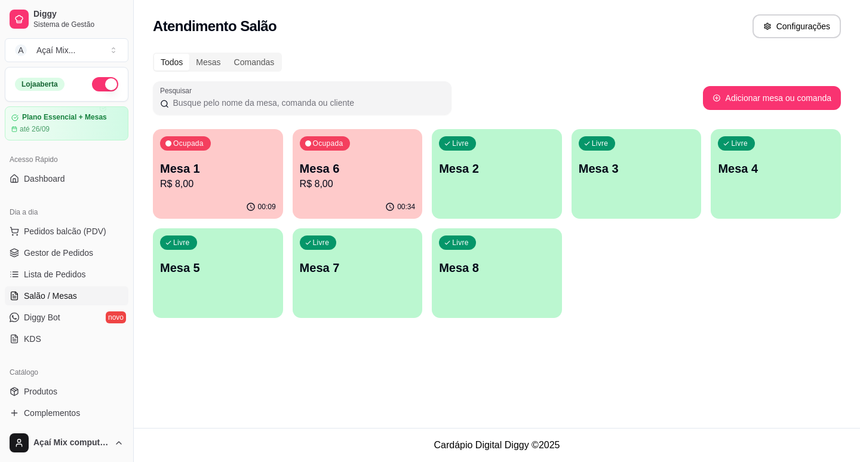
click at [472, 203] on div "Livre Mesa 2" at bounding box center [497, 166] width 130 height 75
click at [533, 185] on div "Livre Mesa 2" at bounding box center [497, 166] width 130 height 75
click at [506, 150] on div "Livre Mesa 2" at bounding box center [497, 166] width 126 height 73
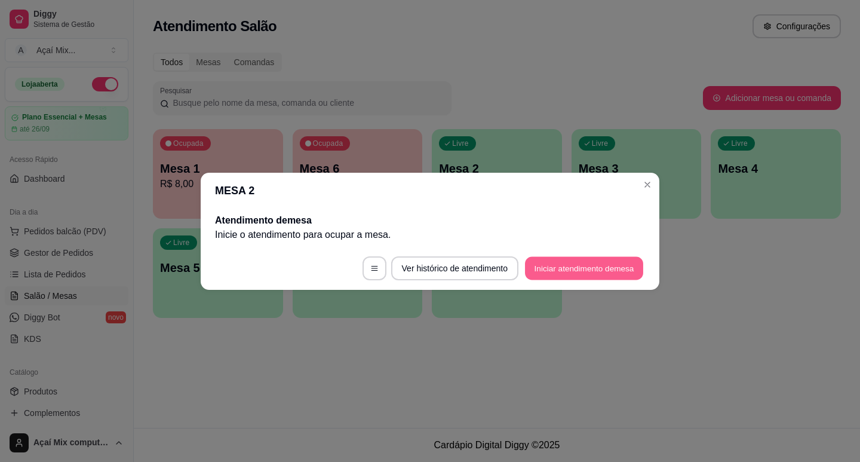
click at [554, 258] on button "Iniciar atendimento de mesa" at bounding box center [584, 267] width 118 height 23
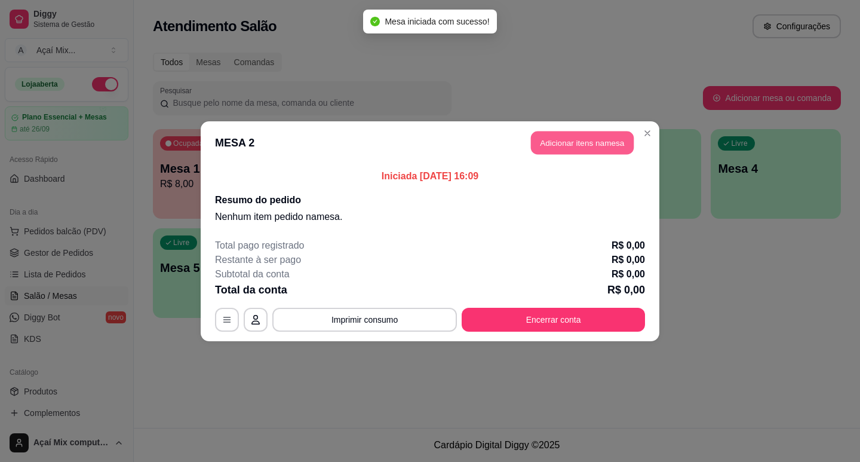
click at [565, 145] on button "Adicionar itens na mesa" at bounding box center [582, 142] width 103 height 23
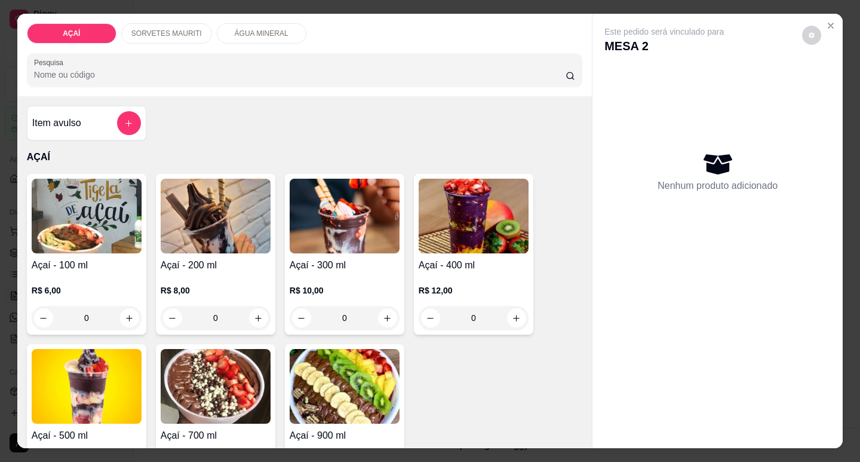
click at [354, 230] on img at bounding box center [345, 216] width 110 height 75
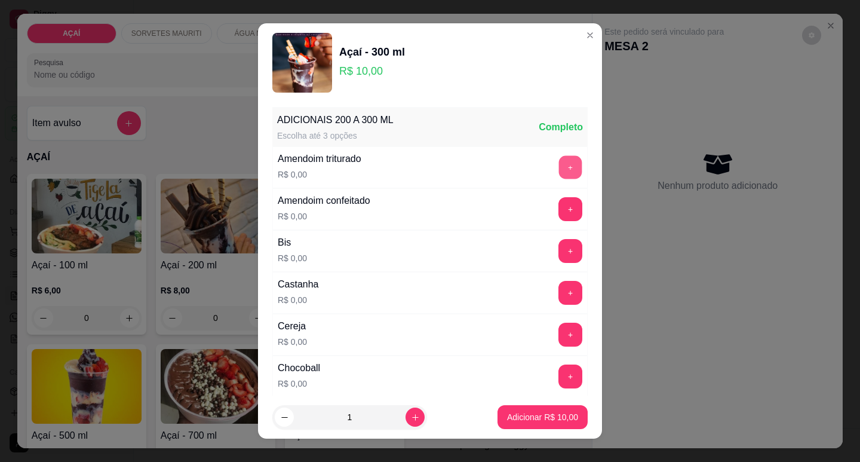
click at [559, 173] on button "+" at bounding box center [570, 166] width 23 height 23
click at [559, 287] on button "+" at bounding box center [571, 293] width 24 height 24
click at [505, 171] on button "-" at bounding box center [517, 167] width 24 height 24
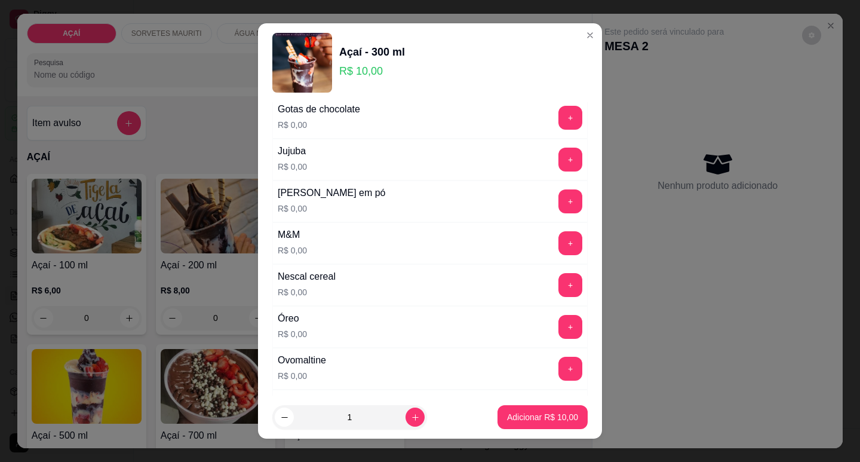
scroll to position [1075, 0]
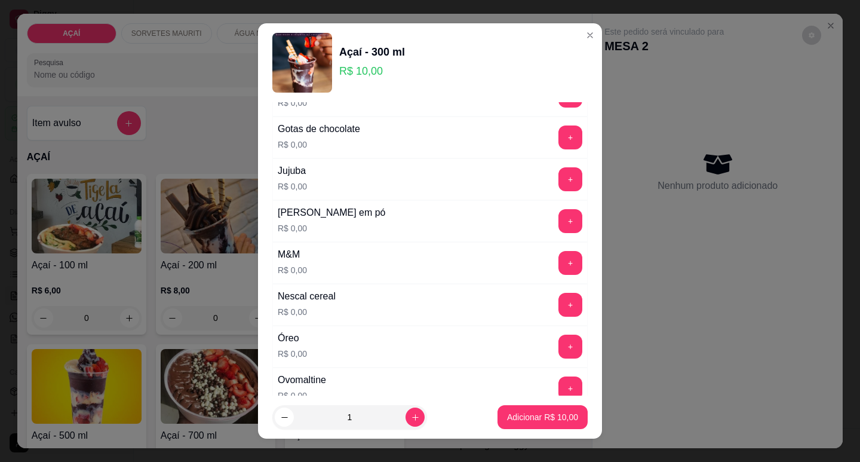
click at [560, 232] on div "+" at bounding box center [570, 221] width 33 height 24
click at [559, 226] on button "+" at bounding box center [571, 221] width 24 height 24
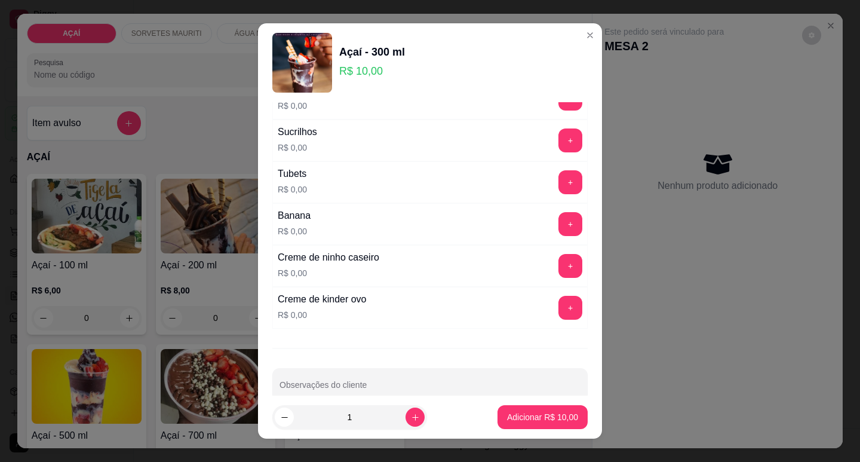
scroll to position [1471, 0]
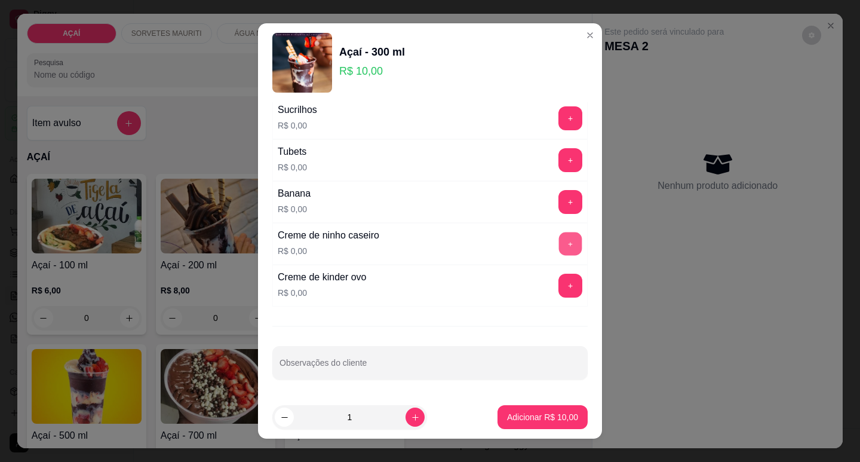
click at [559, 248] on button "+" at bounding box center [570, 243] width 23 height 23
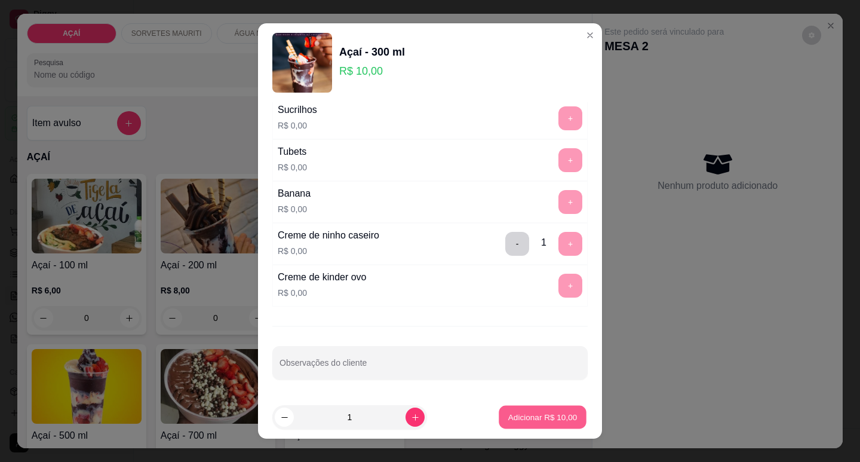
click at [521, 413] on p "Adicionar R$ 10,00" at bounding box center [542, 417] width 69 height 11
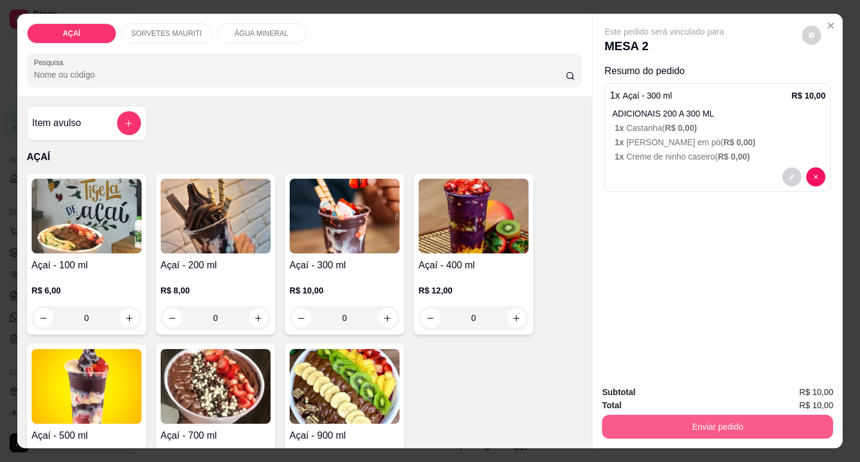
click at [661, 418] on button "Enviar pedido" at bounding box center [717, 427] width 231 height 24
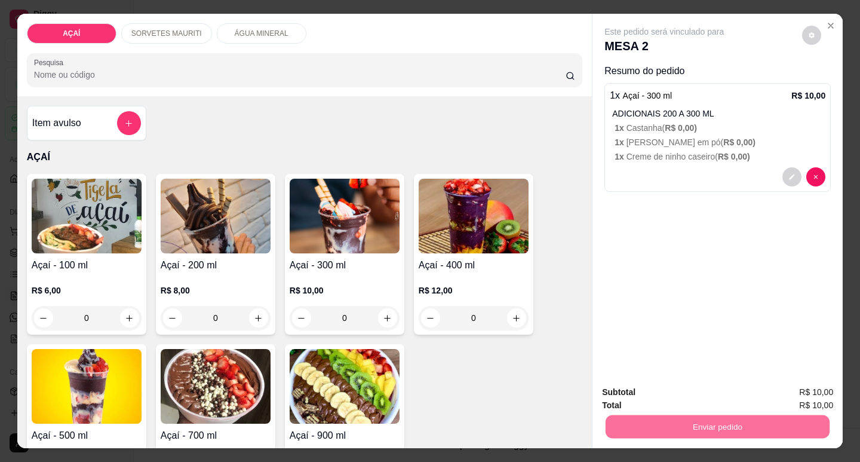
click at [673, 390] on button "Não registrar e enviar pedido" at bounding box center [678, 392] width 121 height 22
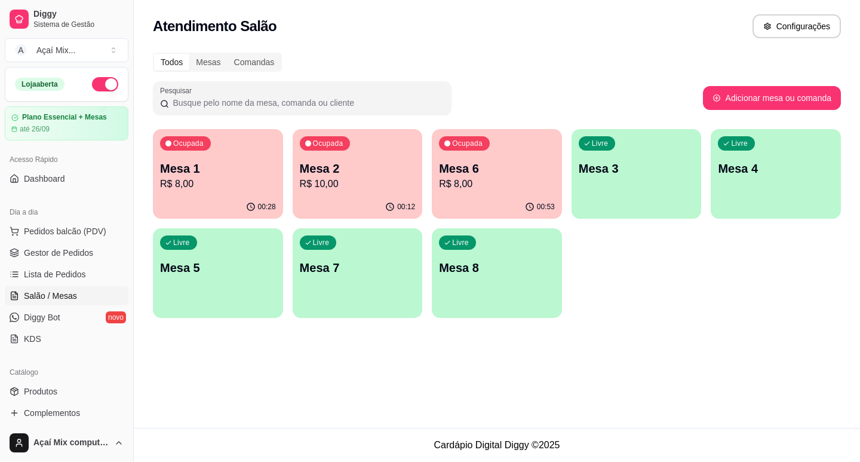
click at [593, 194] on div "Livre Mesa 3" at bounding box center [637, 166] width 130 height 75
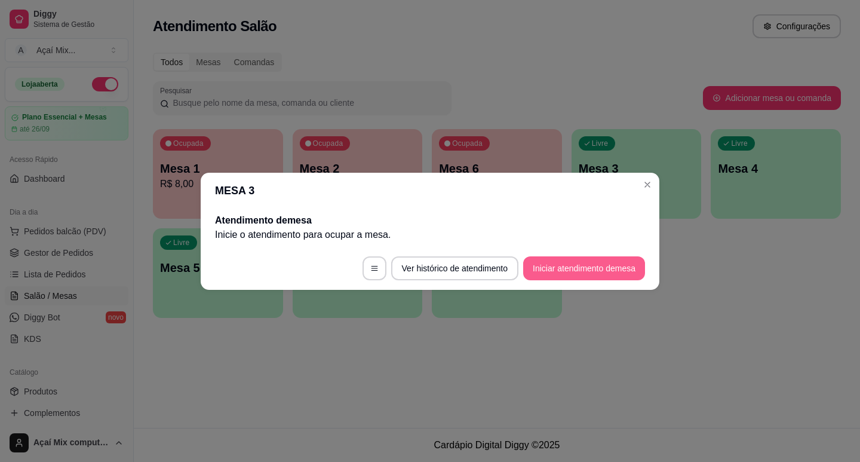
click at [590, 274] on button "Iniciar atendimento de mesa" at bounding box center [584, 268] width 122 height 24
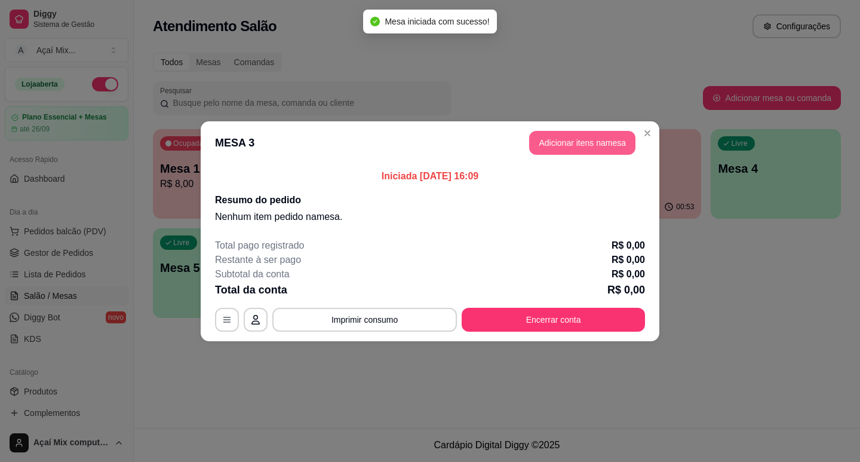
click at [559, 141] on button "Adicionar itens na mesa" at bounding box center [582, 143] width 106 height 24
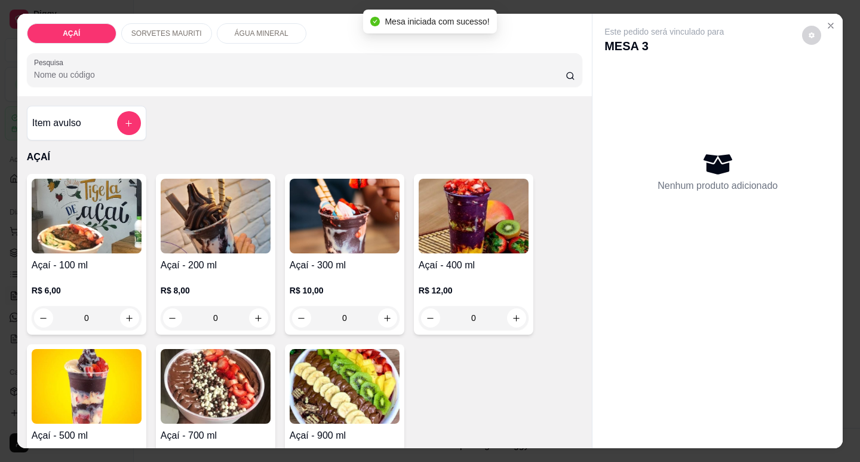
click at [216, 258] on h4 "Açaí - 200 ml" at bounding box center [216, 265] width 110 height 14
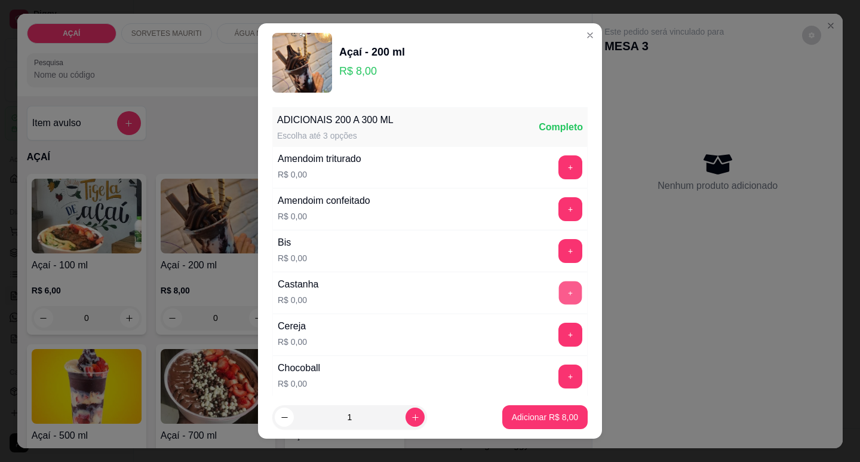
click at [559, 294] on button "+" at bounding box center [570, 292] width 23 height 23
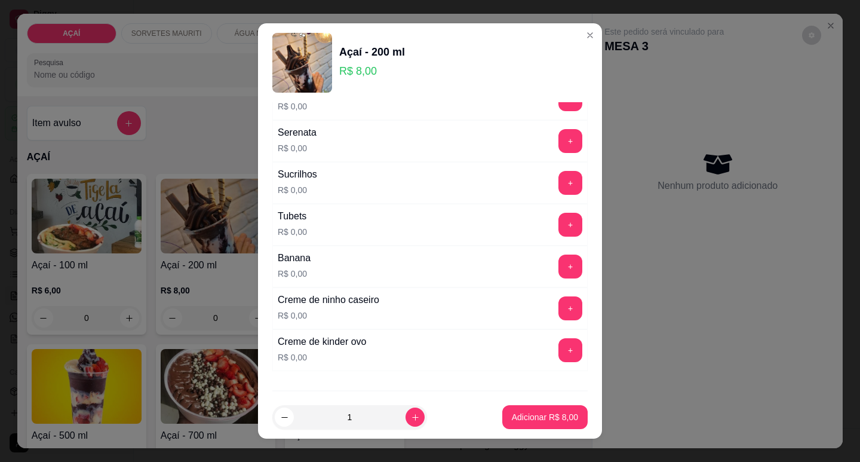
scroll to position [1434, 0]
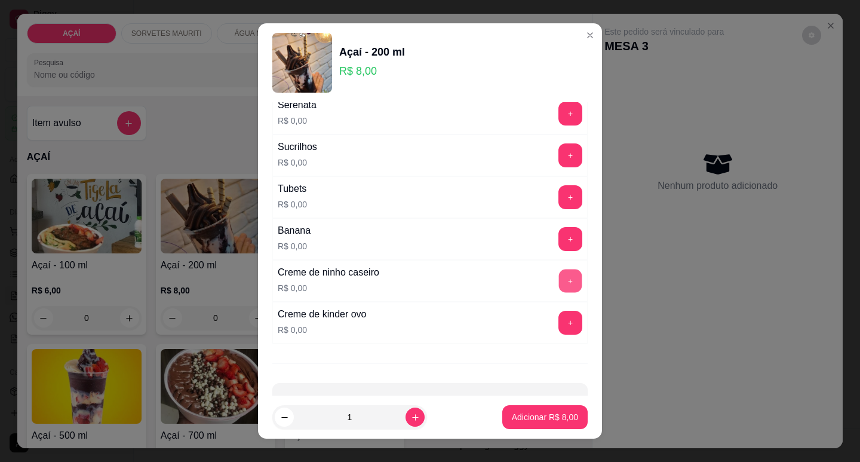
click at [559, 283] on button "+" at bounding box center [570, 280] width 23 height 23
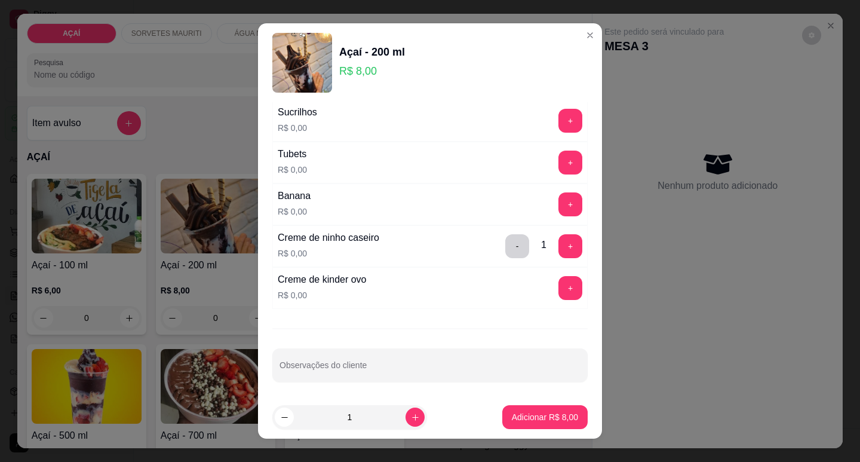
scroll to position [1471, 0]
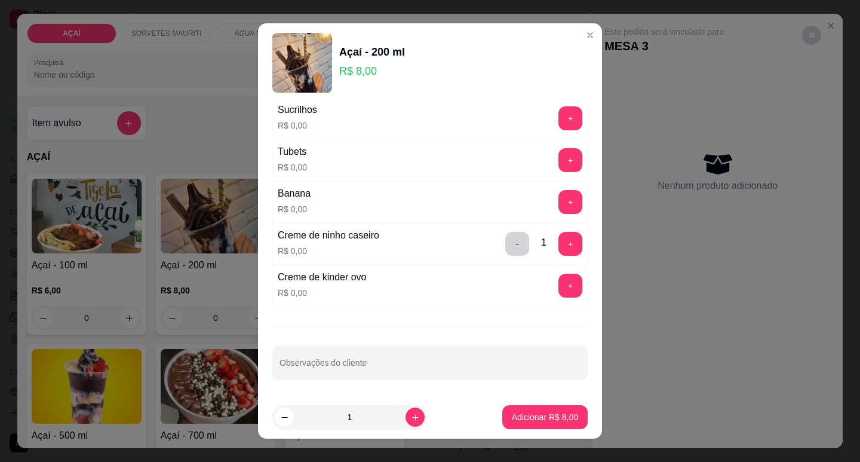
click at [548, 256] on div "Creme de ninho caseiro R$ 0,00 - 1 +" at bounding box center [429, 244] width 315 height 42
click at [559, 242] on button "+" at bounding box center [570, 243] width 23 height 23
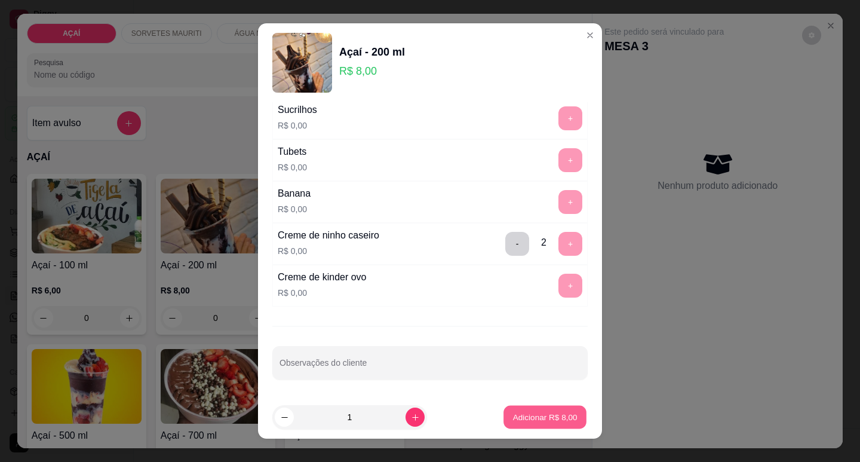
click at [543, 417] on p "Adicionar R$ 8,00" at bounding box center [545, 417] width 65 height 11
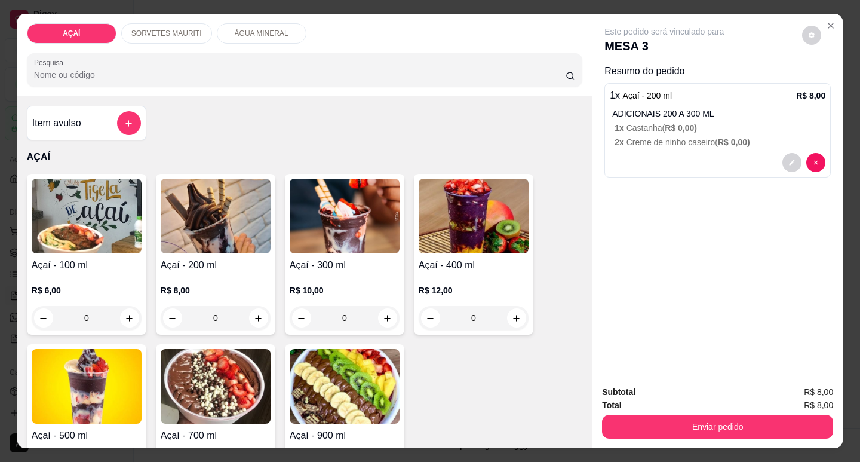
click at [175, 285] on p "R$ 8,00" at bounding box center [216, 290] width 110 height 12
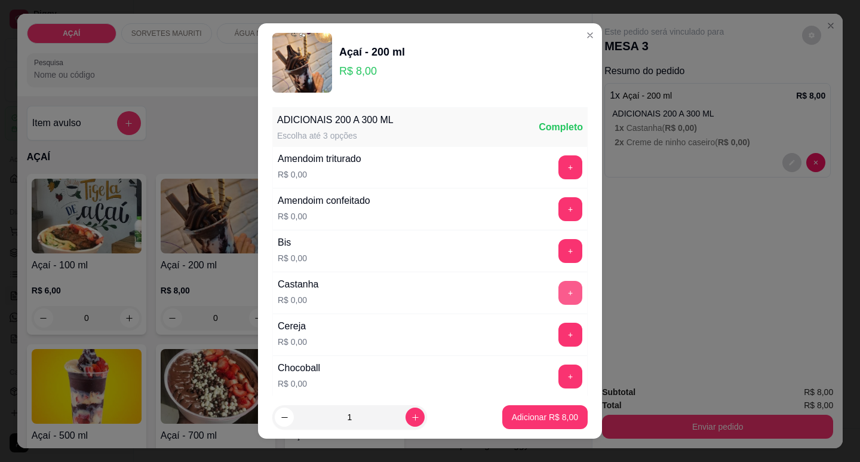
click at [559, 296] on button "+" at bounding box center [571, 293] width 24 height 24
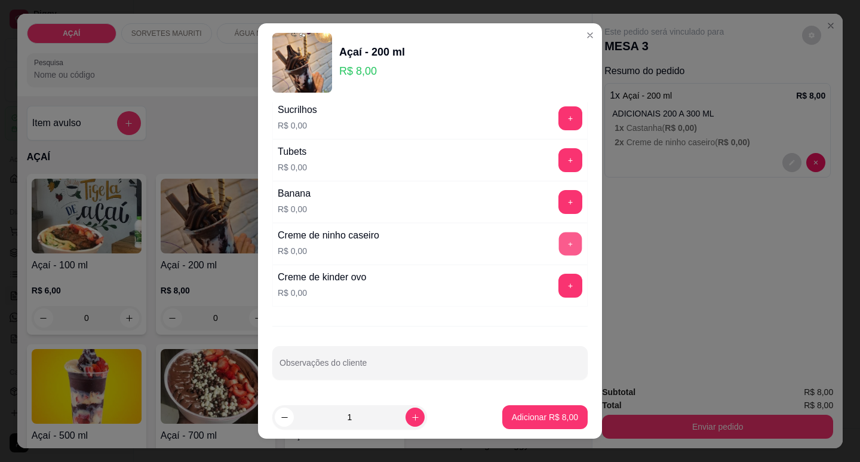
click at [559, 243] on button "+" at bounding box center [570, 243] width 23 height 23
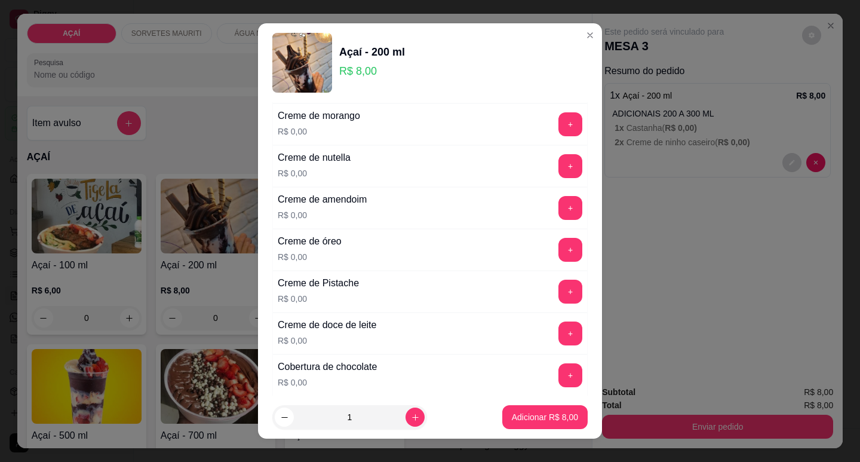
scroll to position [276, 0]
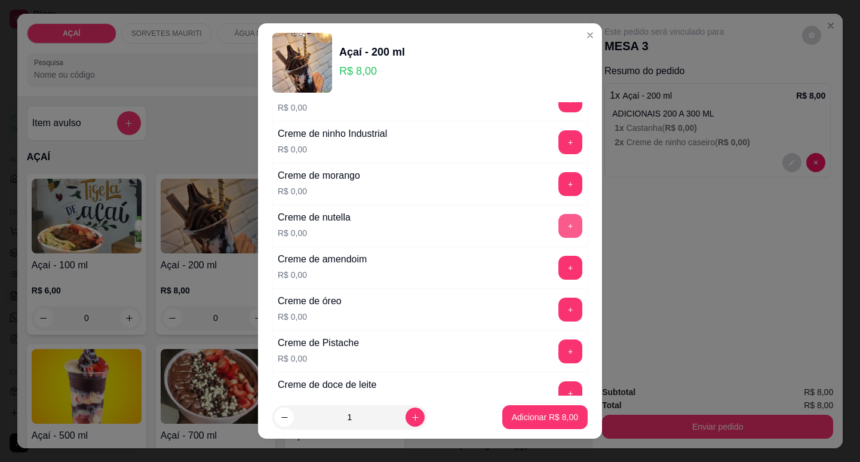
click at [559, 229] on button "+" at bounding box center [571, 226] width 24 height 24
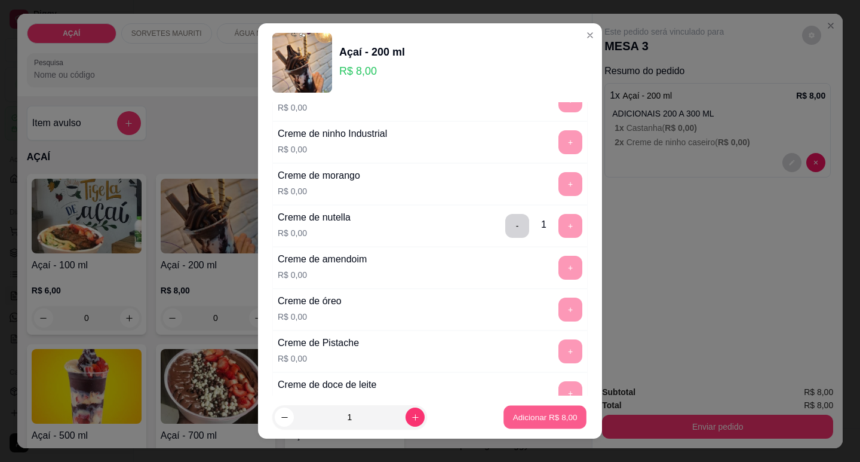
click at [520, 422] on p "Adicionar R$ 8,00" at bounding box center [545, 417] width 65 height 11
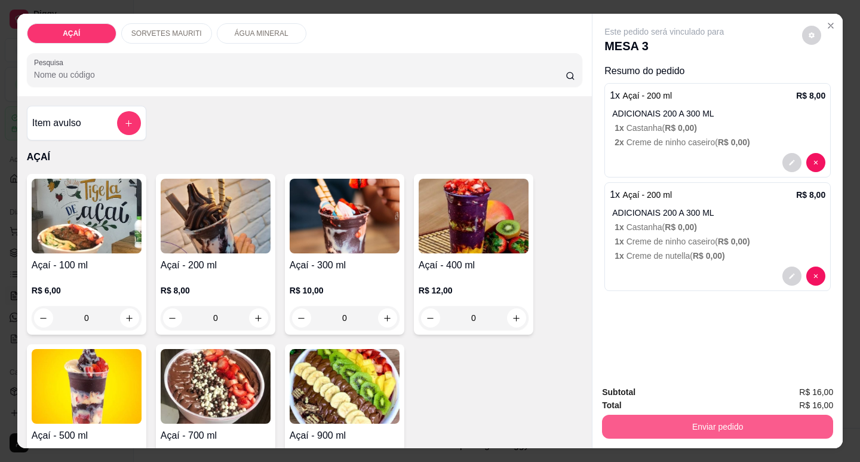
click at [790, 426] on button "Enviar pedido" at bounding box center [717, 427] width 231 height 24
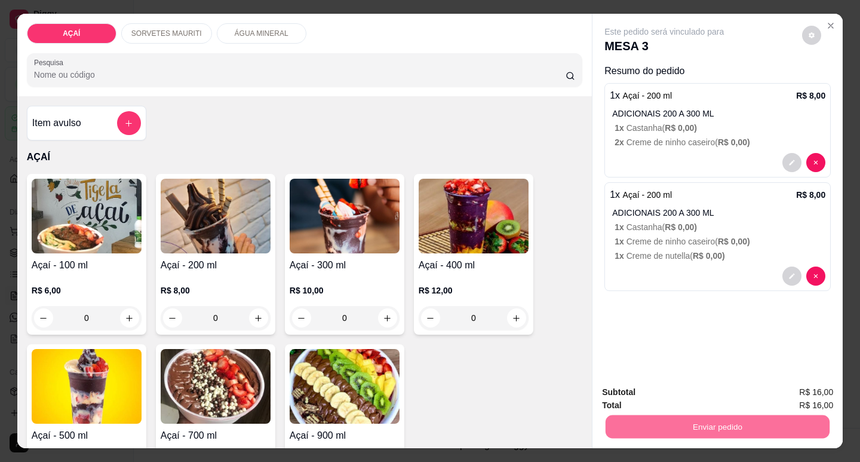
click at [678, 395] on button "Não registrar e enviar pedido" at bounding box center [678, 392] width 121 height 22
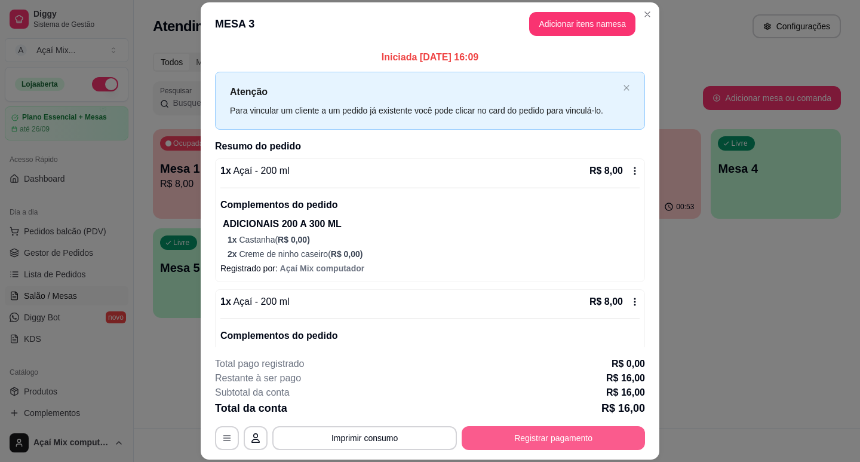
click at [510, 430] on button "Registrar pagamento" at bounding box center [553, 438] width 183 height 24
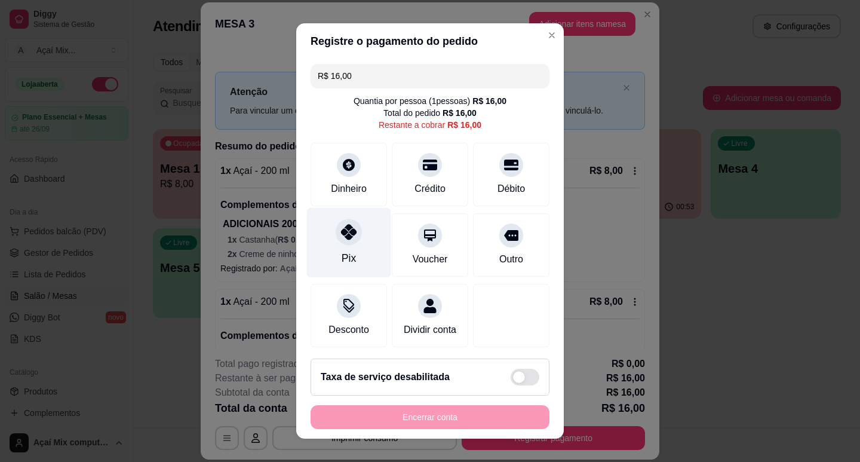
click at [361, 250] on div "Pix" at bounding box center [349, 242] width 84 height 70
click at [403, 416] on div "Encerrar conta" at bounding box center [430, 417] width 239 height 24
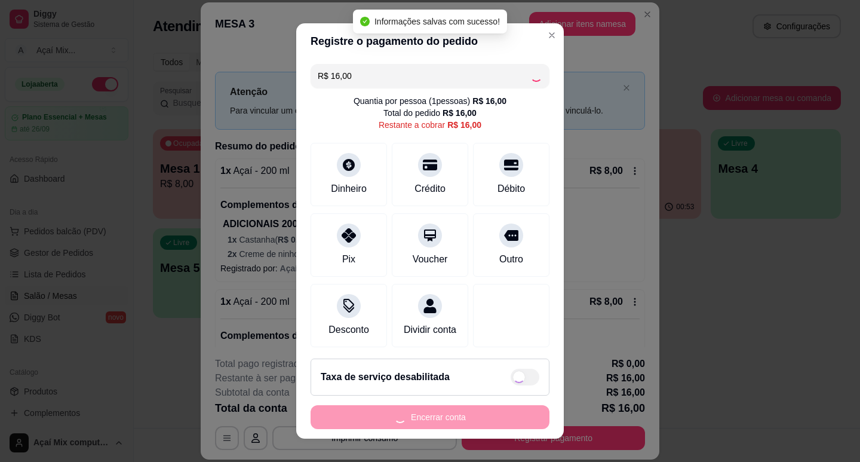
type input "R$ 0,00"
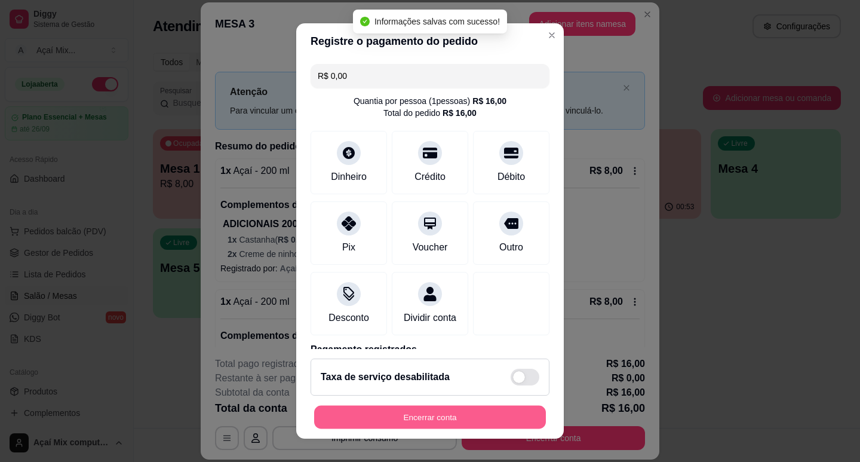
click at [403, 416] on button "Encerrar conta" at bounding box center [430, 417] width 232 height 23
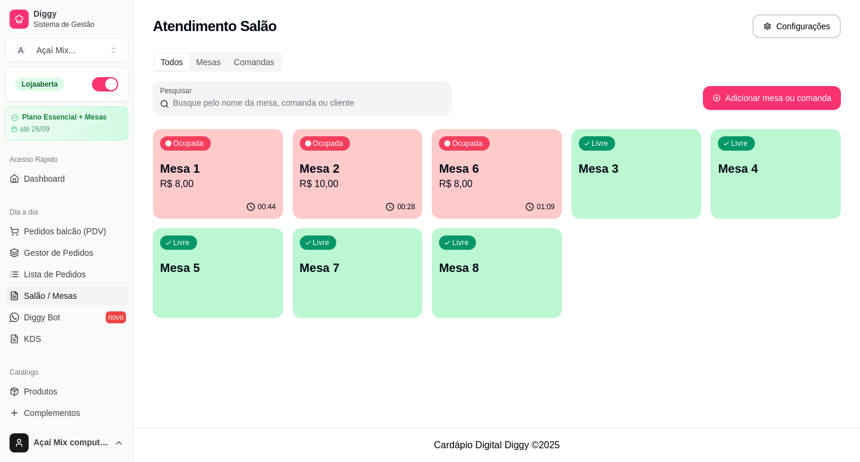
click at [607, 179] on div "Livre Mesa 3" at bounding box center [637, 166] width 130 height 75
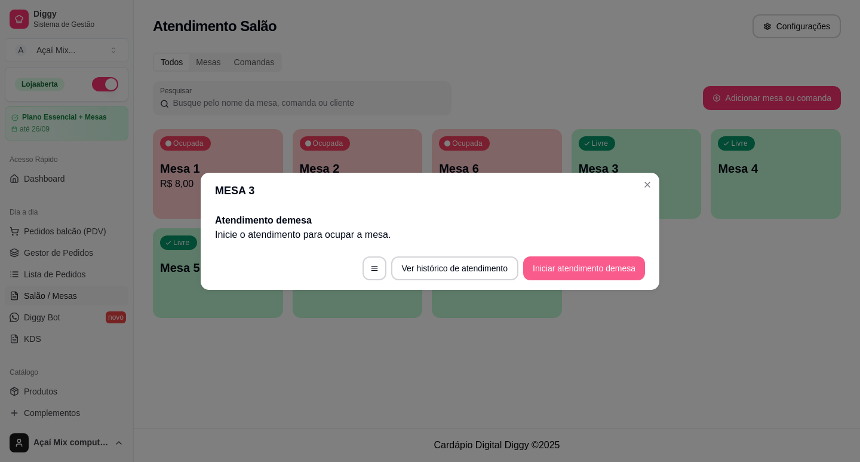
click at [588, 269] on button "Iniciar atendimento de mesa" at bounding box center [584, 268] width 122 height 24
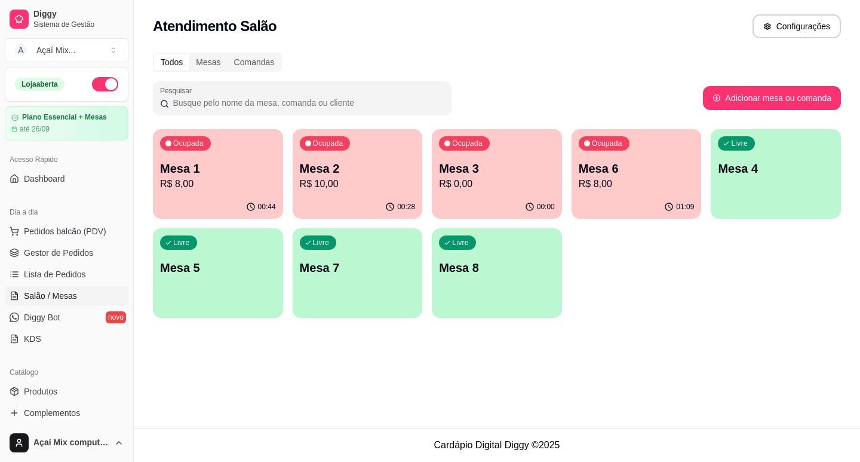
click at [615, 168] on p "Mesa 6" at bounding box center [637, 168] width 116 height 17
click at [494, 184] on p "R$ 0,00" at bounding box center [497, 184] width 112 height 14
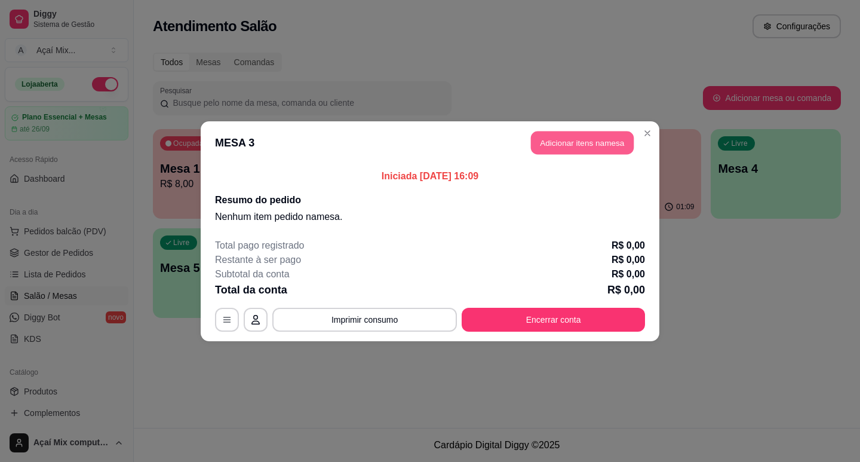
click at [551, 147] on button "Adicionar itens na mesa" at bounding box center [582, 142] width 103 height 23
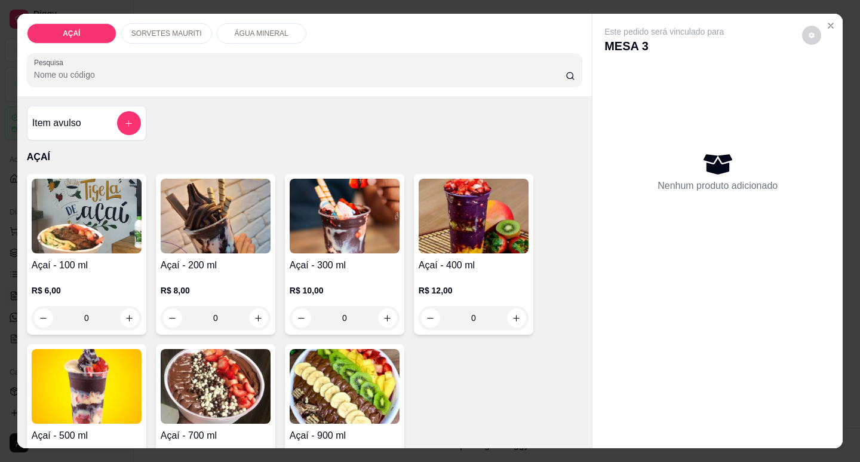
click at [339, 266] on h4 "Açaí - 300 ml" at bounding box center [345, 265] width 110 height 14
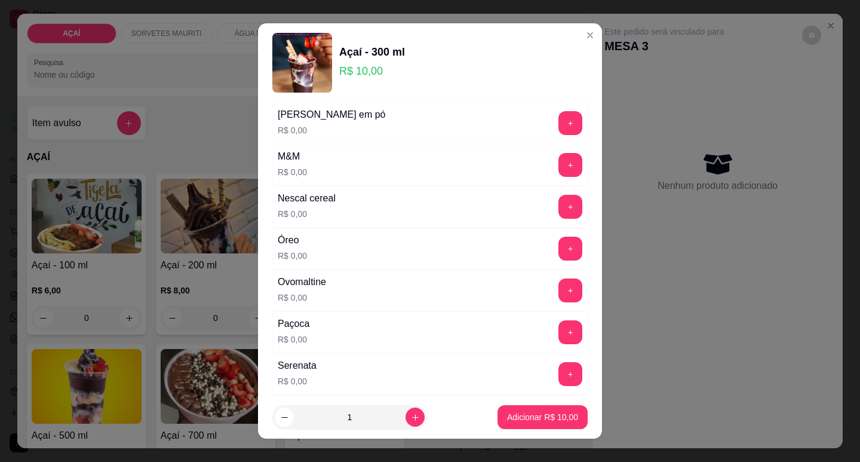
scroll to position [1195, 0]
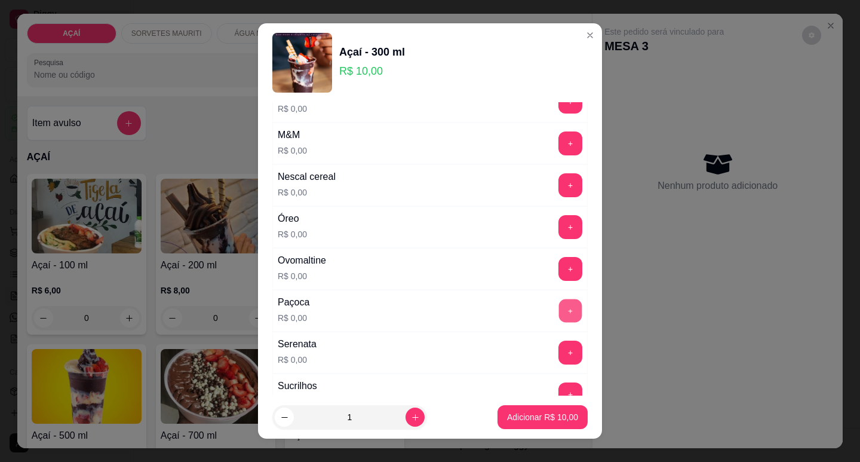
click at [559, 315] on button "+" at bounding box center [570, 310] width 23 height 23
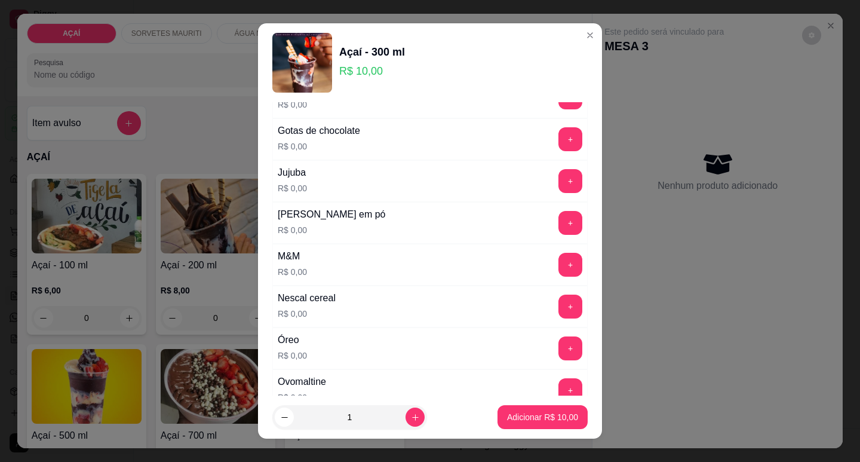
scroll to position [1016, 0]
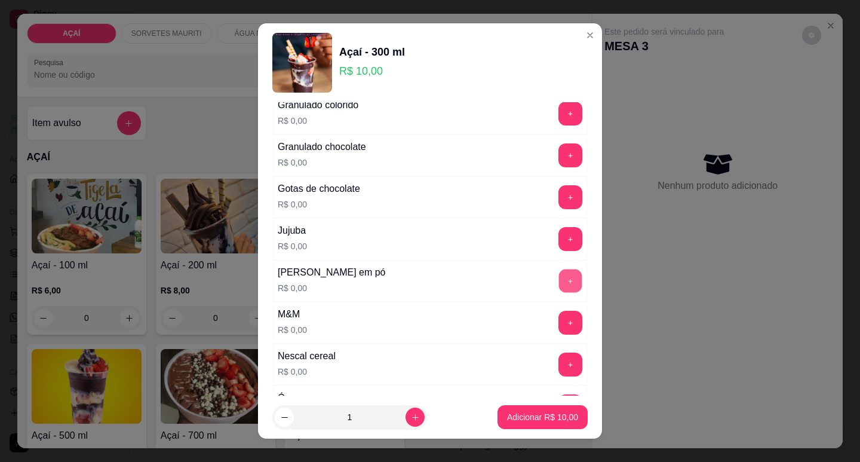
click at [559, 284] on button "+" at bounding box center [570, 280] width 23 height 23
click at [535, 417] on p "Adicionar R$ 10,00" at bounding box center [542, 417] width 71 height 12
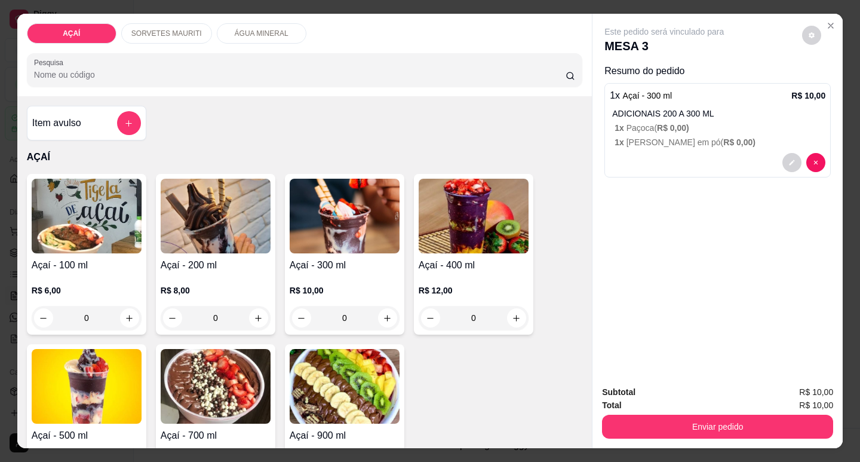
click at [212, 262] on h4 "Açaí - 200 ml" at bounding box center [216, 265] width 110 height 14
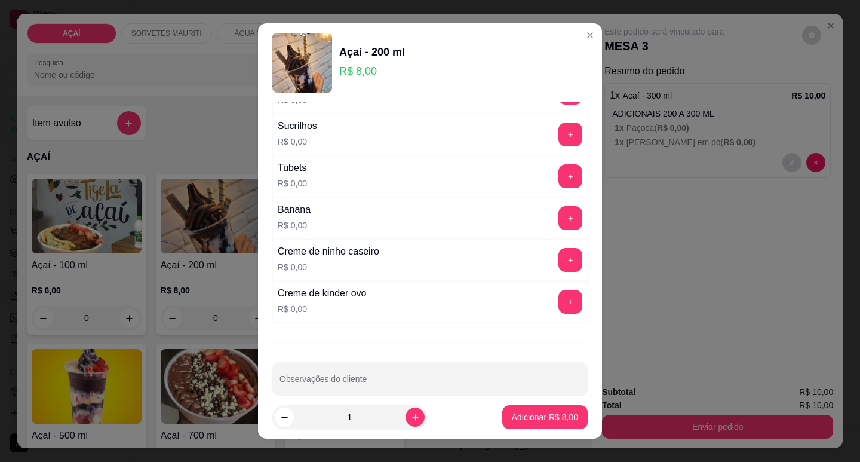
scroll to position [1471, 0]
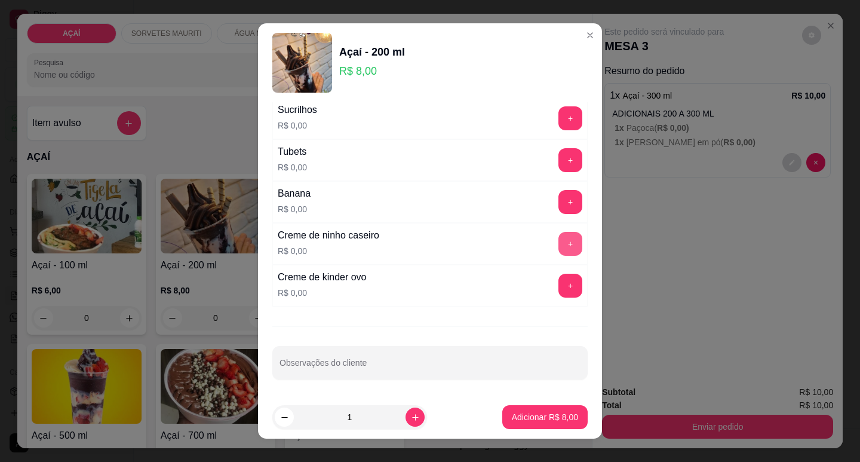
click at [559, 241] on button "+" at bounding box center [571, 244] width 24 height 24
drag, startPoint x: 480, startPoint y: 381, endPoint x: 477, endPoint y: 361, distance: 19.9
click at [477, 366] on div "ADICIONAIS 200 A 300 ML Escolha até 3 opções Completo Amendoim triturado R$ 0,0…" at bounding box center [430, 249] width 344 height 294
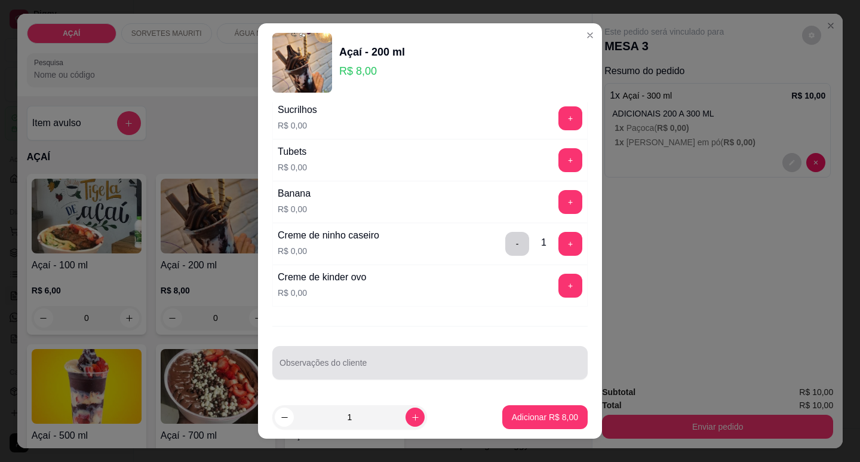
click at [477, 361] on input "Observações do cliente" at bounding box center [430, 367] width 301 height 12
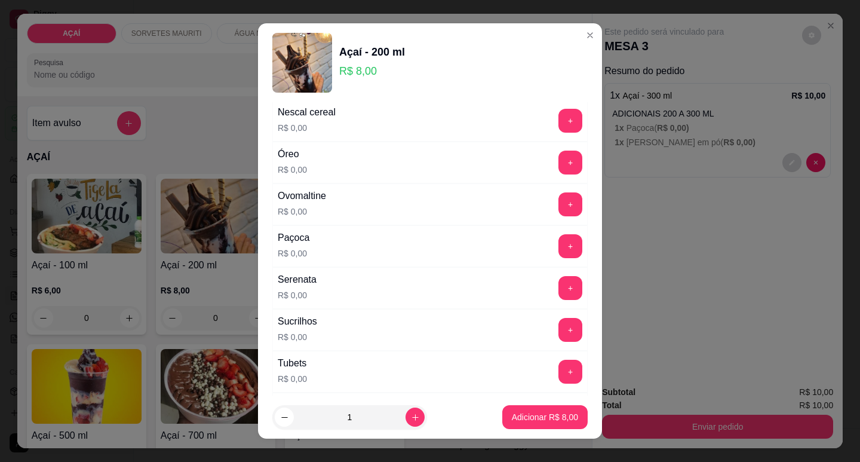
scroll to position [1232, 0]
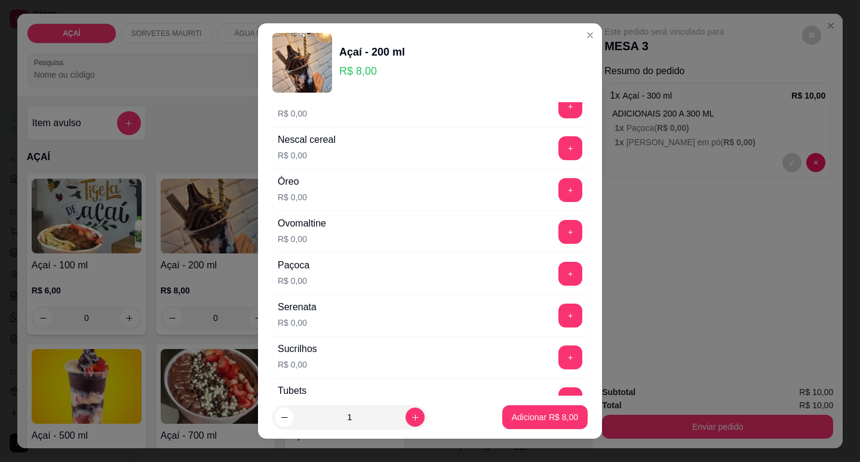
type input "morango"
click at [559, 271] on button "+" at bounding box center [570, 273] width 23 height 23
click at [535, 422] on p "Adicionar R$ 8,00" at bounding box center [545, 417] width 65 height 11
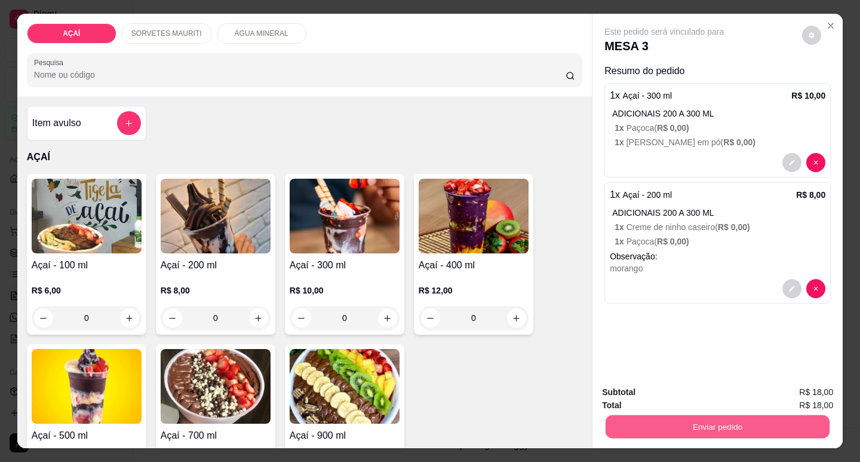
click at [624, 421] on button "Enviar pedido" at bounding box center [718, 426] width 224 height 23
click at [658, 396] on button "Não registrar e enviar pedido" at bounding box center [678, 392] width 121 height 22
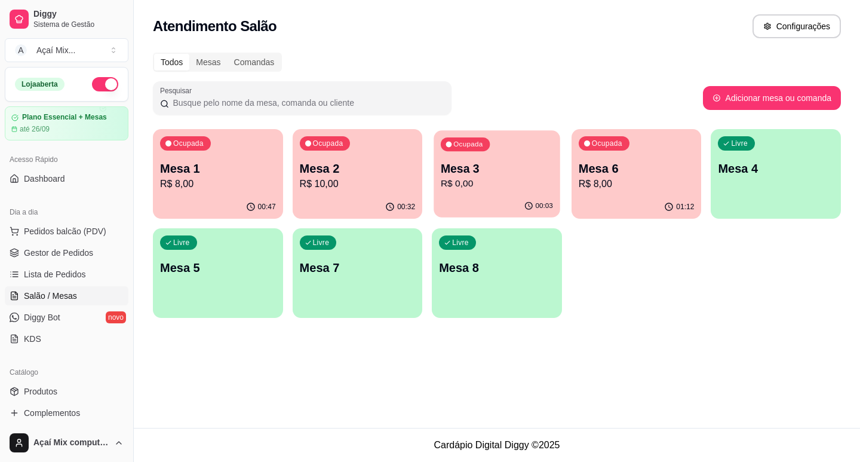
click at [473, 184] on p "R$ 0,00" at bounding box center [497, 184] width 112 height 14
click at [825, 174] on p "Mesa 4" at bounding box center [776, 168] width 116 height 17
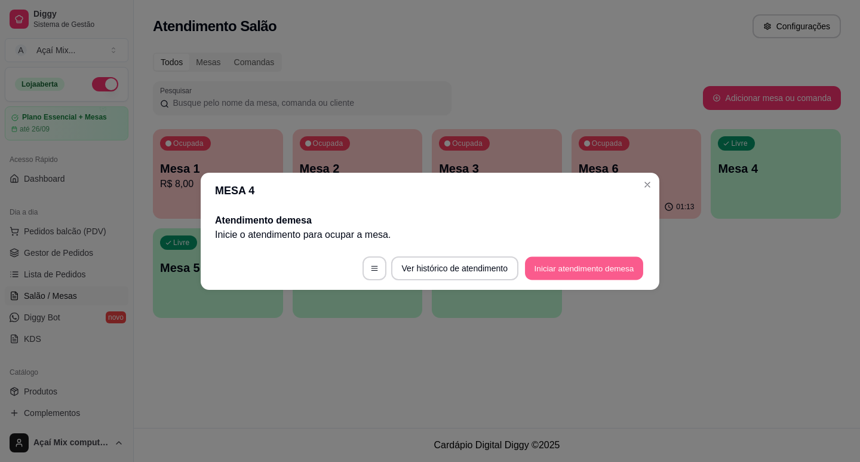
click at [614, 269] on button "Iniciar atendimento de mesa" at bounding box center [584, 267] width 118 height 23
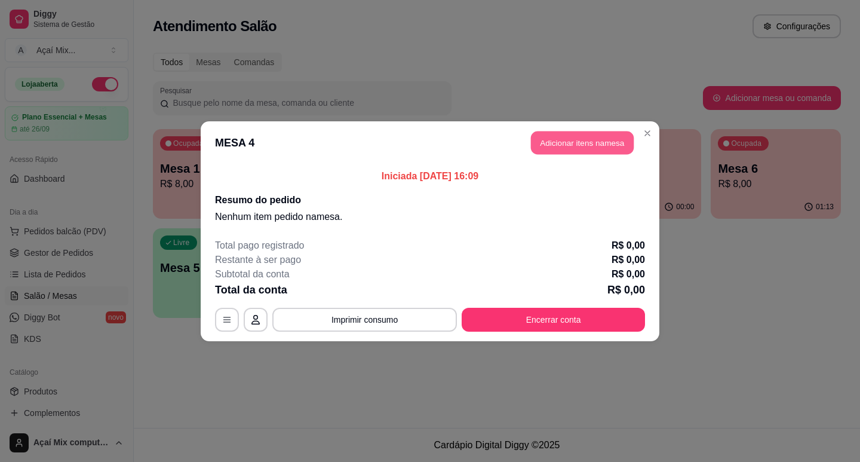
click at [578, 146] on button "Adicionar itens na mesa" at bounding box center [582, 142] width 103 height 23
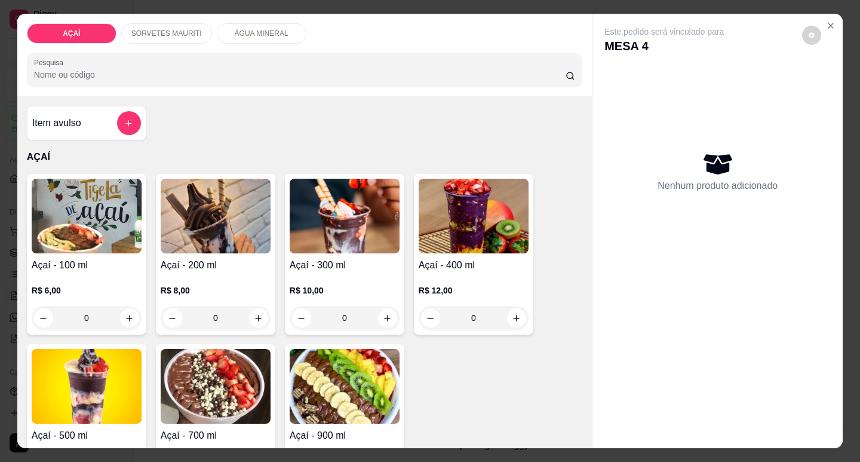
click at [192, 272] on div "R$ 8,00 0" at bounding box center [216, 300] width 110 height 57
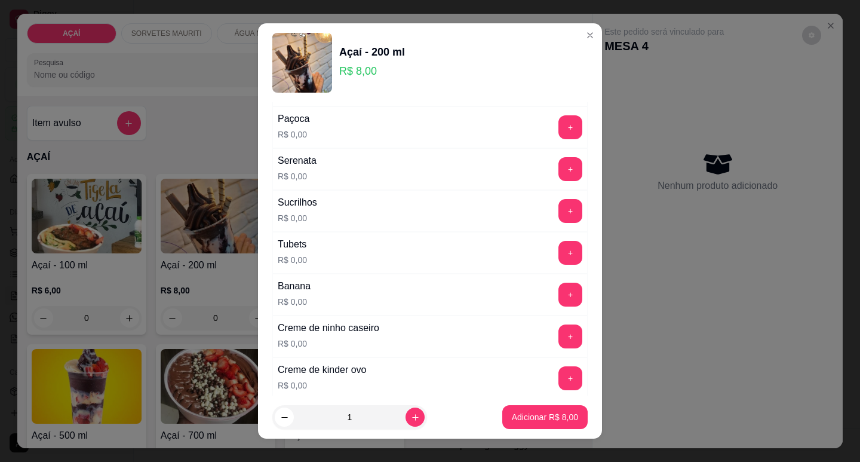
scroll to position [1471, 0]
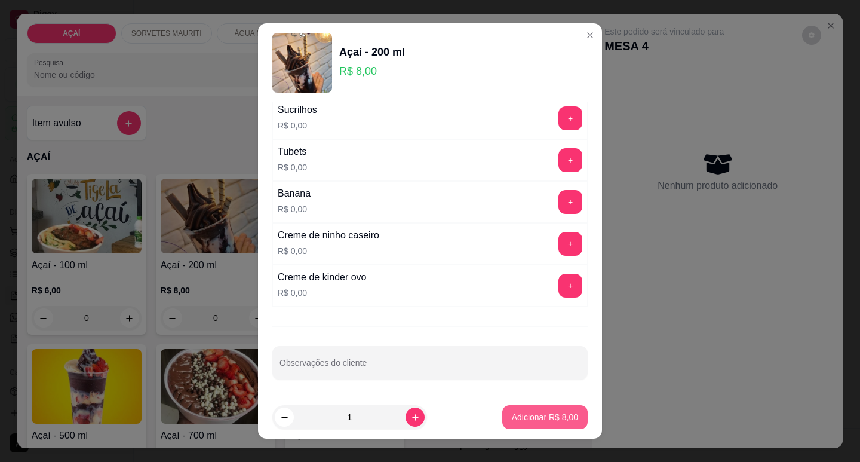
click at [559, 419] on p "Adicionar R$ 8,00" at bounding box center [545, 417] width 66 height 12
type input "1"
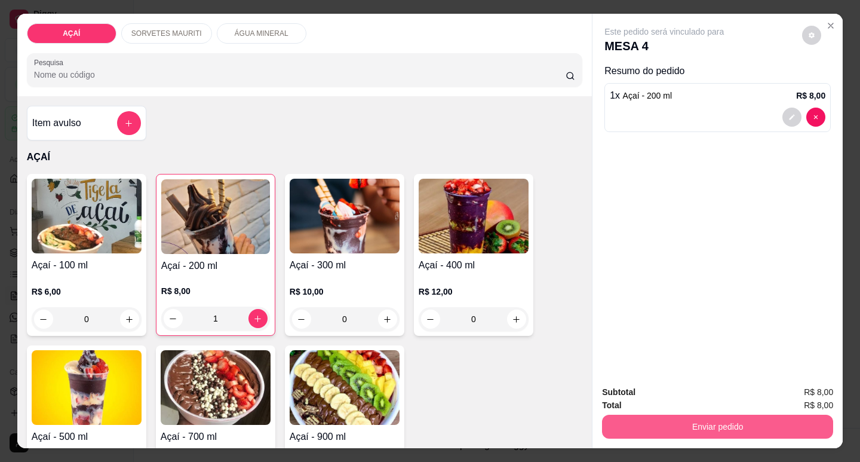
click at [664, 418] on button "Enviar pedido" at bounding box center [717, 427] width 231 height 24
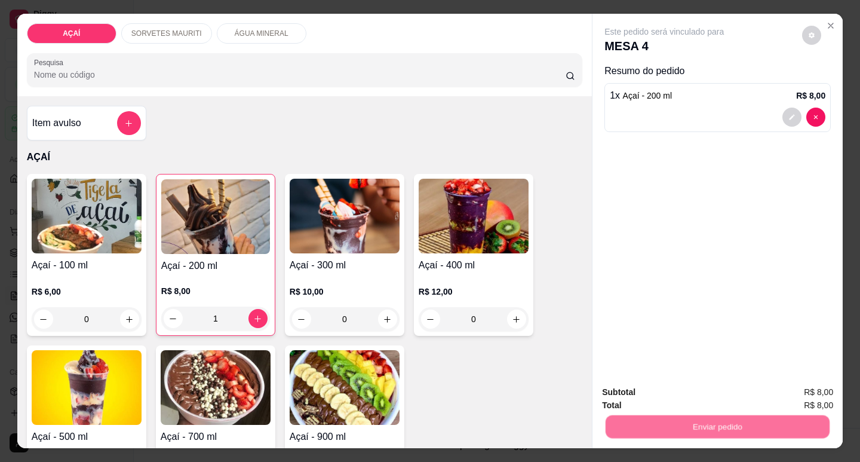
click at [675, 395] on button "Não registrar e enviar pedido" at bounding box center [678, 392] width 124 height 23
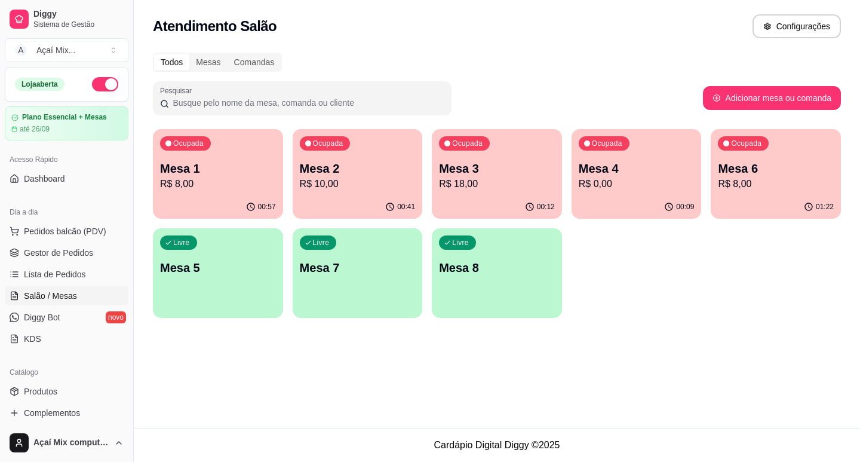
click at [234, 277] on div "Livre Mesa 5" at bounding box center [218, 265] width 130 height 75
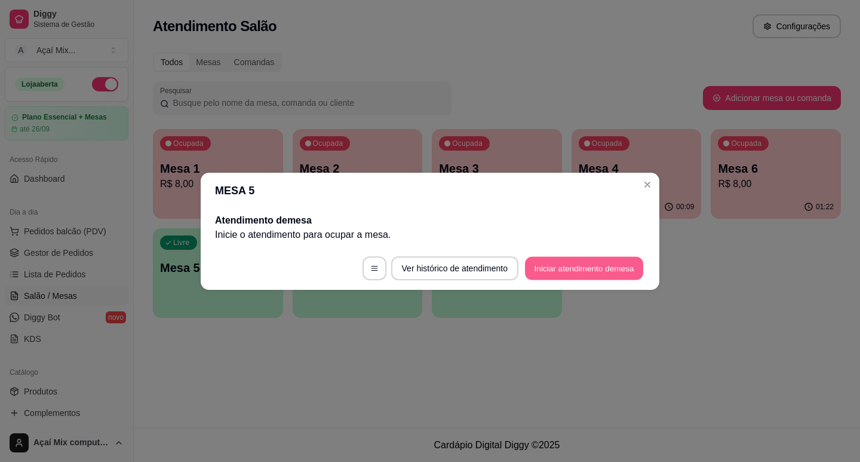
click at [574, 266] on button "Iniciar atendimento de mesa" at bounding box center [584, 267] width 118 height 23
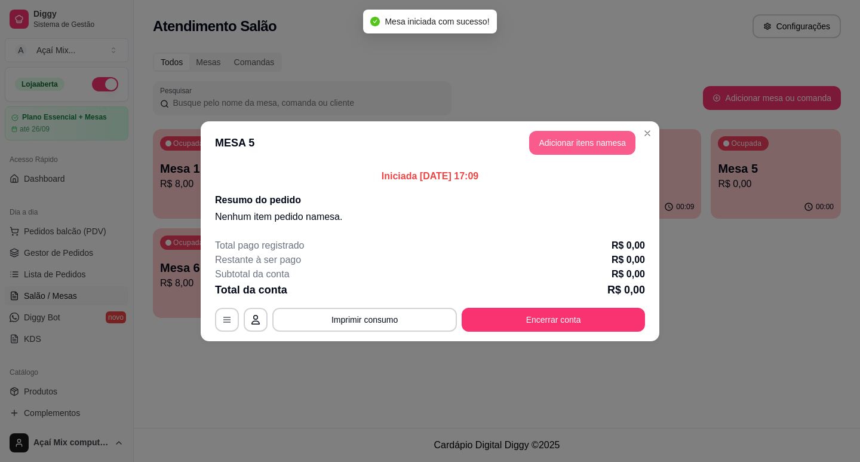
click at [548, 146] on button "Adicionar itens na mesa" at bounding box center [582, 143] width 106 height 24
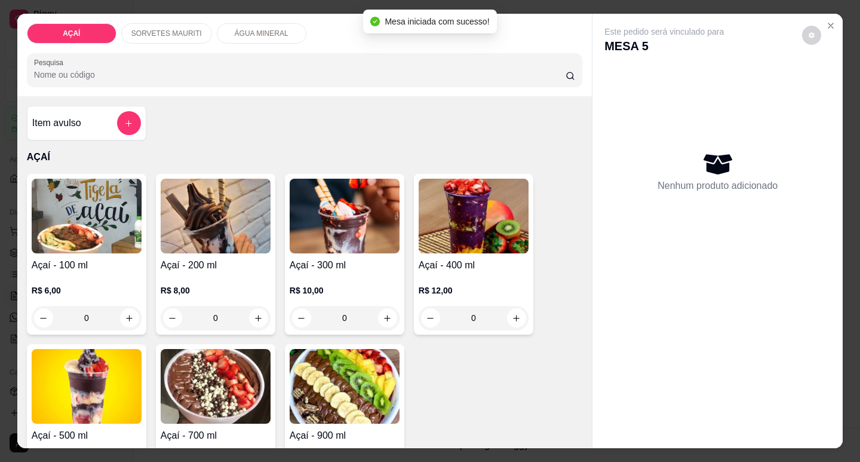
click at [330, 286] on p "R$ 10,00" at bounding box center [345, 290] width 110 height 12
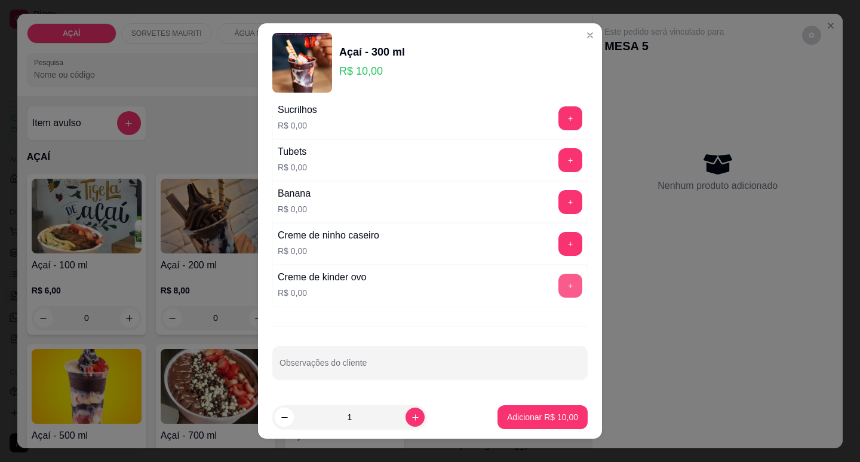
click at [559, 290] on button "+" at bounding box center [571, 286] width 24 height 24
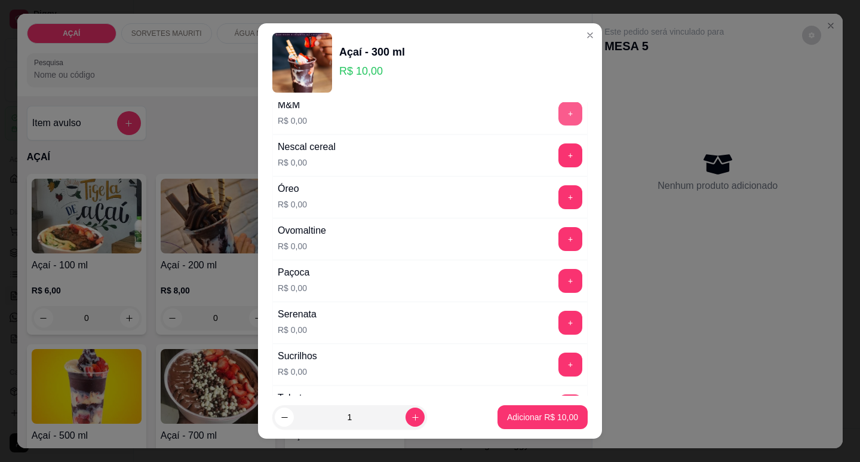
scroll to position [1232, 0]
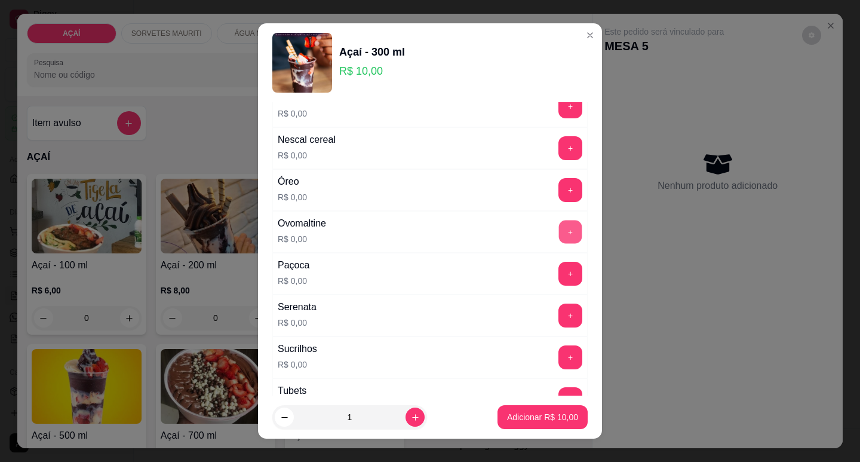
click at [559, 237] on button "+" at bounding box center [570, 231] width 23 height 23
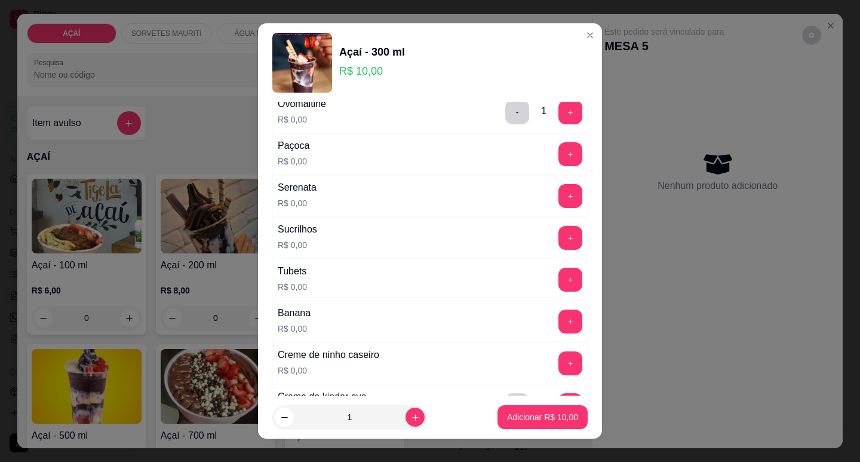
click at [547, 126] on div "Ovomaltine R$ 0,00 - 1 +" at bounding box center [429, 112] width 315 height 42
click at [559, 113] on button "+" at bounding box center [570, 111] width 23 height 23
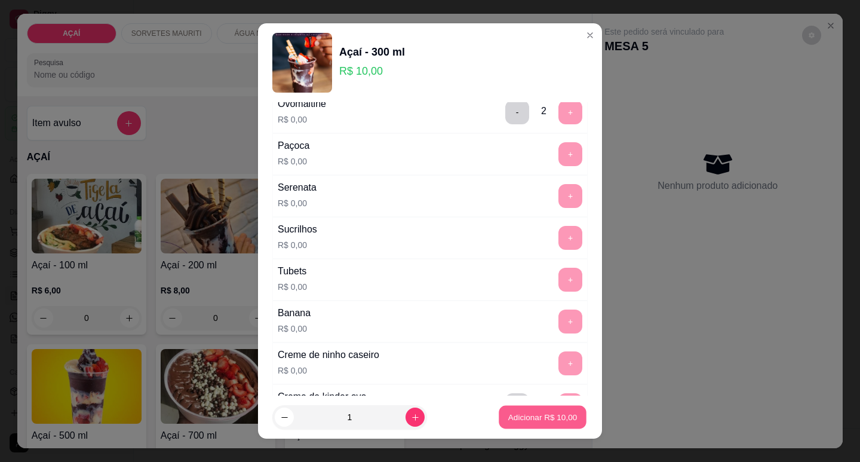
click at [540, 409] on button "Adicionar R$ 10,00" at bounding box center [543, 417] width 88 height 23
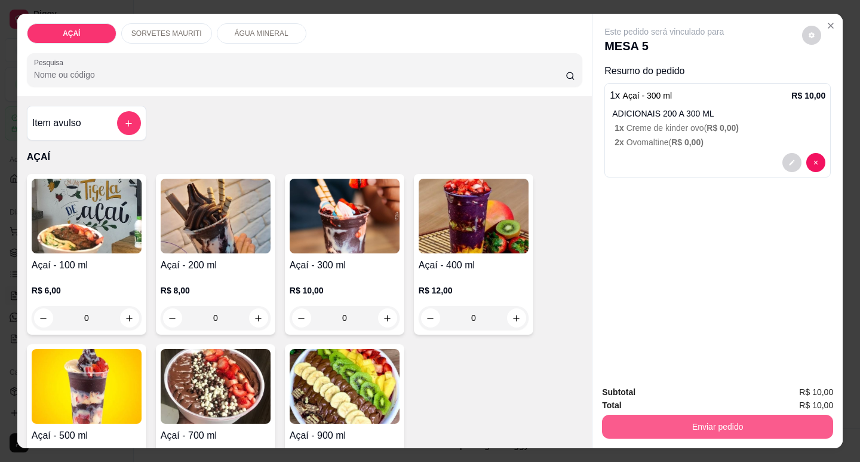
click at [620, 416] on button "Enviar pedido" at bounding box center [717, 427] width 231 height 24
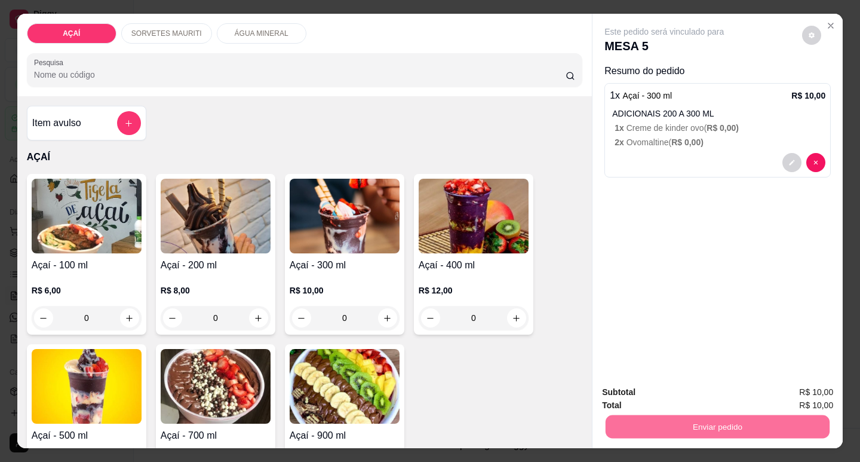
click at [626, 397] on button "Não registrar e enviar pedido" at bounding box center [678, 392] width 124 height 23
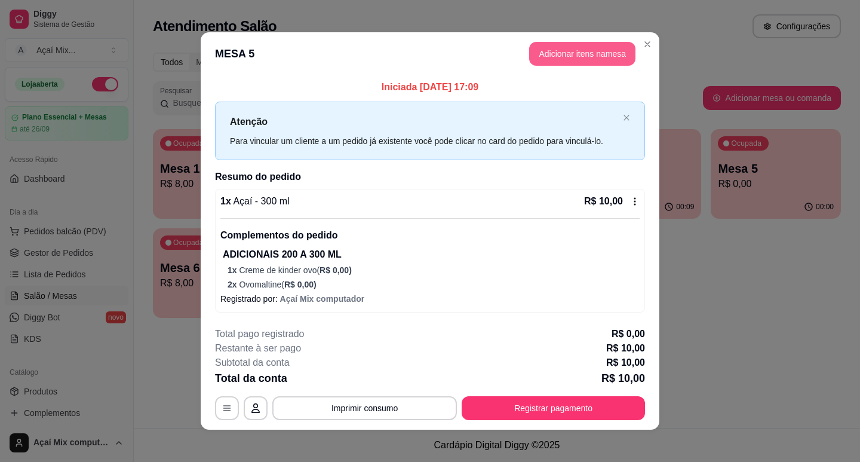
click at [581, 59] on button "Adicionar itens na mesa" at bounding box center [582, 54] width 106 height 24
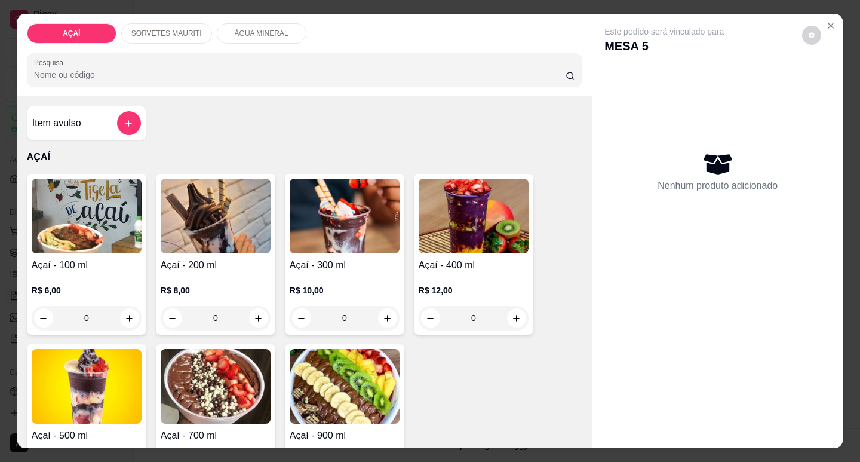
click at [183, 30] on p "SORVETES MAURITI" at bounding box center [166, 34] width 71 height 10
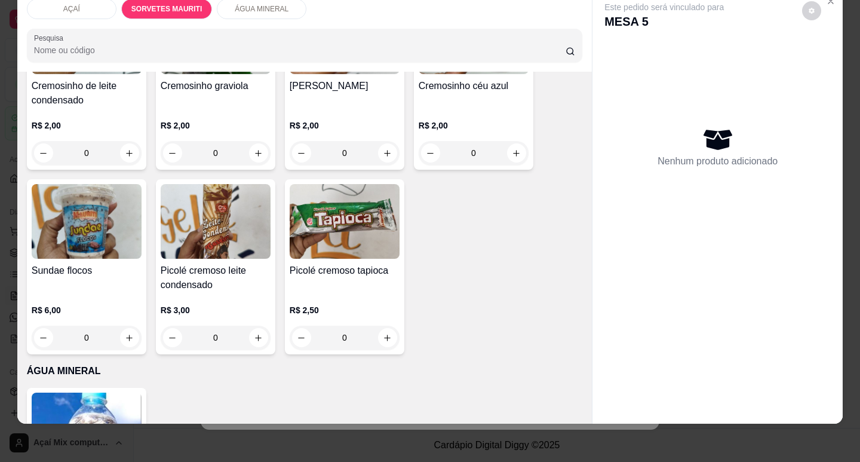
scroll to position [964, 0]
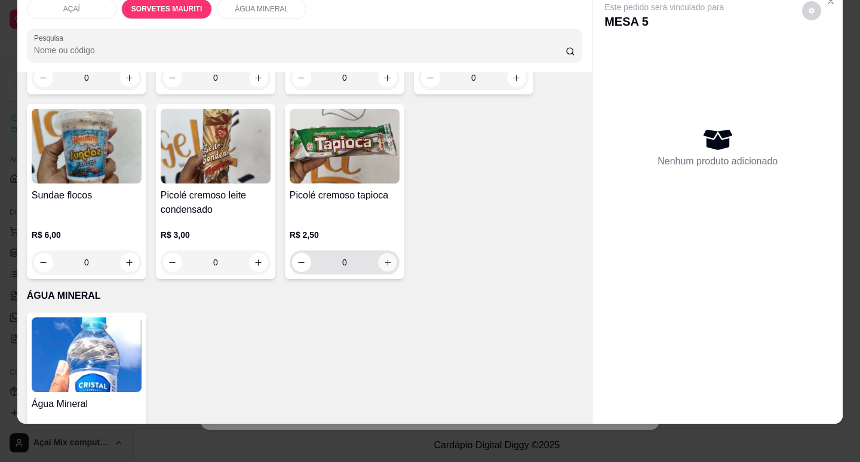
click at [388, 253] on button "increase-product-quantity" at bounding box center [387, 262] width 19 height 19
type input "1"
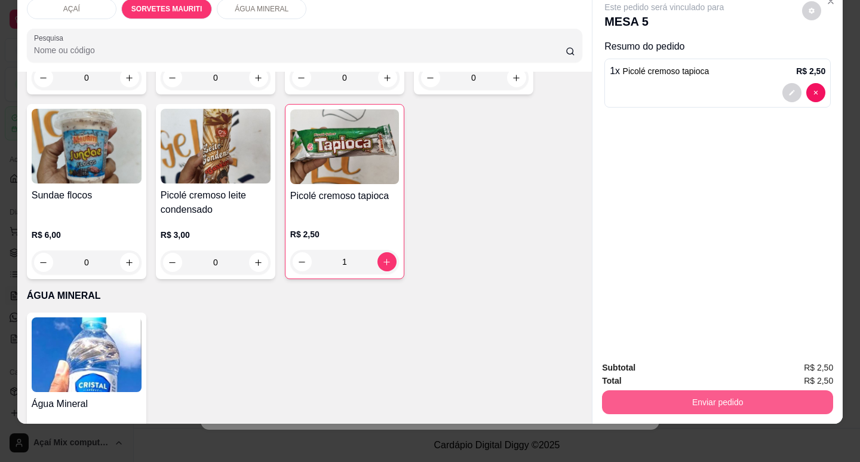
click at [618, 394] on button "Enviar pedido" at bounding box center [717, 402] width 231 height 24
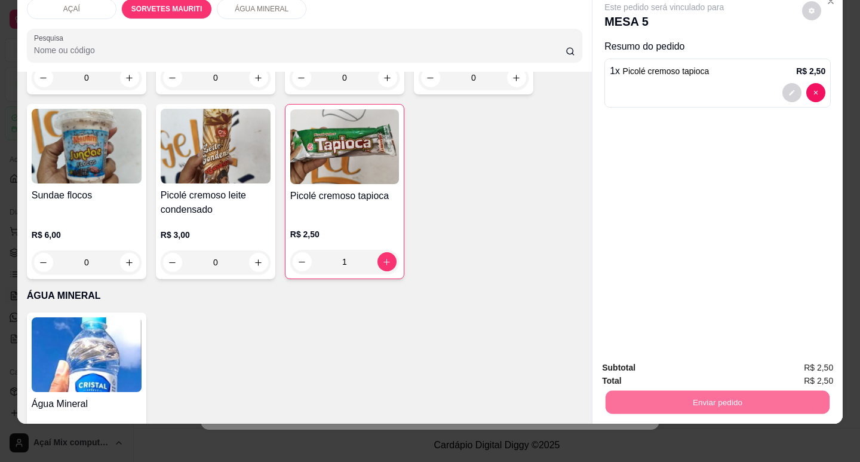
click at [629, 365] on button "Não registrar e enviar pedido" at bounding box center [678, 364] width 124 height 23
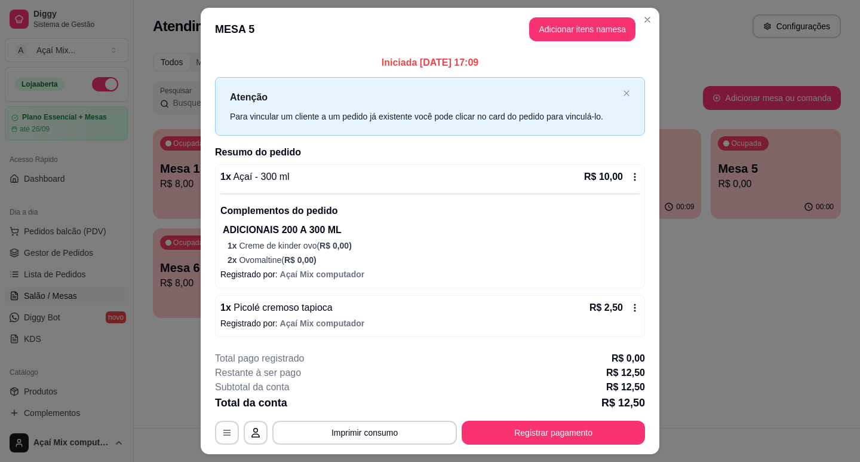
click at [609, 452] on footer "**********" at bounding box center [430, 398] width 459 height 112
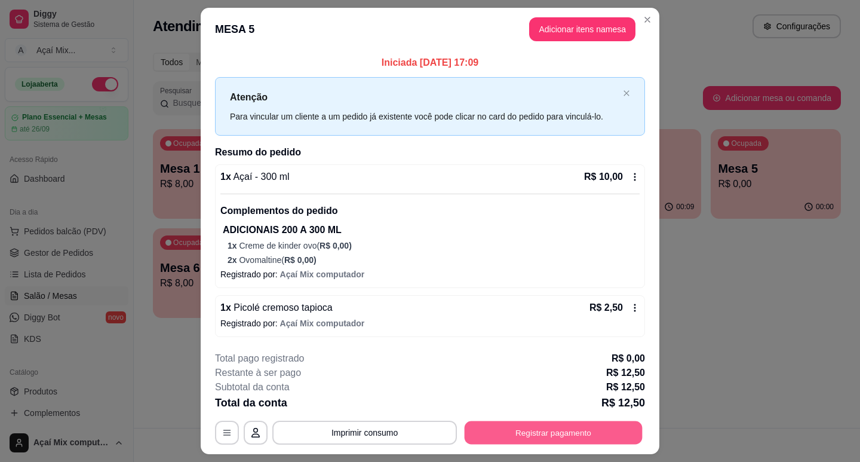
click at [608, 442] on button "Registrar pagamento" at bounding box center [554, 432] width 178 height 23
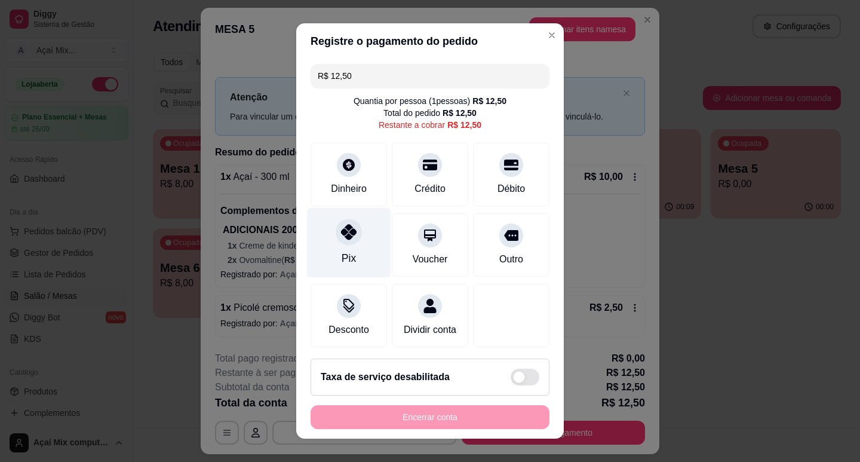
click at [348, 217] on div "Pix" at bounding box center [349, 242] width 84 height 70
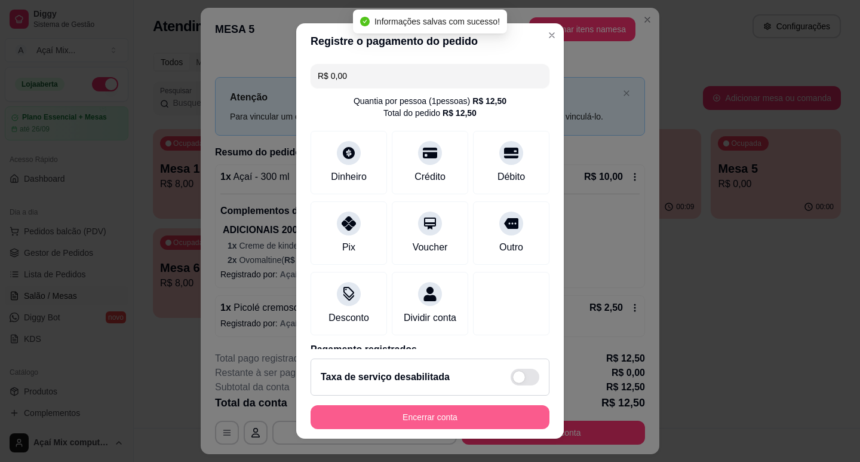
type input "R$ 0,00"
click at [449, 409] on button "Encerrar conta" at bounding box center [430, 417] width 239 height 24
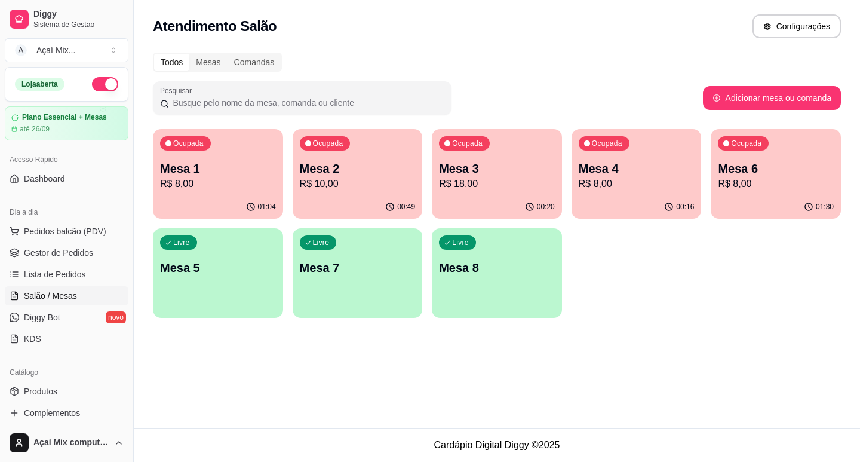
click at [330, 189] on p "R$ 10,00" at bounding box center [358, 184] width 116 height 14
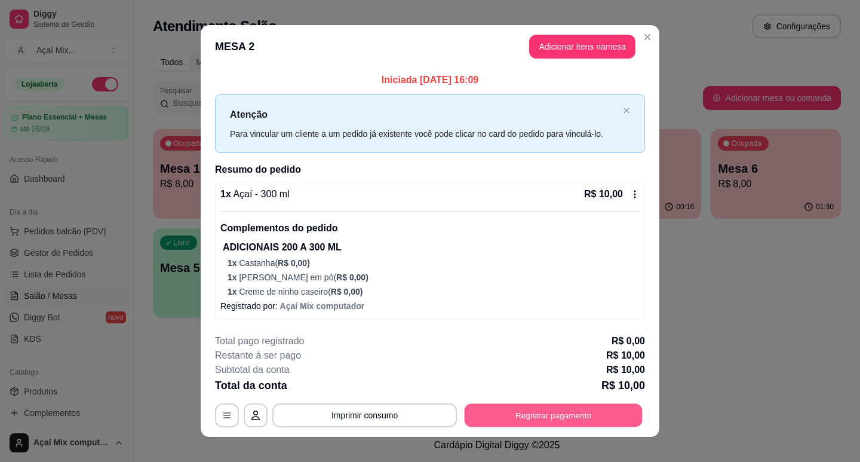
click at [609, 422] on button "Registrar pagamento" at bounding box center [554, 414] width 178 height 23
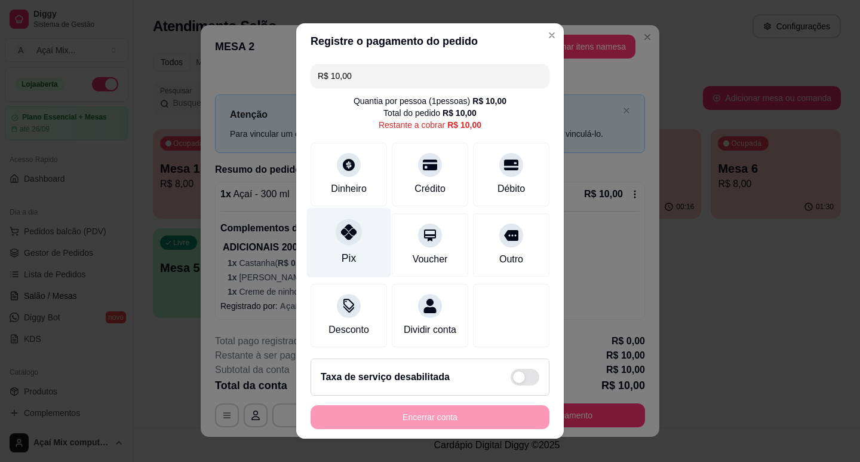
click at [355, 247] on div "Pix" at bounding box center [349, 242] width 84 height 70
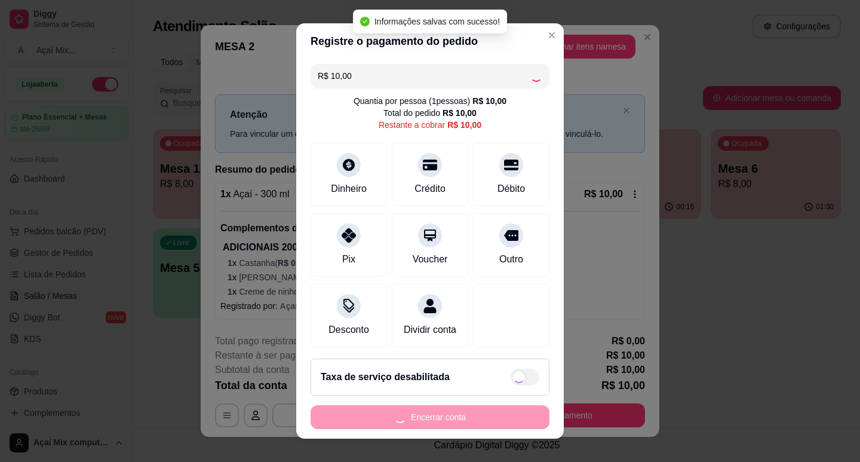
type input "R$ 0,00"
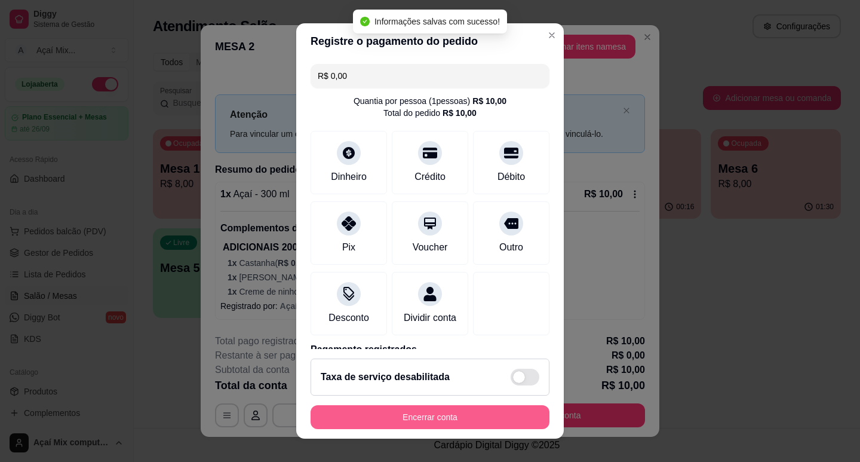
click at [462, 416] on button "Encerrar conta" at bounding box center [430, 417] width 239 height 24
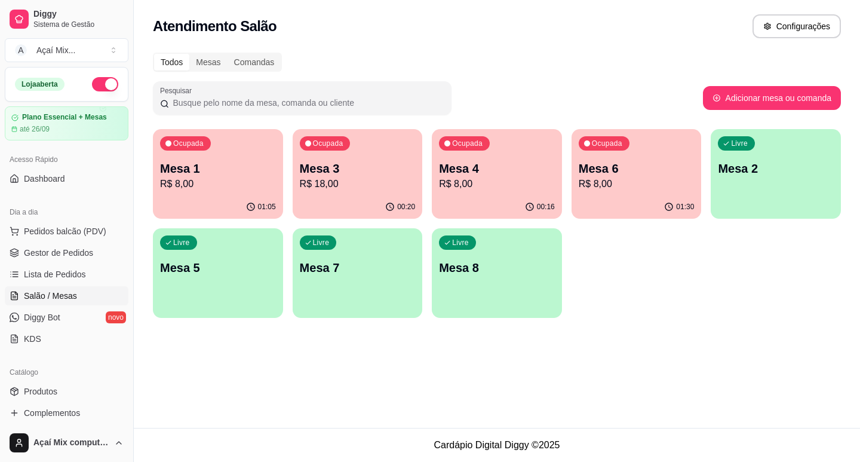
click at [371, 209] on div "00:20" at bounding box center [358, 206] width 130 height 23
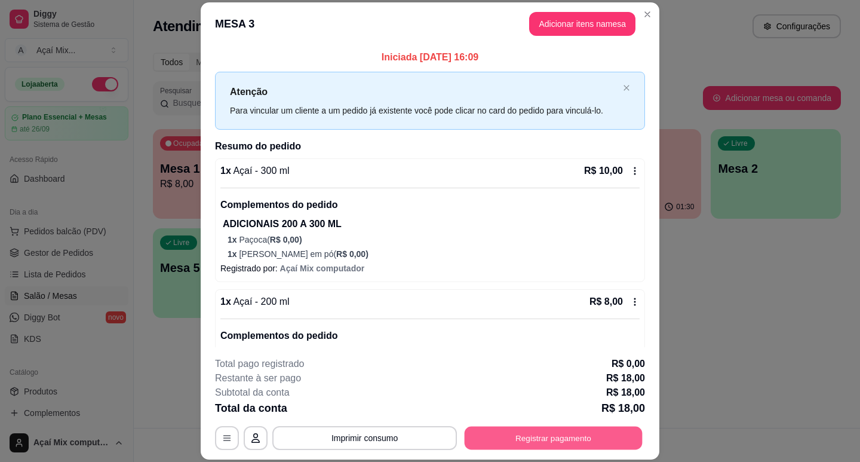
click at [563, 429] on button "Registrar pagamento" at bounding box center [554, 438] width 178 height 23
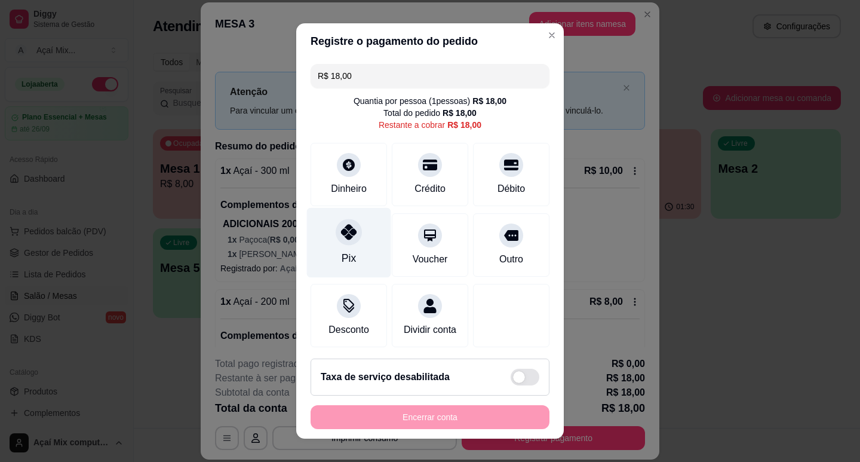
click at [333, 250] on div "Pix" at bounding box center [349, 242] width 84 height 70
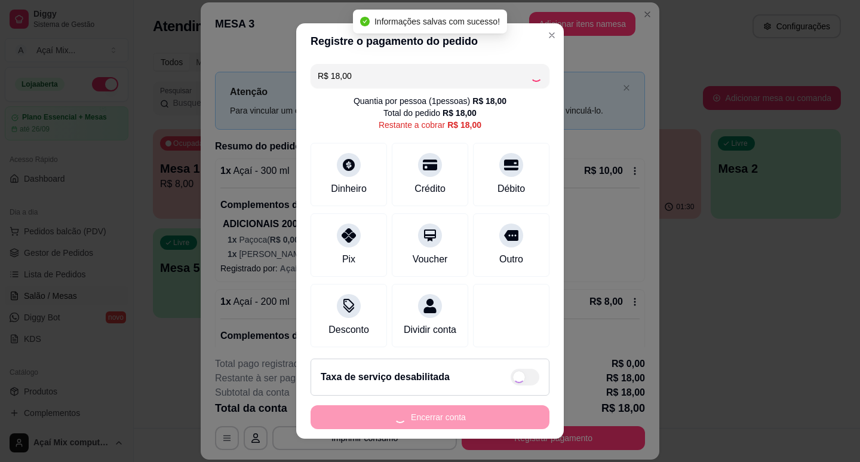
type input "R$ 0,00"
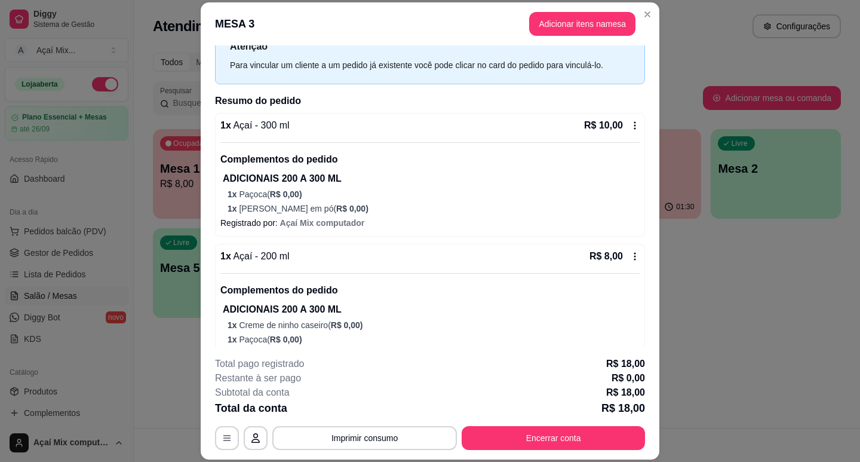
scroll to position [99, 0]
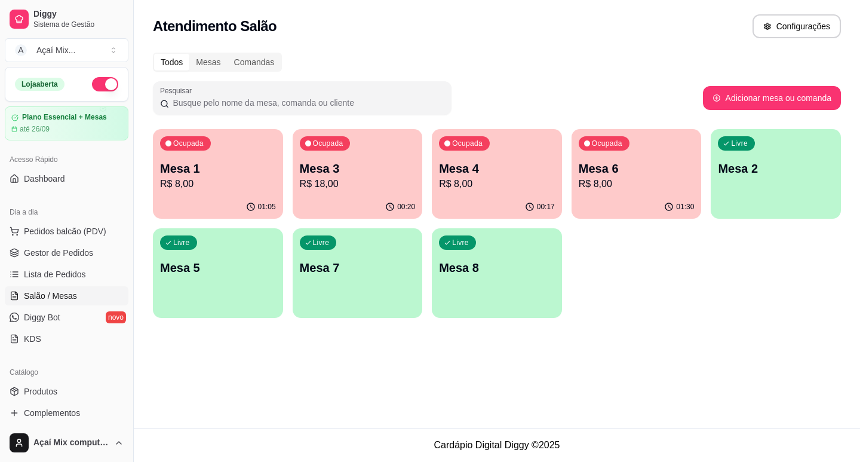
click at [577, 201] on div "01:30" at bounding box center [637, 206] width 130 height 23
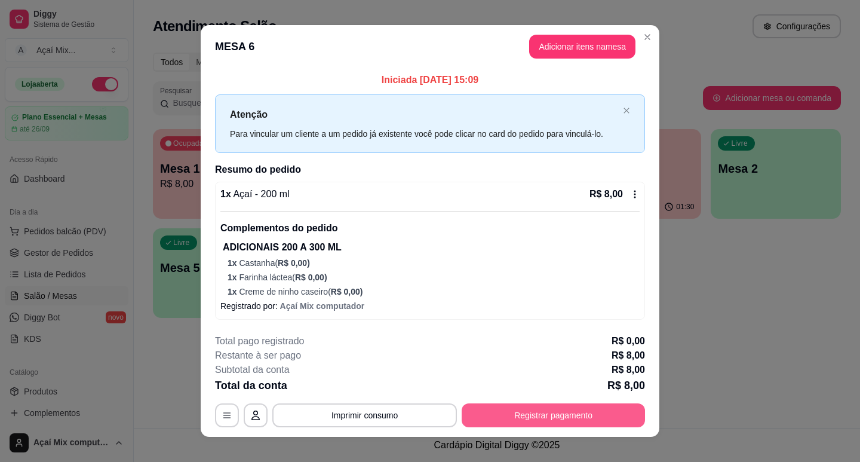
click at [618, 404] on button "Registrar pagamento" at bounding box center [553, 415] width 183 height 24
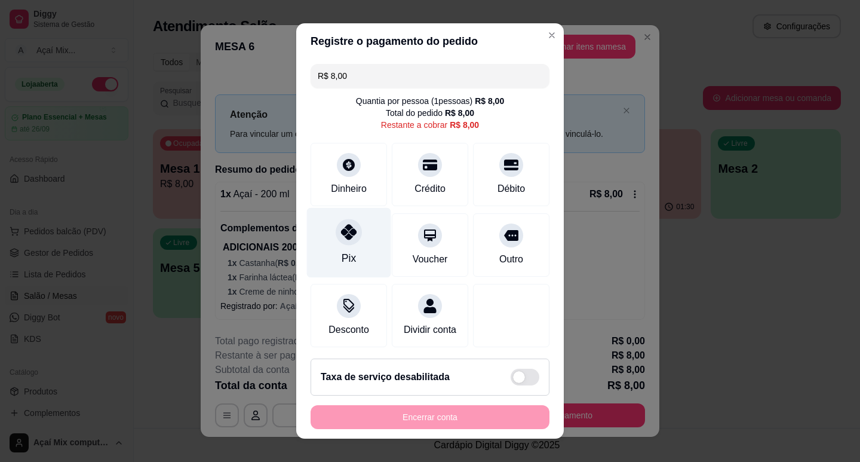
click at [375, 255] on div "Pix" at bounding box center [349, 242] width 84 height 70
type input "R$ 0,00"
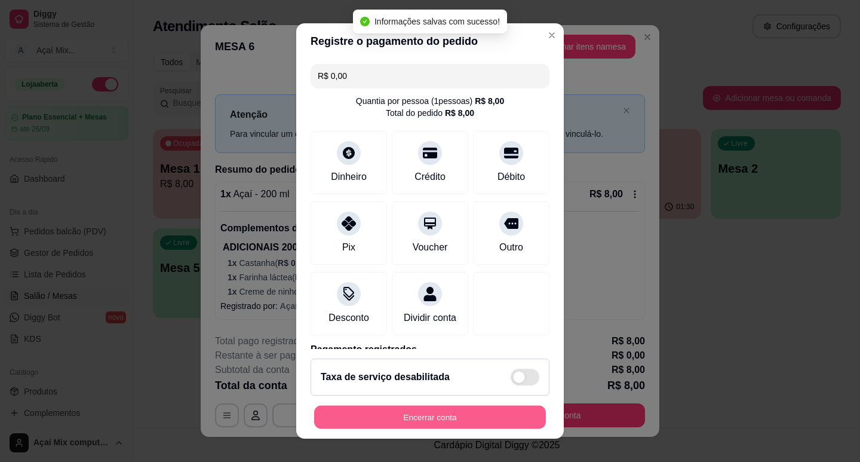
click at [485, 412] on button "Encerrar conta" at bounding box center [430, 417] width 232 height 23
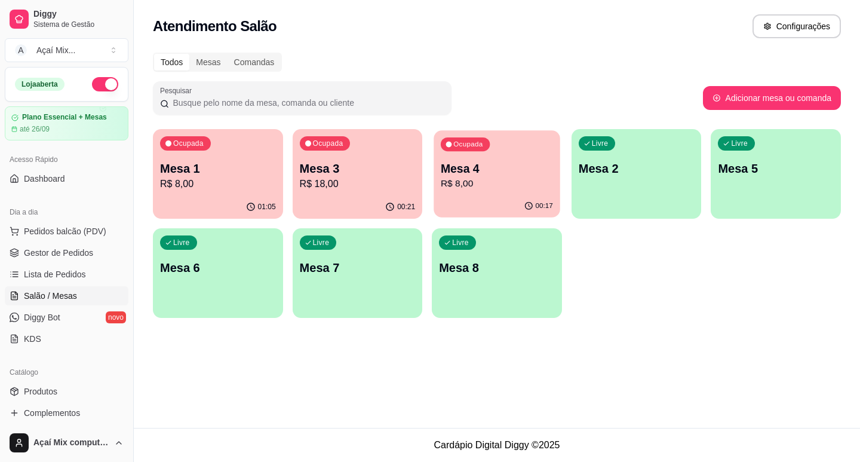
click at [467, 210] on div "00:17" at bounding box center [497, 206] width 126 height 23
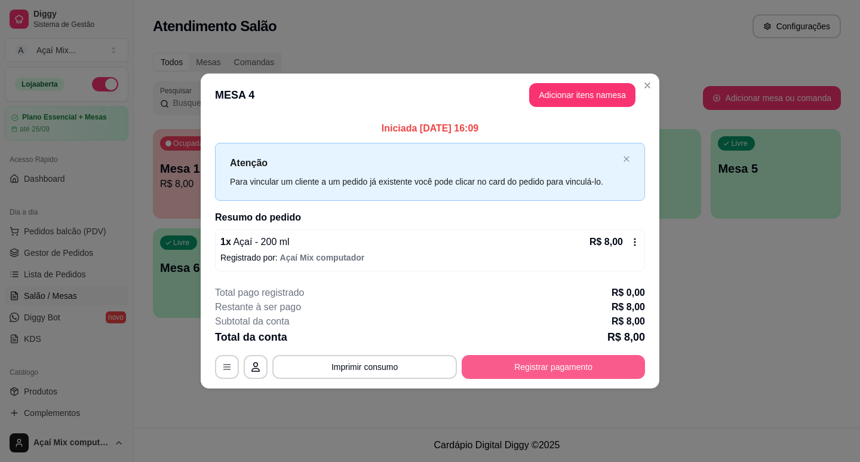
click at [538, 361] on button "Registrar pagamento" at bounding box center [553, 367] width 183 height 24
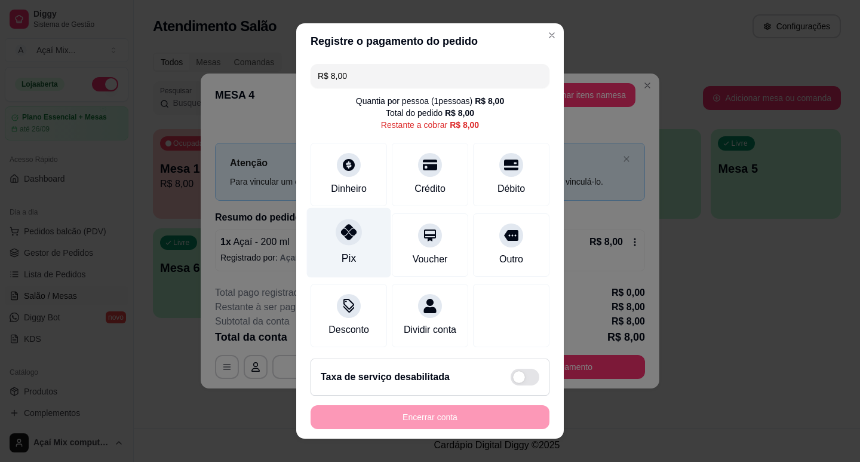
click at [319, 222] on div "Pix" at bounding box center [349, 242] width 84 height 70
type input "R$ 0,00"
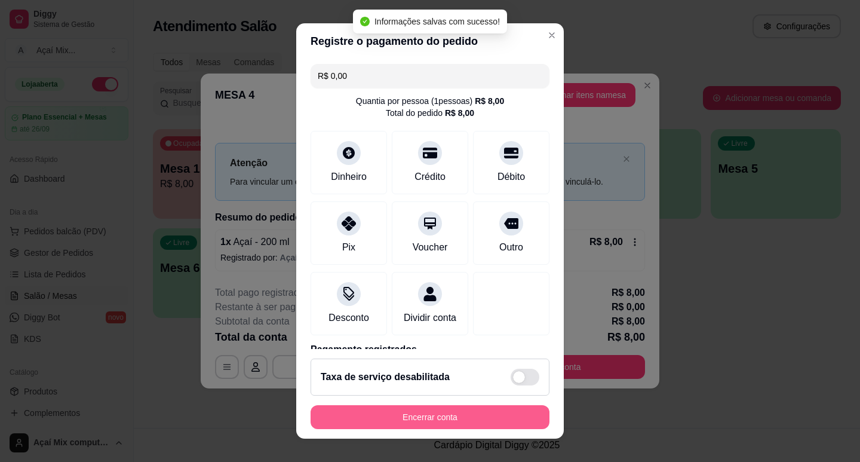
click at [401, 412] on button "Encerrar conta" at bounding box center [430, 417] width 239 height 24
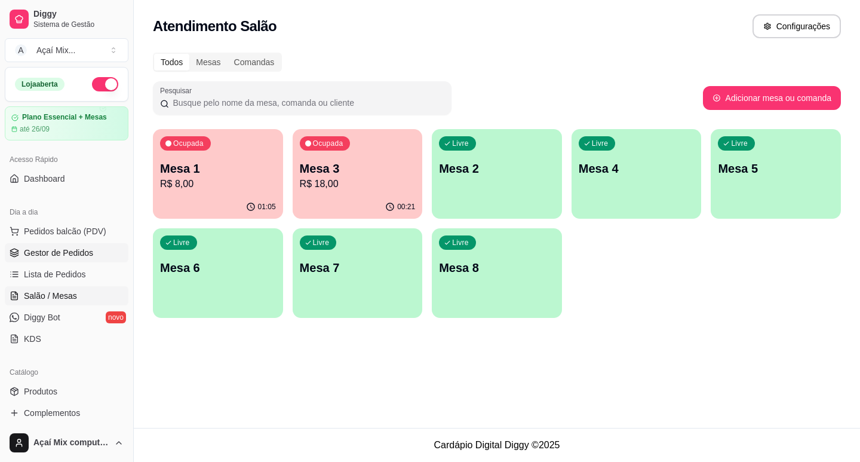
click at [78, 251] on span "Gestor de Pedidos" at bounding box center [58, 253] width 69 height 12
click at [47, 257] on span "Gestor de Pedidos" at bounding box center [58, 253] width 69 height 12
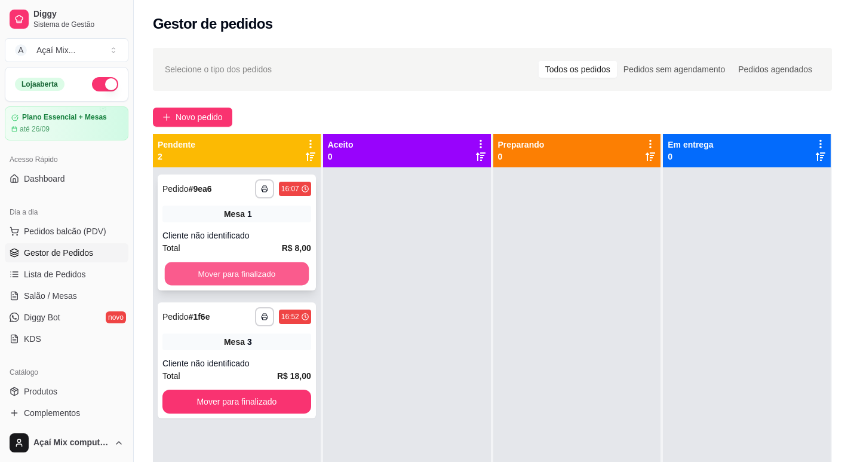
click at [240, 274] on button "Mover para finalizado" at bounding box center [237, 273] width 144 height 23
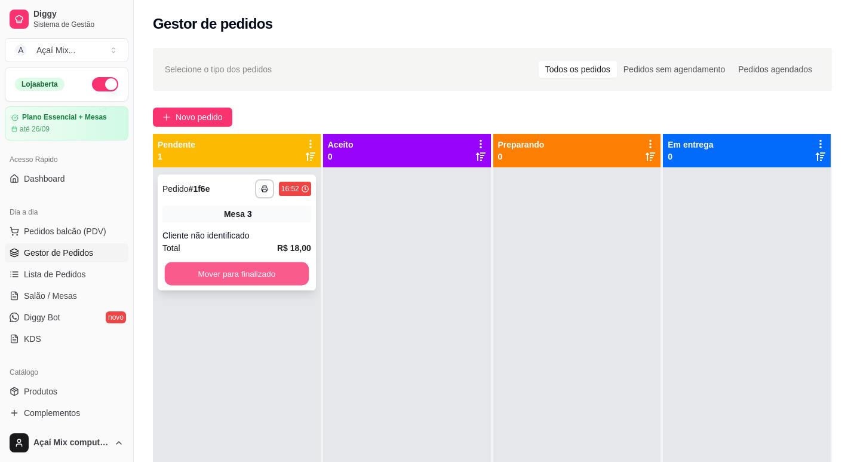
click at [241, 275] on button "Mover para finalizado" at bounding box center [237, 273] width 144 height 23
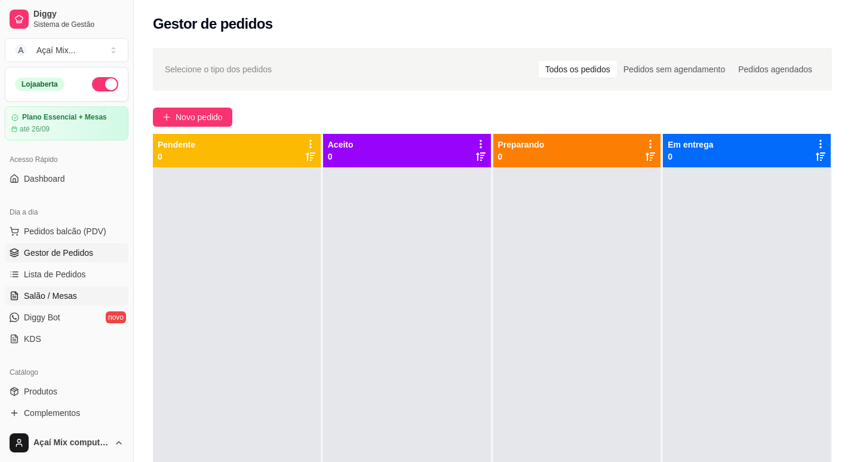
click at [67, 298] on span "Salão / Mesas" at bounding box center [50, 296] width 53 height 12
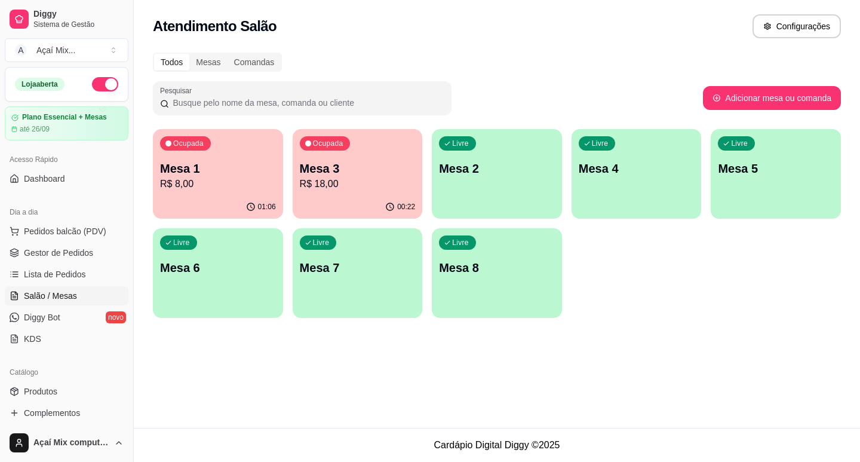
click at [351, 202] on div "00:22" at bounding box center [358, 206] width 130 height 23
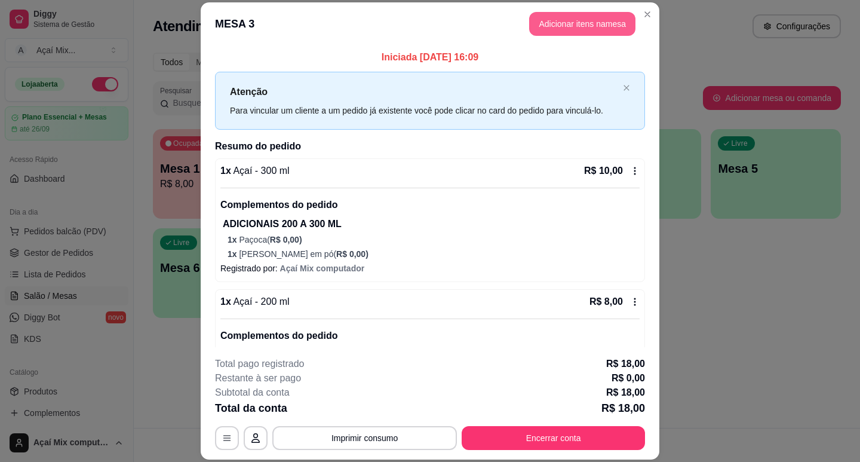
click at [561, 23] on button "Adicionar itens na mesa" at bounding box center [582, 24] width 106 height 24
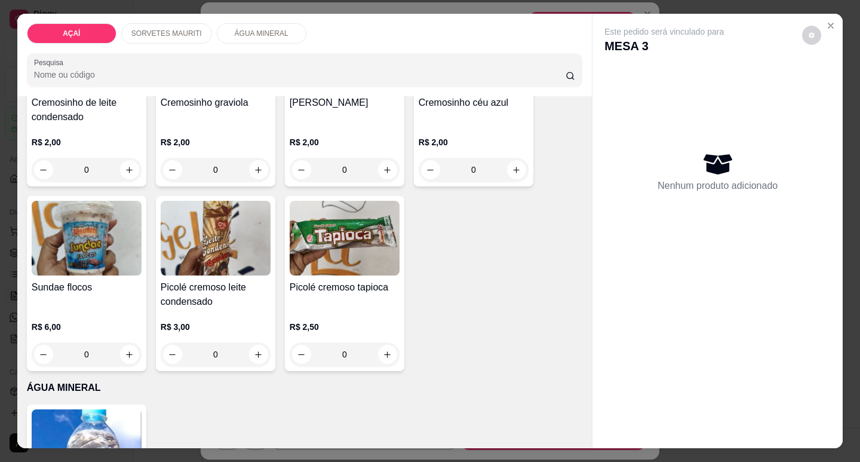
scroll to position [1023, 0]
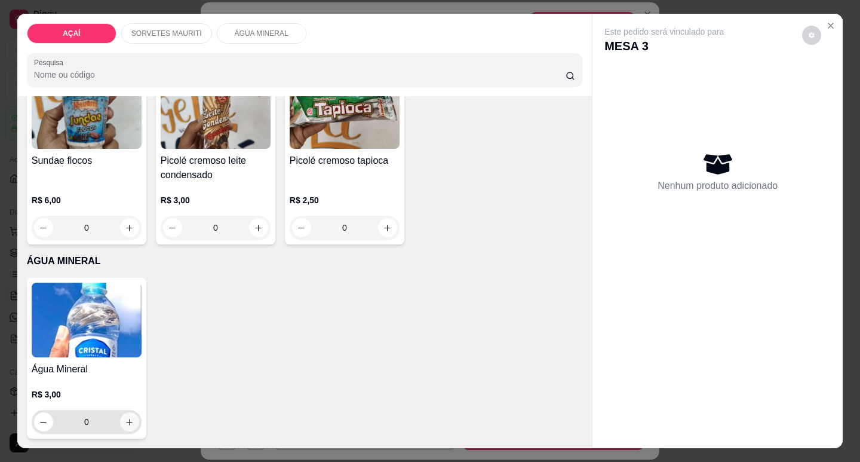
click at [125, 418] on icon "increase-product-quantity" at bounding box center [129, 422] width 9 height 9
type input "1"
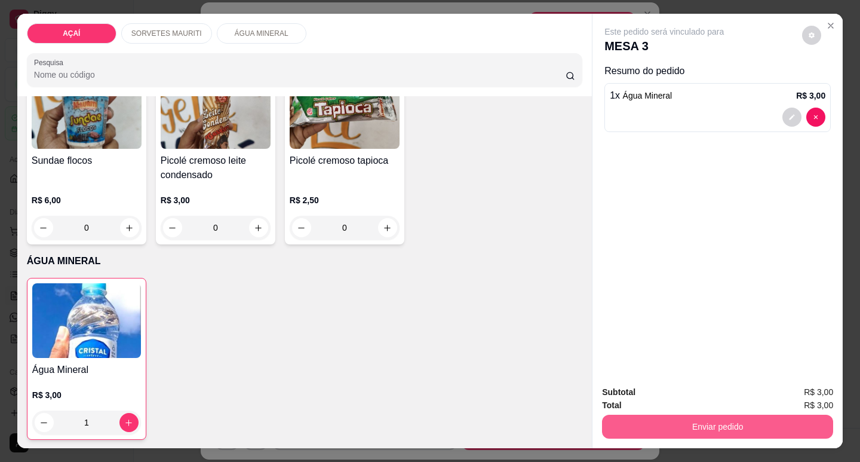
click at [626, 418] on button "Enviar pedido" at bounding box center [717, 427] width 231 height 24
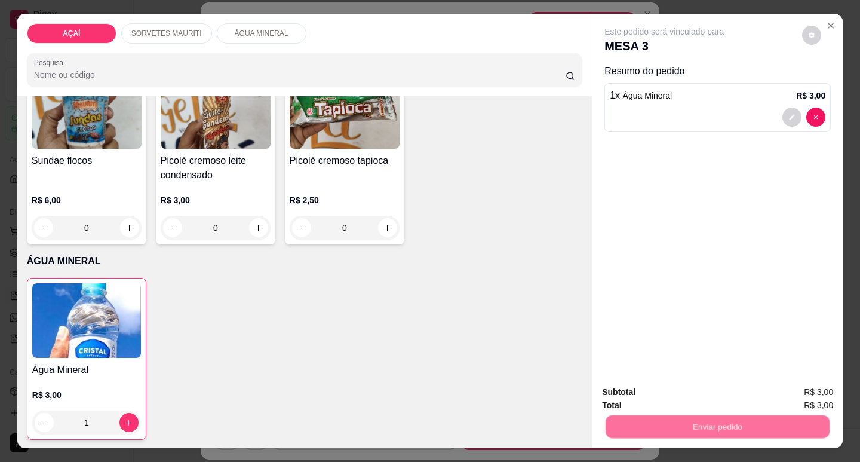
click at [644, 398] on button "Não registrar e enviar pedido" at bounding box center [678, 392] width 124 height 23
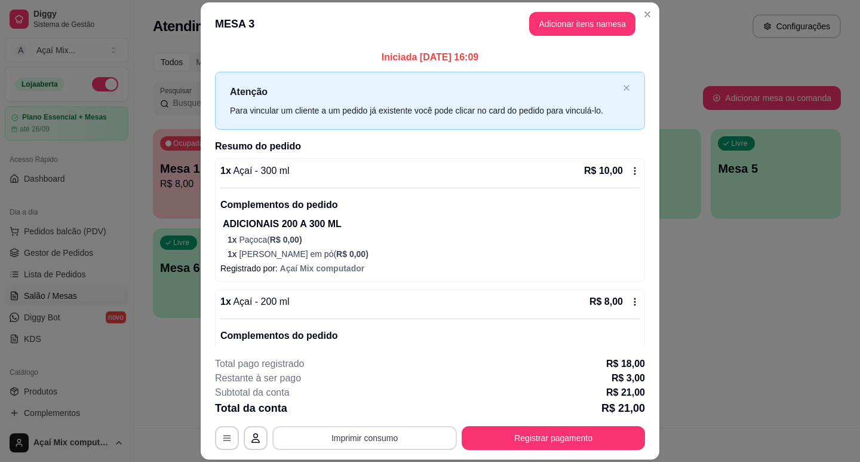
click at [359, 434] on button "Imprimir consumo" at bounding box center [364, 438] width 185 height 24
click at [388, 407] on button "Impressora" at bounding box center [364, 410] width 84 height 19
click at [480, 437] on button "Registrar pagamento" at bounding box center [553, 438] width 183 height 24
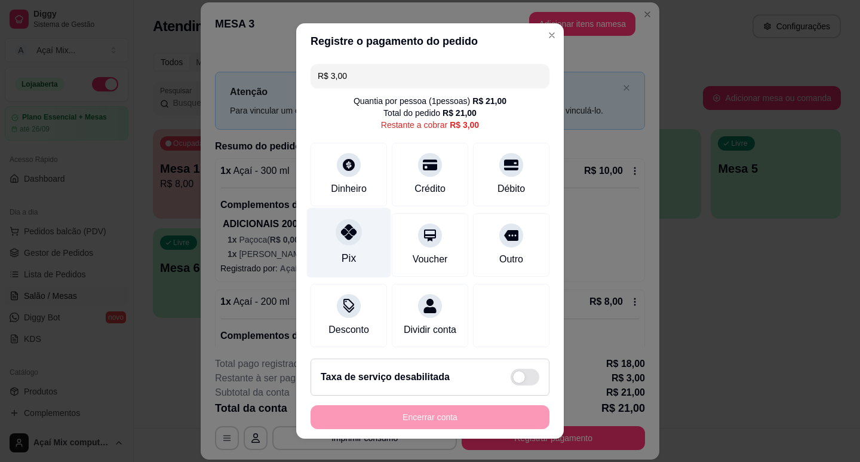
click at [347, 232] on icon at bounding box center [349, 232] width 16 height 16
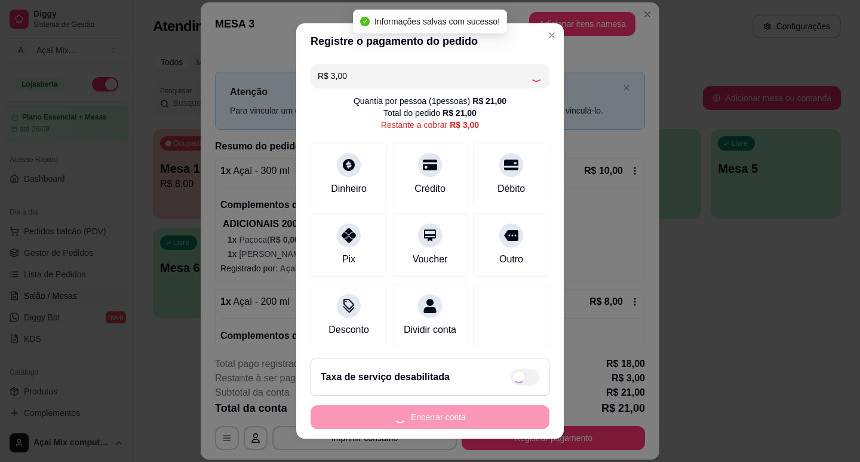
type input "R$ 0,00"
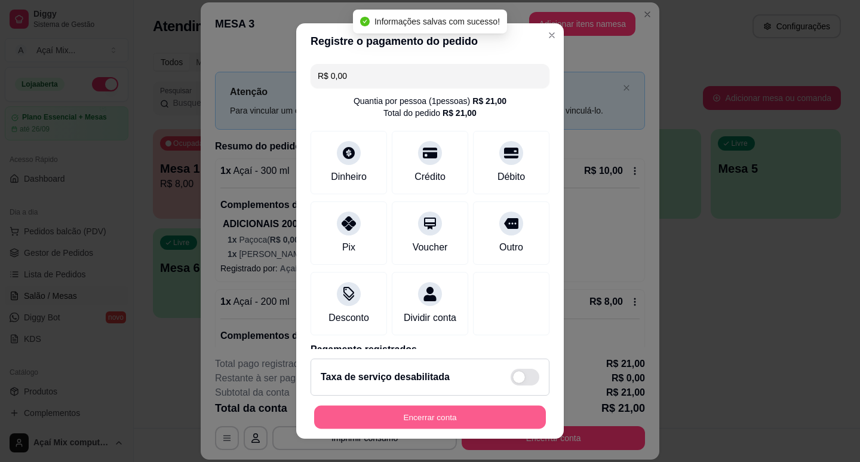
click at [456, 424] on button "Encerrar conta" at bounding box center [430, 417] width 232 height 23
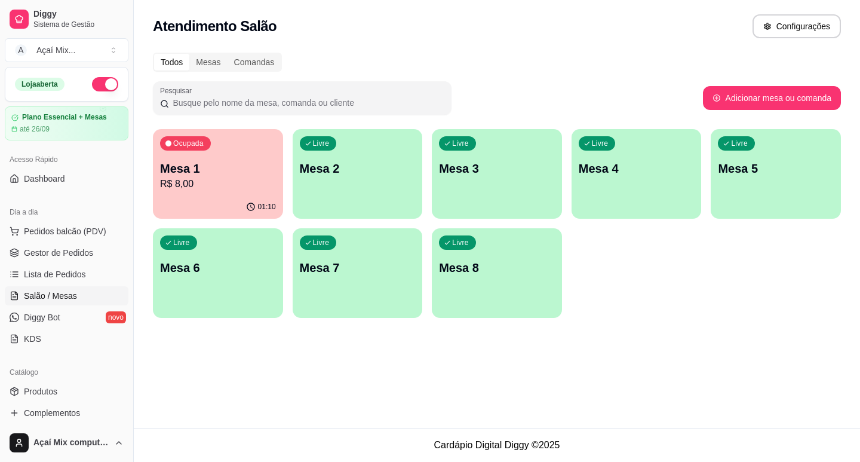
click at [216, 191] on p "R$ 8,00" at bounding box center [218, 184] width 116 height 14
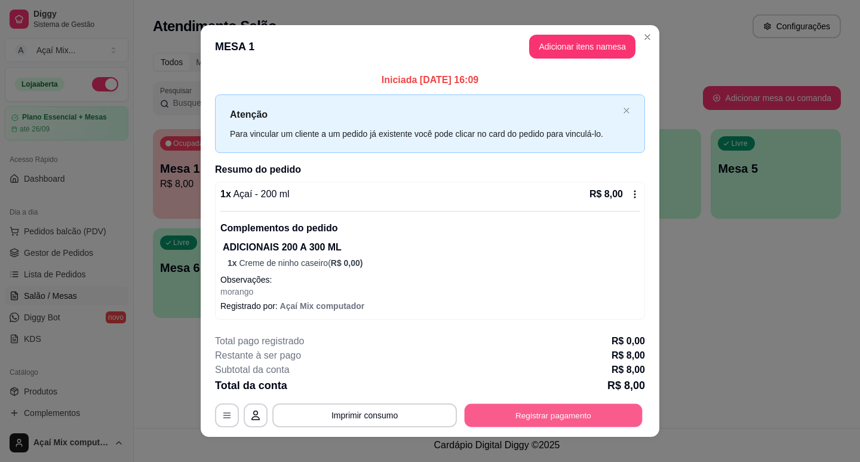
click at [483, 424] on button "Registrar pagamento" at bounding box center [554, 414] width 178 height 23
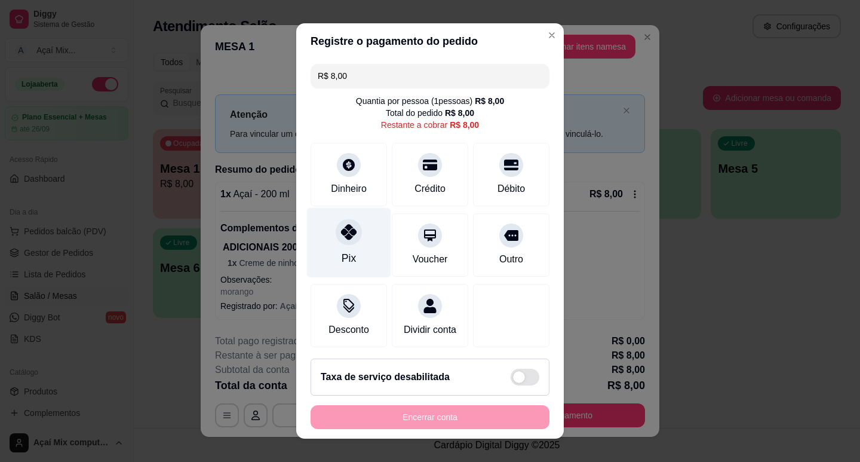
click at [350, 227] on div at bounding box center [349, 232] width 26 height 26
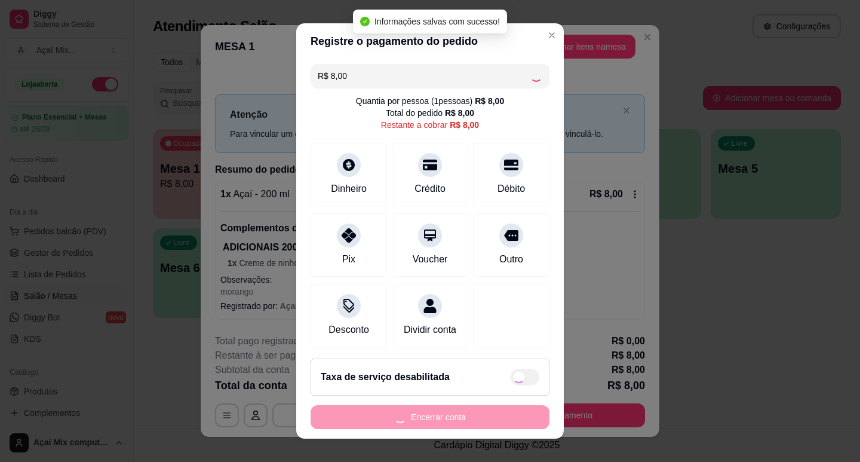
type input "R$ 0,00"
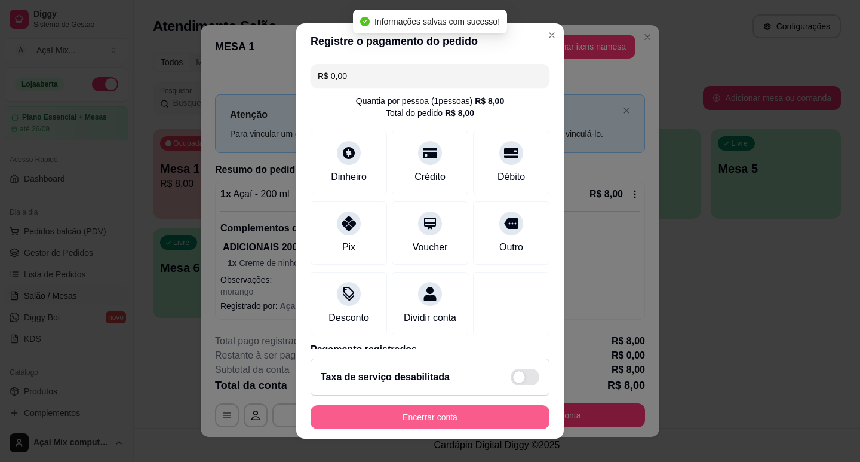
click at [436, 424] on button "Encerrar conta" at bounding box center [430, 417] width 239 height 24
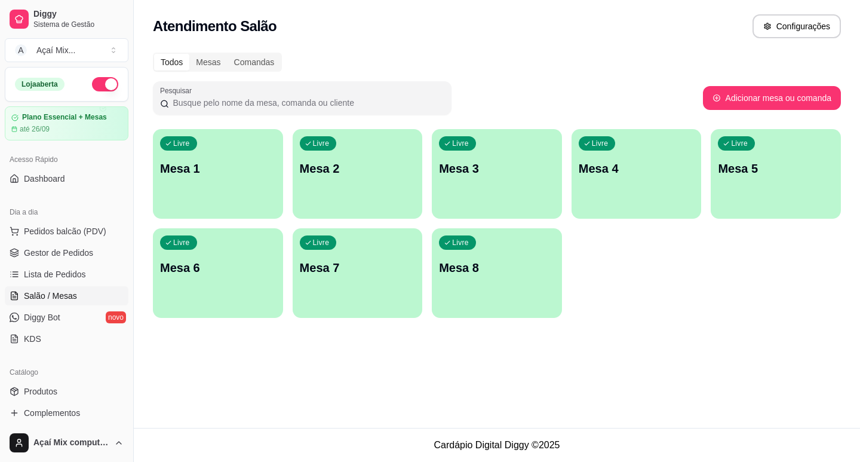
click at [59, 263] on ul "Pedidos balcão (PDV) Gestor de Pedidos Lista de Pedidos Salão / Mesas Diggy Bot…" at bounding box center [67, 285] width 124 height 127
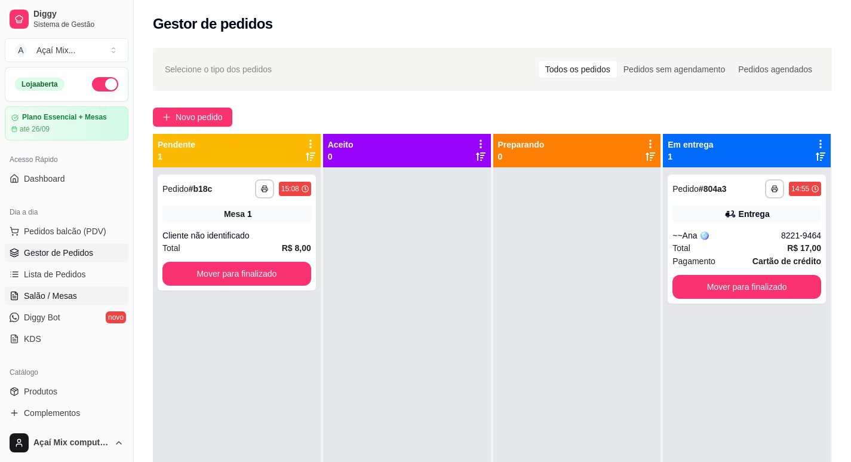
click at [57, 296] on span "Salão / Mesas" at bounding box center [50, 296] width 53 height 12
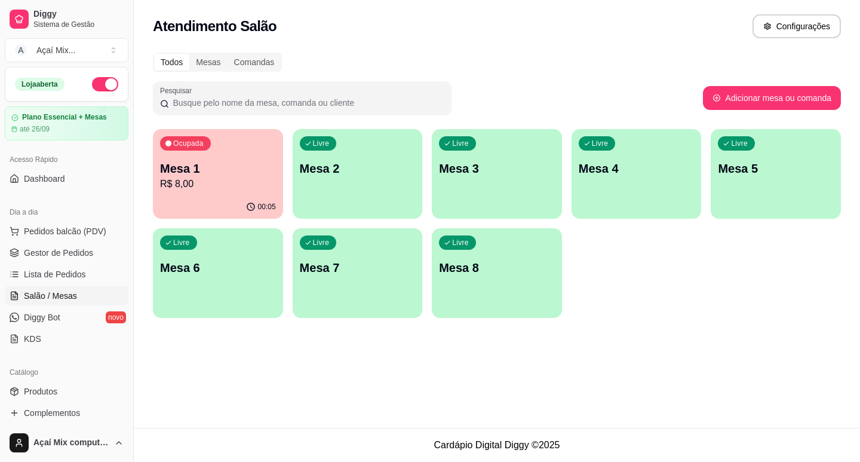
click at [324, 191] on div "Livre Mesa 2" at bounding box center [358, 166] width 130 height 75
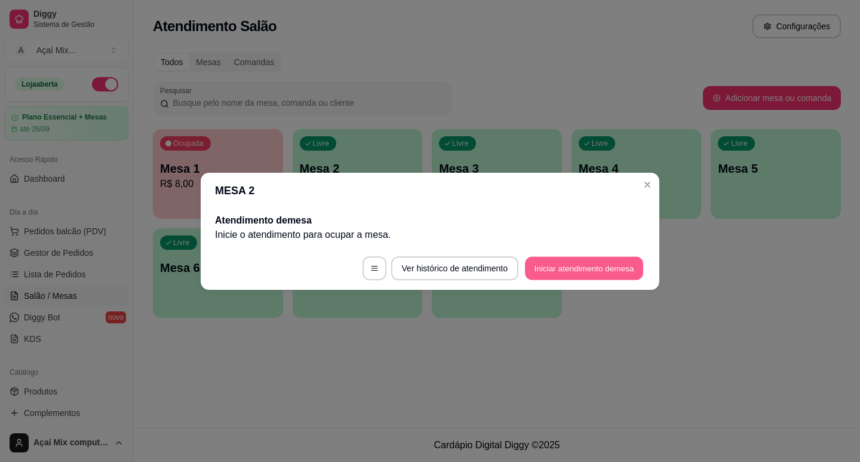
click at [542, 269] on button "Iniciar atendimento de mesa" at bounding box center [584, 267] width 118 height 23
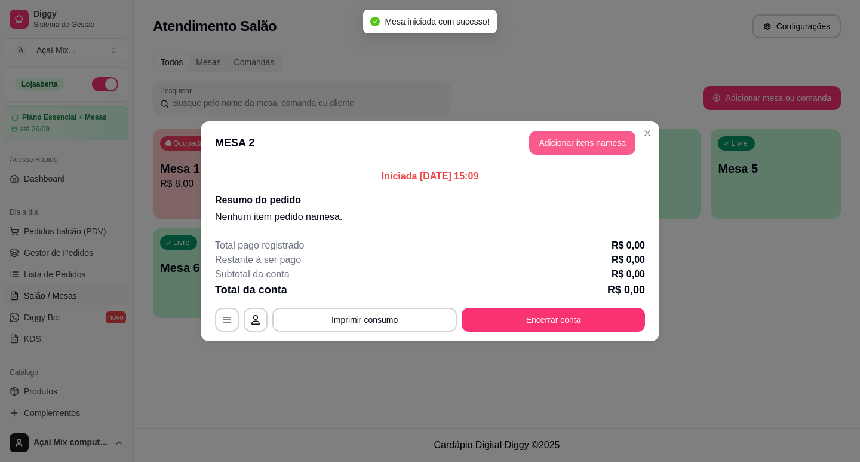
click at [554, 137] on button "Adicionar itens na mesa" at bounding box center [582, 143] width 106 height 24
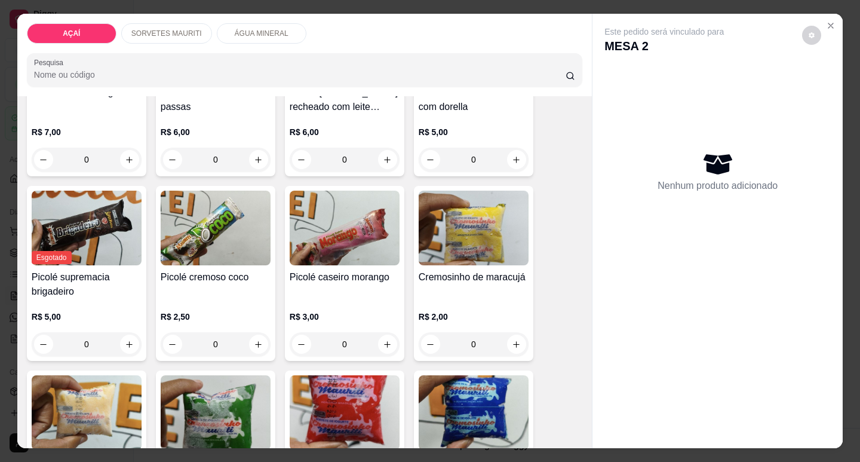
scroll to position [538, 0]
click at [514, 157] on icon "increase-product-quantity" at bounding box center [517, 159] width 9 height 9
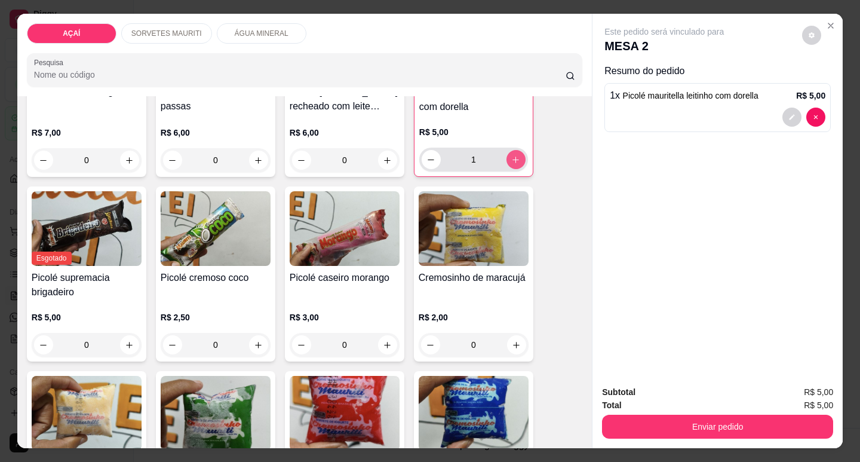
click at [514, 158] on icon "increase-product-quantity" at bounding box center [515, 159] width 9 height 9
type input "2"
